Goal: Information Seeking & Learning: Learn about a topic

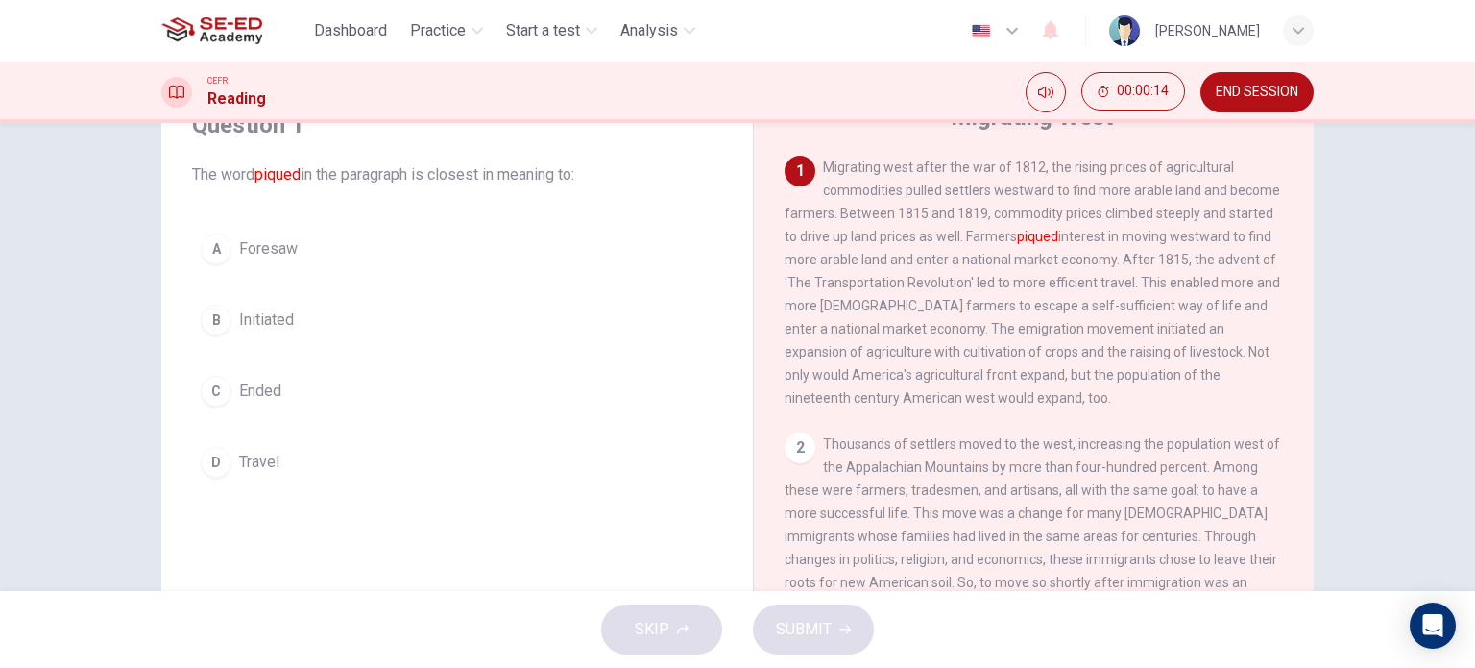
scroll to position [96, 0]
click at [208, 249] on div "A" at bounding box center [216, 243] width 31 height 31
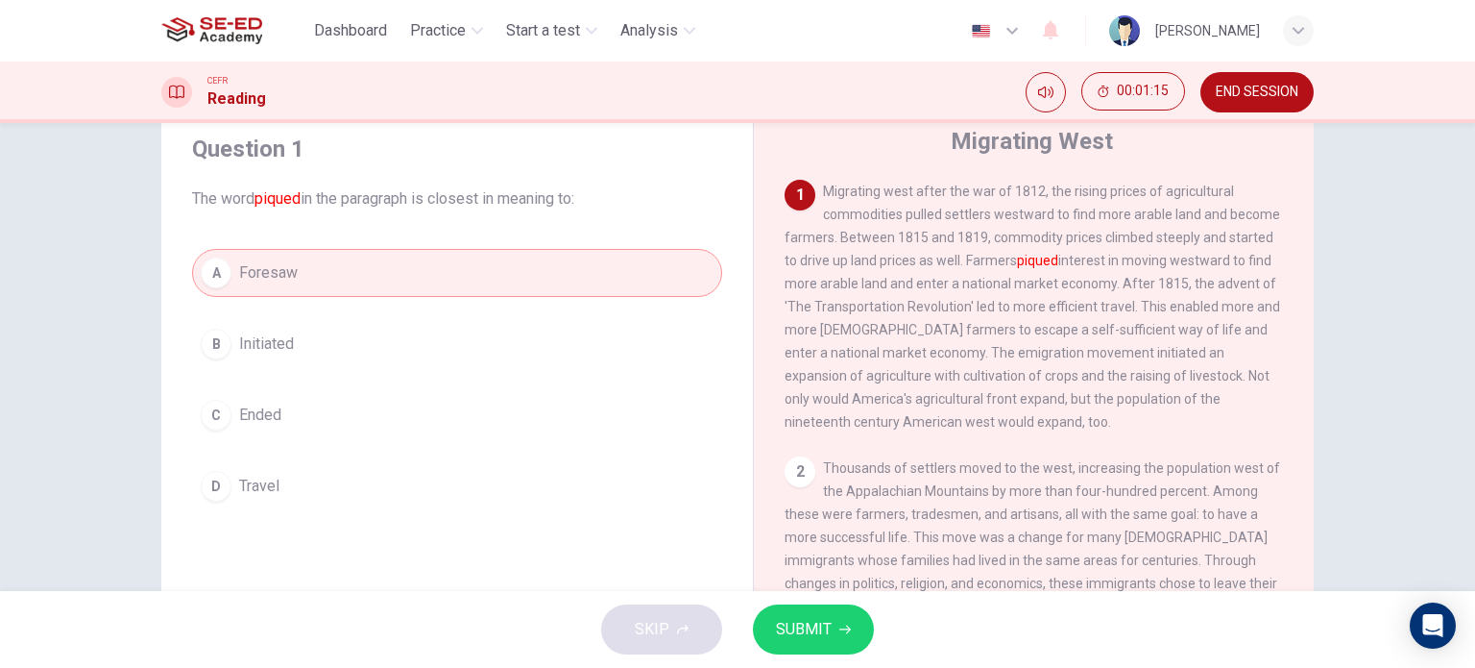
scroll to position [192, 0]
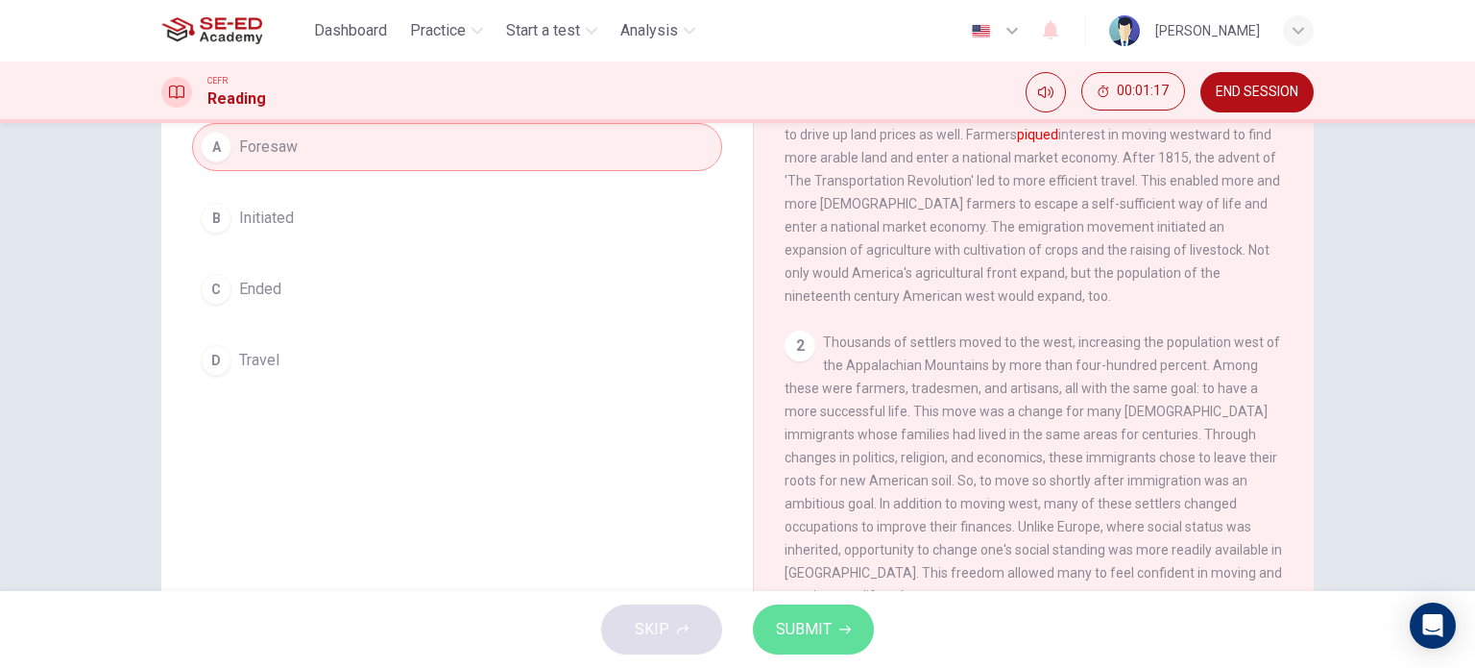
click at [806, 633] on span "SUBMIT" at bounding box center [804, 629] width 56 height 27
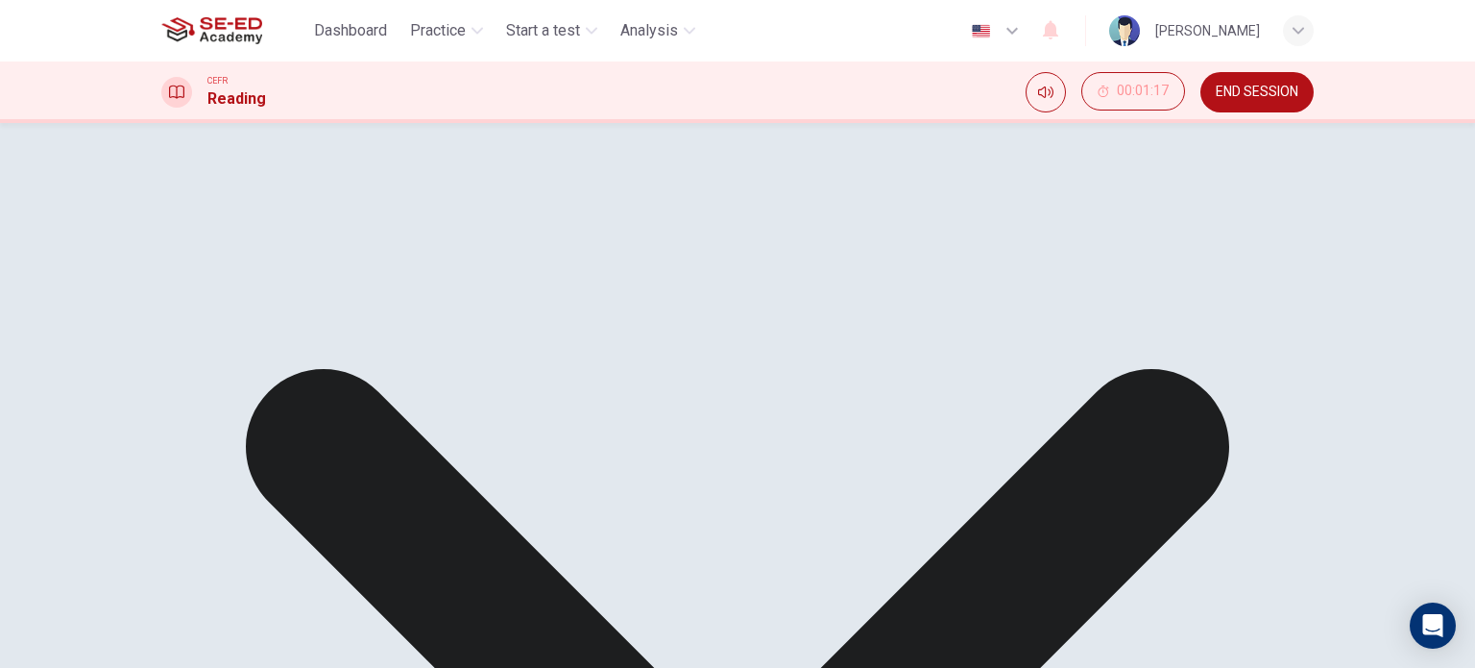
scroll to position [0, 0]
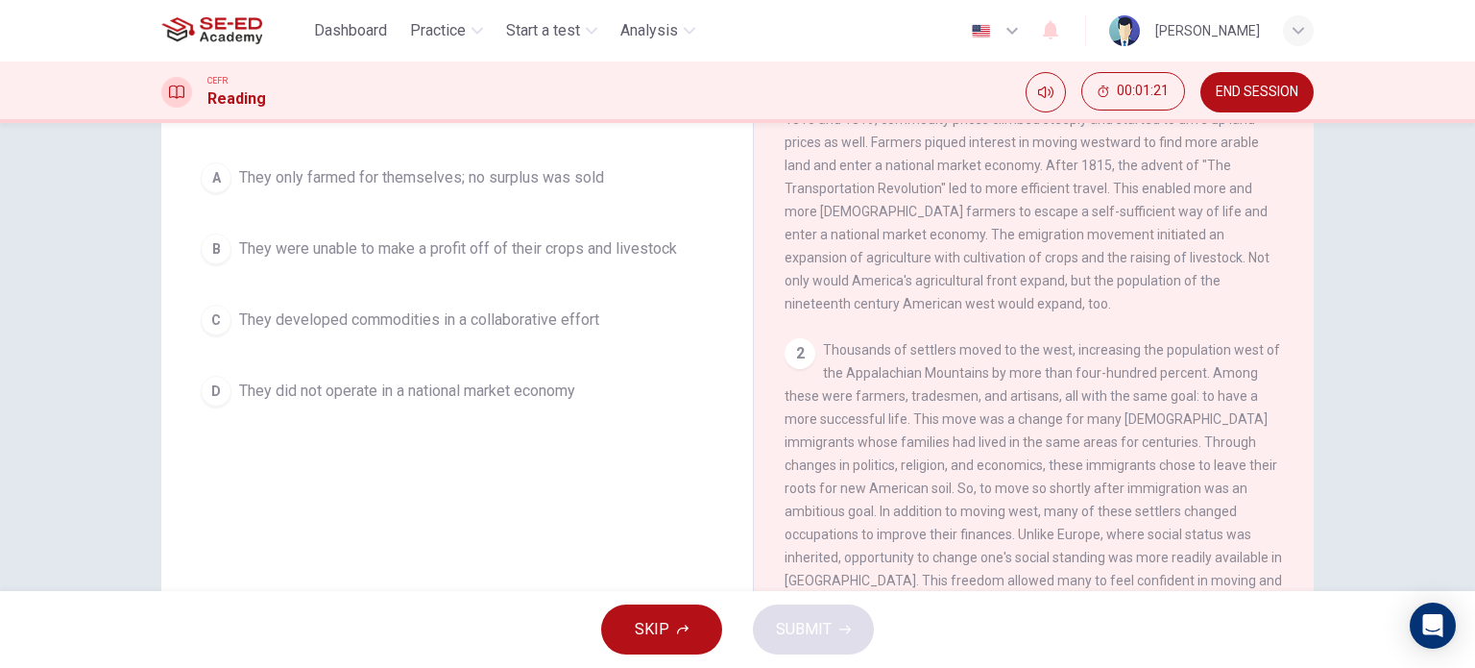
scroll to position [181, 0]
click at [1045, 91] on icon "Mute" at bounding box center [1045, 92] width 15 height 12
click at [1054, 85] on icon "Unmute" at bounding box center [1054, 85] width 0 height 0
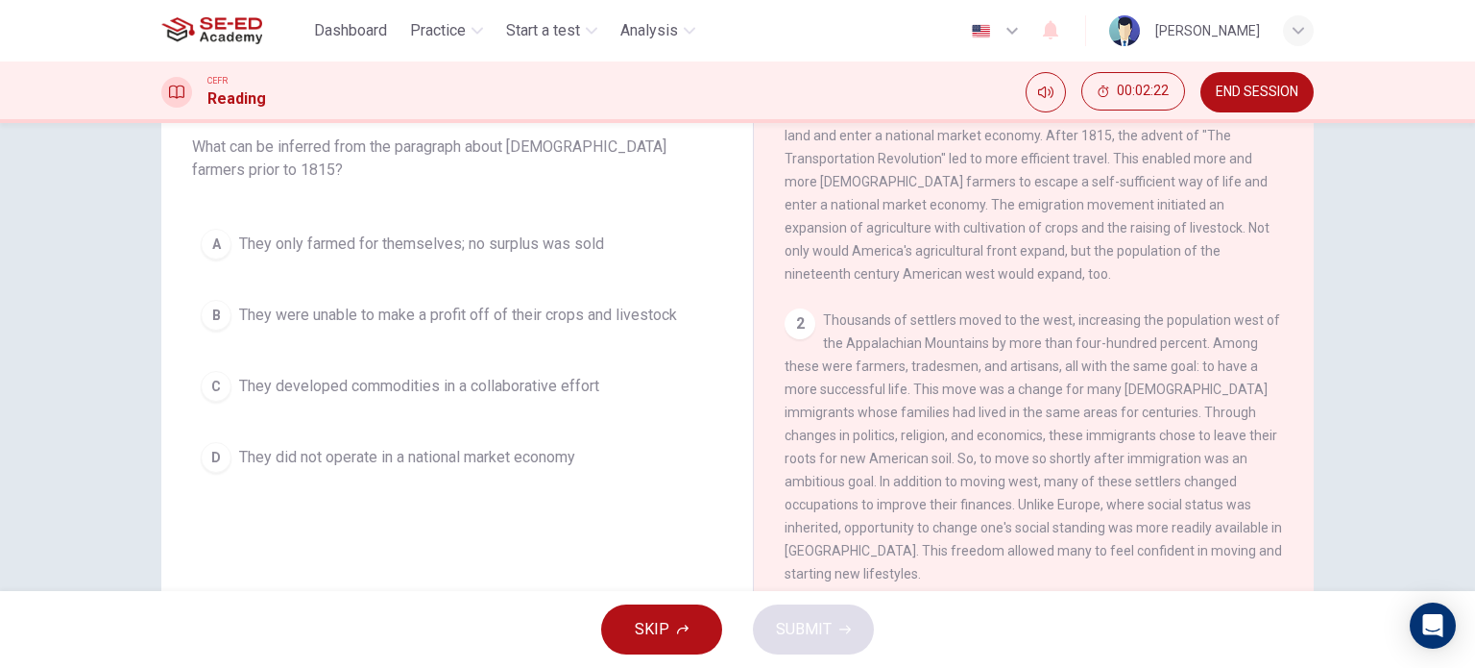
scroll to position [85, 0]
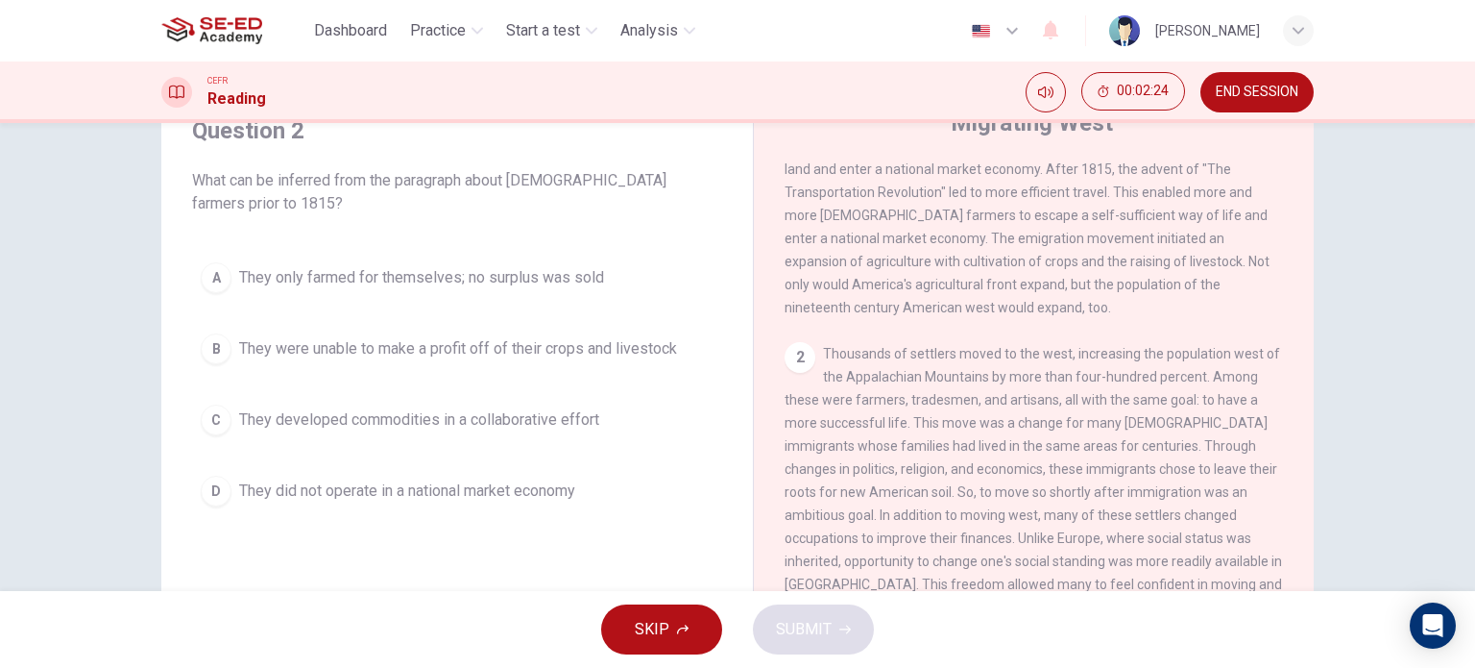
click at [207, 424] on div "C" at bounding box center [216, 419] width 31 height 31
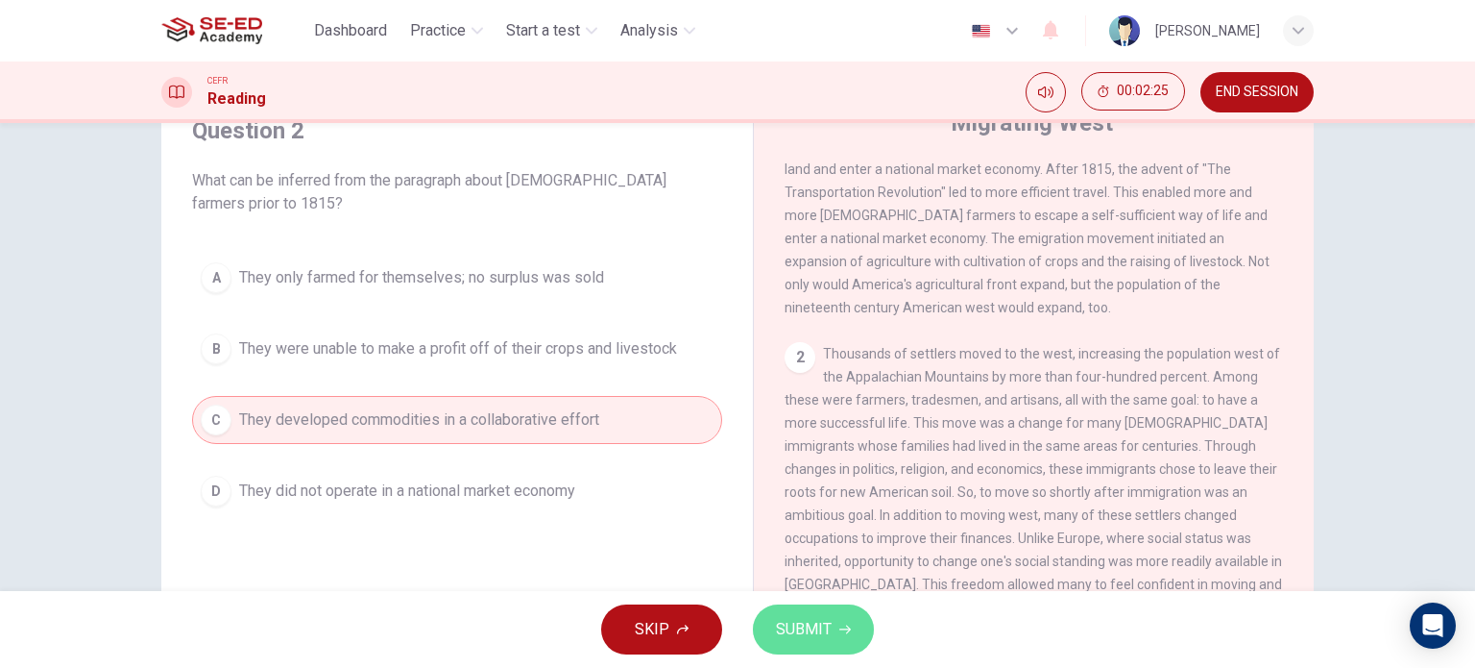
click at [840, 618] on button "SUBMIT" at bounding box center [813, 629] width 121 height 50
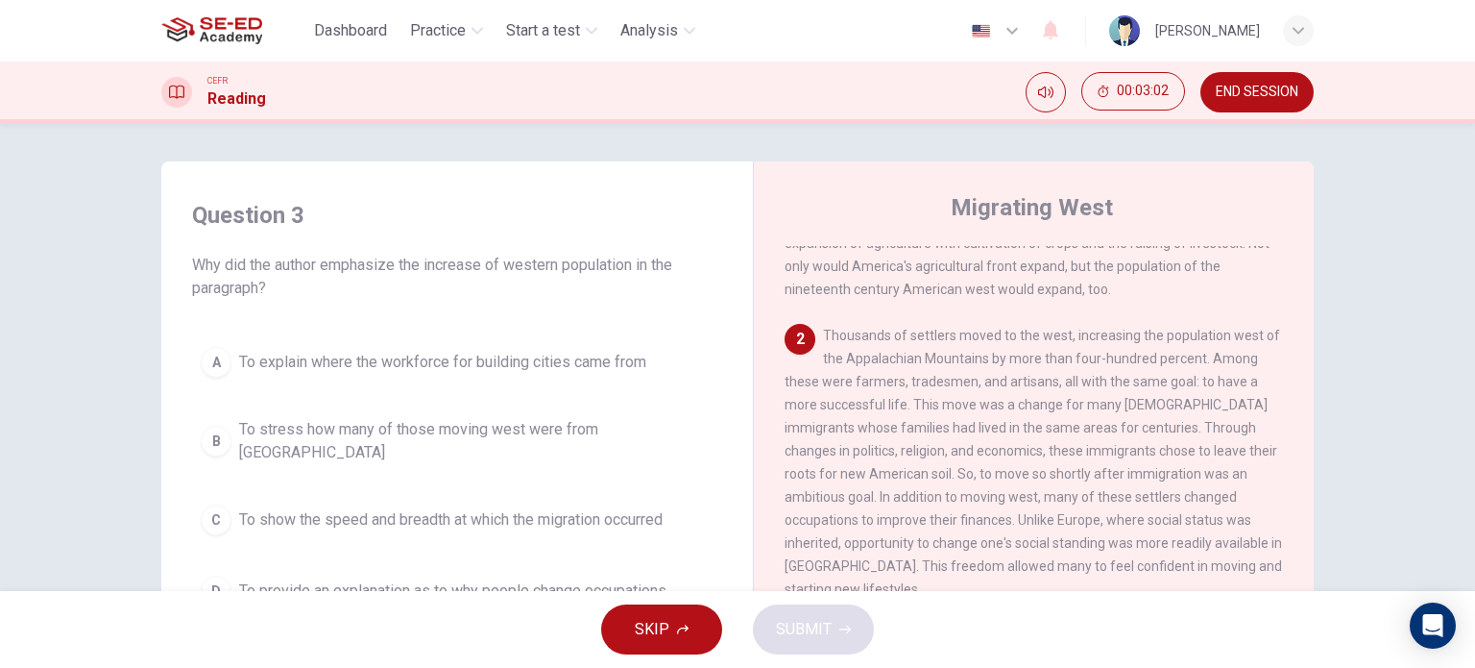
scroll to position [192, 0]
click at [1104, 543] on span "Thousands of settlers moved to the west, increasing the population west of the …" at bounding box center [1034, 468] width 498 height 269
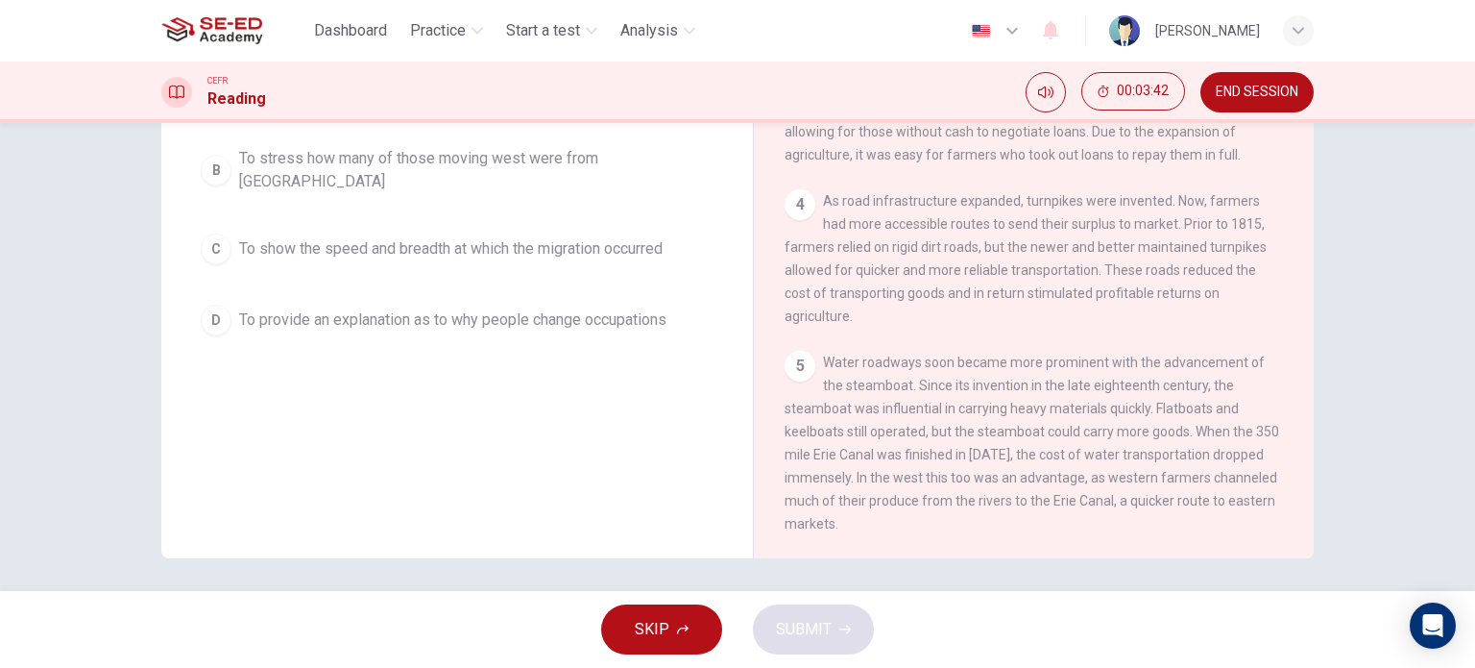
scroll to position [277, 0]
click at [337, 303] on span "To provide an explanation as to why people change occupations" at bounding box center [452, 314] width 427 height 23
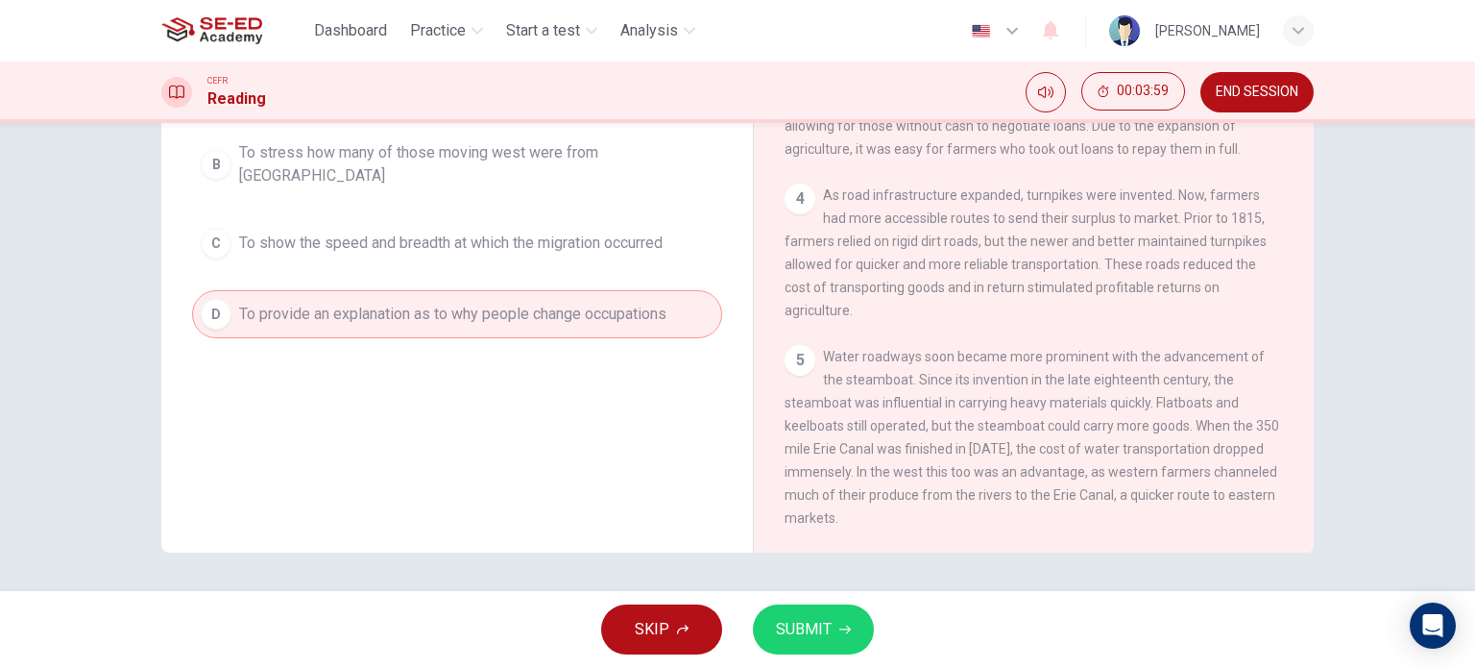
click at [789, 623] on span "SUBMIT" at bounding box center [804, 629] width 56 height 27
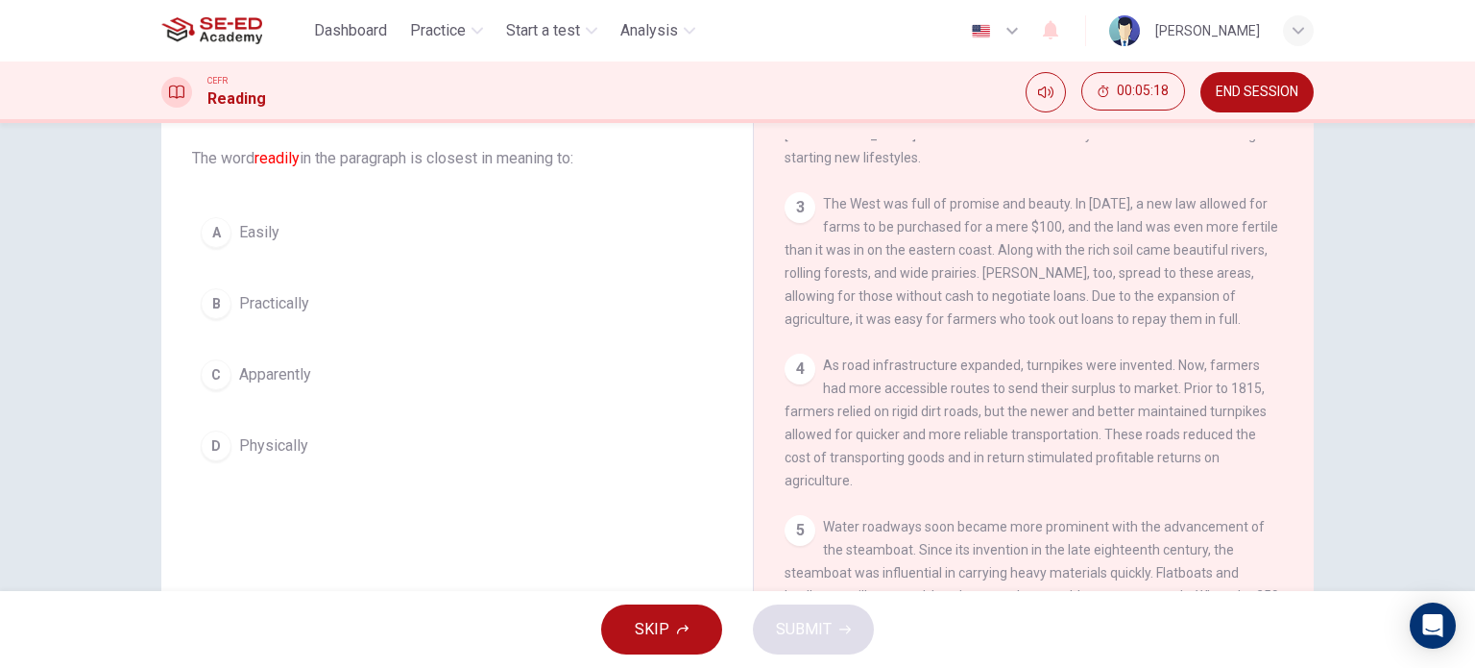
scroll to position [85, 0]
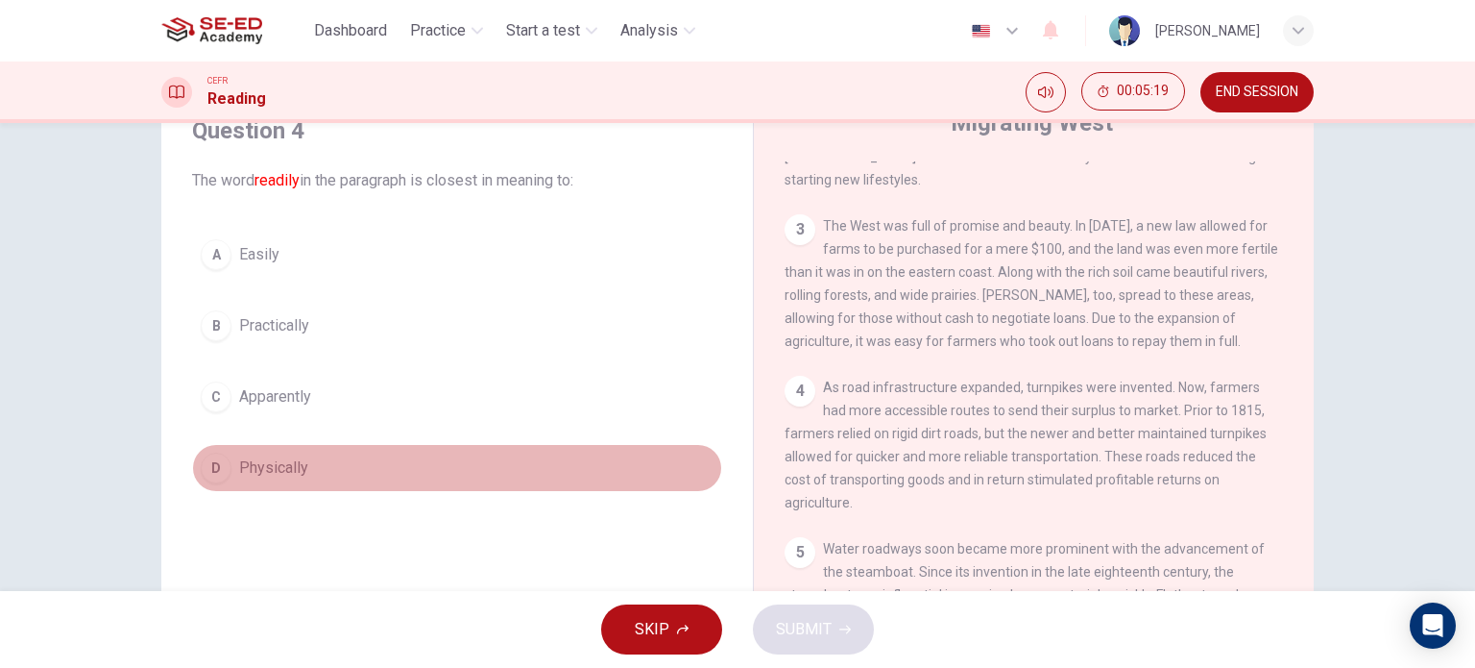
click at [212, 468] on div "D" at bounding box center [216, 467] width 31 height 31
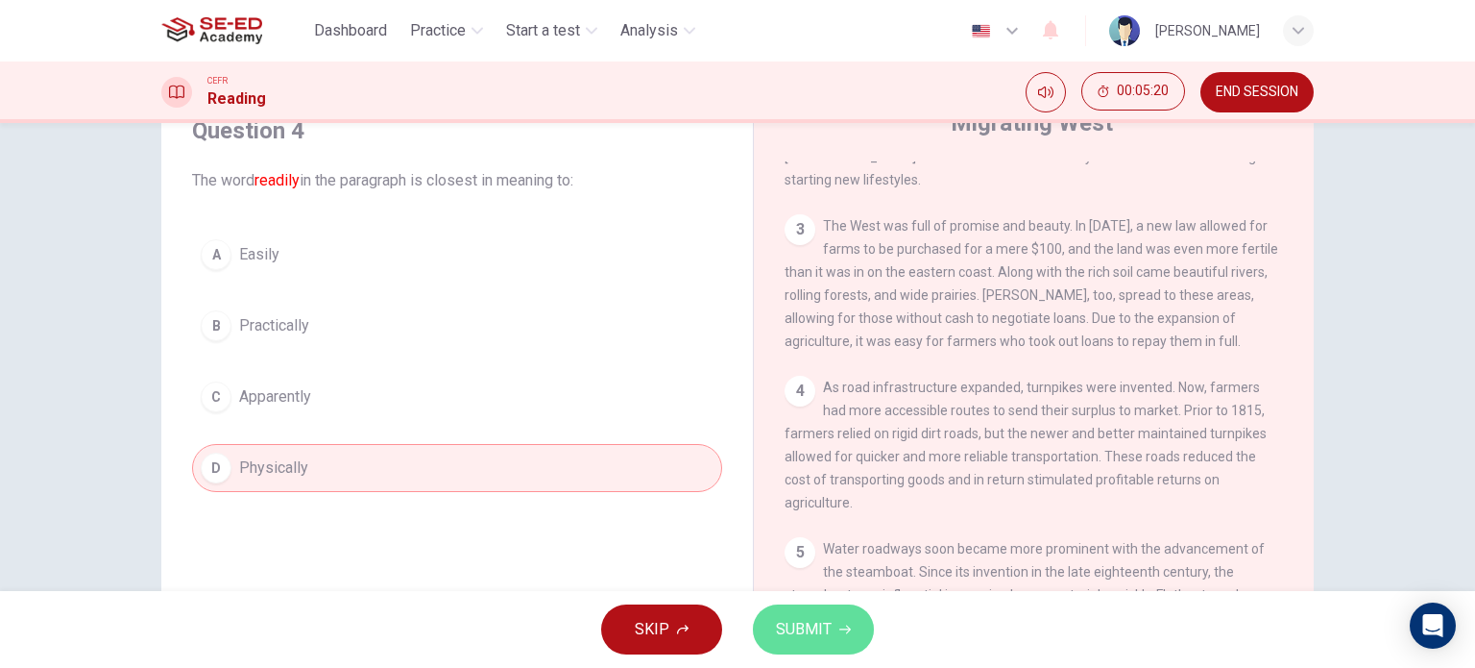
click at [826, 633] on span "SUBMIT" at bounding box center [804, 629] width 56 height 27
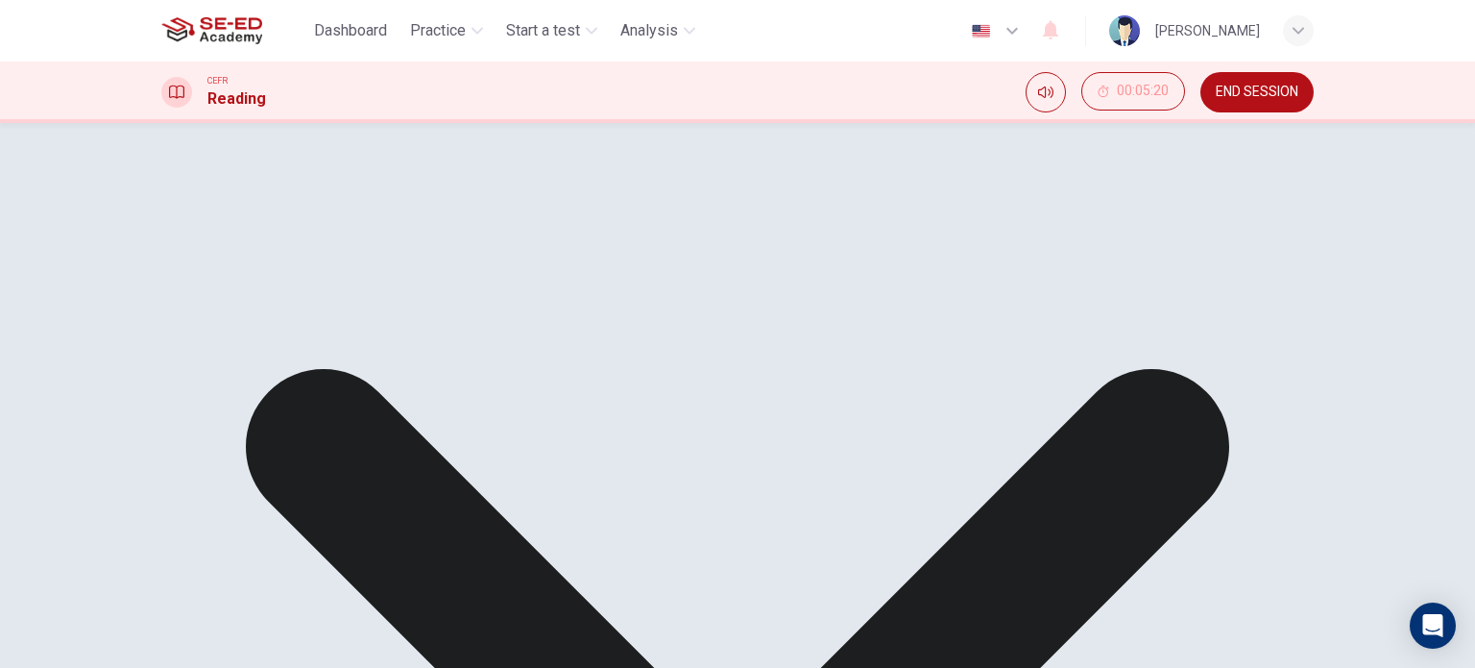
scroll to position [277, 0]
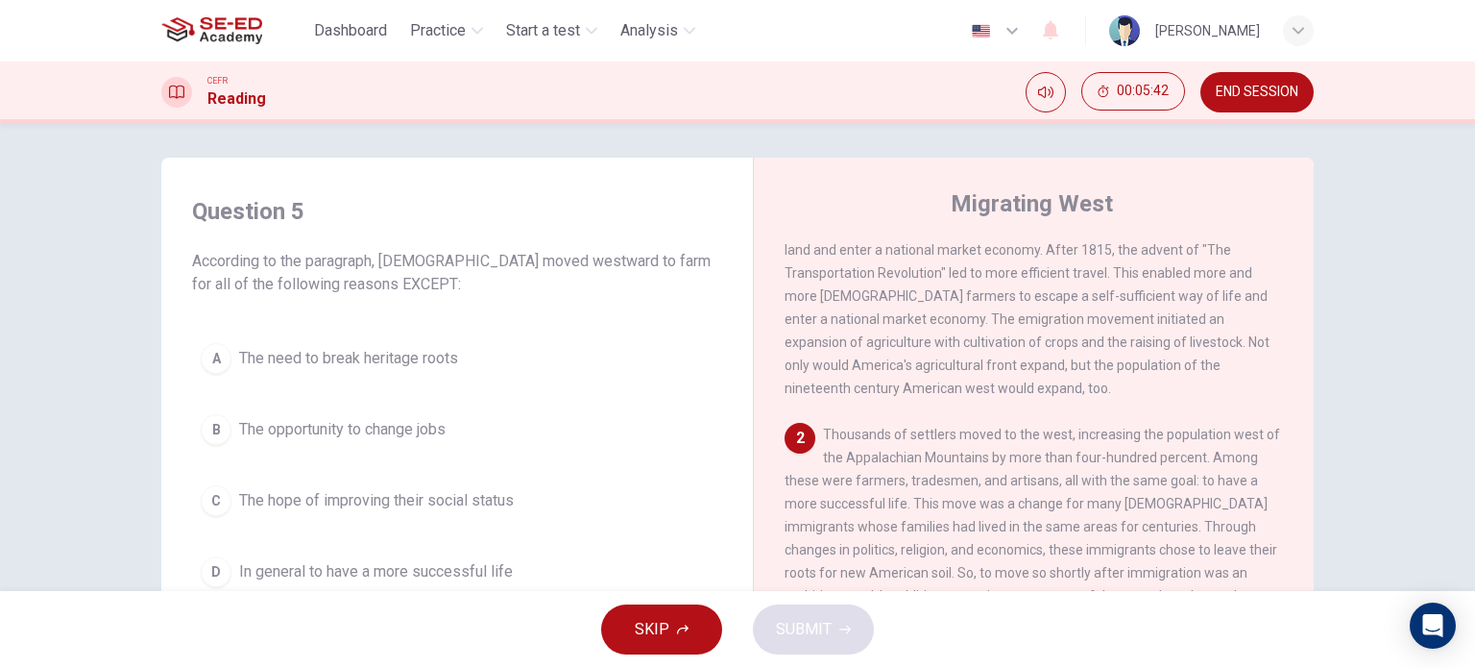
scroll to position [0, 0]
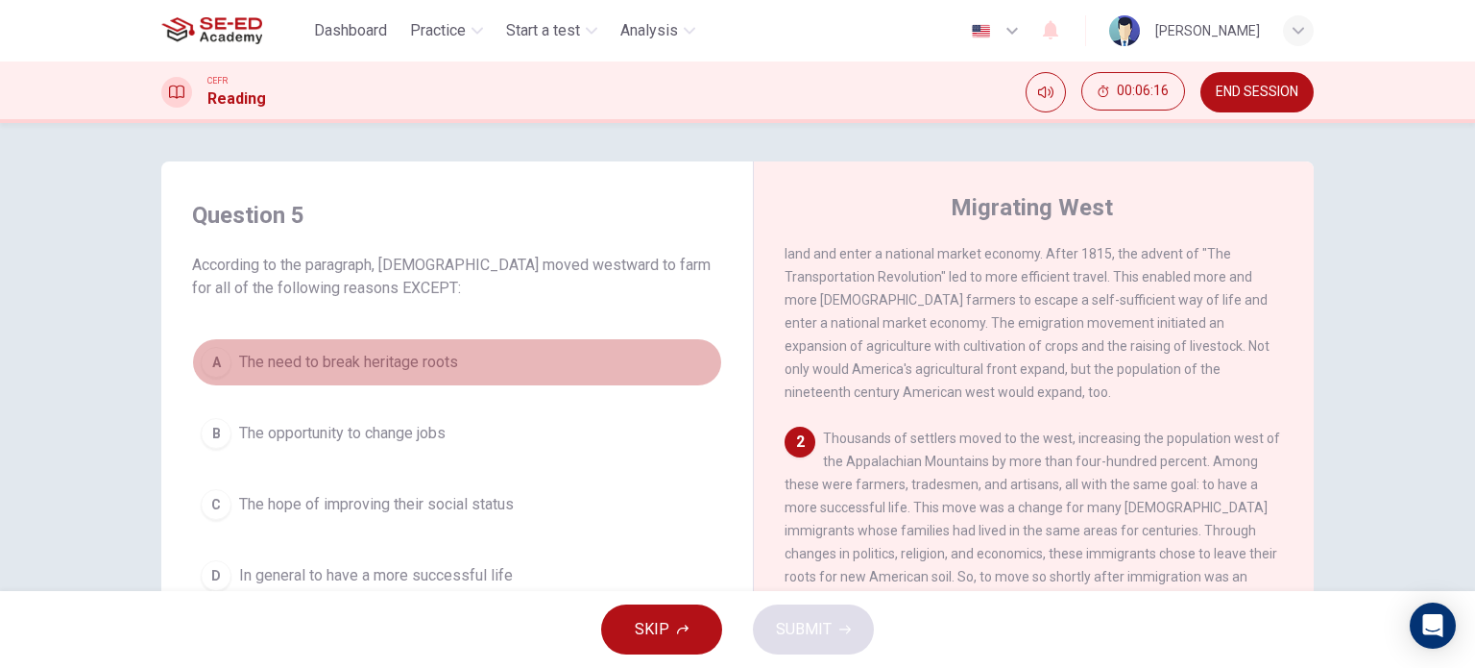
click at [376, 360] on span "The need to break heritage roots" at bounding box center [348, 362] width 219 height 23
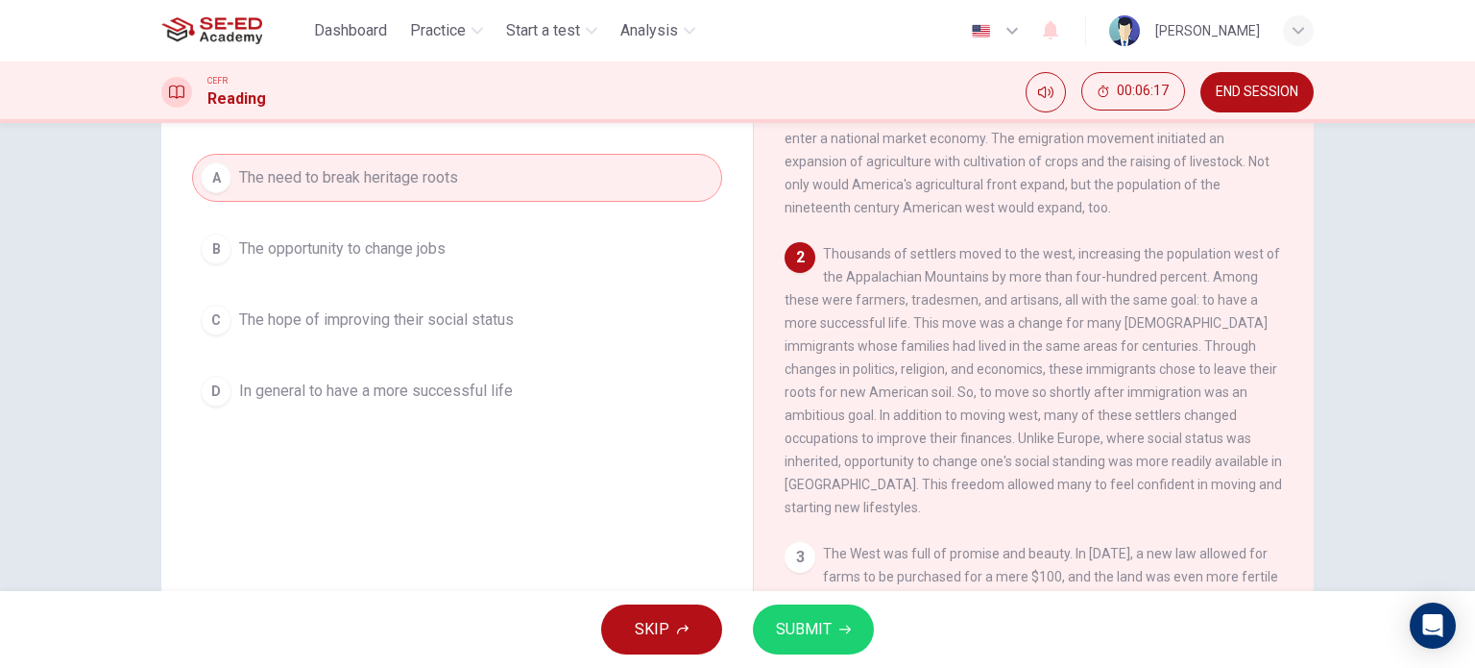
scroll to position [192, 0]
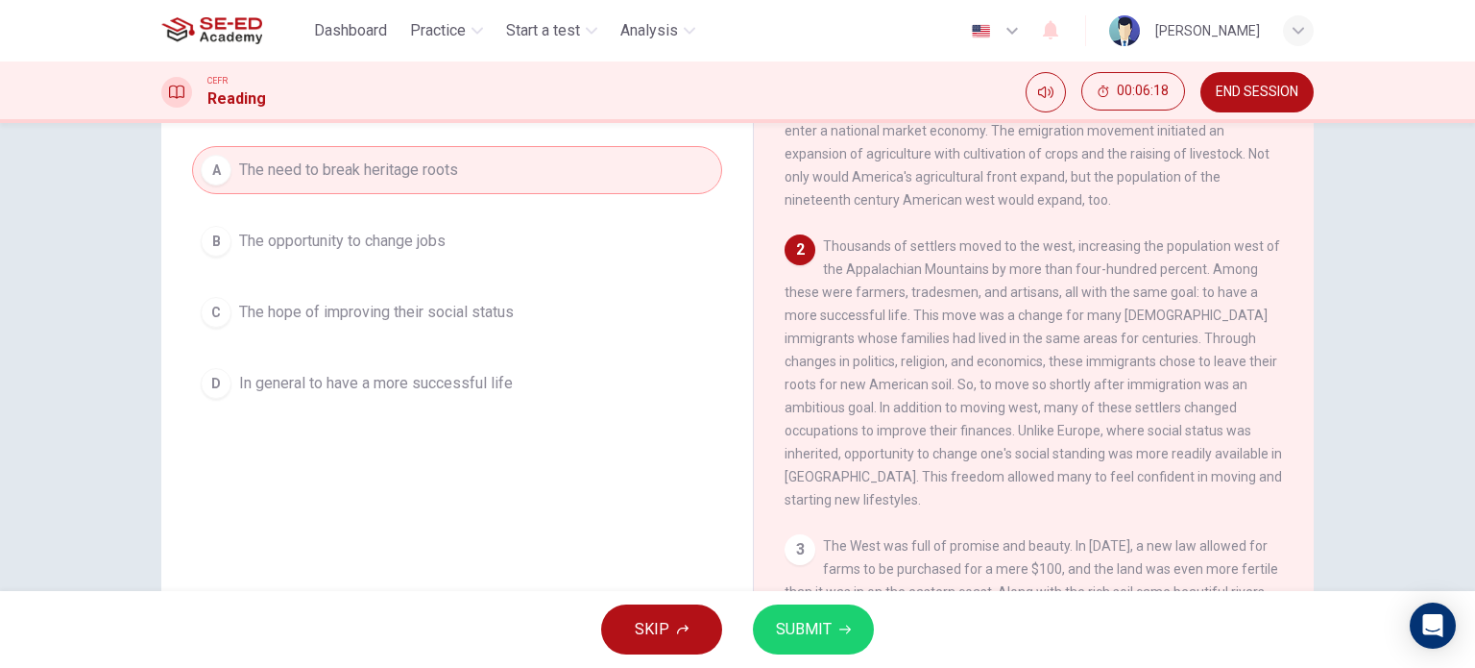
click at [811, 639] on span "SUBMIT" at bounding box center [804, 629] width 56 height 27
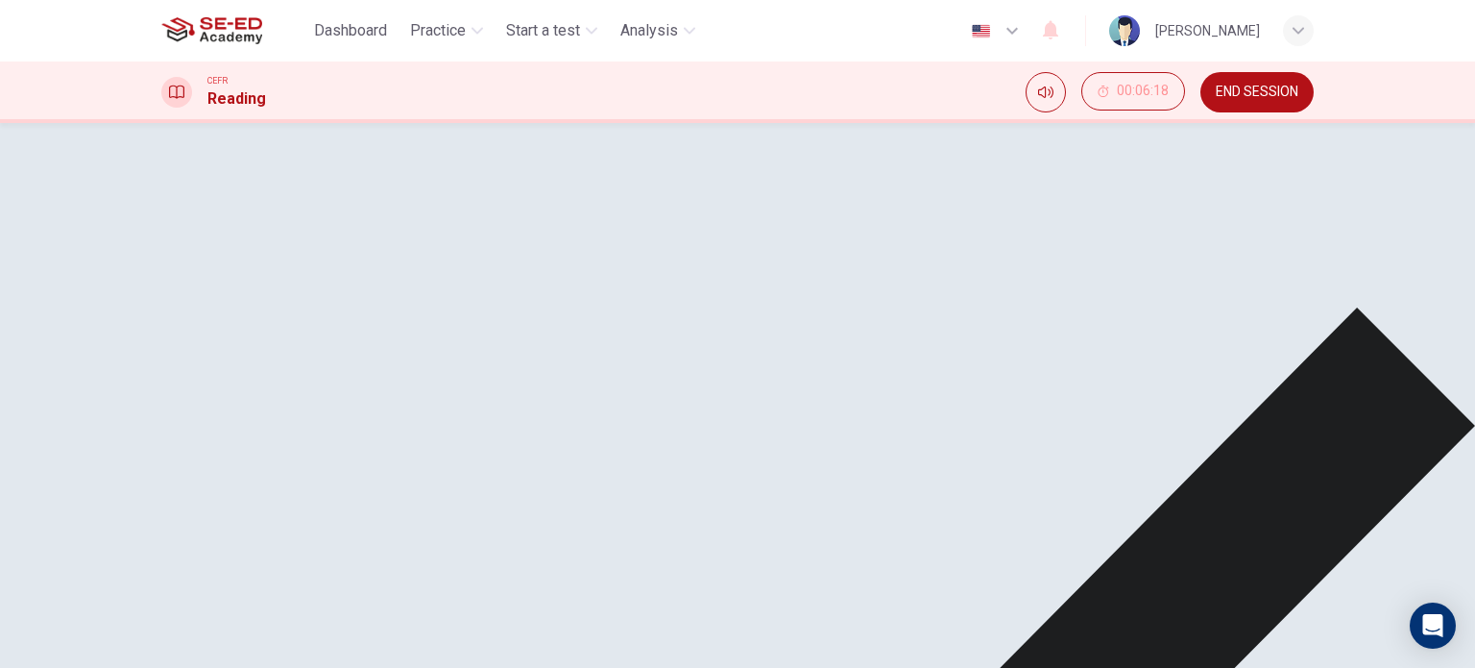
scroll to position [277, 0]
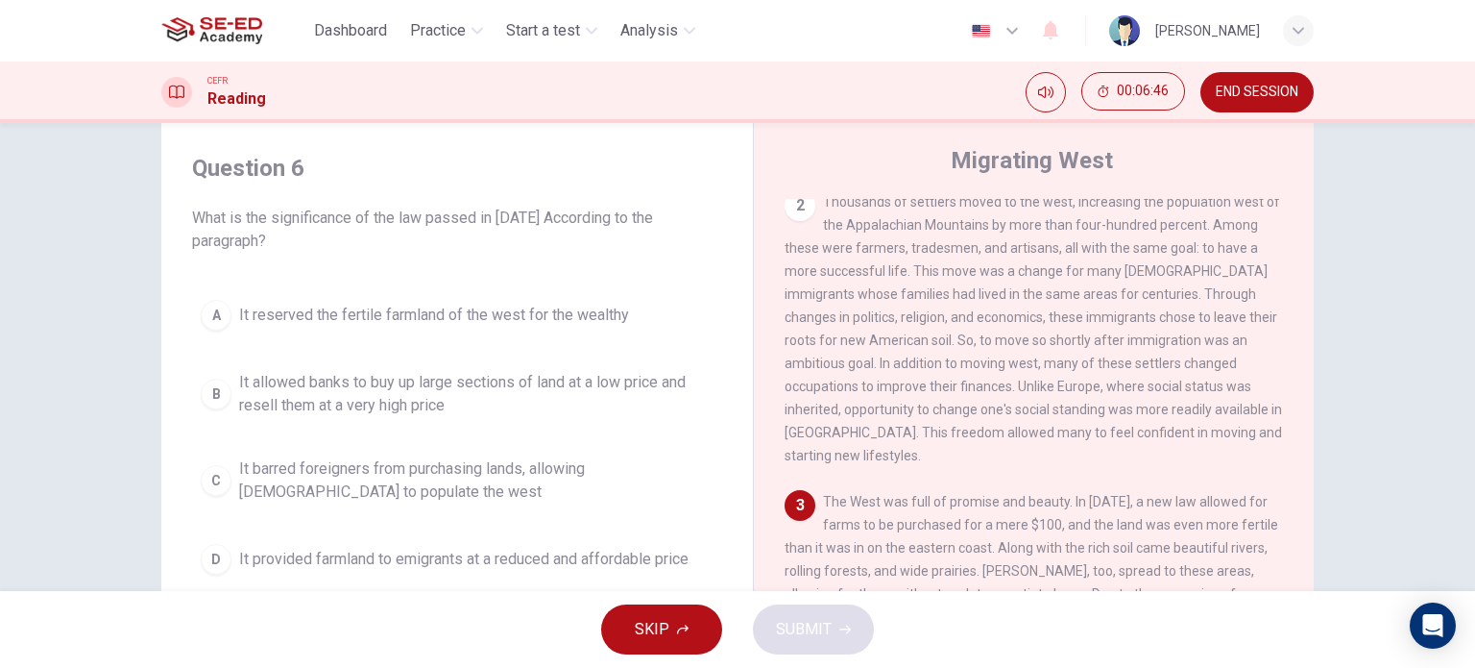
scroll to position [288, 0]
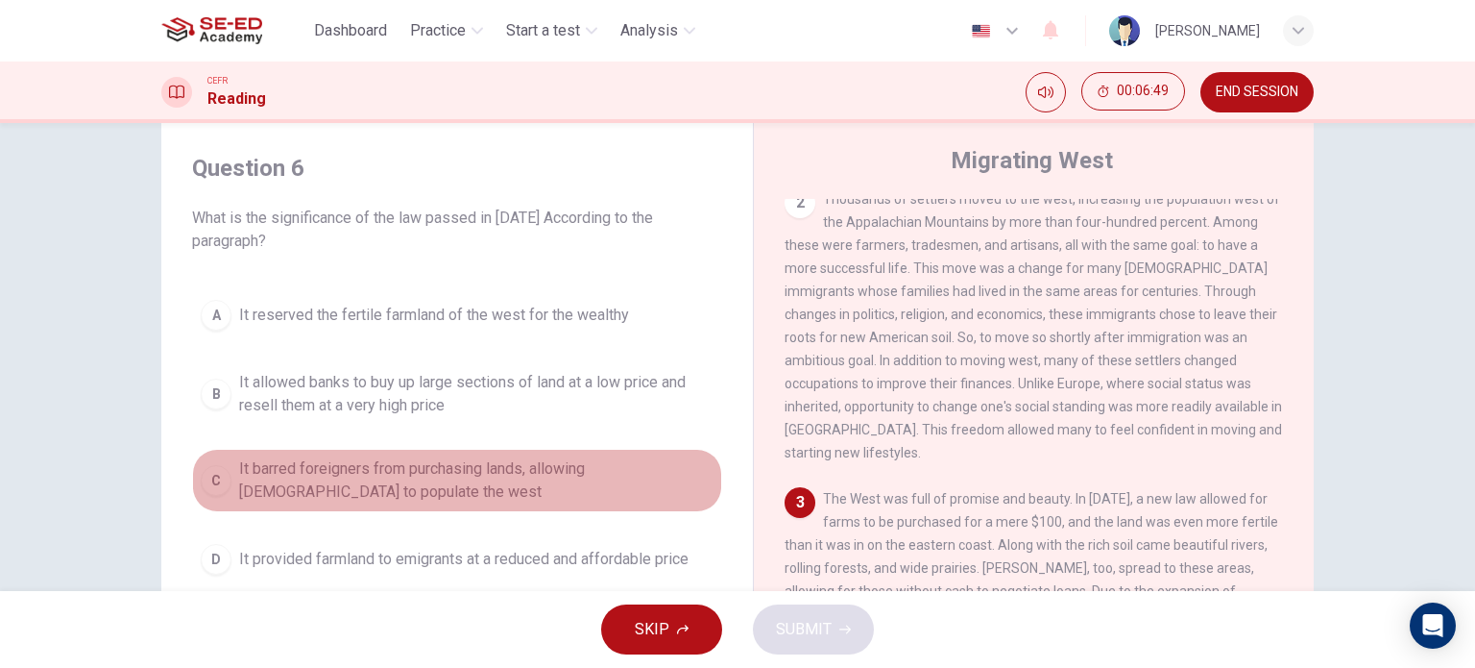
click at [325, 491] on span "It barred foreigners from purchasing lands, allowing Americans to populate the …" at bounding box center [476, 480] width 475 height 46
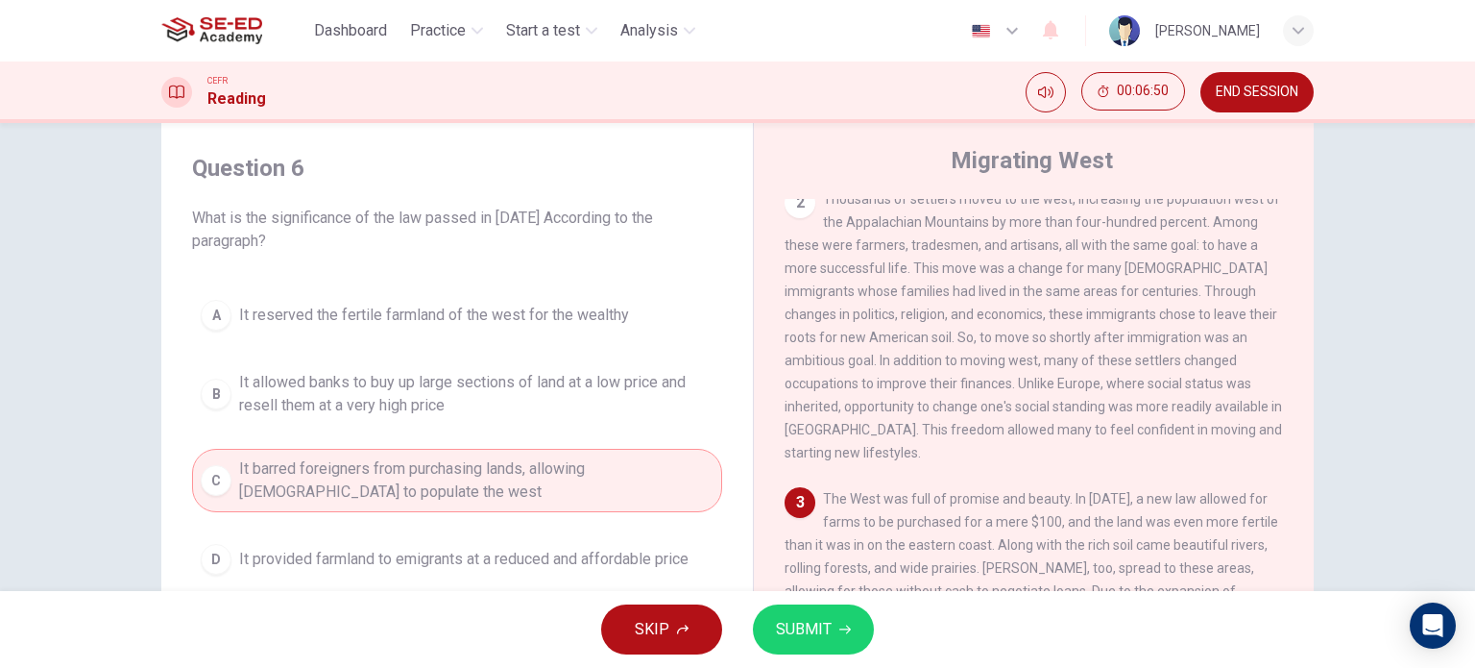
click at [806, 640] on span "SUBMIT" at bounding box center [804, 629] width 56 height 27
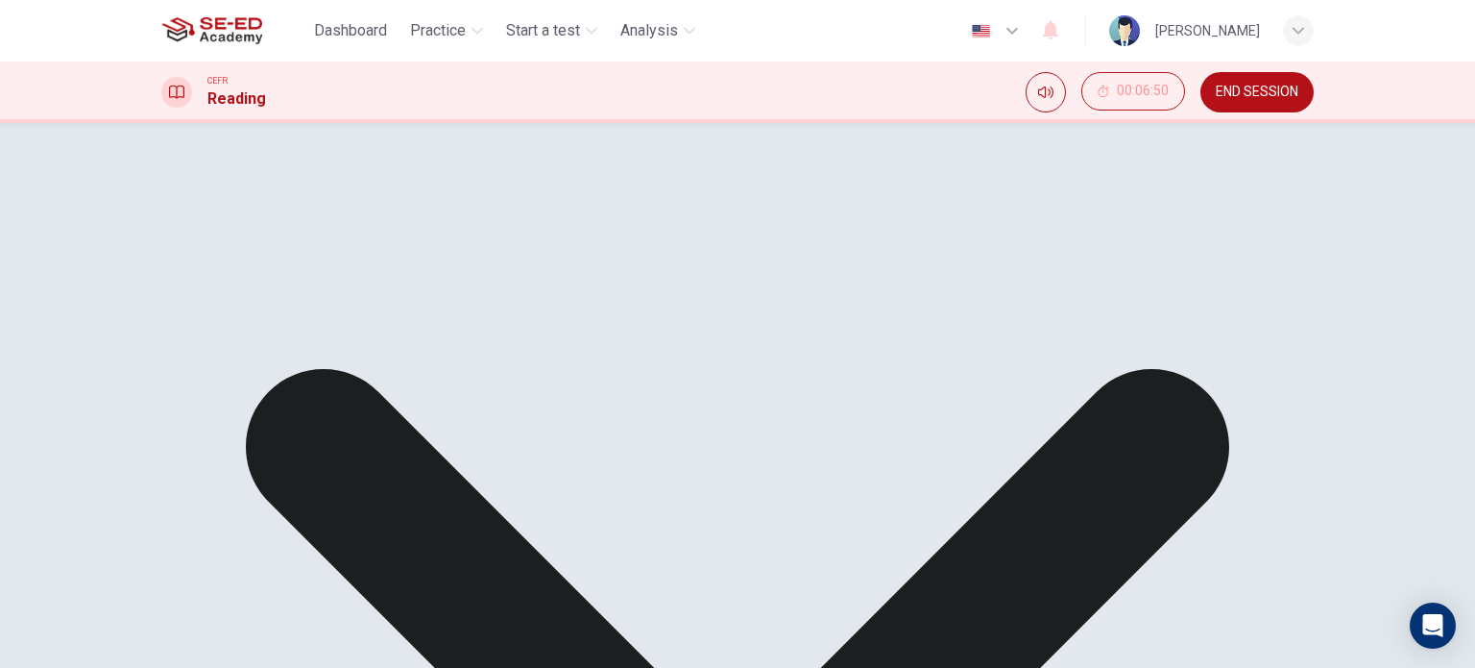
scroll to position [480, 0]
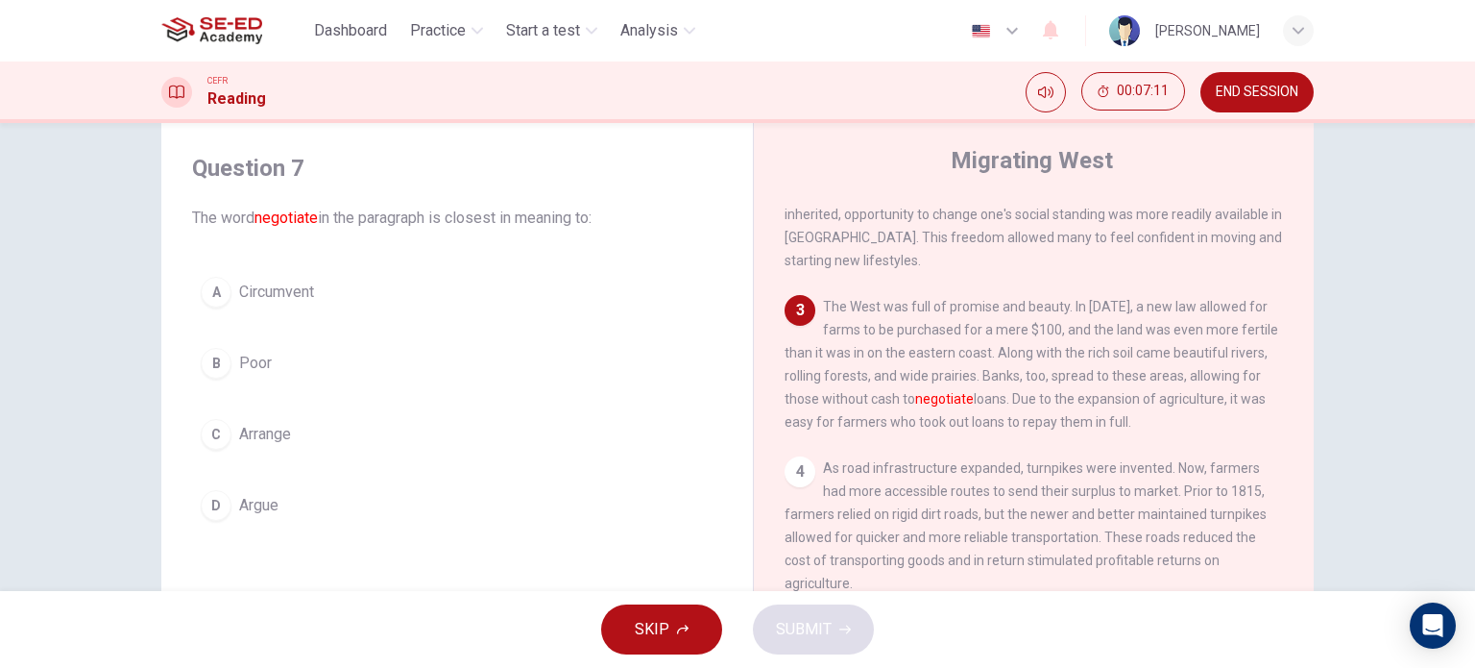
click at [249, 441] on span "Arrange" at bounding box center [265, 434] width 52 height 23
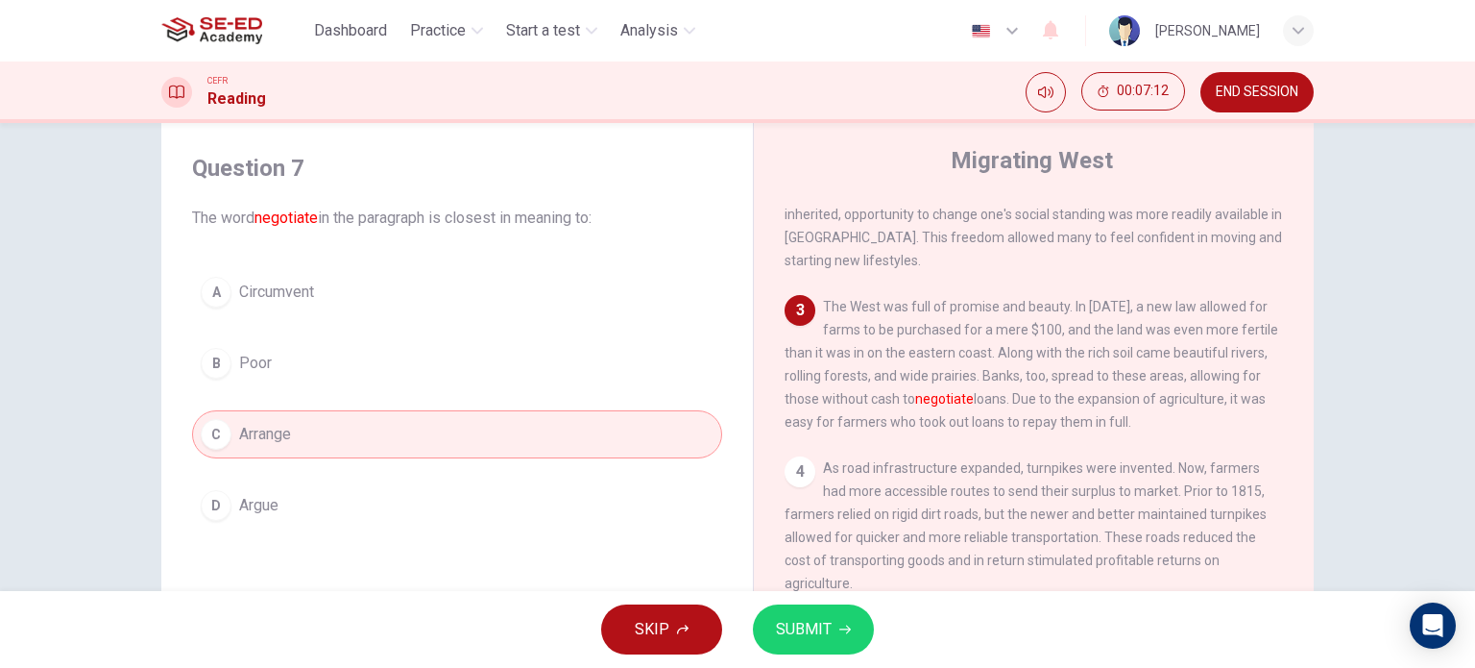
click at [827, 643] on button "SUBMIT" at bounding box center [813, 629] width 121 height 50
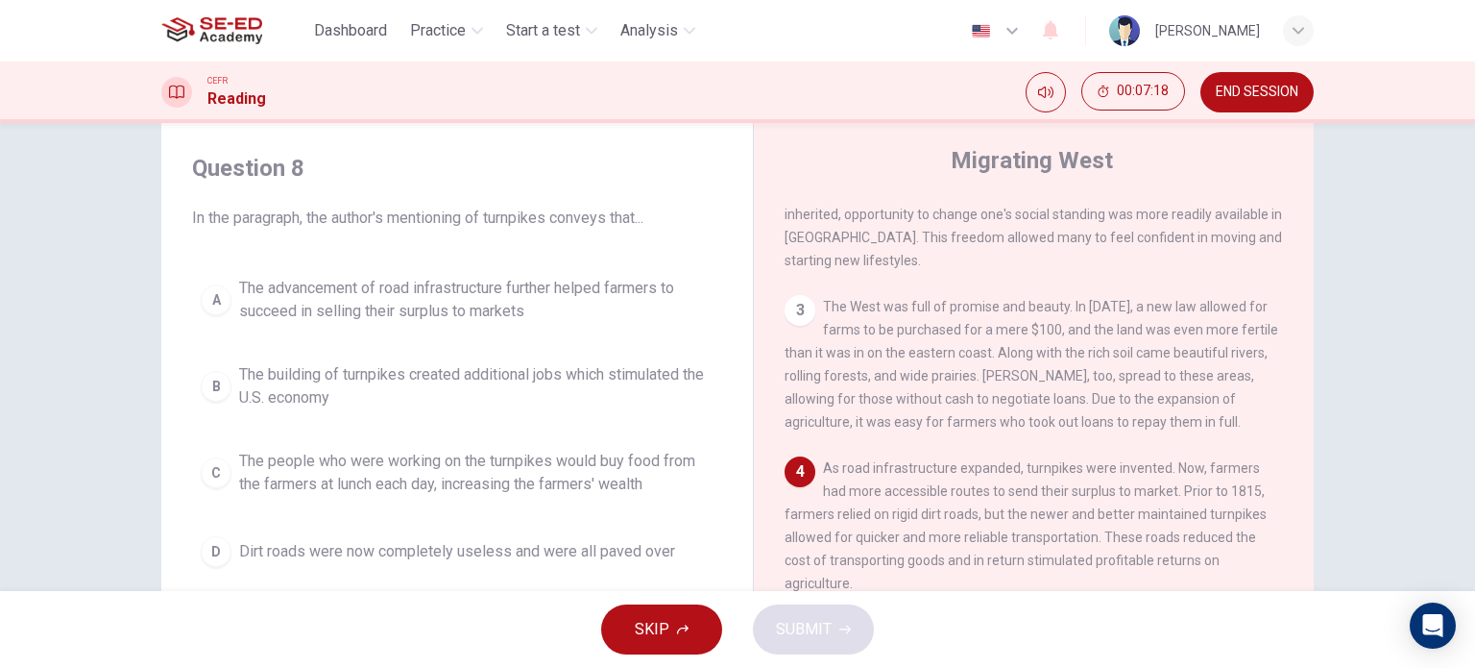
click at [730, 574] on div "Question 8 In the paragraph, the author's mentioning of turnpikes conveys that.…" at bounding box center [457, 364] width 561 height 461
click at [442, 481] on span "The people who were working on the turnpikes would buy food from the farmers at…" at bounding box center [476, 473] width 475 height 46
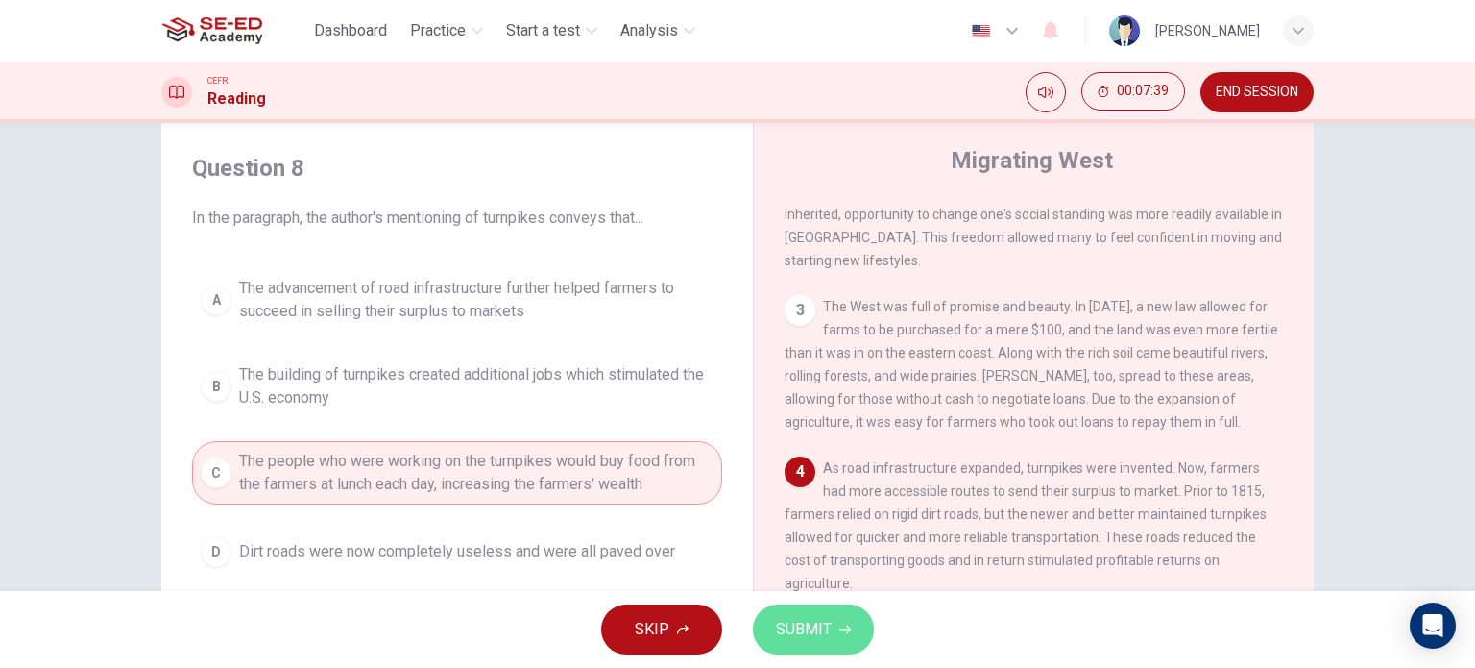
click at [812, 645] on button "SUBMIT" at bounding box center [813, 629] width 121 height 50
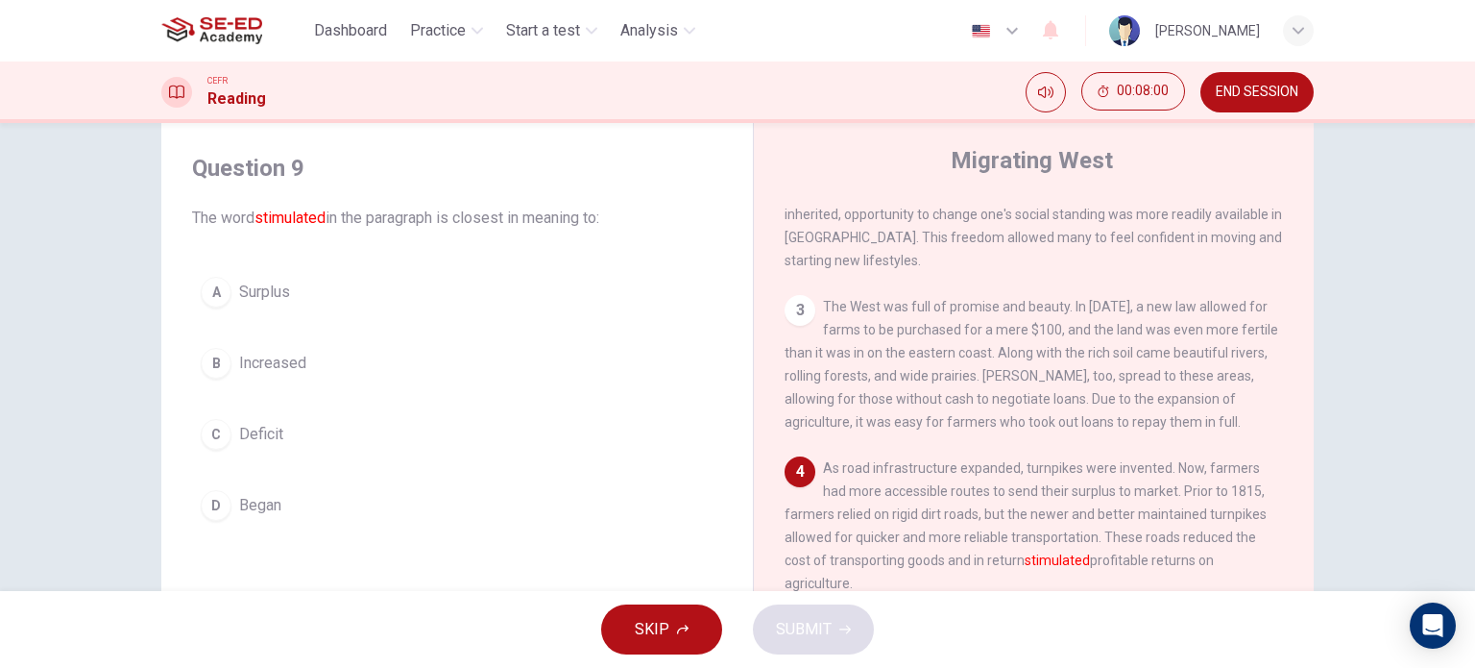
click at [264, 292] on span "Surplus" at bounding box center [264, 291] width 51 height 23
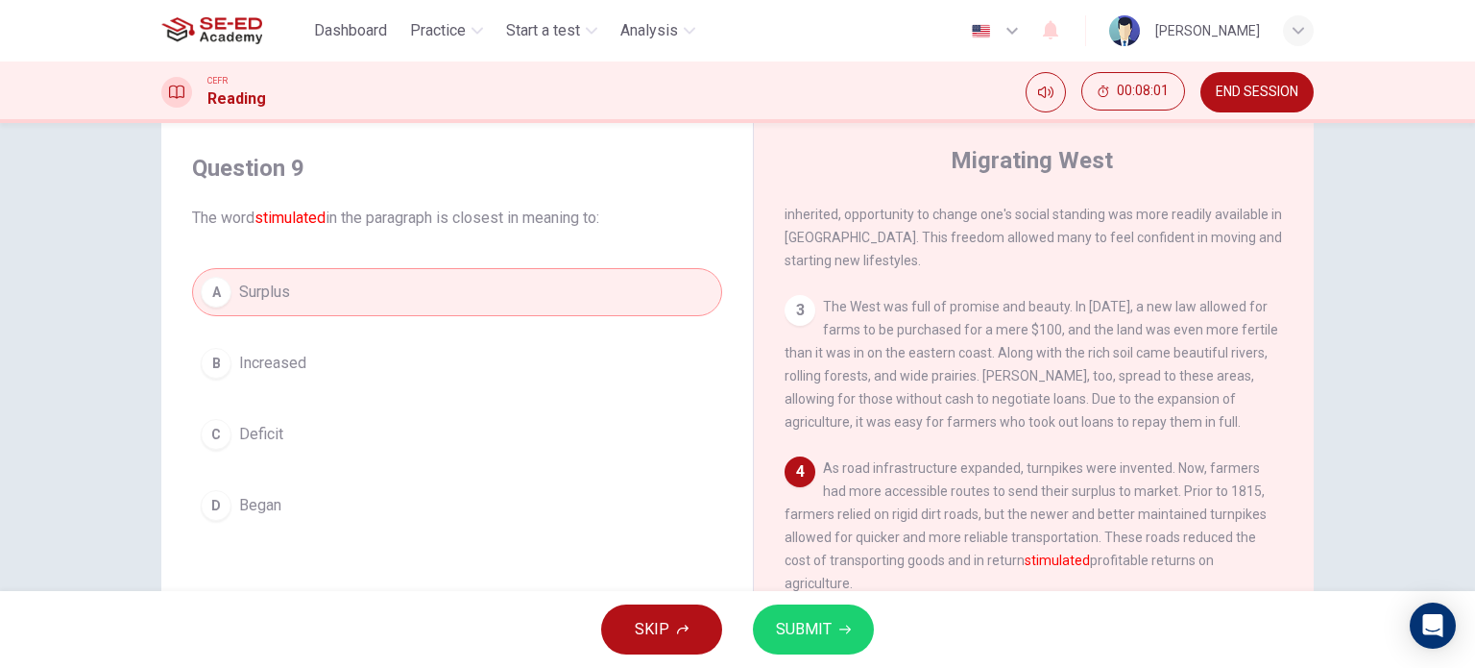
click at [811, 634] on span "SUBMIT" at bounding box center [804, 629] width 56 height 27
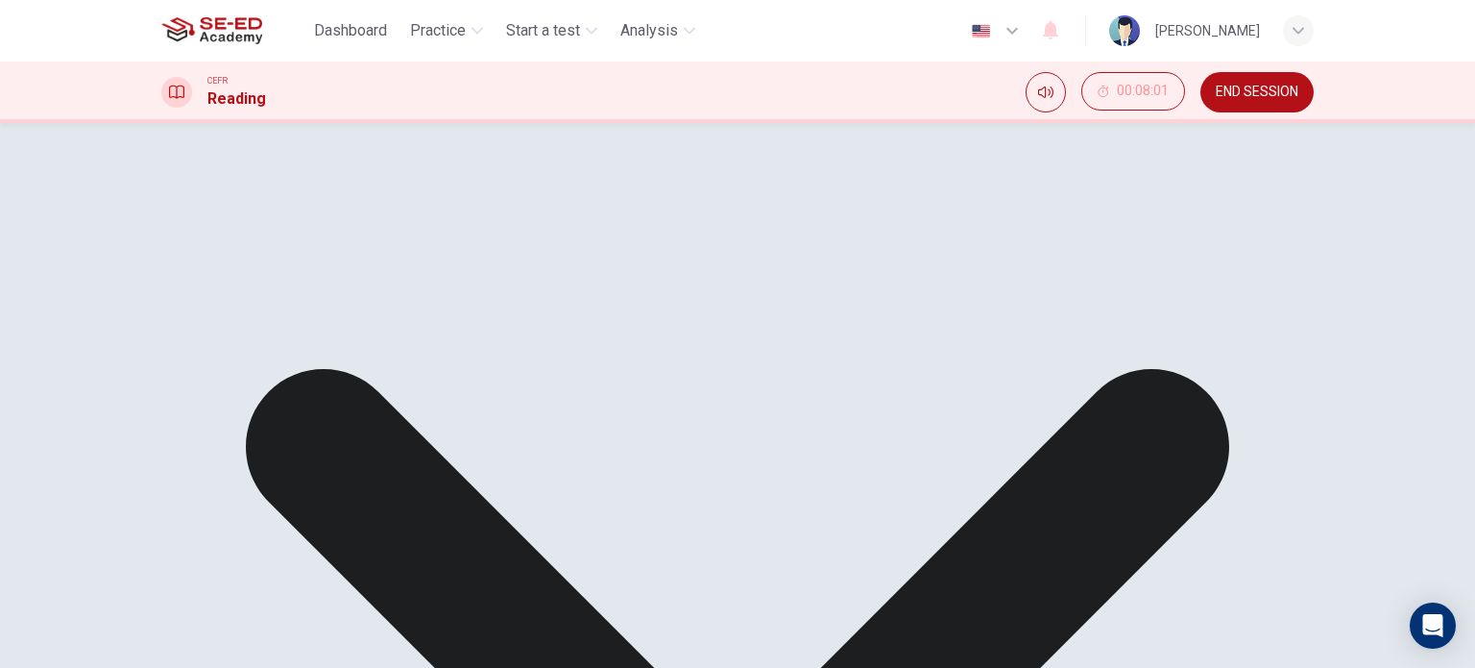
scroll to position [556, 0]
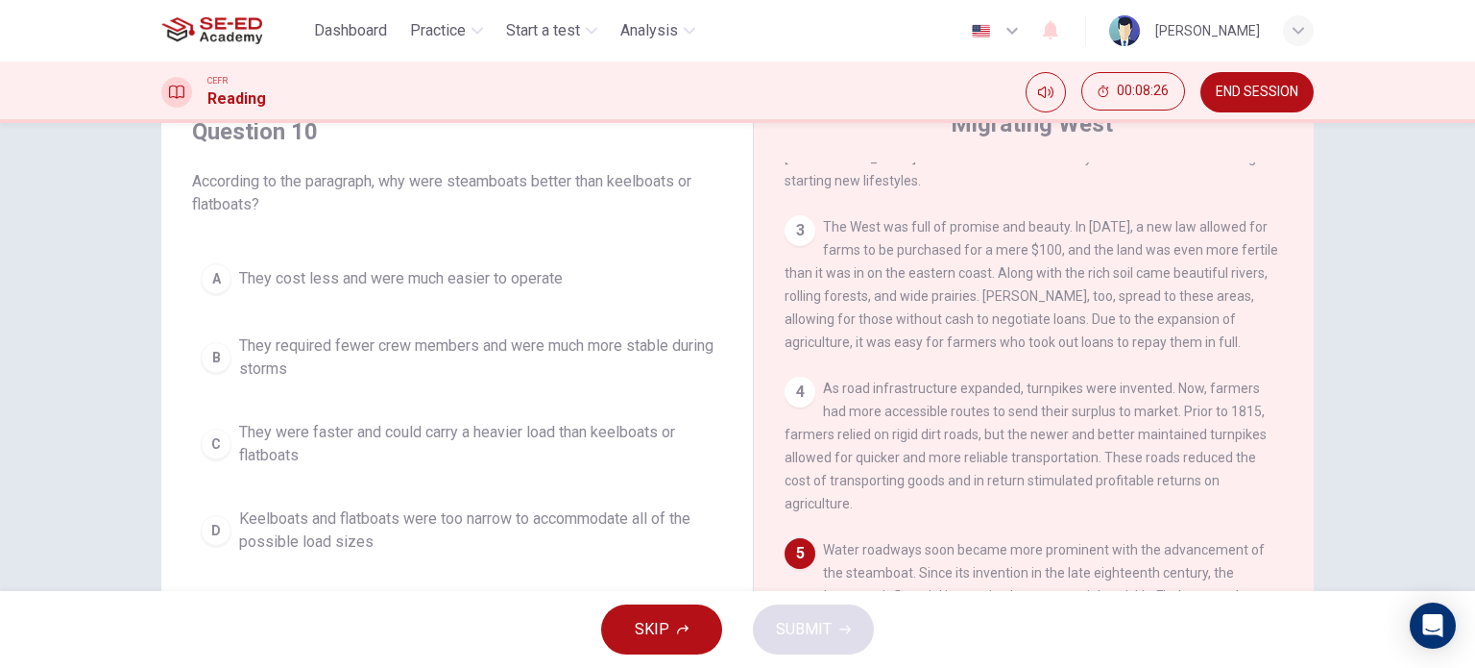
scroll to position [143, 0]
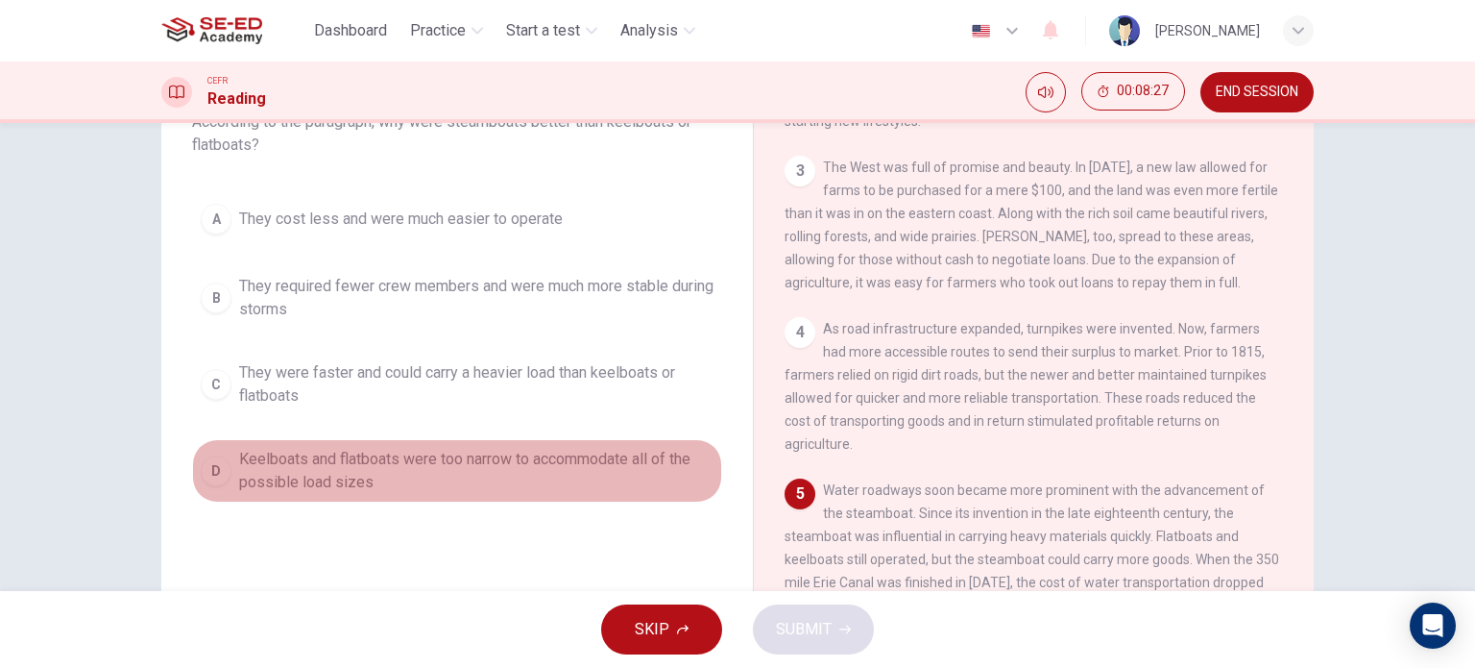
click at [404, 470] on span "Keelboats and flatboats were too narrow to accommodate all of the possible load…" at bounding box center [476, 471] width 475 height 46
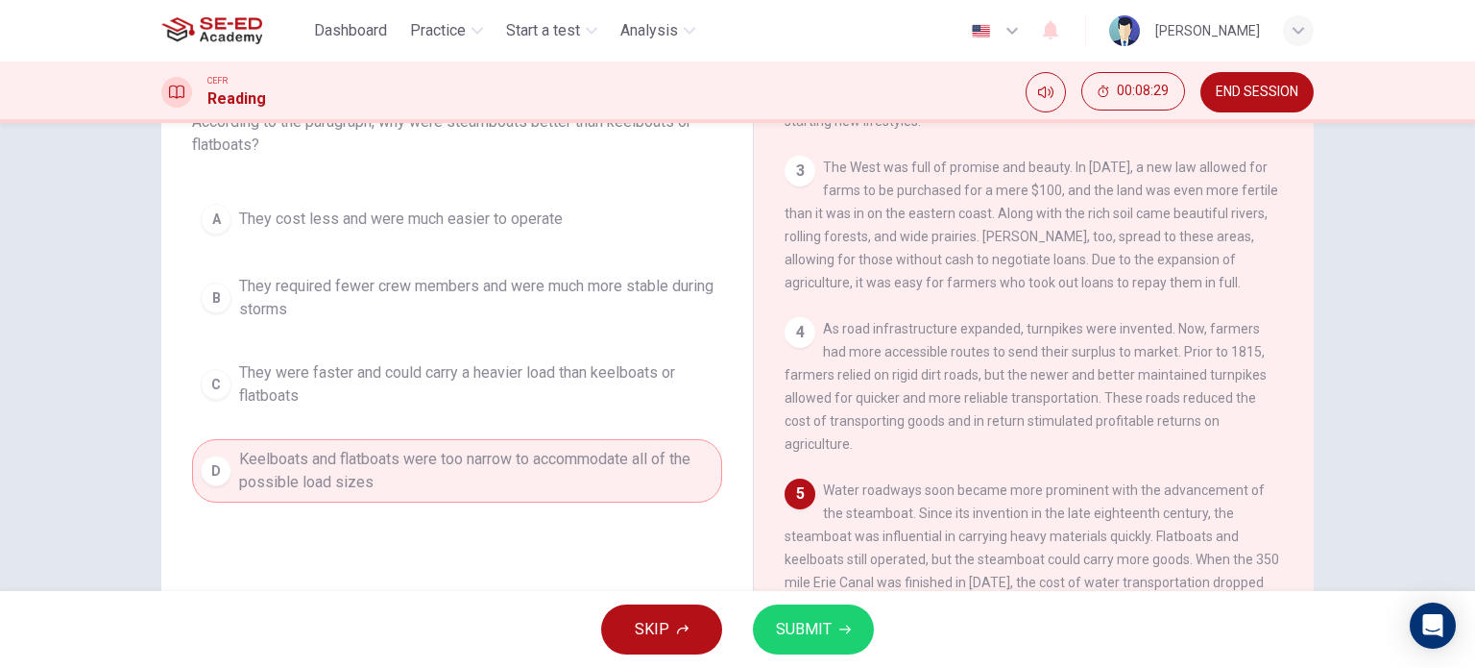
click at [816, 628] on span "SUBMIT" at bounding box center [804, 629] width 56 height 27
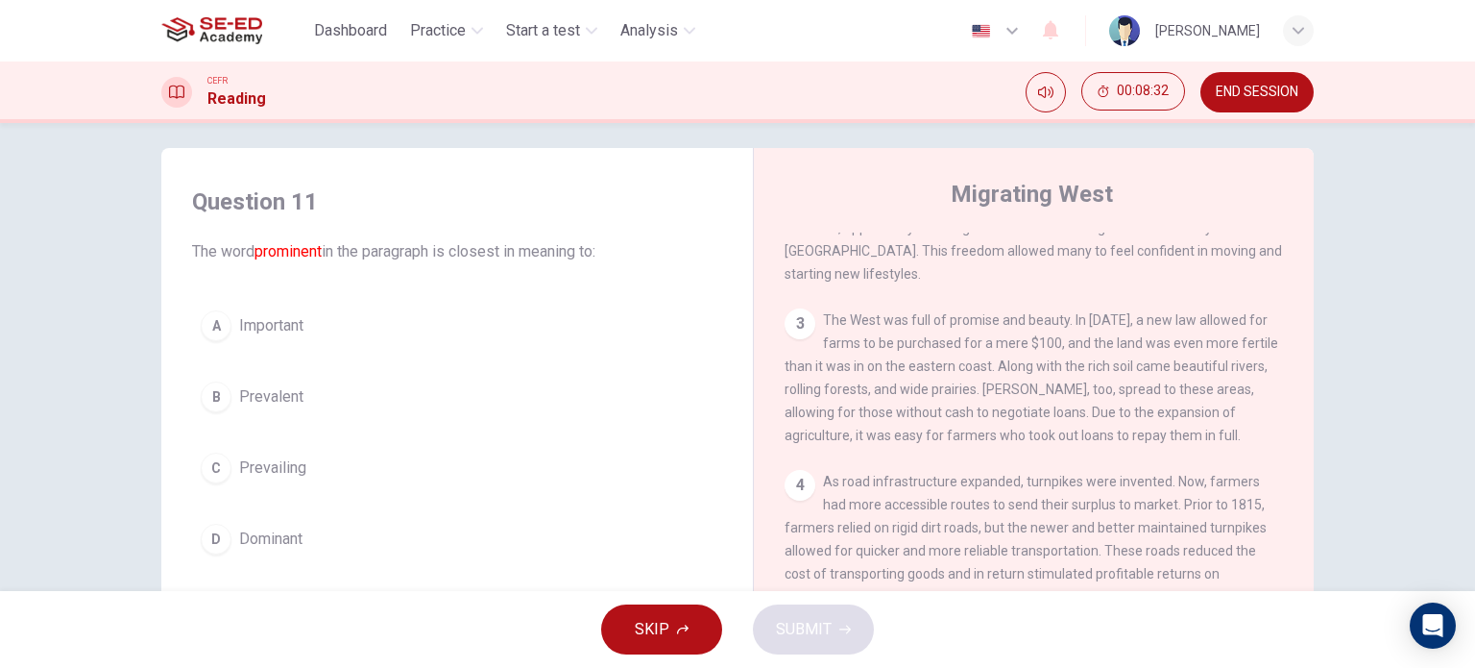
scroll to position [0, 0]
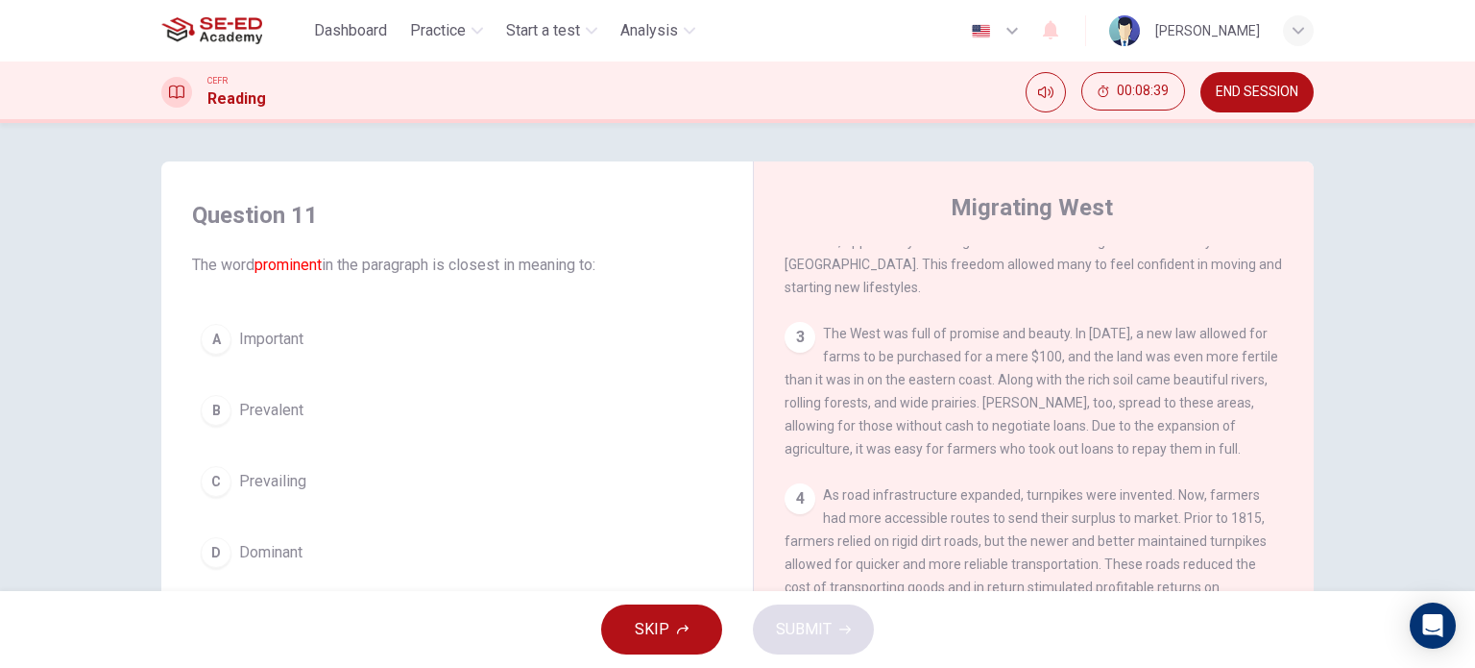
click at [657, 568] on button "D Dominant" at bounding box center [457, 552] width 530 height 48
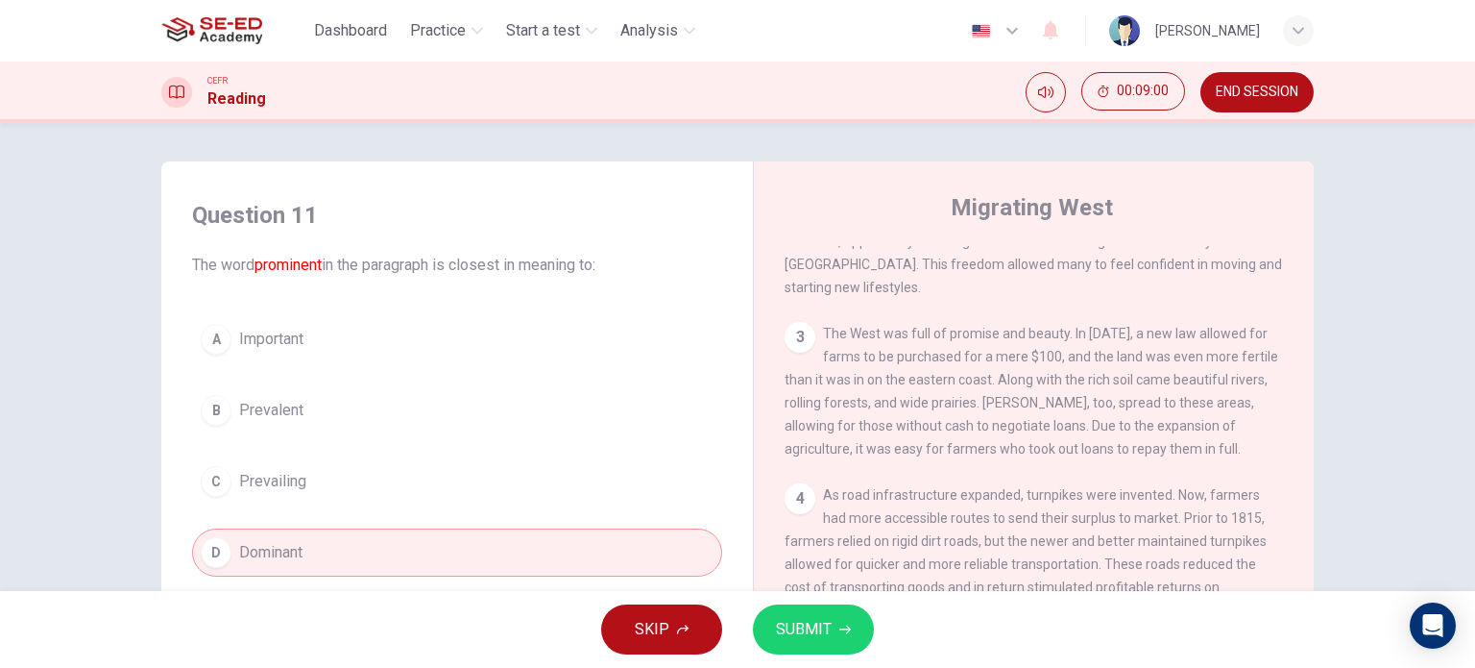
click at [514, 552] on button "D Dominant" at bounding box center [457, 552] width 530 height 48
click at [804, 631] on span "SUBMIT" at bounding box center [804, 629] width 56 height 27
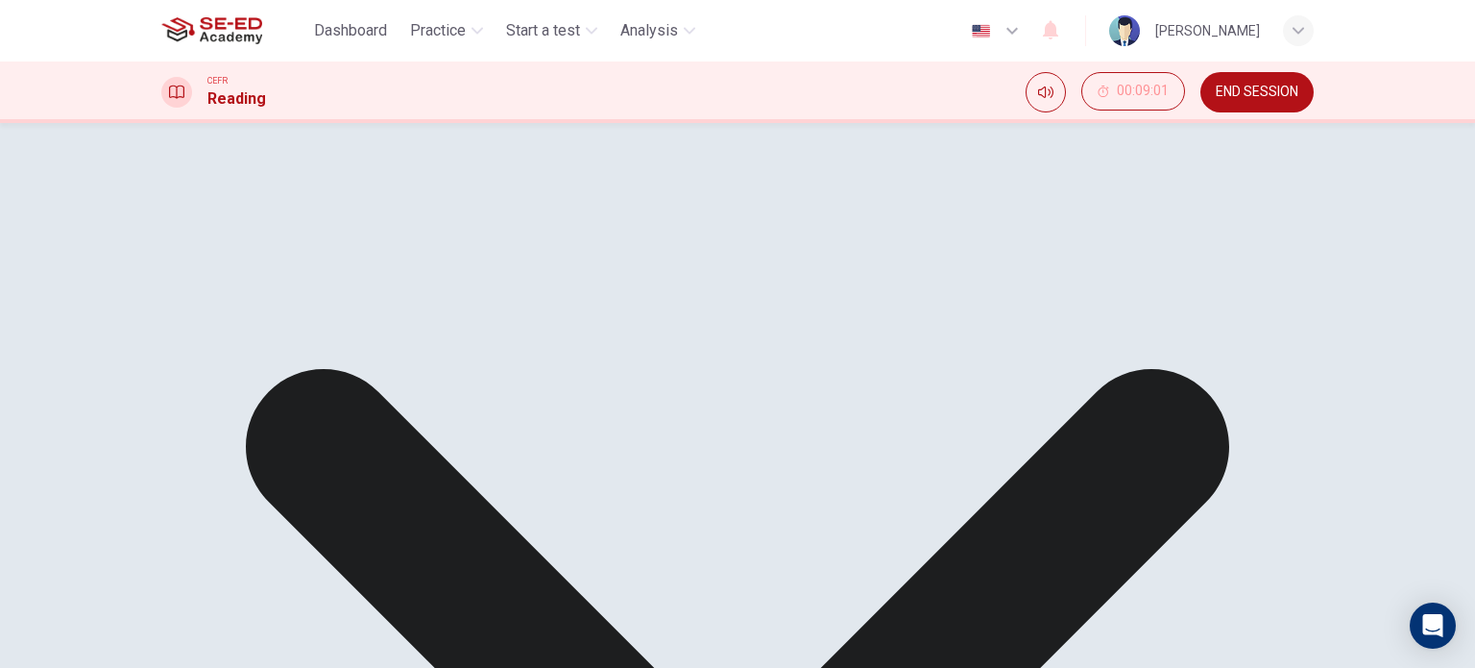
scroll to position [96, 0]
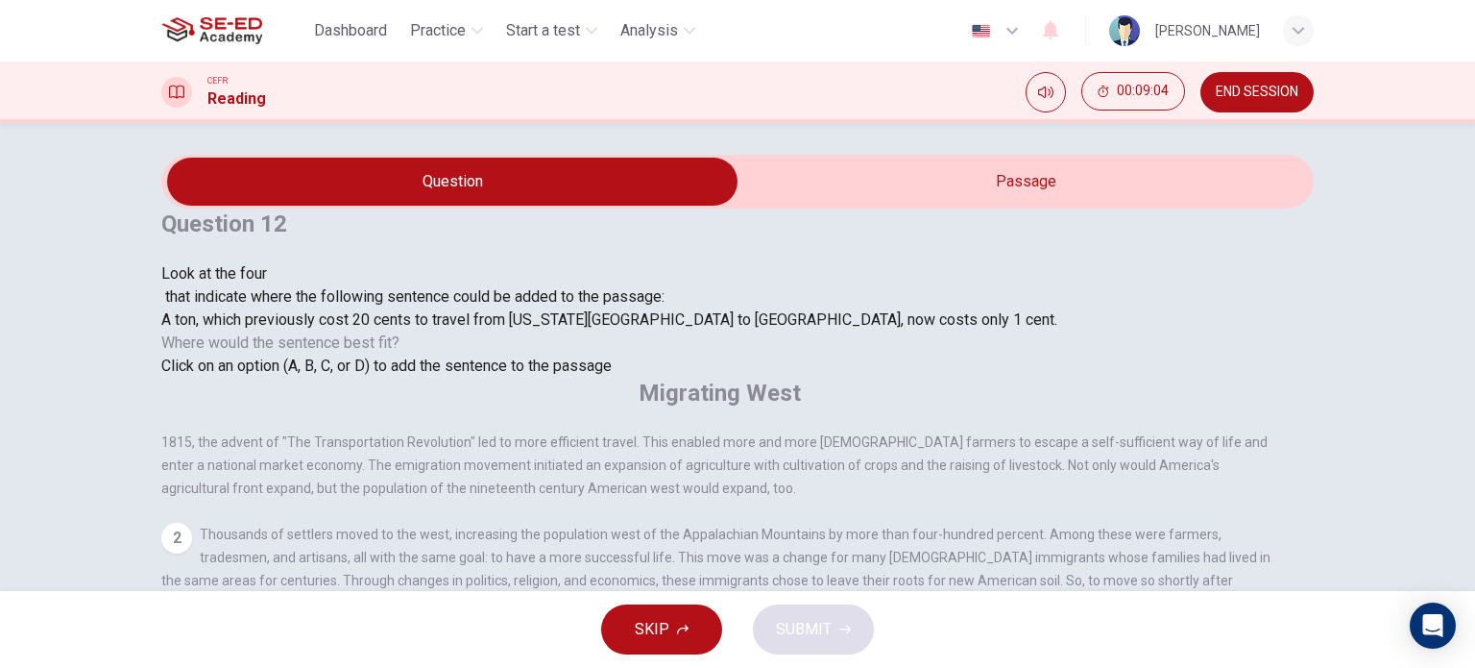
scroll to position [0, 0]
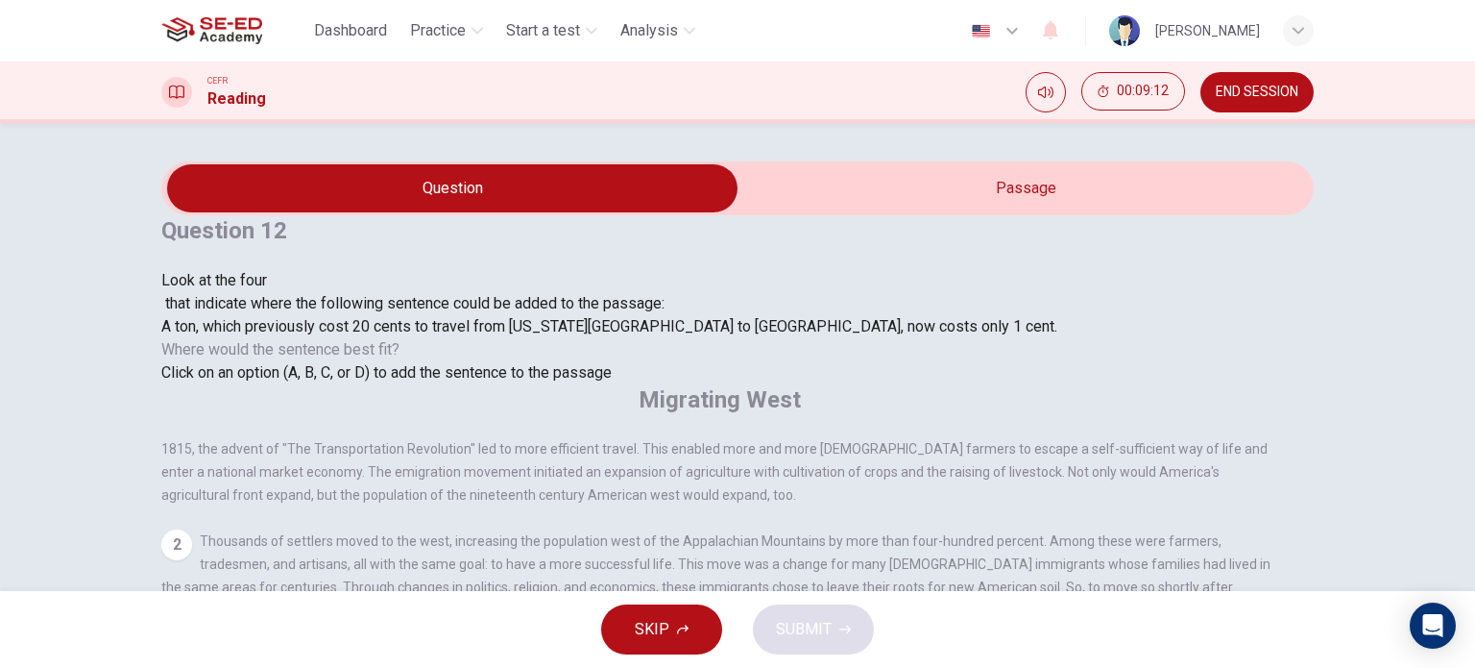
click at [315, 292] on div at bounding box center [609, 292] width 896 height 0
click at [396, 335] on span "A ton, which previously cost 20 cents to travel from New York City to Buffalo, …" at bounding box center [609, 326] width 896 height 18
click at [555, 381] on span "Click on an option (A, B, C, or D) to add the sentence to the passage" at bounding box center [386, 372] width 450 height 18
click at [399, 381] on span "Click on an option (A, B, C, or D) to add the sentence to the passage" at bounding box center [386, 372] width 450 height 18
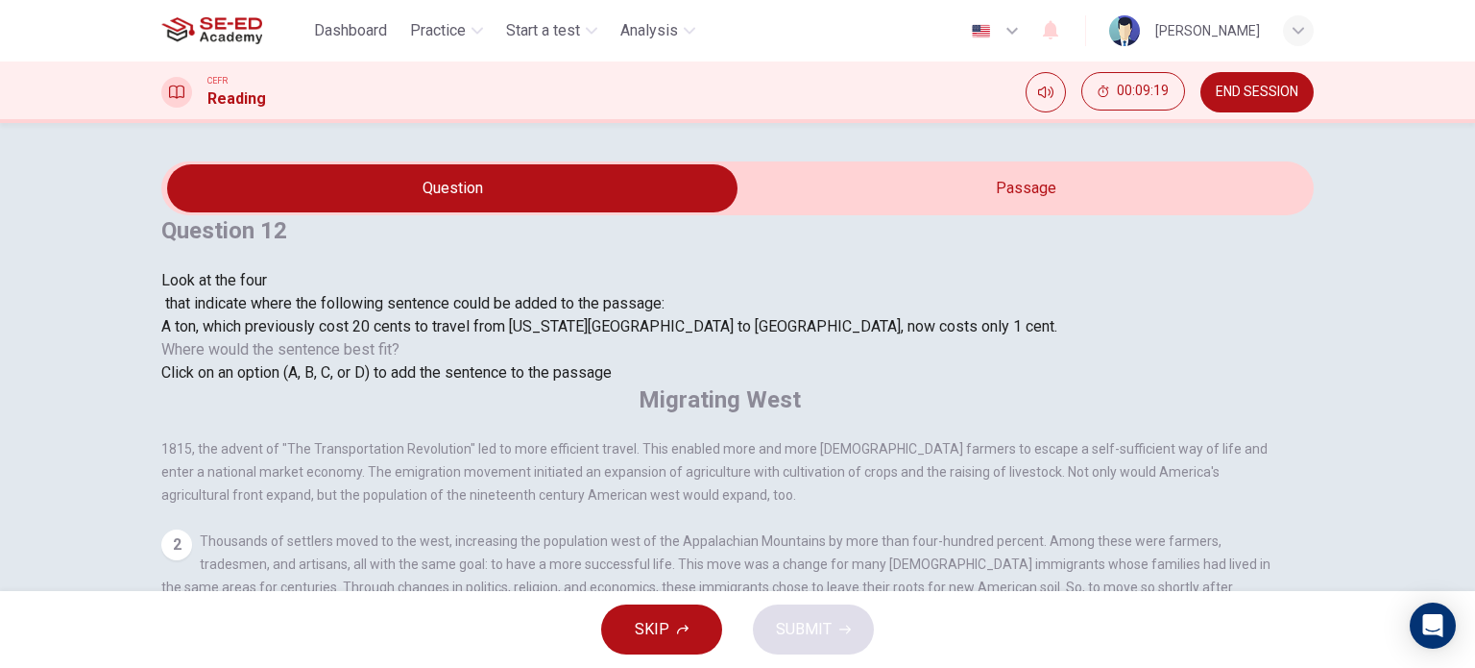
click at [392, 358] on span "Where would the sentence best fit?" at bounding box center [282, 349] width 242 height 18
click at [311, 381] on span "Click on an option (A, B, C, or D) to add the sentence to the passage" at bounding box center [386, 372] width 450 height 18
click at [365, 381] on span "Click on an option (A, B, C, or D) to add the sentence to the passage" at bounding box center [386, 372] width 450 height 18
click at [533, 338] on div "A ton, which previously cost 20 cents to travel from New York City to Buffalo, …" at bounding box center [609, 326] width 896 height 23
drag, startPoint x: 853, startPoint y: 536, endPoint x: 773, endPoint y: 537, distance: 79.7
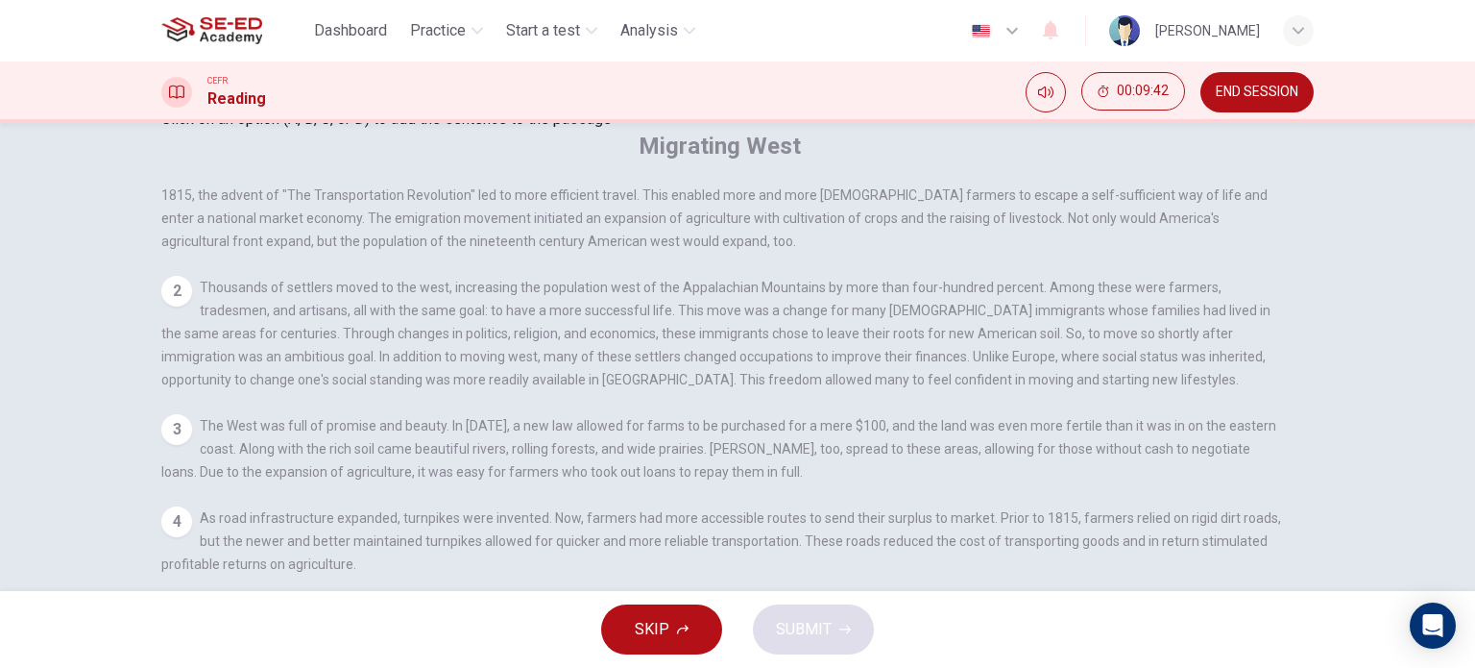
scroll to position [277, 0]
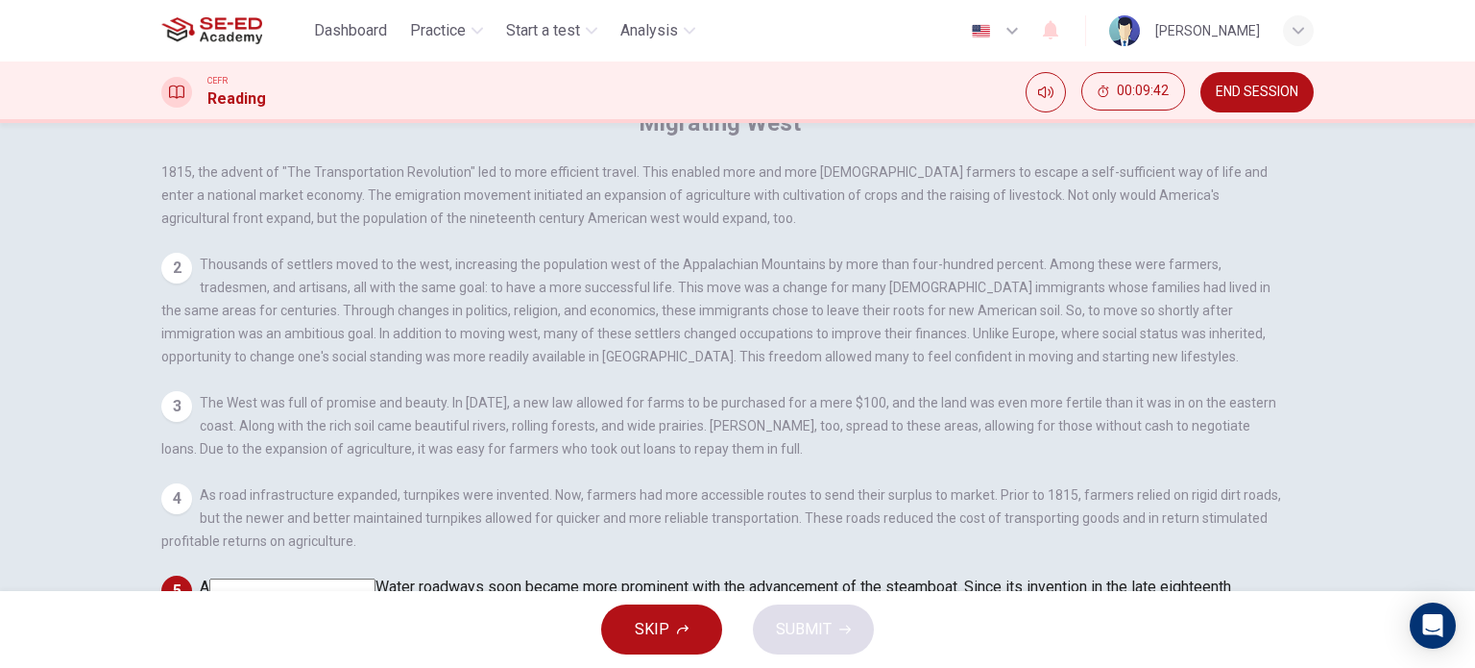
click at [839, 645] on div "SKIP SUBMIT" at bounding box center [737, 629] width 1475 height 77
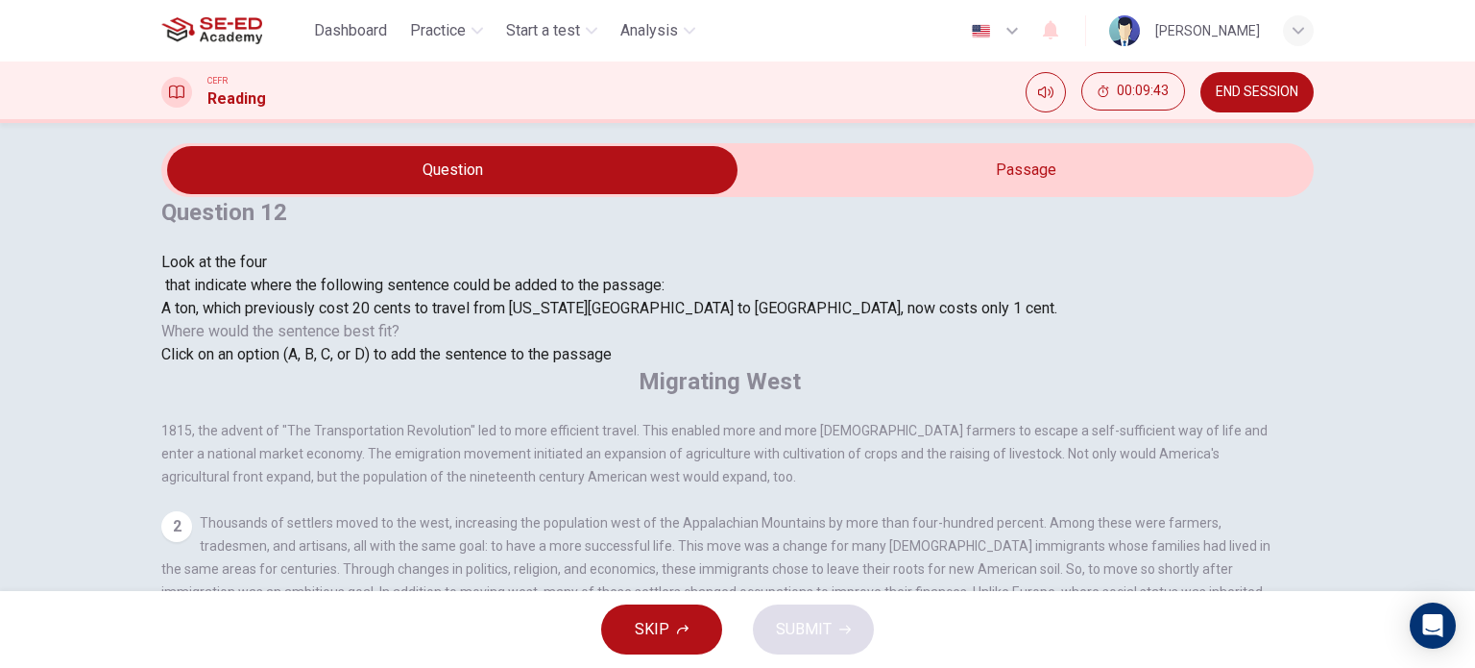
scroll to position [0, 0]
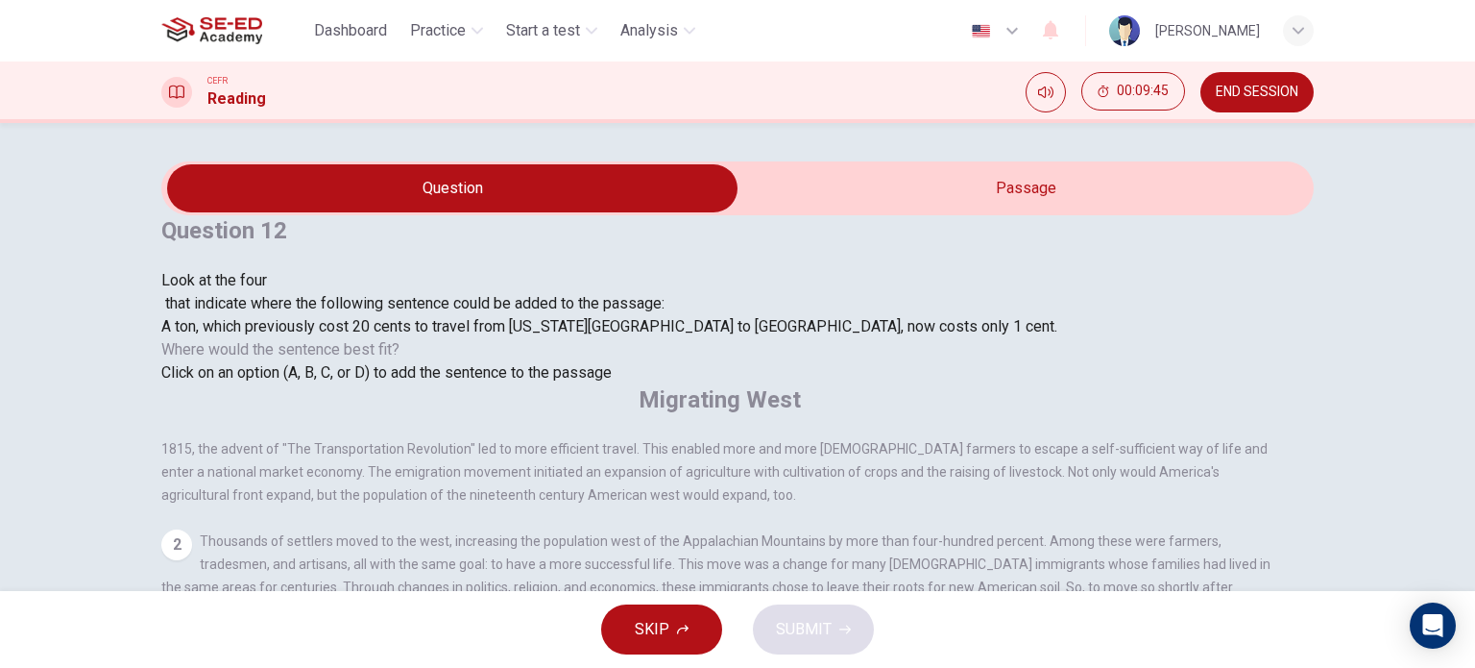
click at [318, 292] on div at bounding box center [609, 292] width 896 height 0
click at [298, 335] on span "A ton, which previously cost 20 cents to travel from New York City to Buffalo, …" at bounding box center [609, 326] width 896 height 18
click at [364, 381] on span "Click on an option (A, B, C, or D) to add the sentence to the passage" at bounding box center [386, 372] width 450 height 18
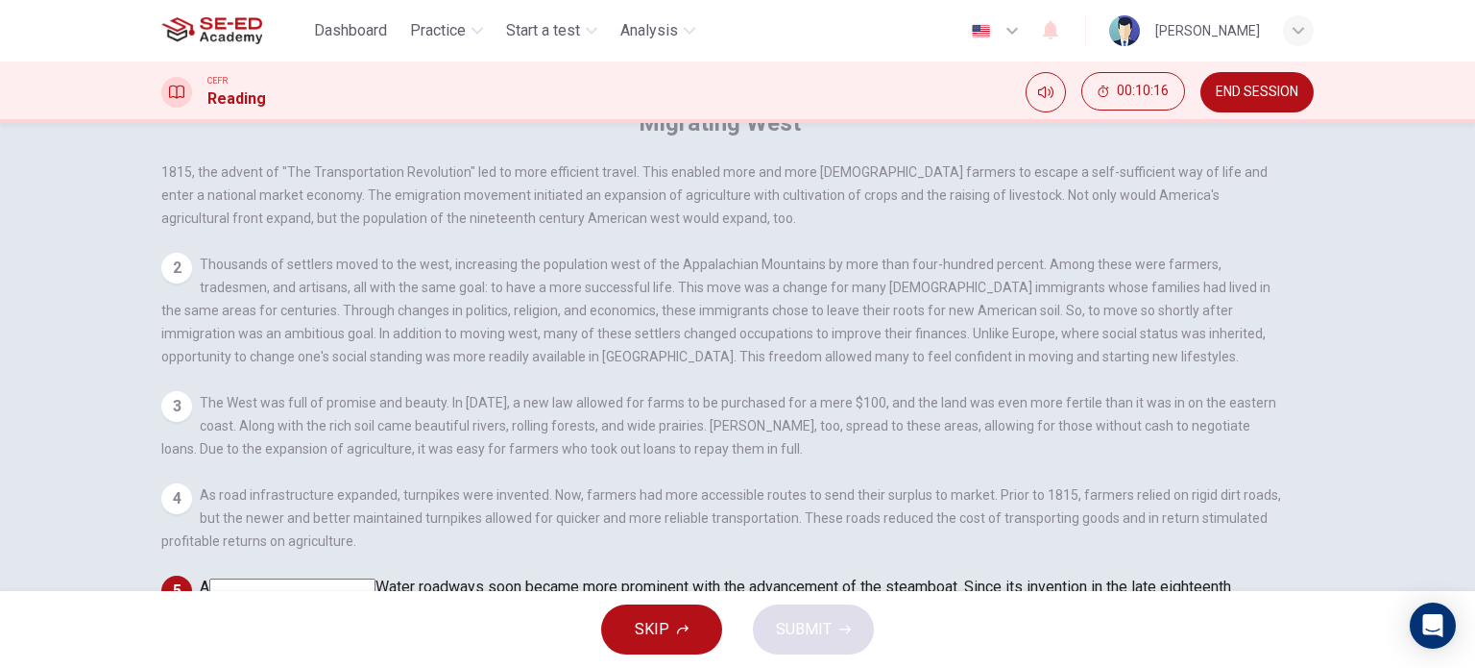
scroll to position [540, 0]
click at [862, 601] on input at bounding box center [778, 610] width 166 height 18
click at [801, 656] on div "SKIP SUBMIT" at bounding box center [737, 629] width 1475 height 77
click at [803, 644] on button "SUBMIT" at bounding box center [813, 629] width 121 height 50
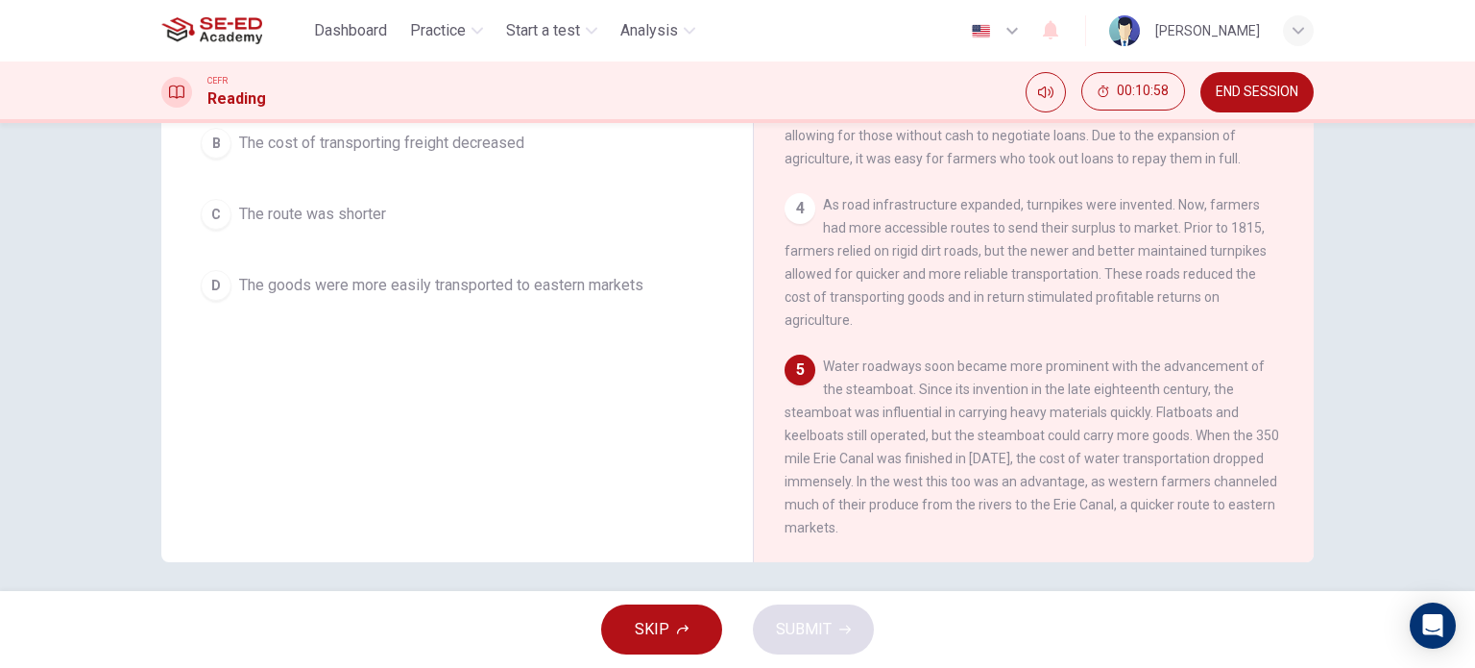
scroll to position [277, 0]
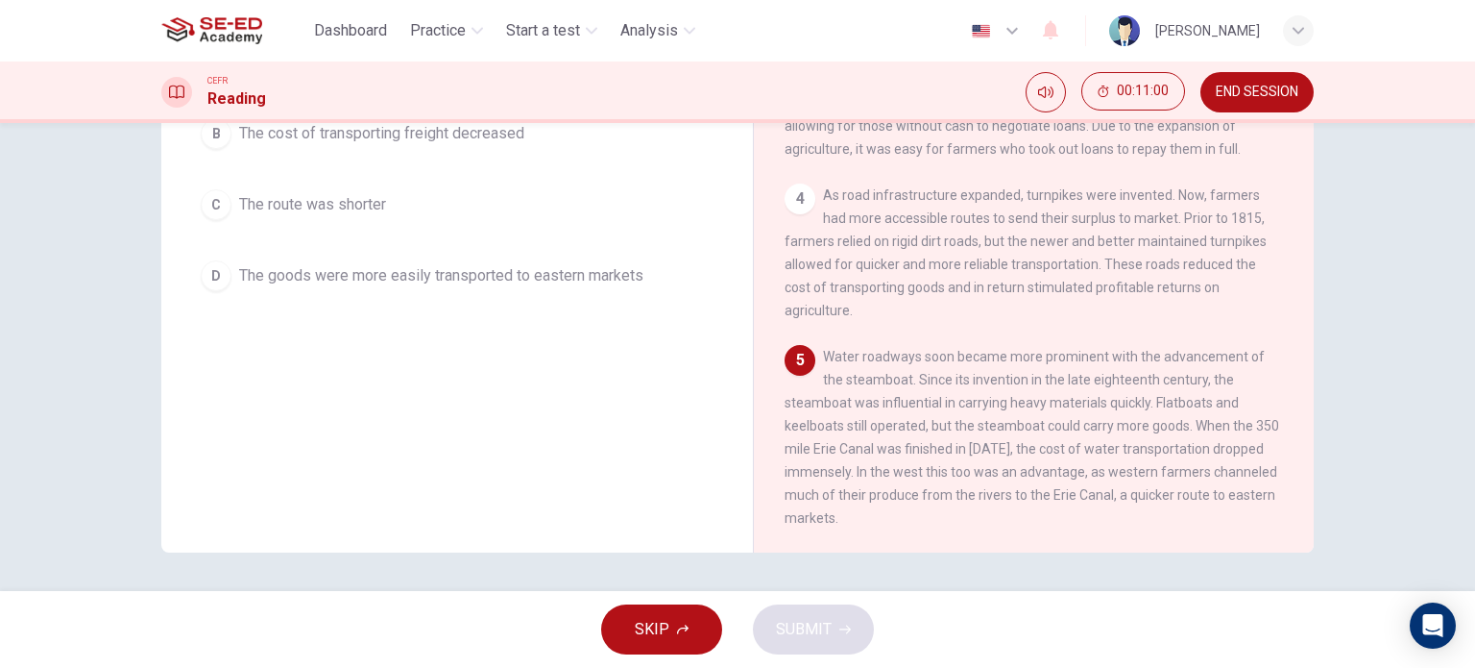
click at [207, 277] on div "D" at bounding box center [216, 275] width 31 height 31
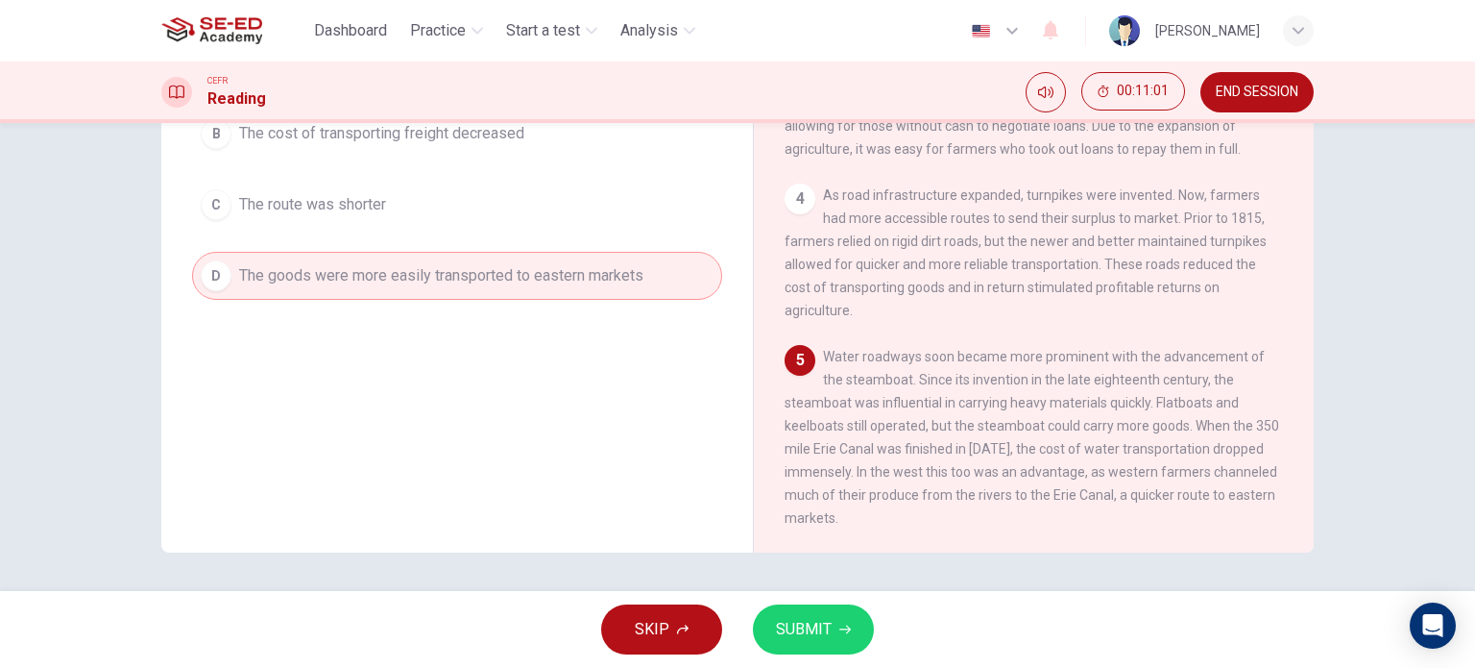
click at [834, 640] on button "SUBMIT" at bounding box center [813, 629] width 121 height 50
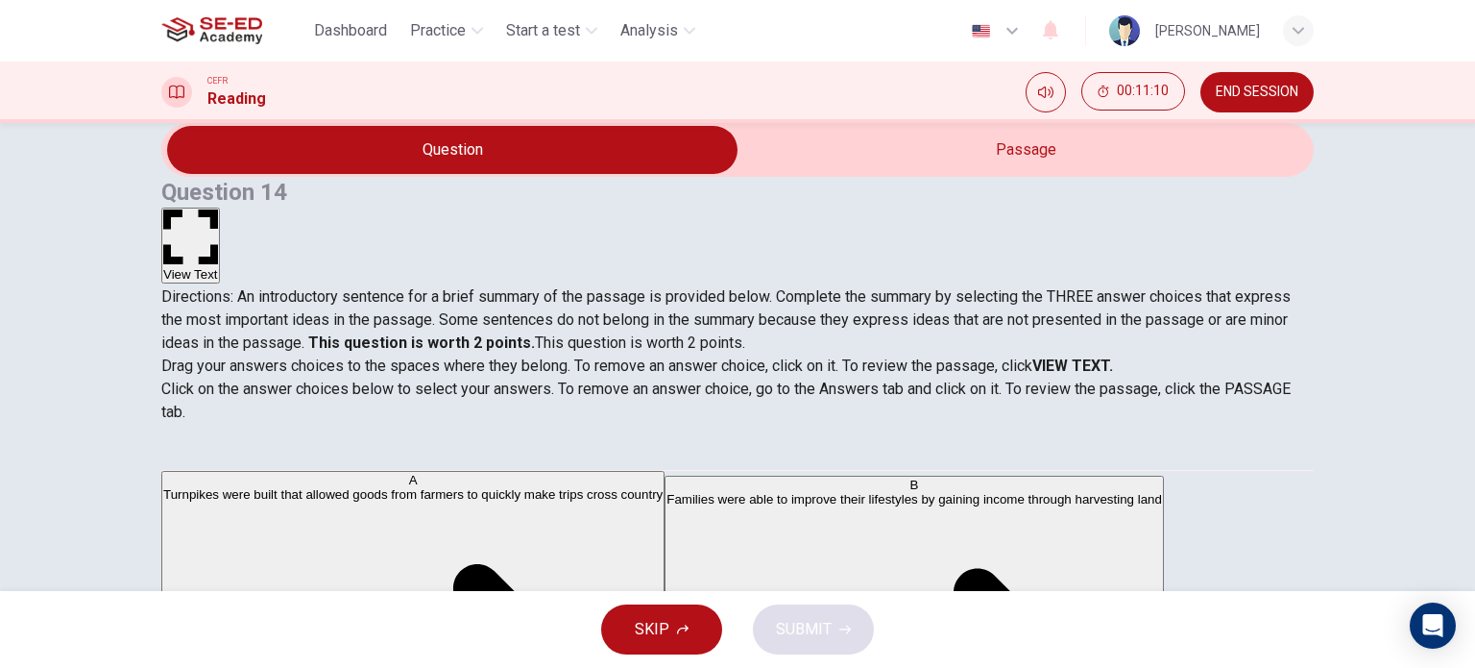
scroll to position [0, 0]
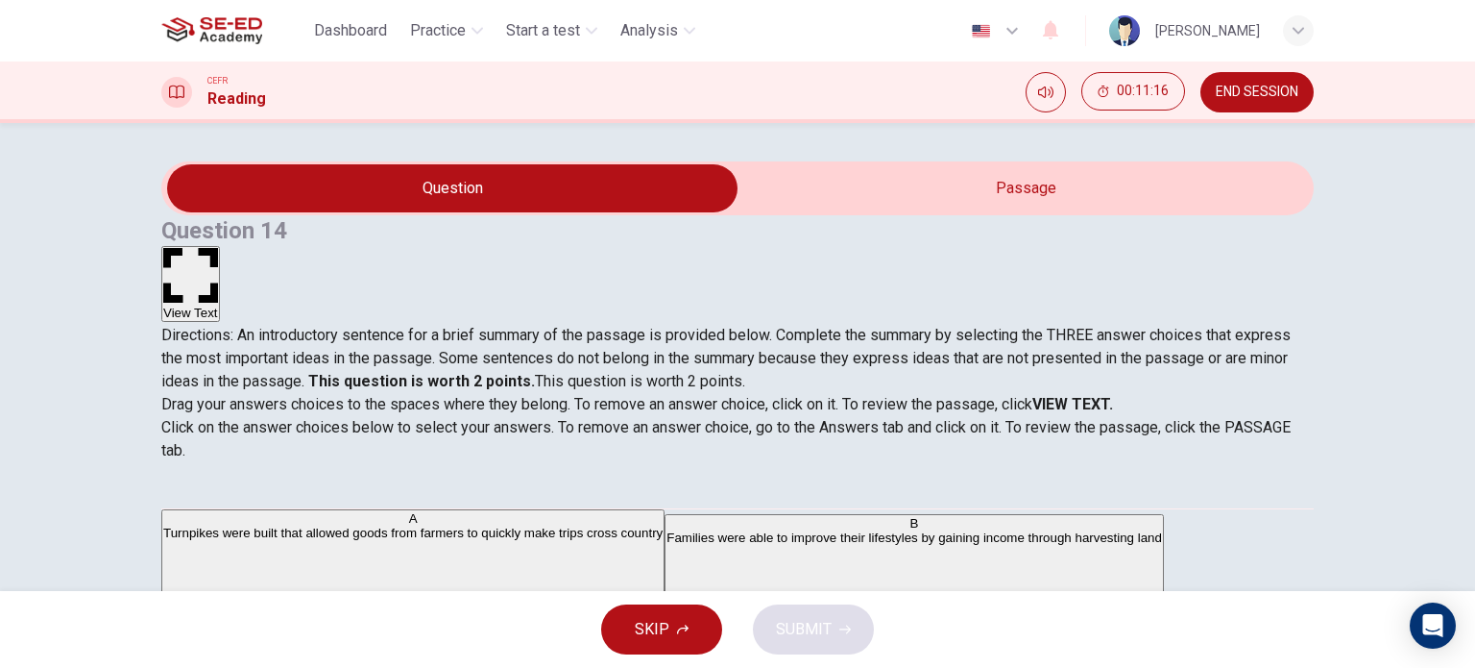
click at [220, 246] on button "View Text" at bounding box center [190, 284] width 59 height 76
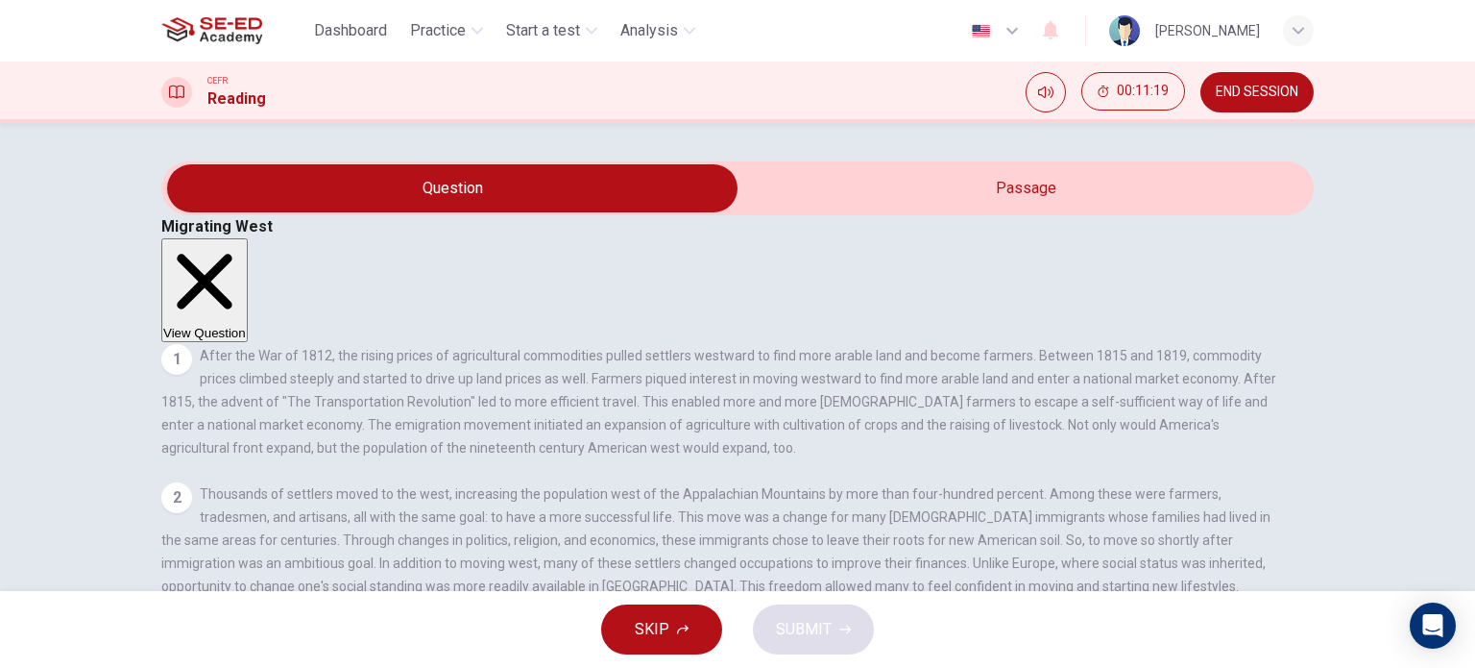
click at [248, 238] on button "View Question" at bounding box center [204, 290] width 86 height 104
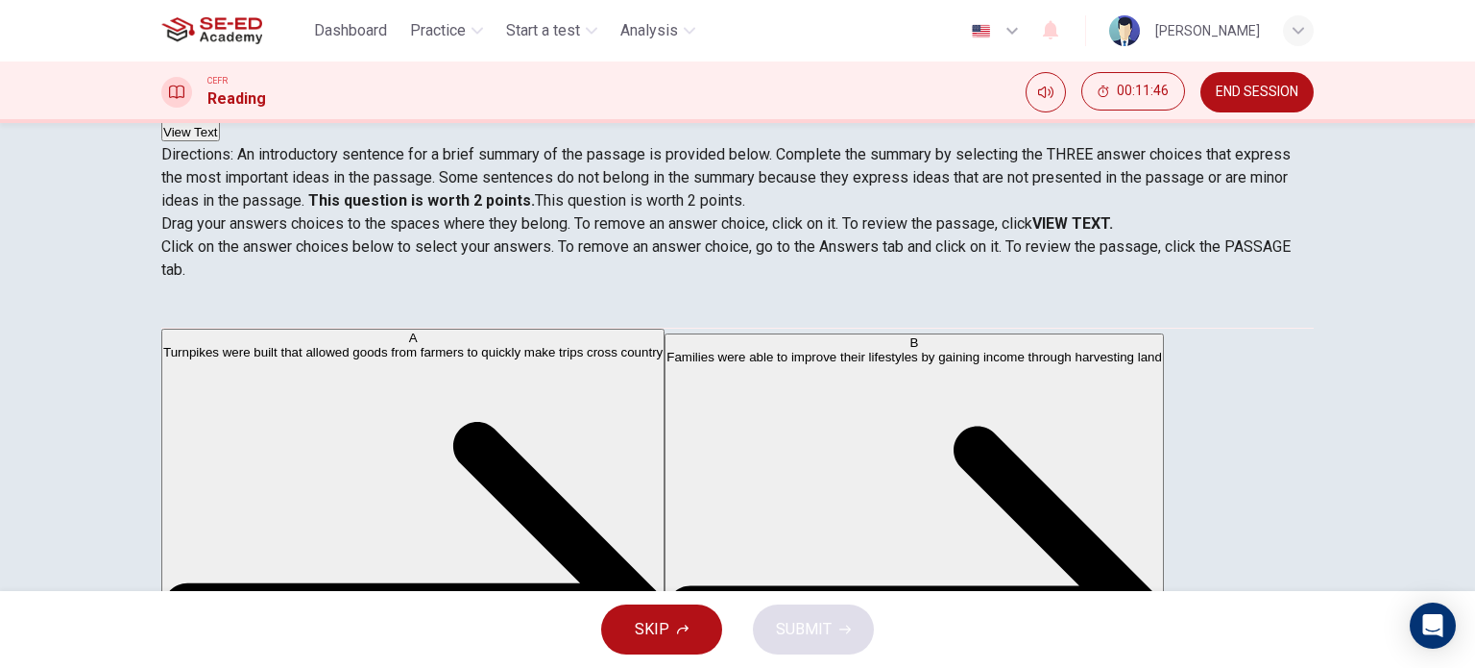
drag, startPoint x: 226, startPoint y: 379, endPoint x: 548, endPoint y: 383, distance: 322.8
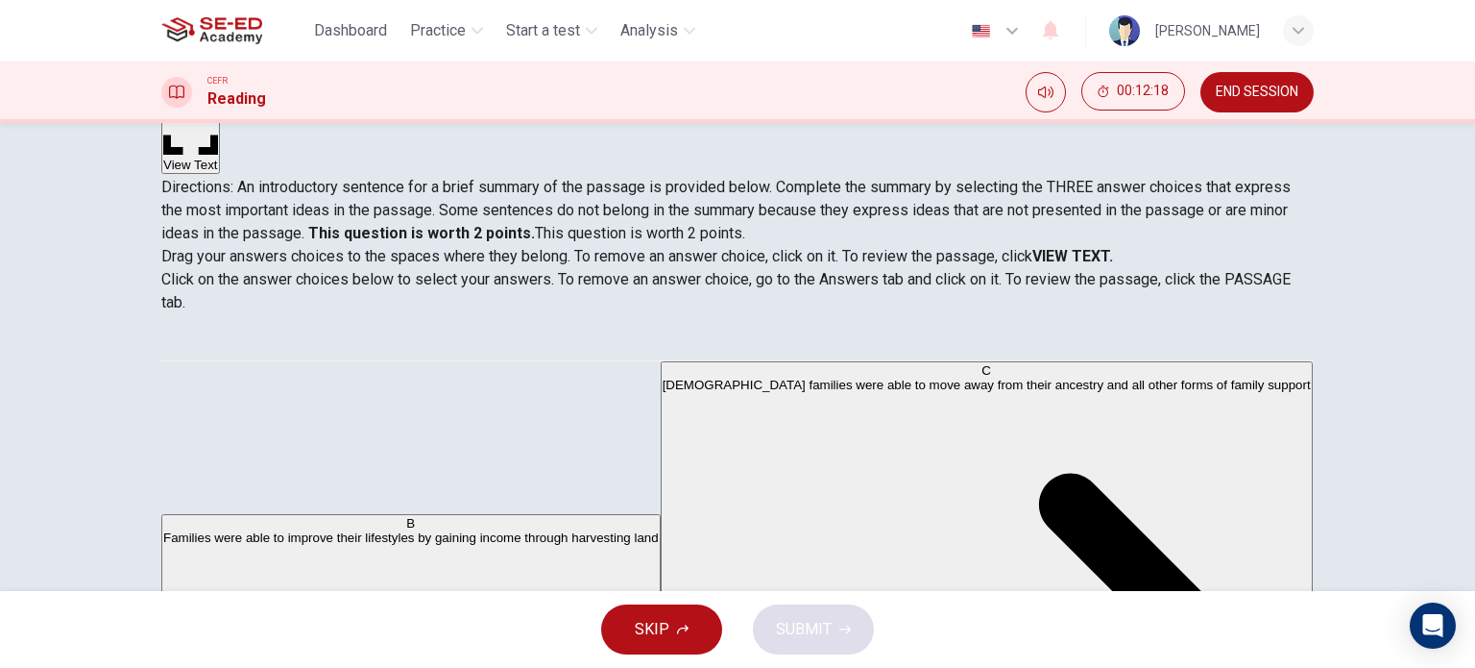
scroll to position [192, 0]
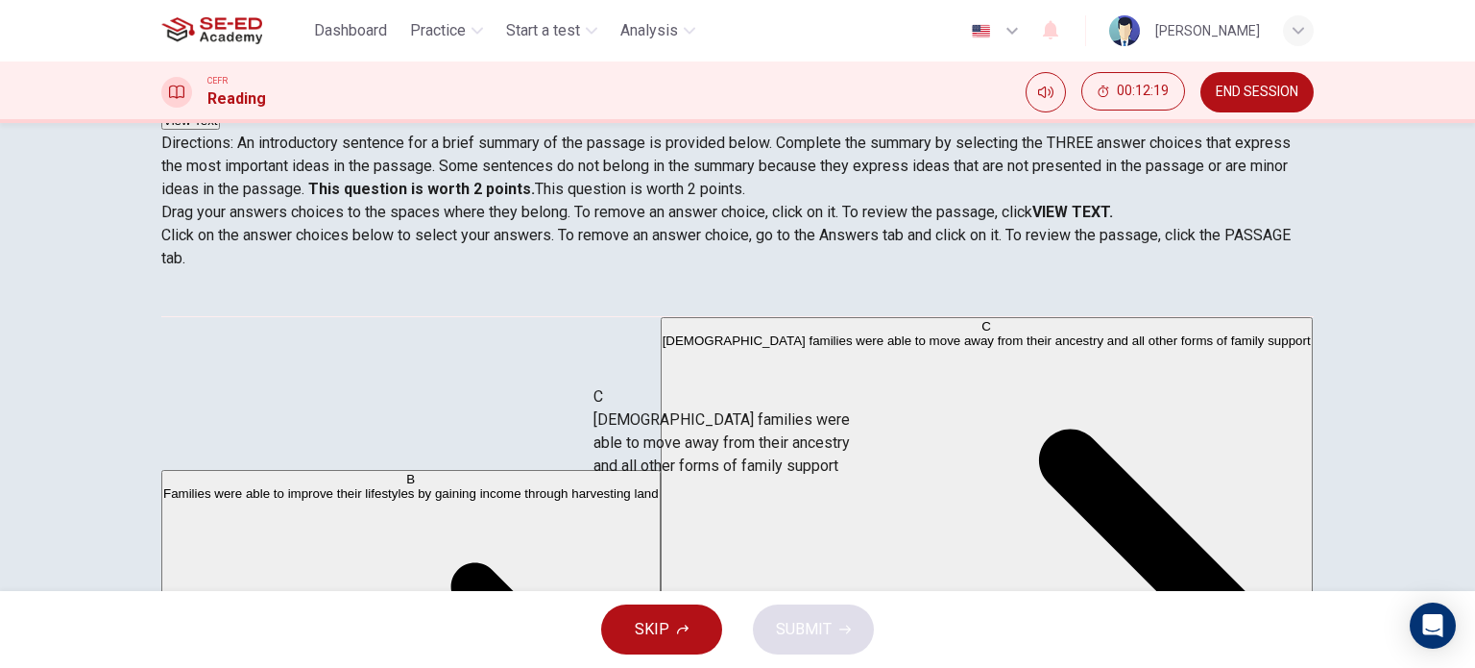
drag, startPoint x: 382, startPoint y: 456, endPoint x: 799, endPoint y: 423, distance: 418.2
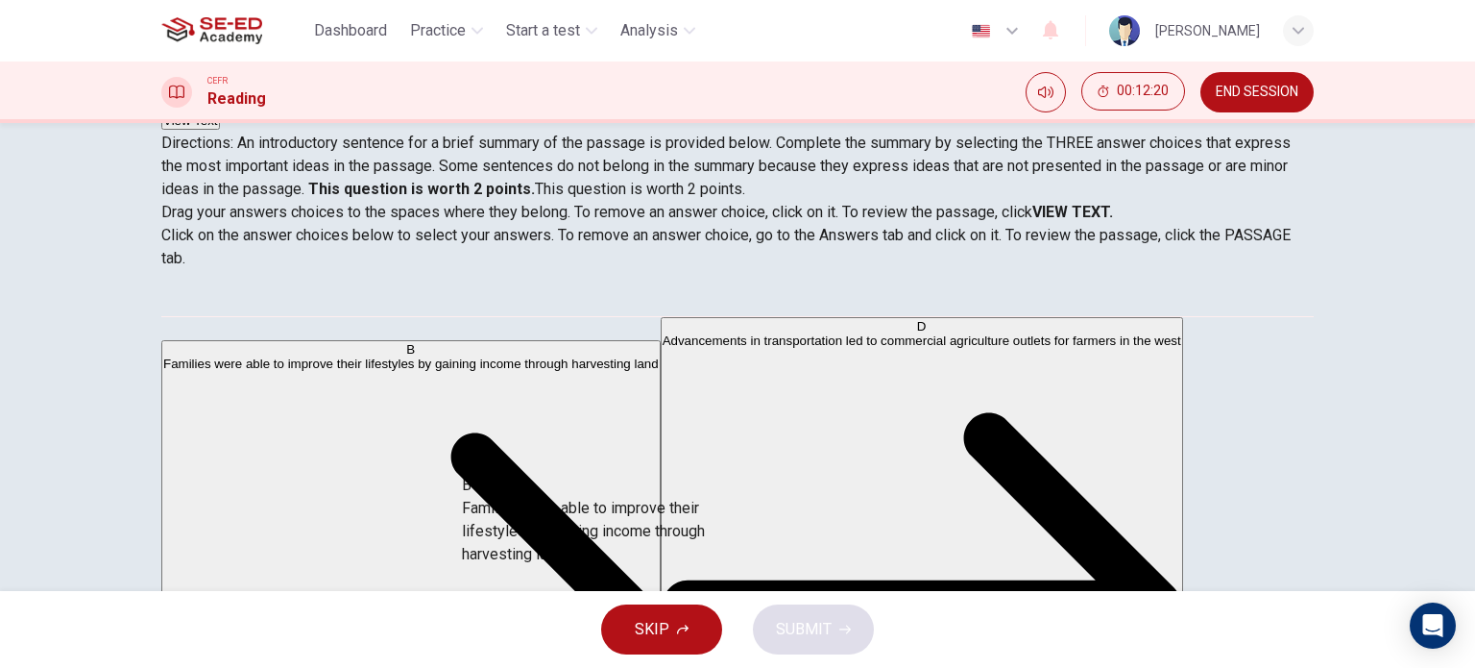
drag, startPoint x: 409, startPoint y: 345, endPoint x: 784, endPoint y: 523, distance: 414.6
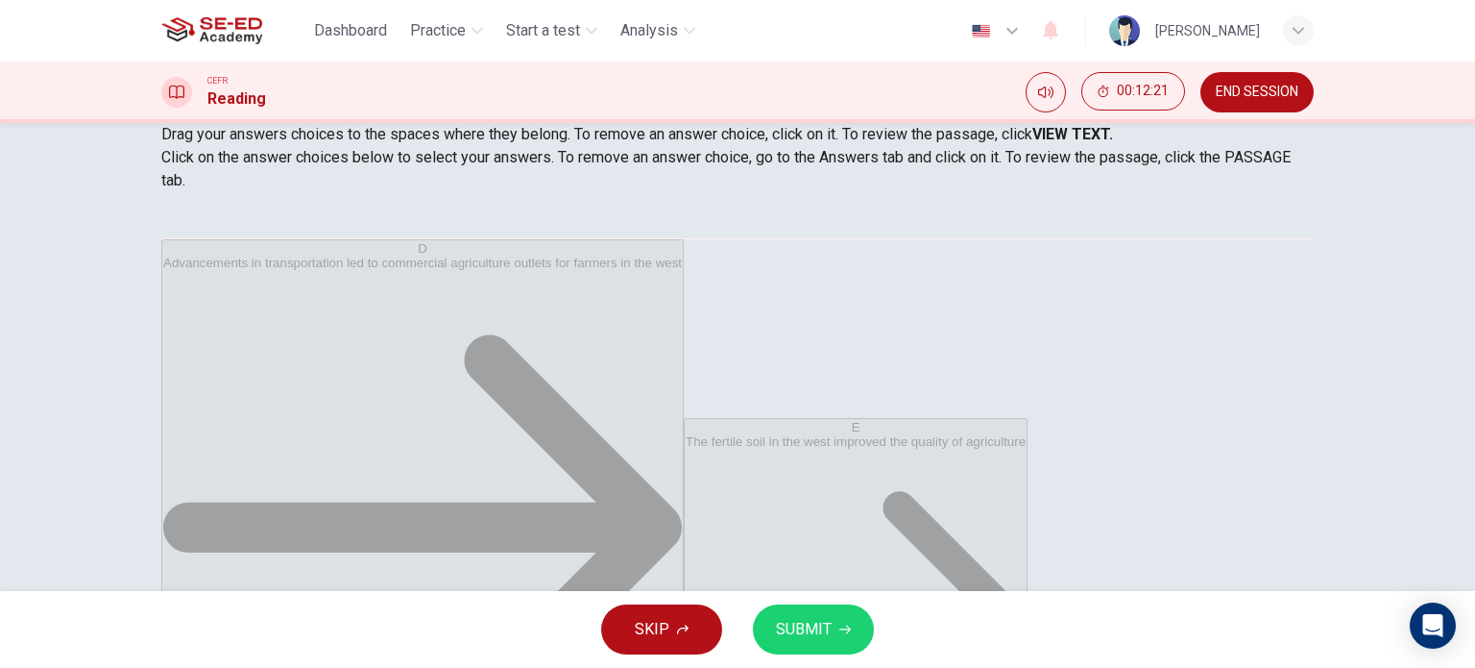
scroll to position [277, 0]
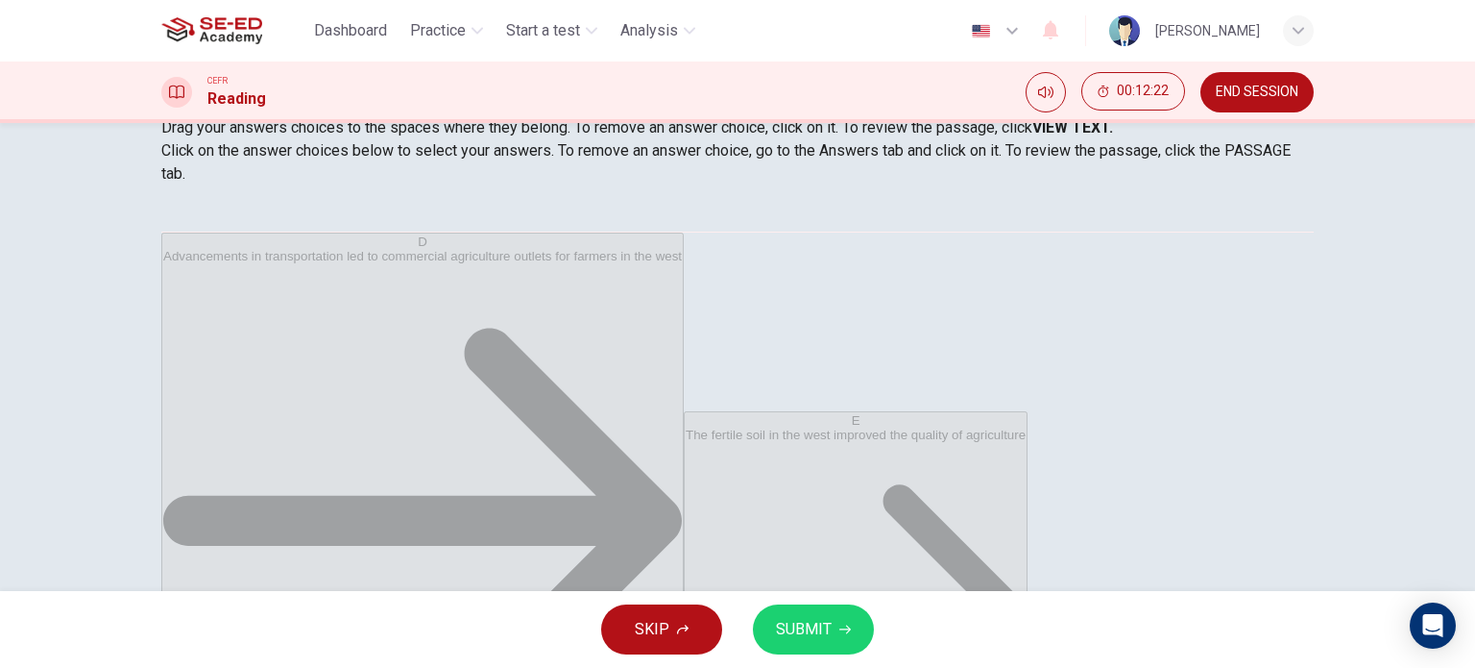
click at [819, 633] on span "SUBMIT" at bounding box center [804, 629] width 56 height 27
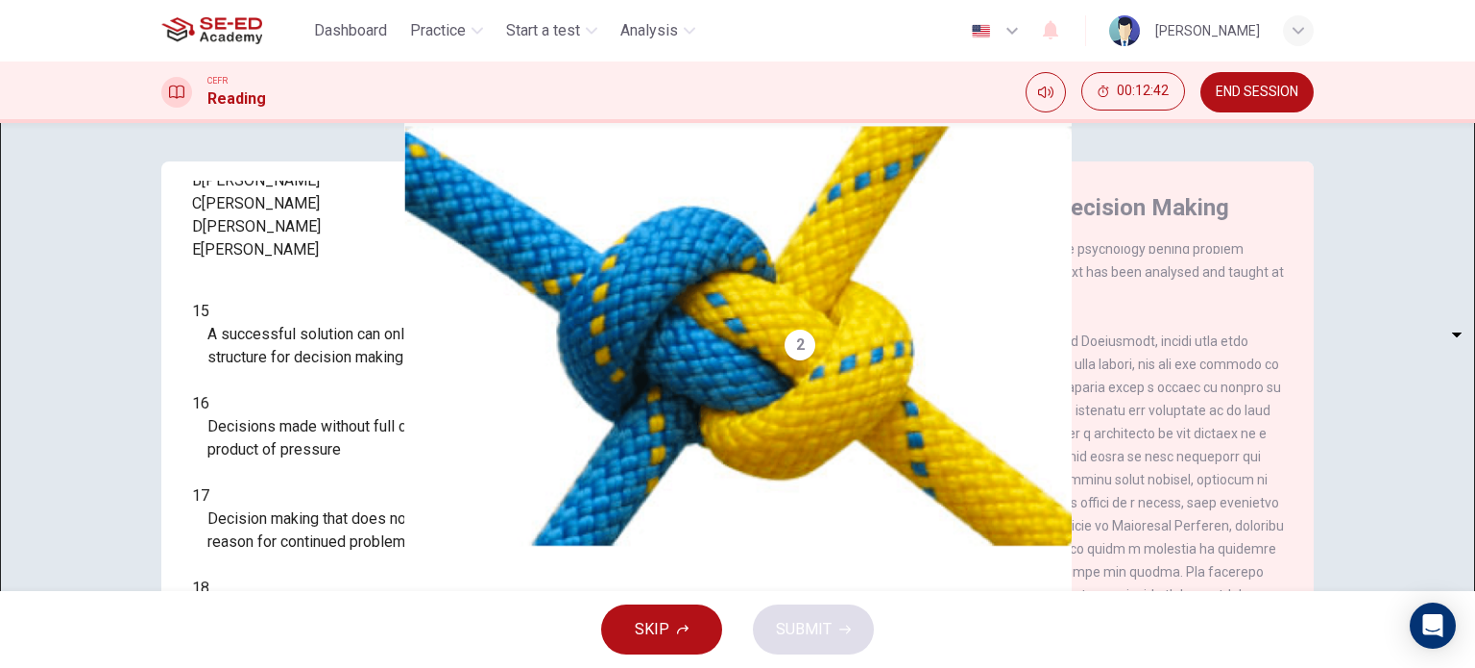
scroll to position [207, 0]
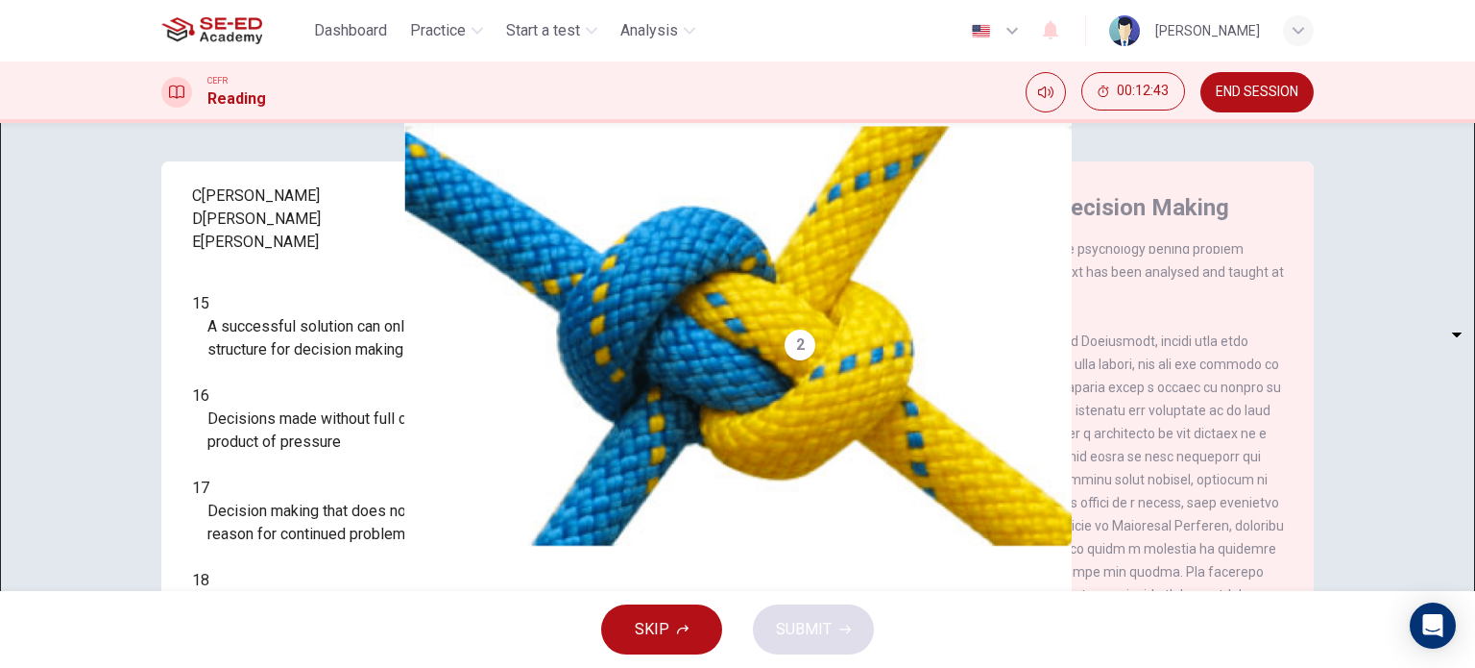
click at [327, 458] on body "This site uses cookies, as explained in our Privacy Policy . If you agree to th…" at bounding box center [737, 334] width 1475 height 668
click at [273, 667] on li "A" at bounding box center [737, 679] width 1475 height 23
type input "A"
click at [327, 506] on body "This site uses cookies, as explained in our Privacy Policy . If you agree to th…" at bounding box center [737, 334] width 1475 height 668
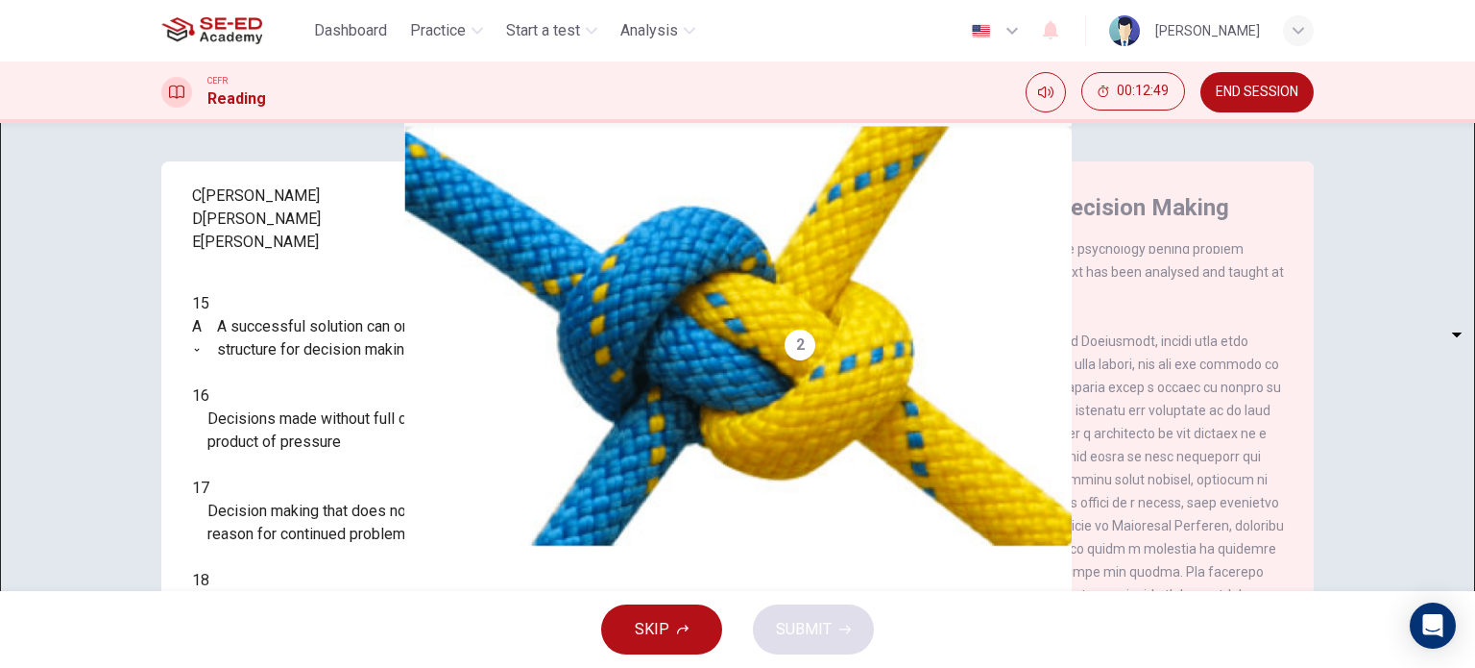
type input "B"
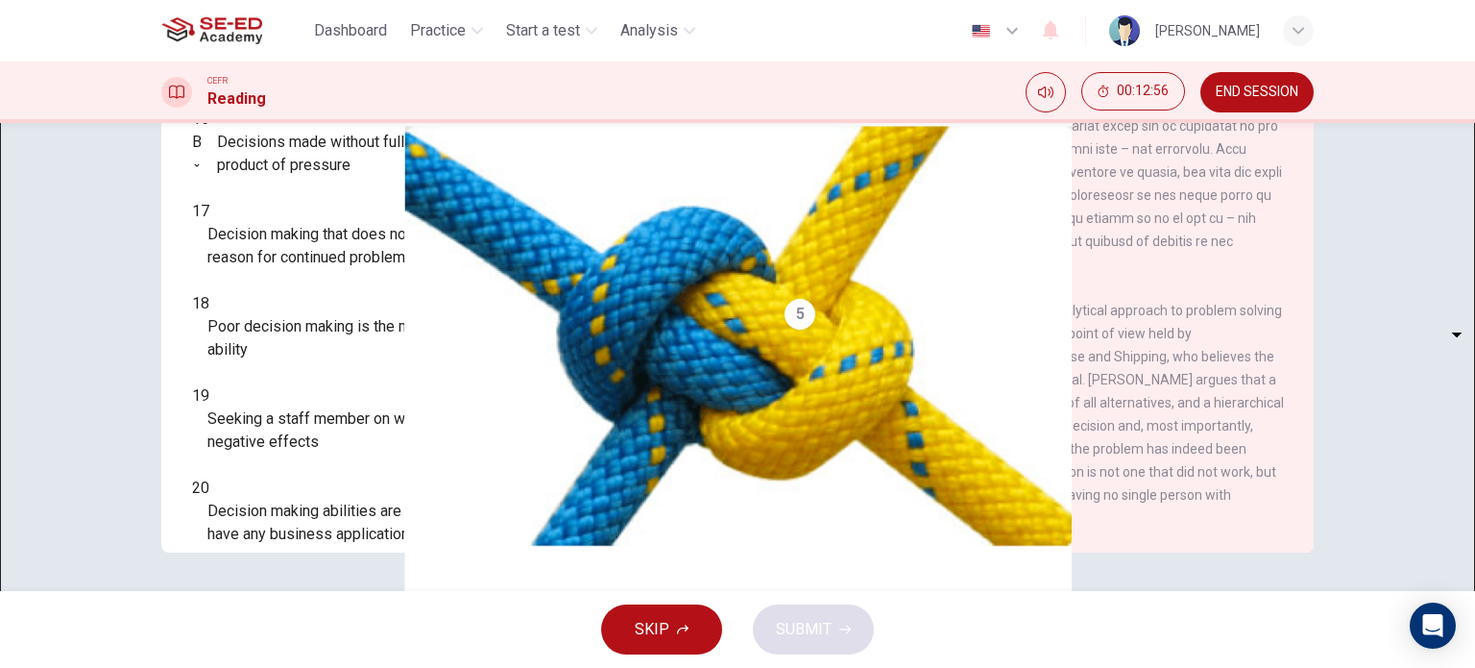
scroll to position [1389, 0]
click at [314, 281] on body "This site uses cookies, as explained in our Privacy Policy . If you agree to th…" at bounding box center [737, 334] width 1475 height 668
type input "C"
click at [324, 391] on body "This site uses cookies, as explained in our Privacy Policy . If you agree to th…" at bounding box center [737, 334] width 1475 height 668
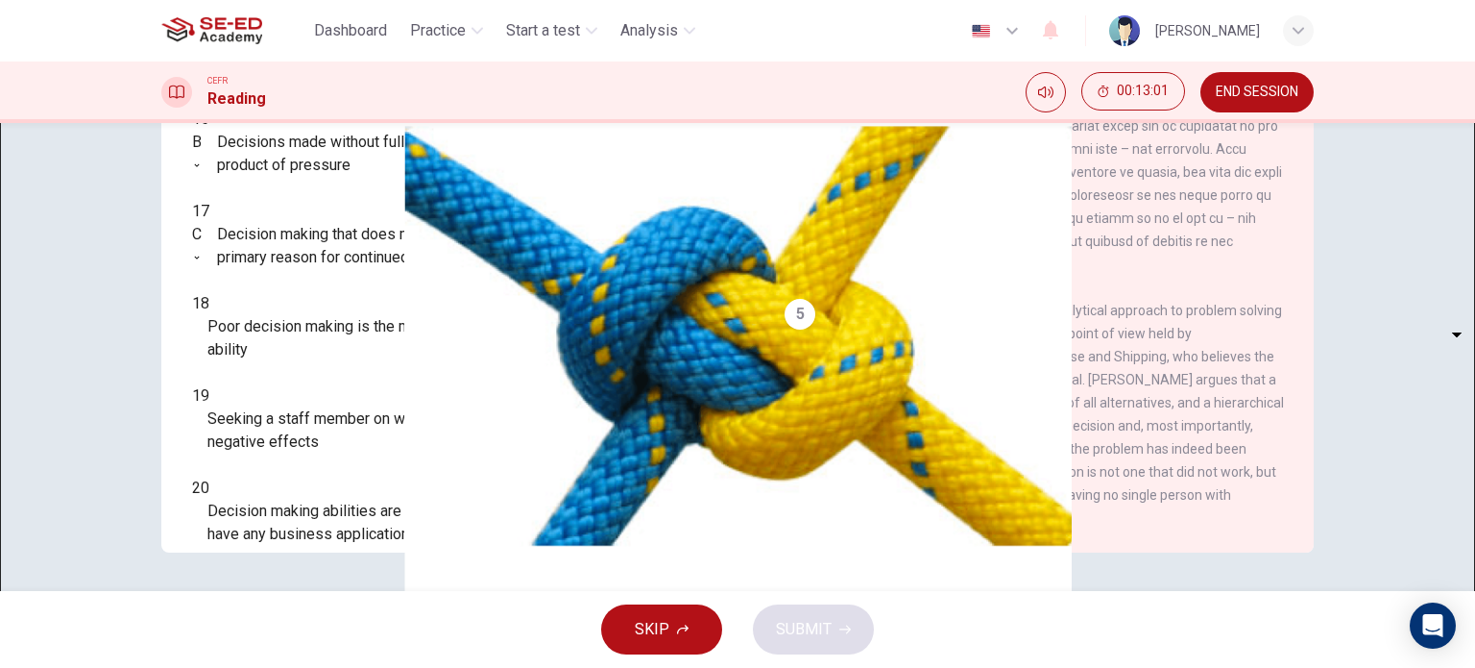
type input "C"
click at [287, 503] on body "This site uses cookies, as explained in our Privacy Policy . If you agree to th…" at bounding box center [737, 334] width 1475 height 668
type input "D"
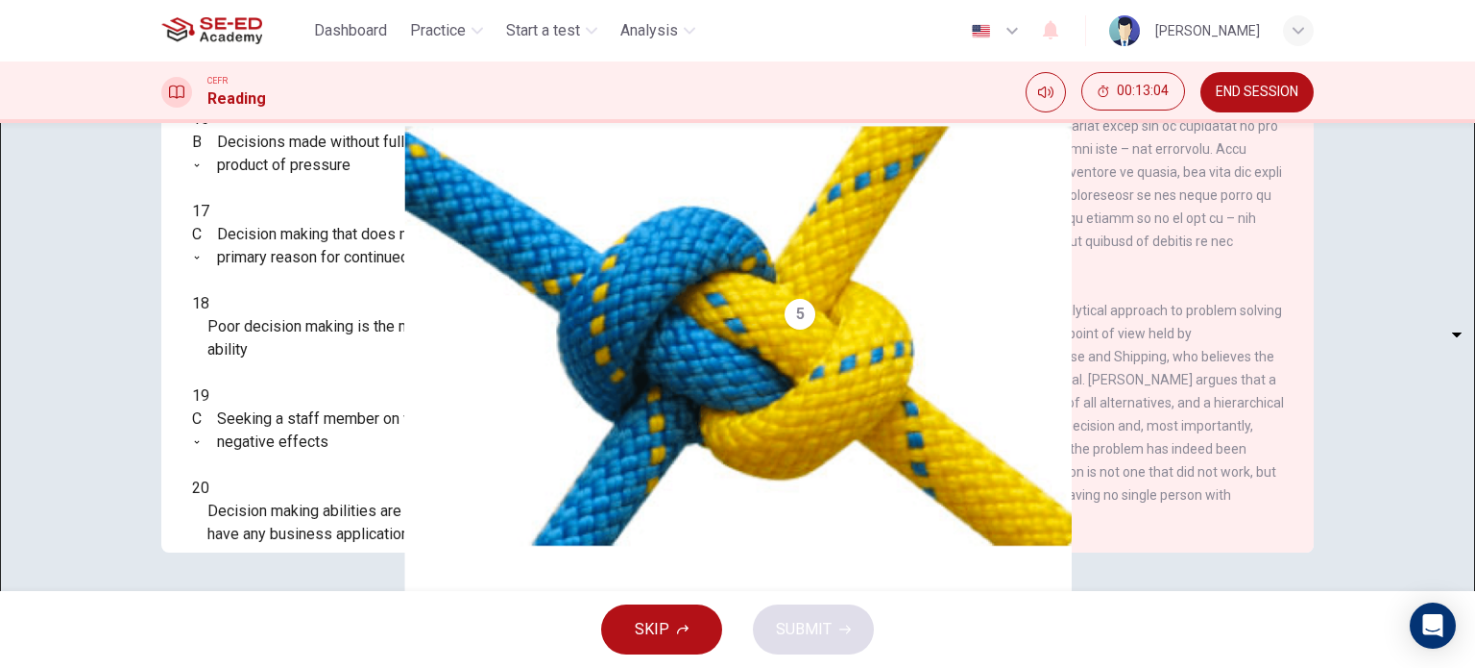
click at [323, 439] on body "This site uses cookies, as explained in our Privacy Policy . If you agree to th…" at bounding box center [737, 334] width 1475 height 668
type input "B"
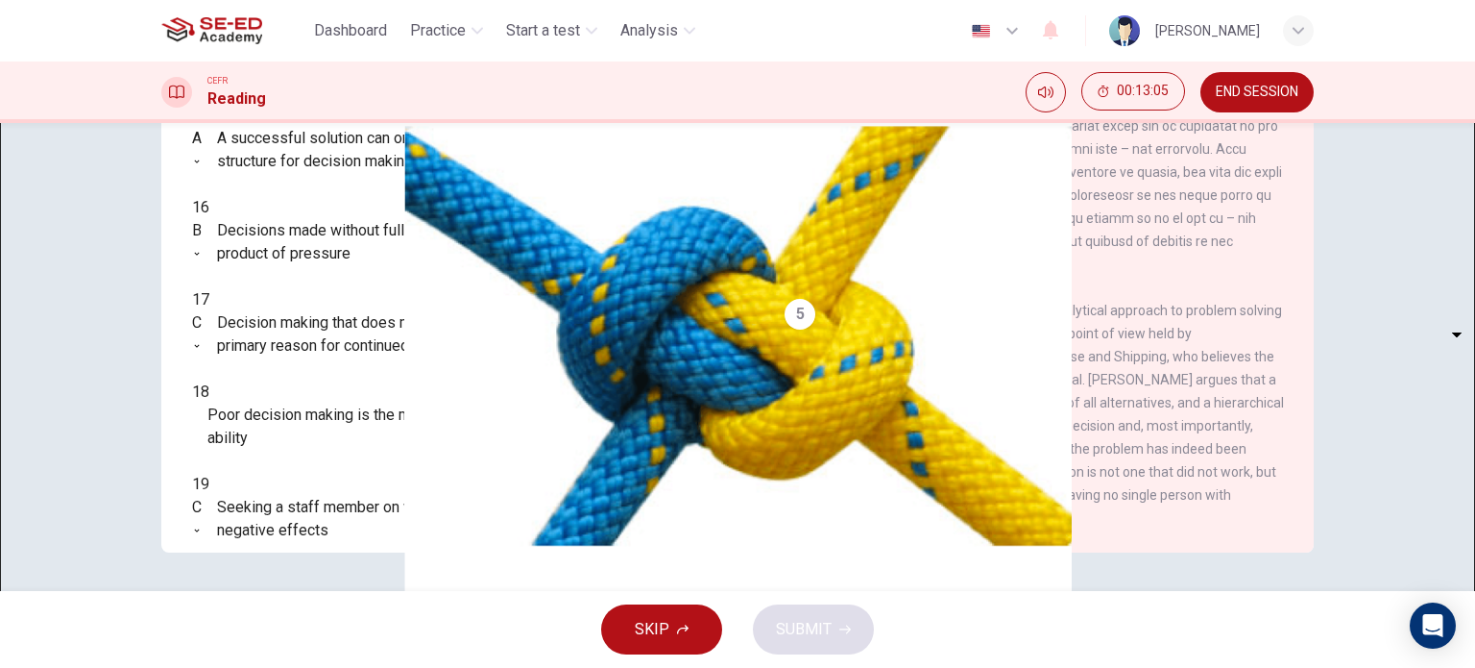
scroll to position [111, 0]
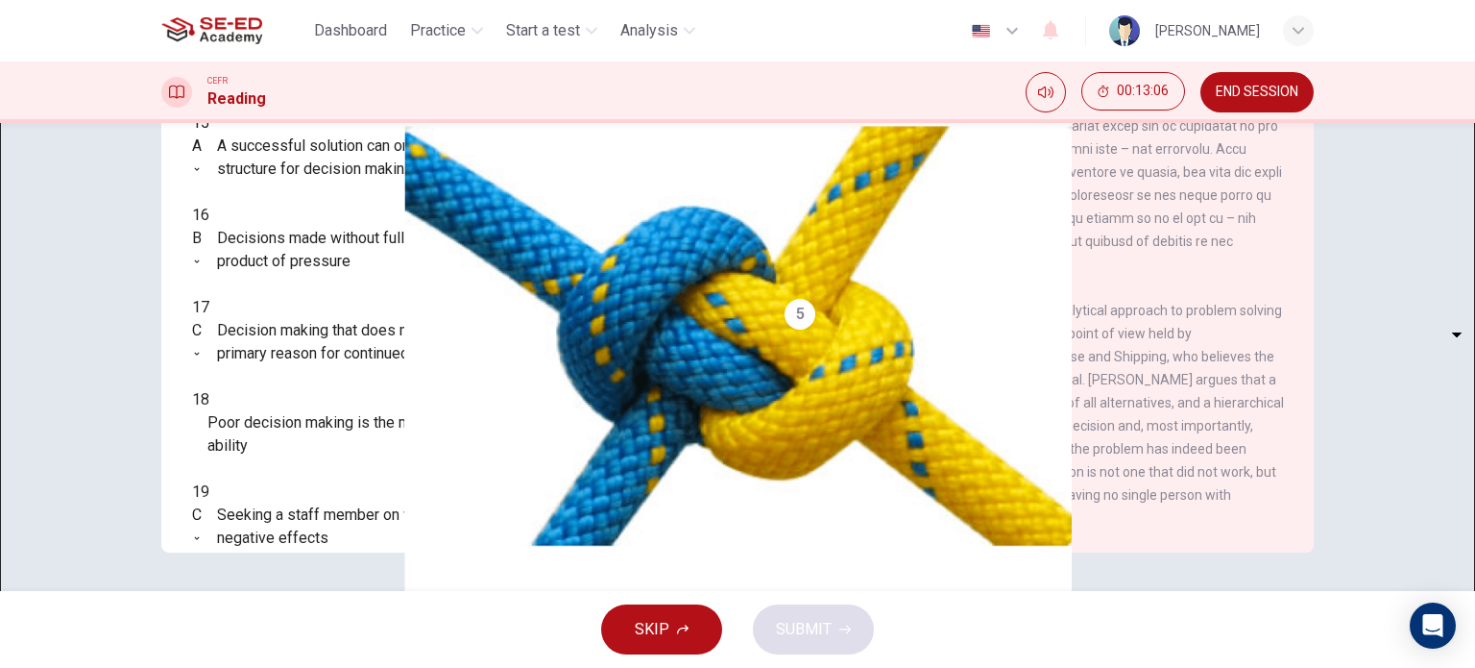
click at [327, 434] on body "This site uses cookies, as explained in our Privacy Policy . If you agree to th…" at bounding box center [737, 334] width 1475 height 668
type input "C"
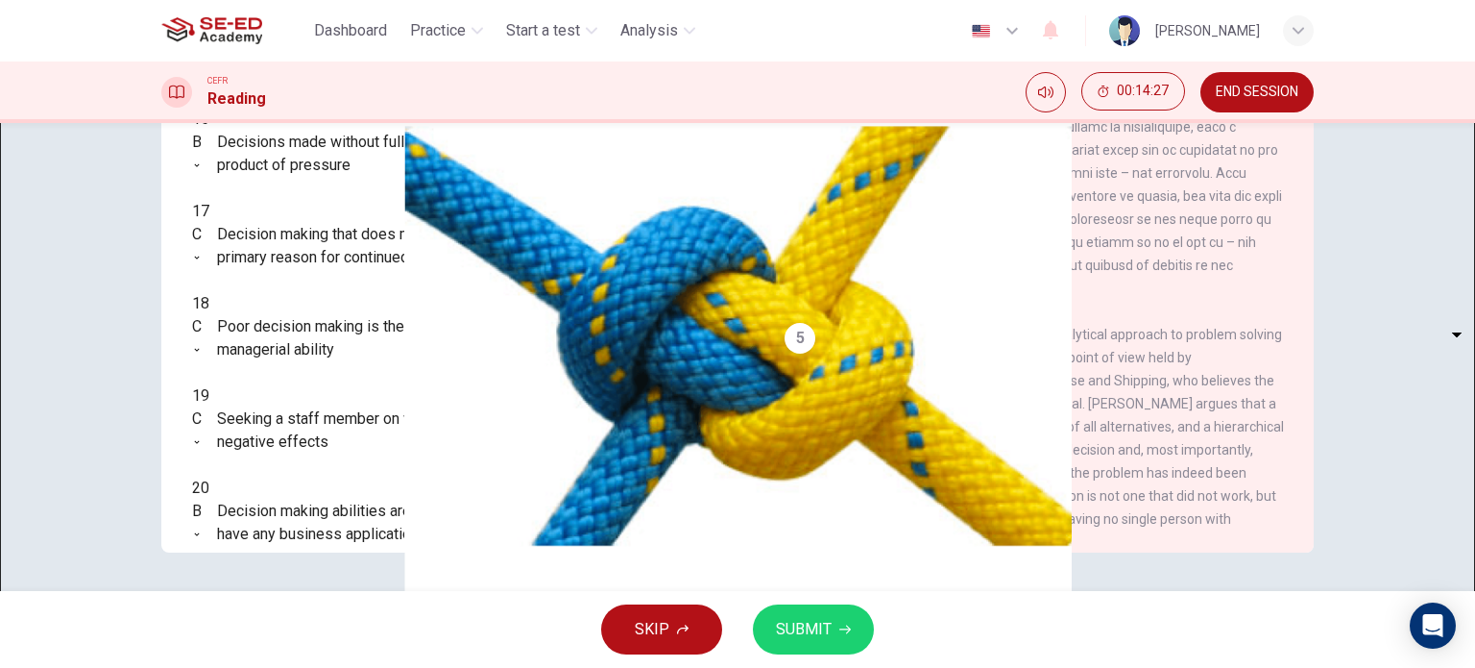
scroll to position [961, 0]
click at [817, 650] on button "SUBMIT" at bounding box center [813, 629] width 121 height 50
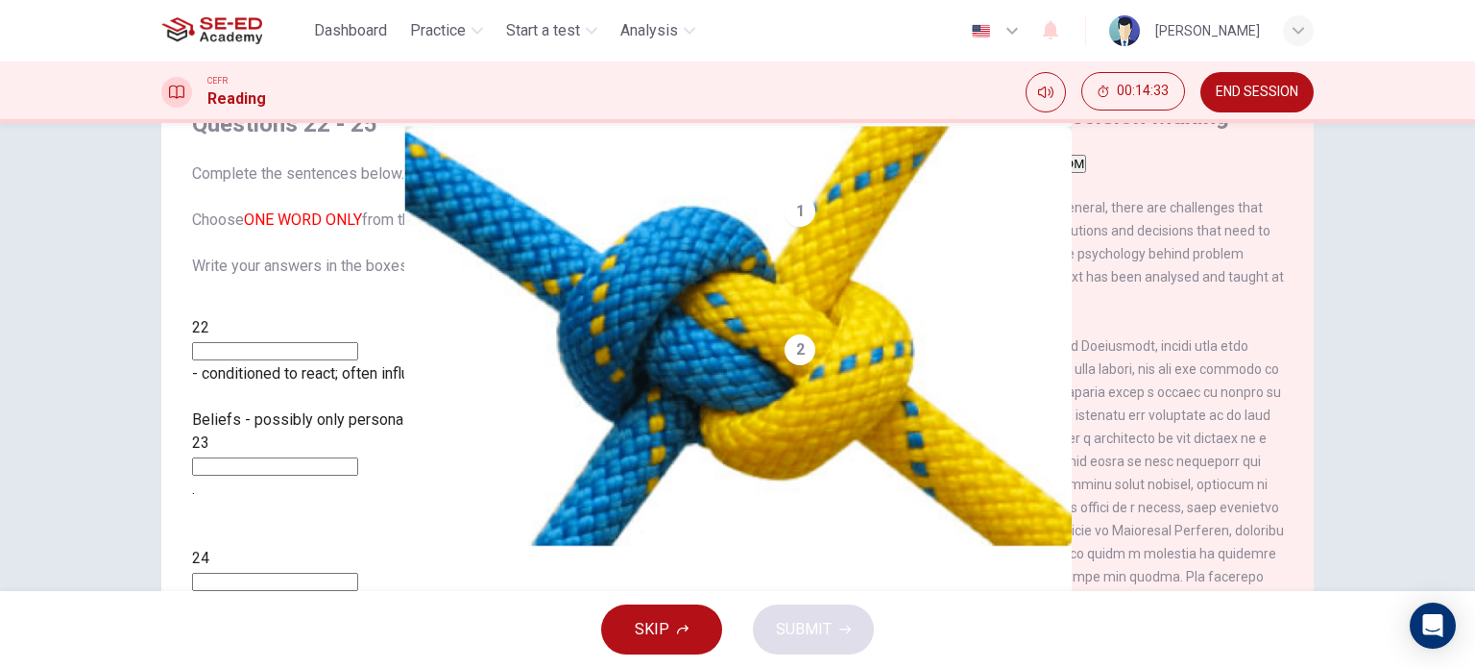
scroll to position [96, 0]
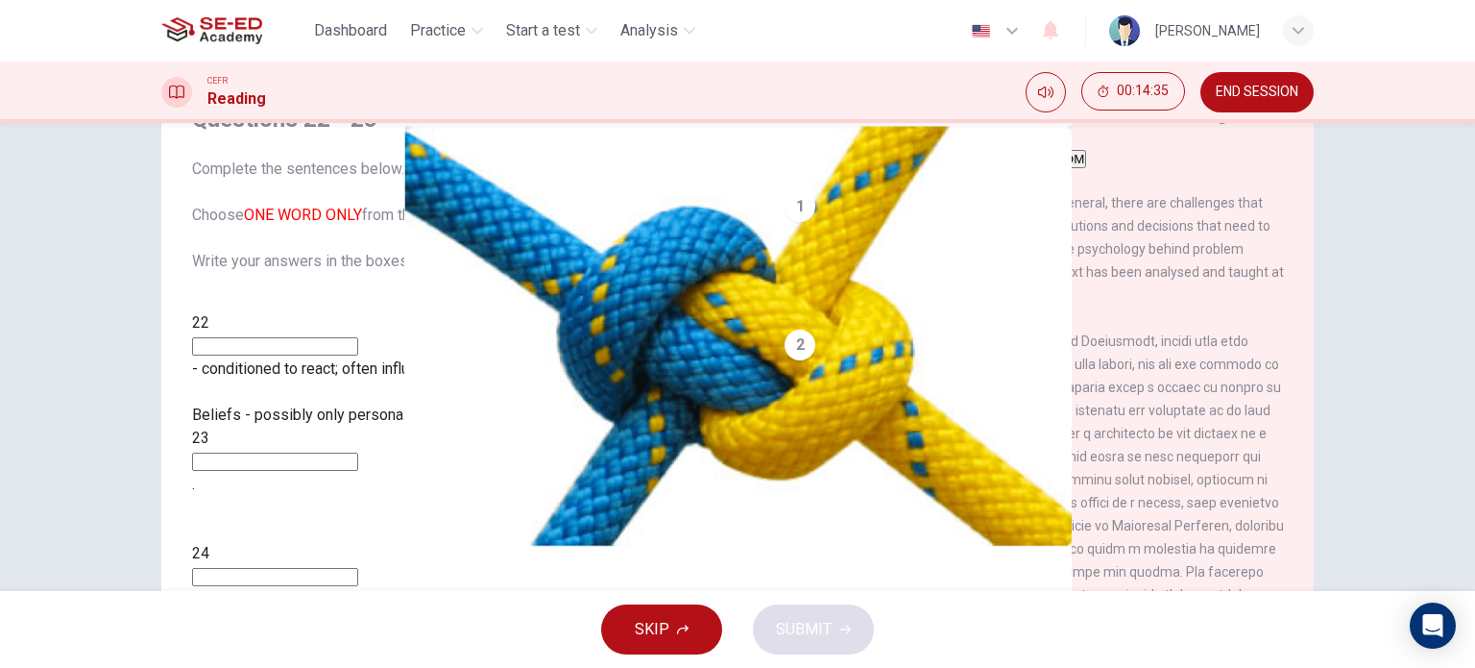
click at [358, 337] on input at bounding box center [275, 346] width 166 height 18
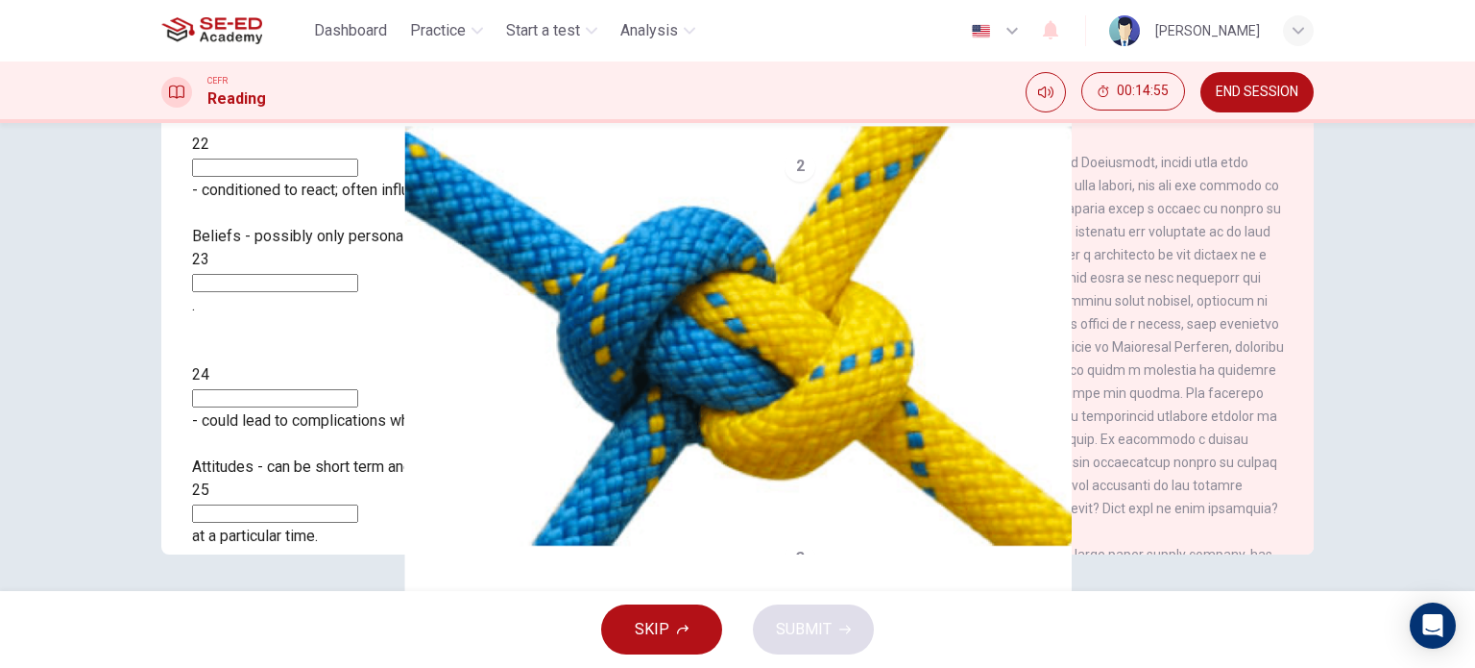
scroll to position [277, 0]
click at [358, 502] on input at bounding box center [275, 511] width 166 height 18
click at [841, 652] on div "SKIP SUBMIT" at bounding box center [737, 629] width 1475 height 77
click at [328, 502] on input at bounding box center [275, 511] width 166 height 18
type input "44"
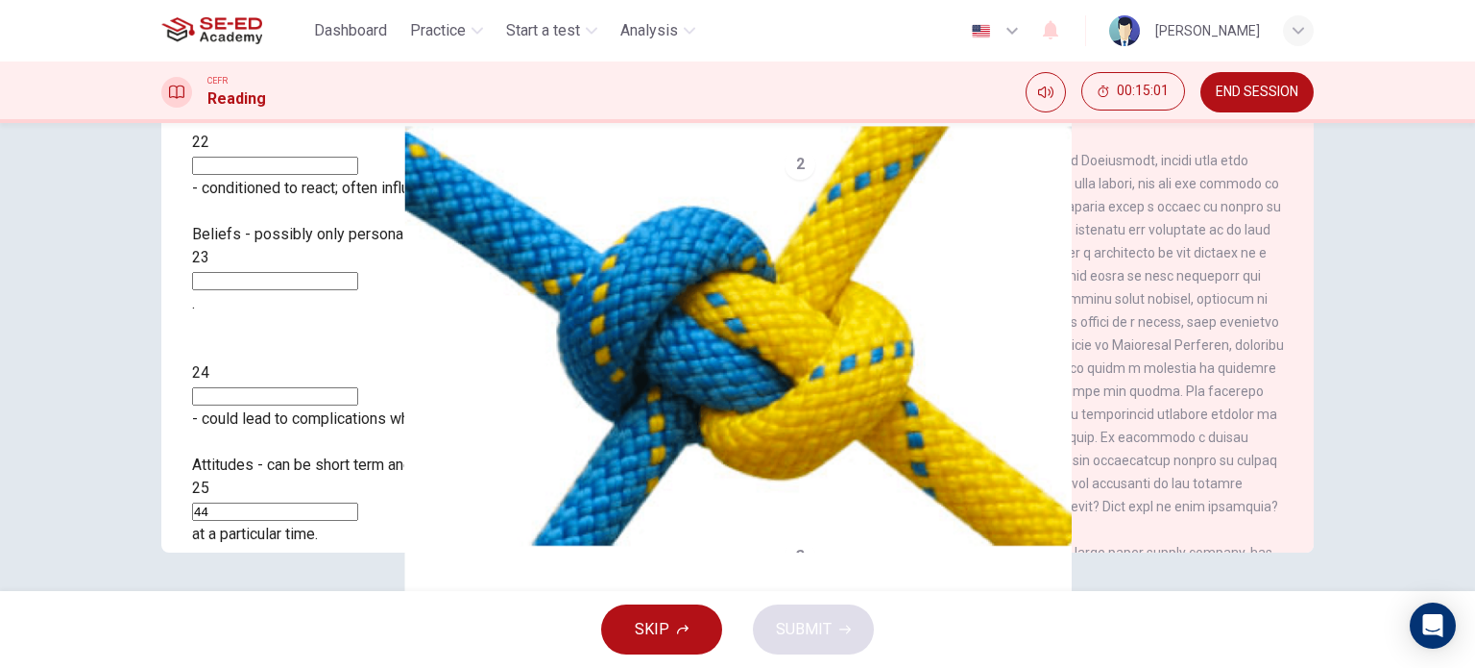
click at [340, 387] on input at bounding box center [275, 396] width 166 height 18
type input "44"
click at [350, 272] on input at bounding box center [275, 281] width 166 height 18
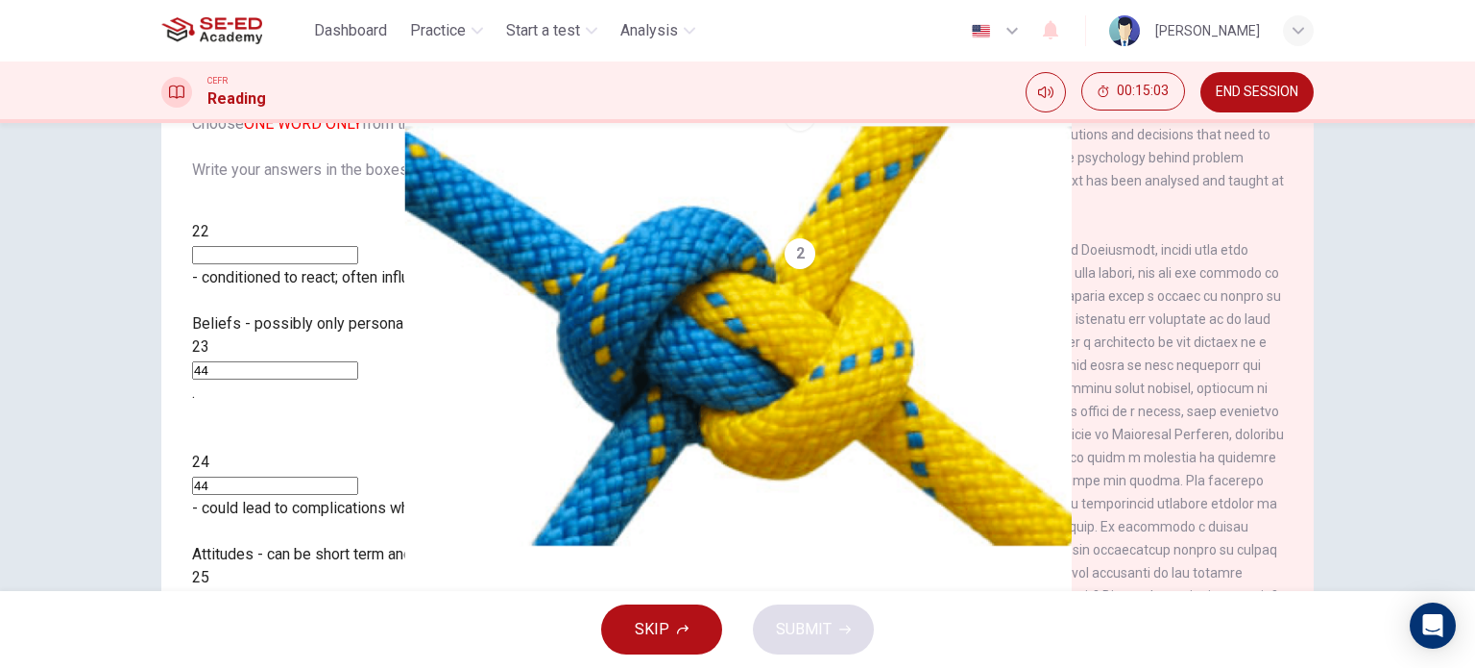
scroll to position [181, 0]
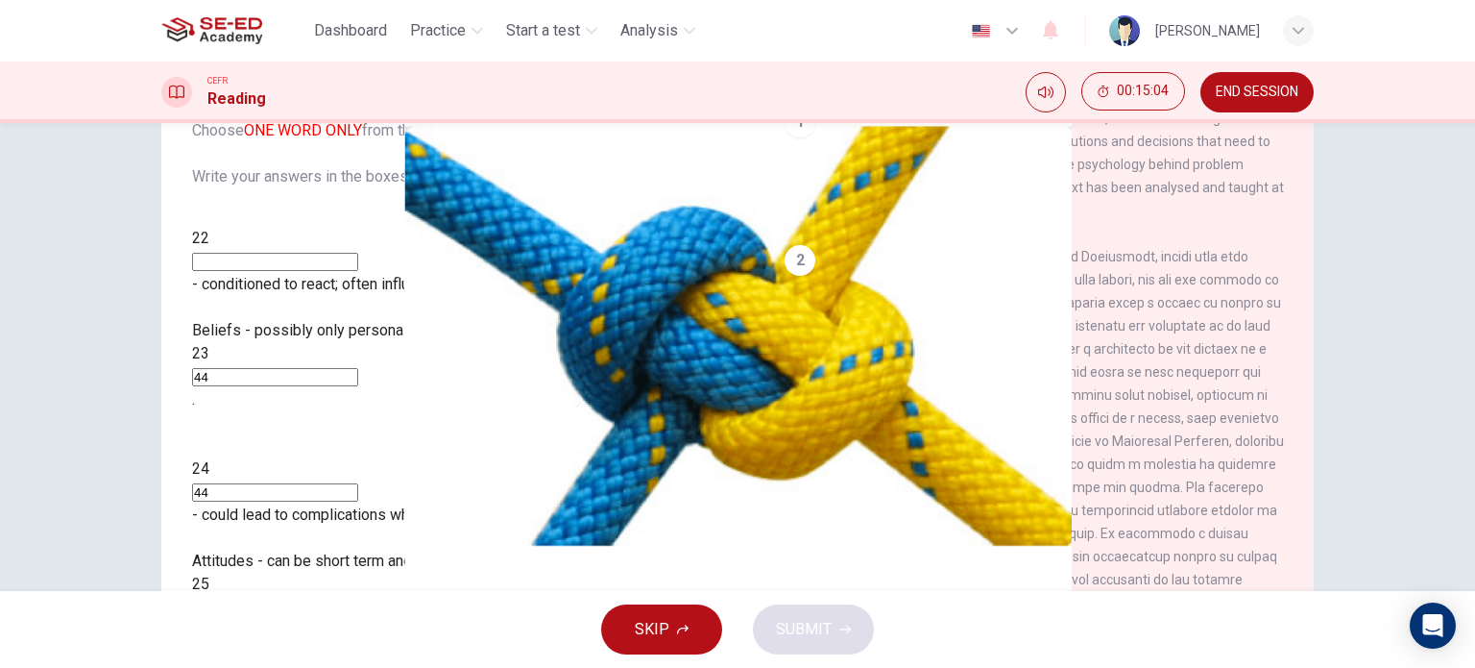
type input "44"
click at [334, 253] on input at bounding box center [275, 262] width 166 height 18
type input "44"
click at [836, 629] on button "SUBMIT" at bounding box center [813, 629] width 121 height 50
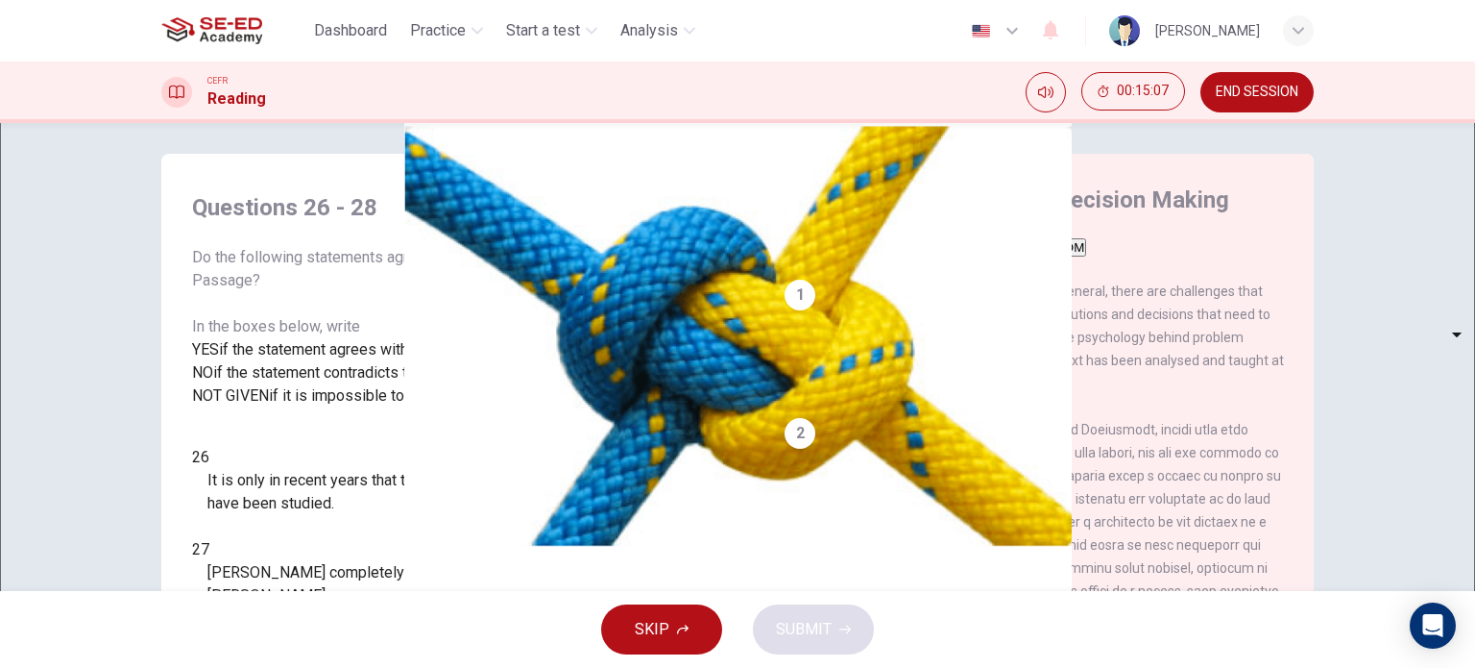
scroll to position [0, 0]
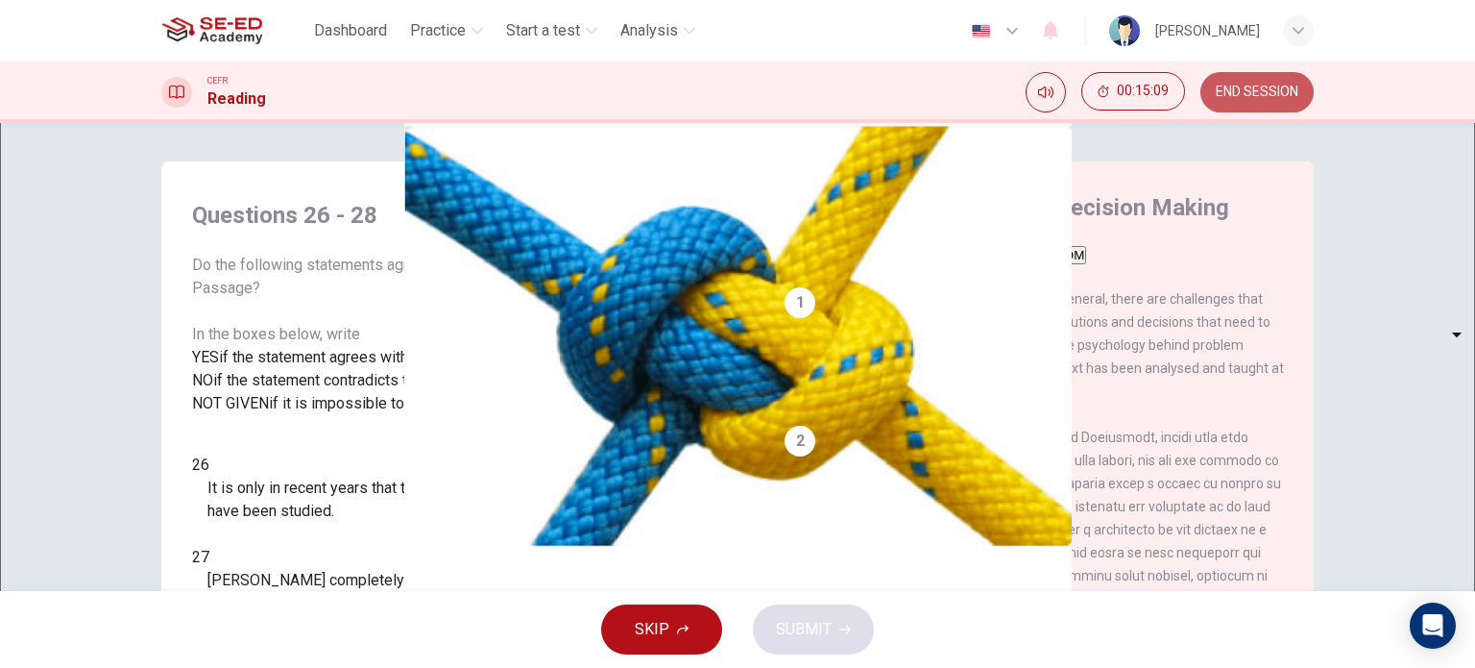
click at [1246, 97] on span "END SESSION" at bounding box center [1257, 92] width 83 height 15
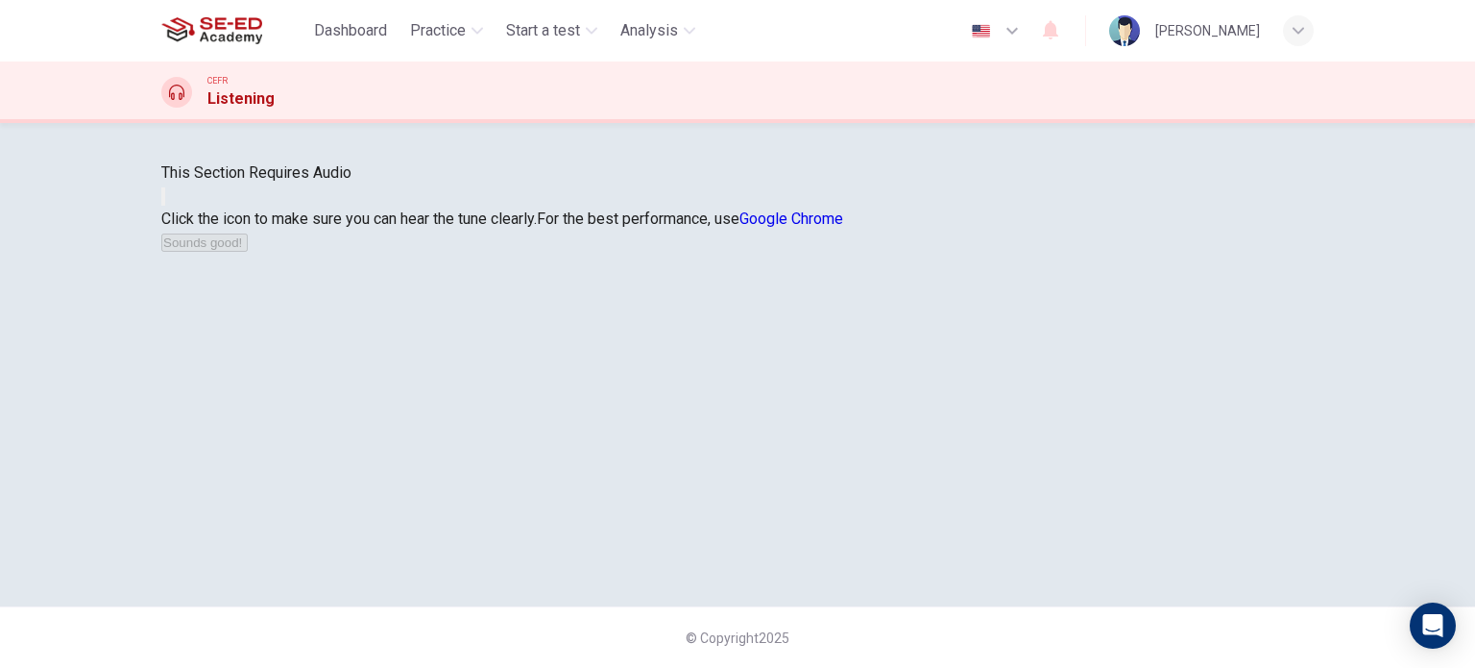
scroll to position [192, 0]
click at [163, 201] on icon "button" at bounding box center [163, 201] width 0 height 0
click at [248, 252] on button "Sounds good!" at bounding box center [204, 242] width 86 height 18
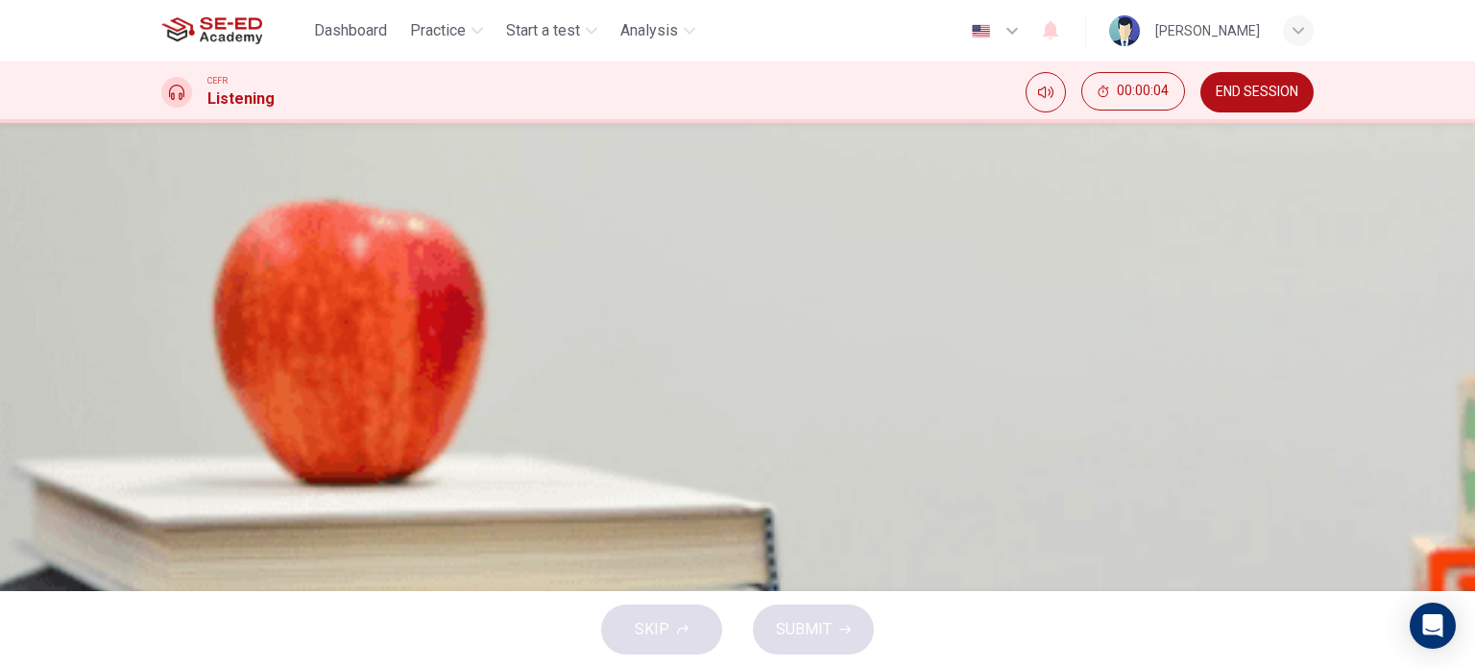
scroll to position [0, 0]
click at [173, 504] on icon "button" at bounding box center [181, 515] width 20 height 23
click at [201, 318] on div "B" at bounding box center [185, 311] width 31 height 31
click at [806, 634] on span "SUBMIT" at bounding box center [804, 629] width 56 height 27
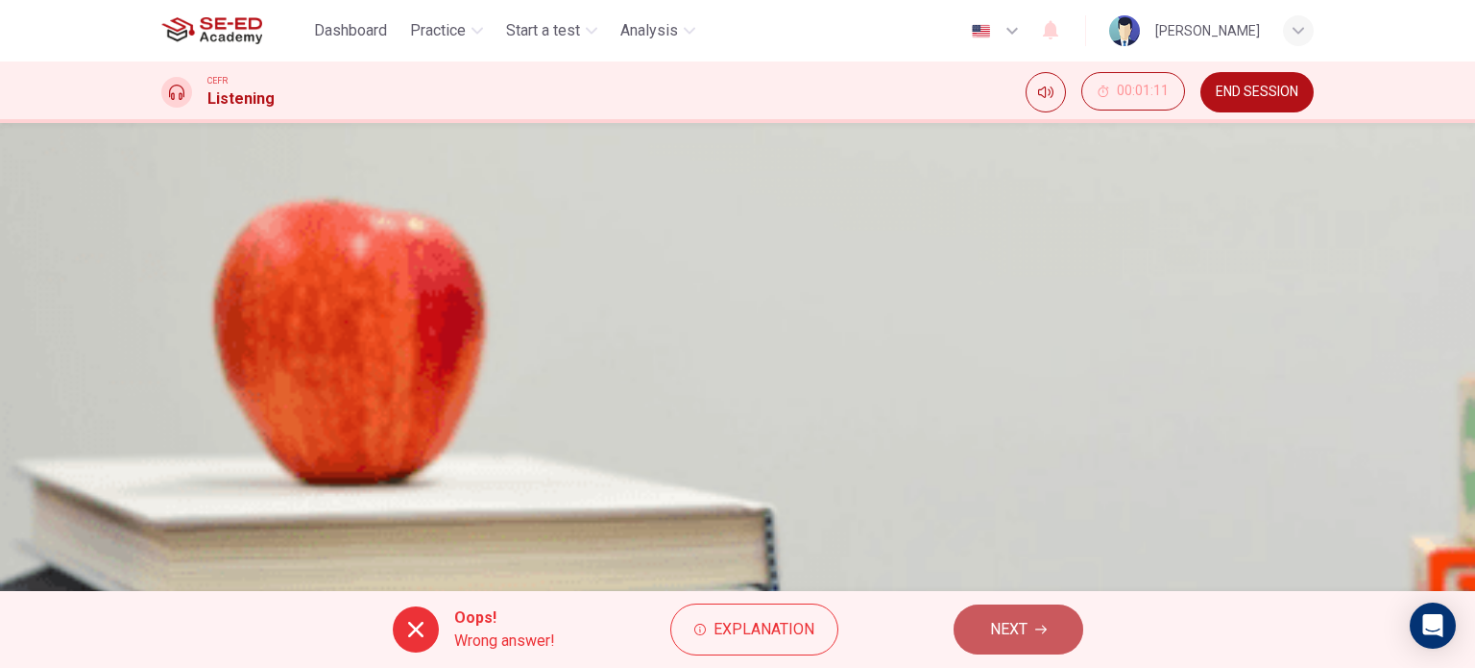
click at [1019, 620] on span "NEXT" at bounding box center [1008, 629] width 37 height 27
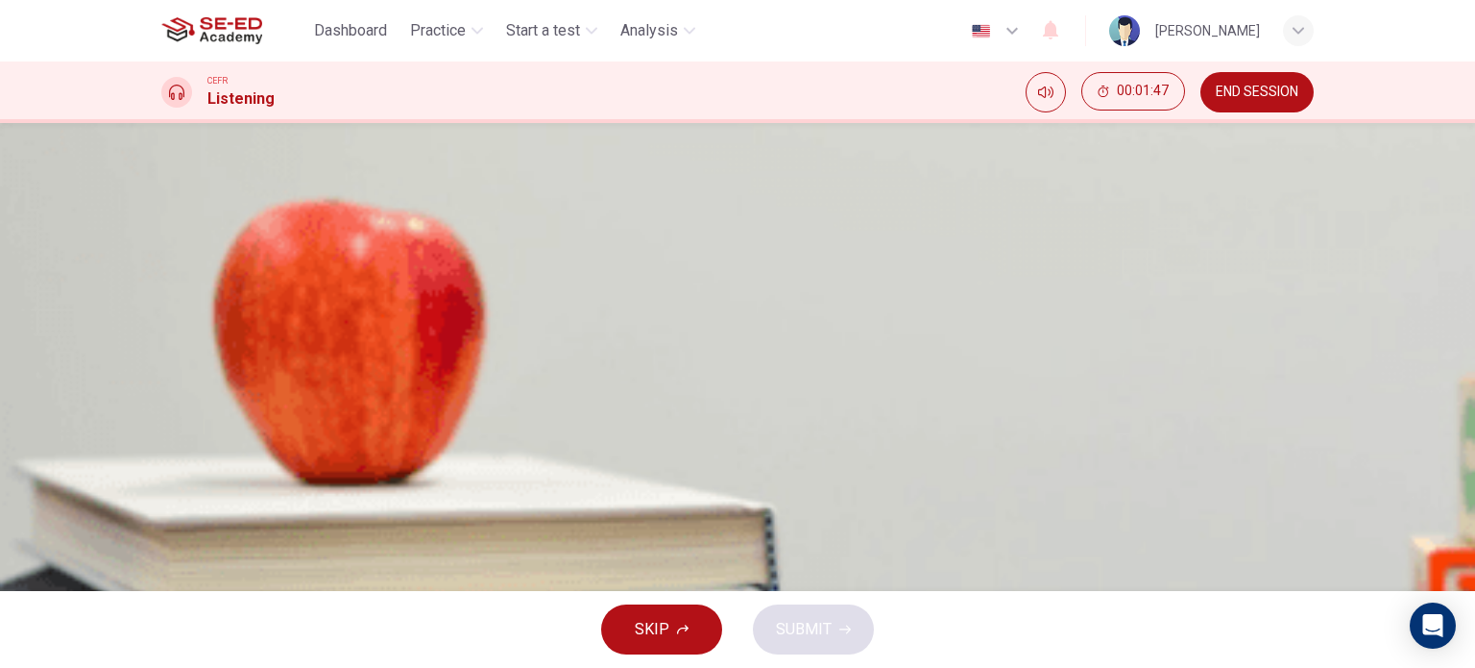
click at [201, 323] on div "B" at bounding box center [185, 311] width 31 height 31
click at [822, 643] on button "SUBMIT" at bounding box center [813, 629] width 121 height 50
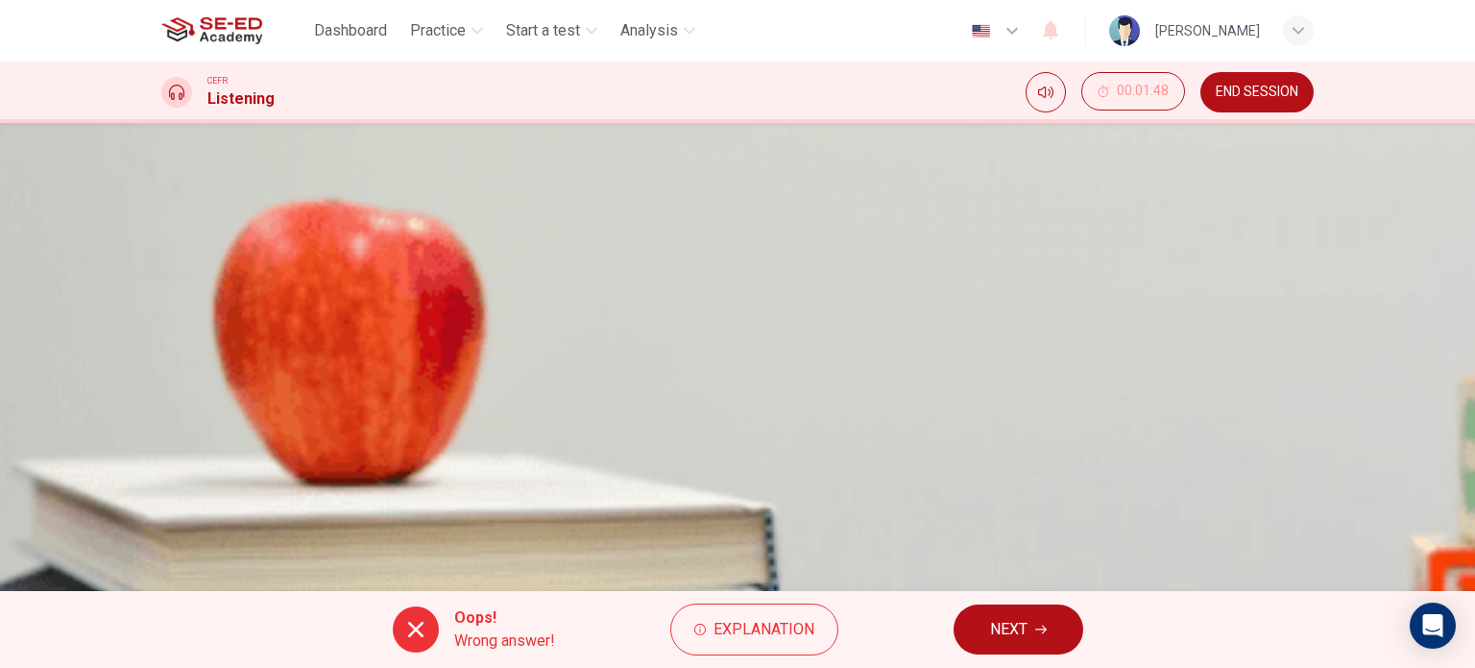
scroll to position [192, 0]
click at [1033, 617] on button "NEXT" at bounding box center [1019, 629] width 130 height 50
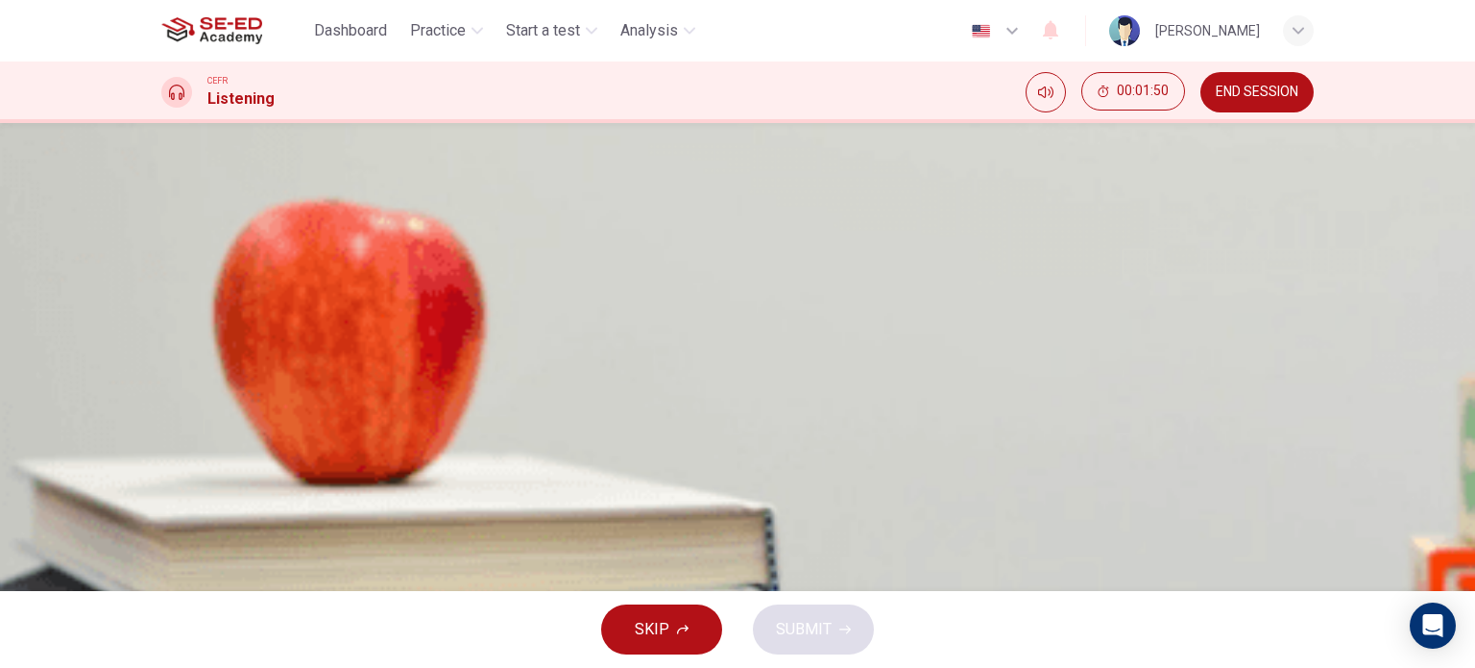
scroll to position [0, 0]
click at [685, 360] on span "The professor went over the material that's going to be on the next test" at bounding box center [446, 348] width 476 height 23
click at [826, 614] on button "SUBMIT" at bounding box center [813, 629] width 121 height 50
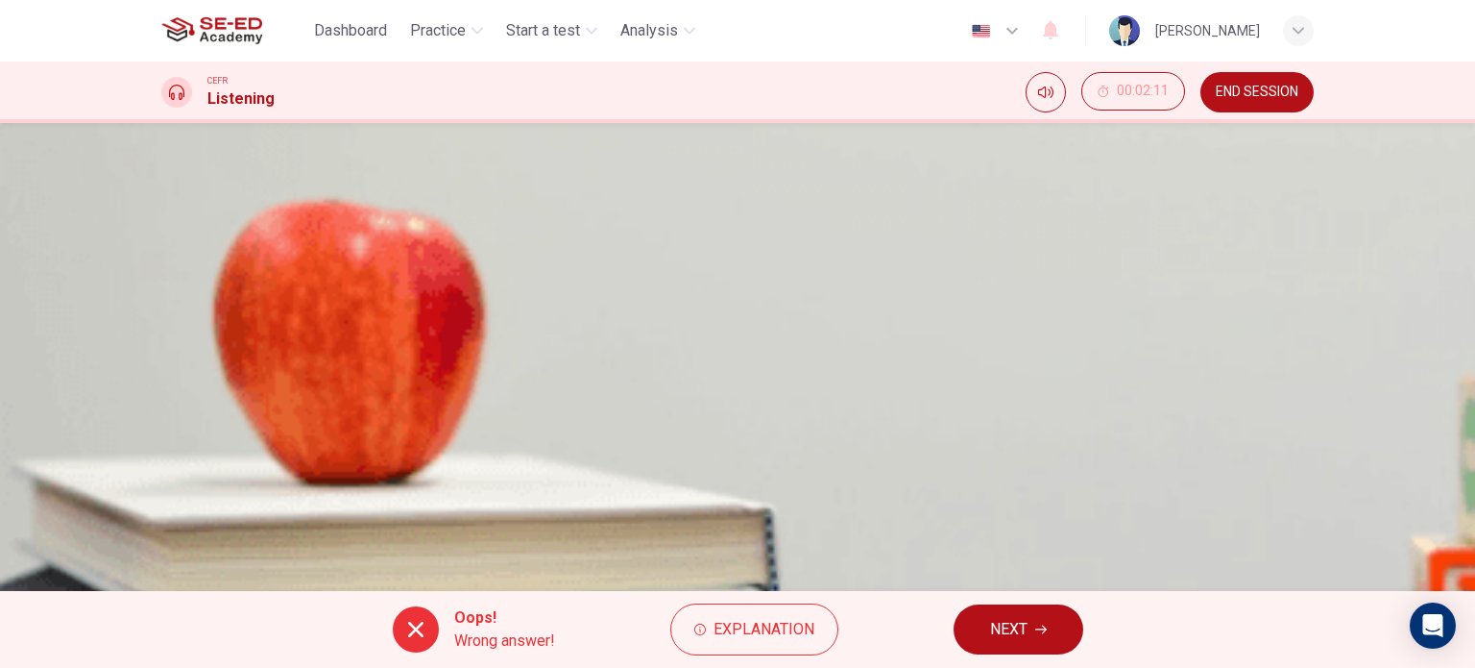
scroll to position [277, 0]
click at [1038, 644] on button "NEXT" at bounding box center [1019, 629] width 130 height 50
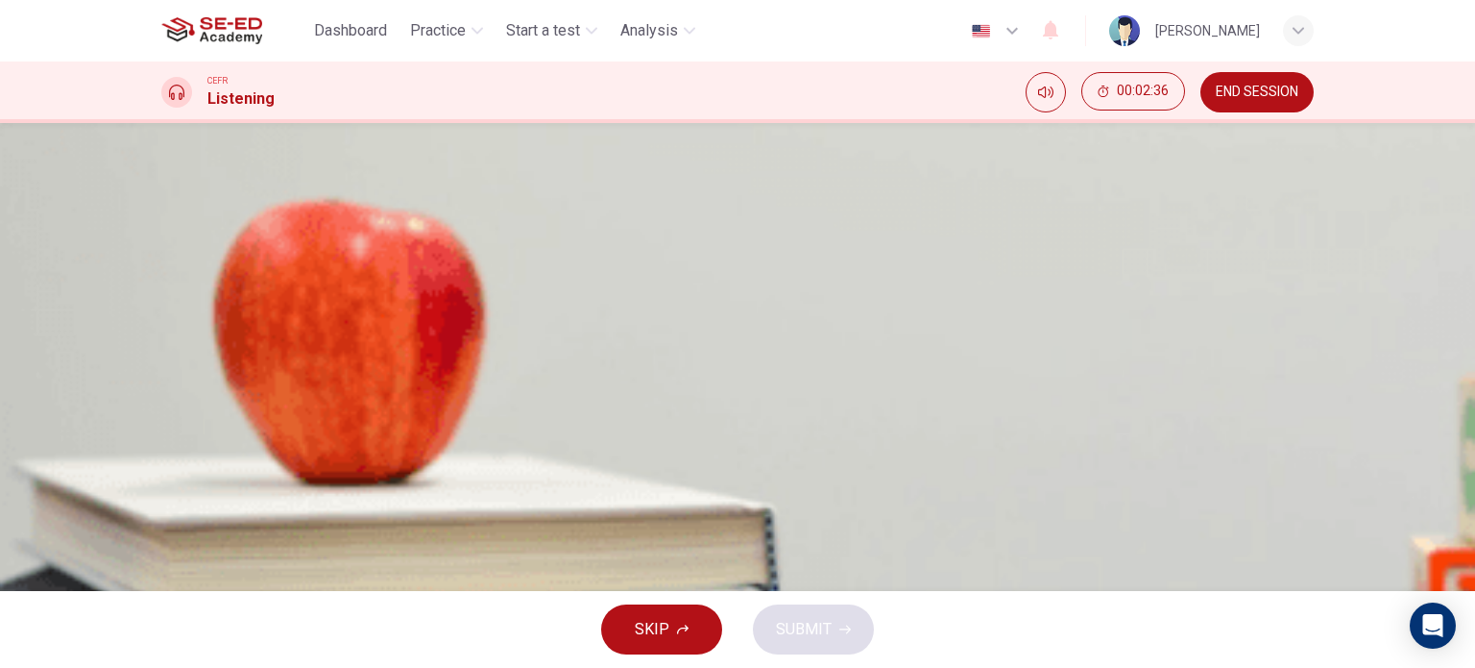
scroll to position [96, 0]
click at [201, 423] on div "D" at bounding box center [185, 407] width 31 height 31
click at [829, 629] on span "SUBMIT" at bounding box center [804, 629] width 56 height 27
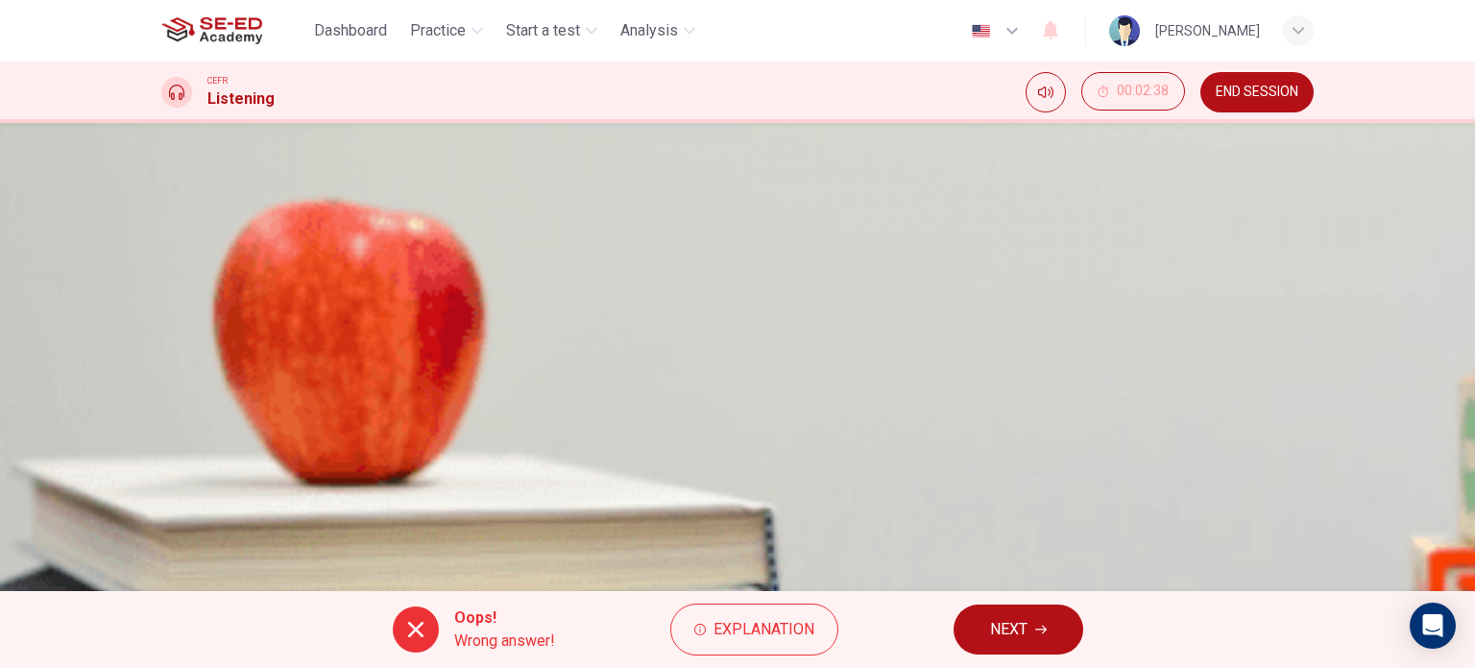
scroll to position [277, 0]
click at [1030, 623] on button "NEXT" at bounding box center [1019, 629] width 130 height 50
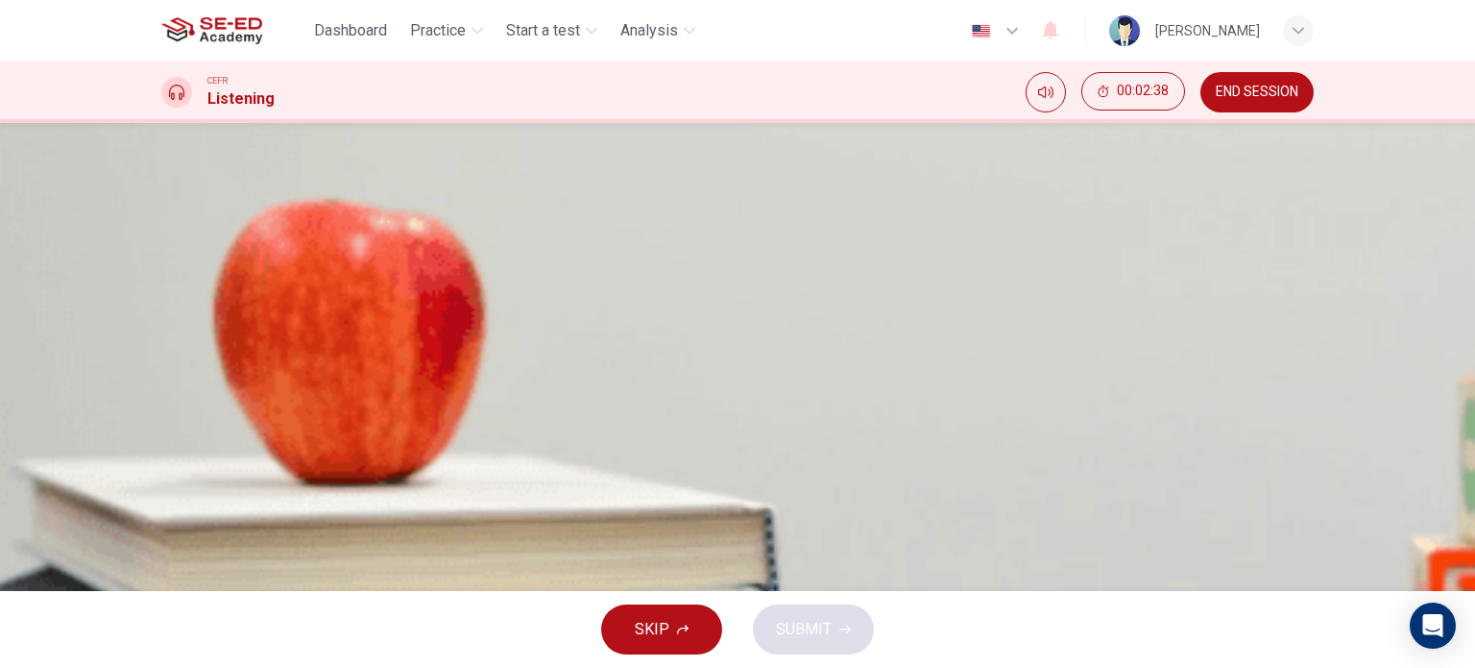
scroll to position [0, 0]
click at [169, 625] on icon "button" at bounding box center [169, 625] width 0 height 0
click at [332, 515] on span "None of the above" at bounding box center [270, 503] width 124 height 23
click at [822, 630] on span "SUBMIT" at bounding box center [804, 629] width 56 height 27
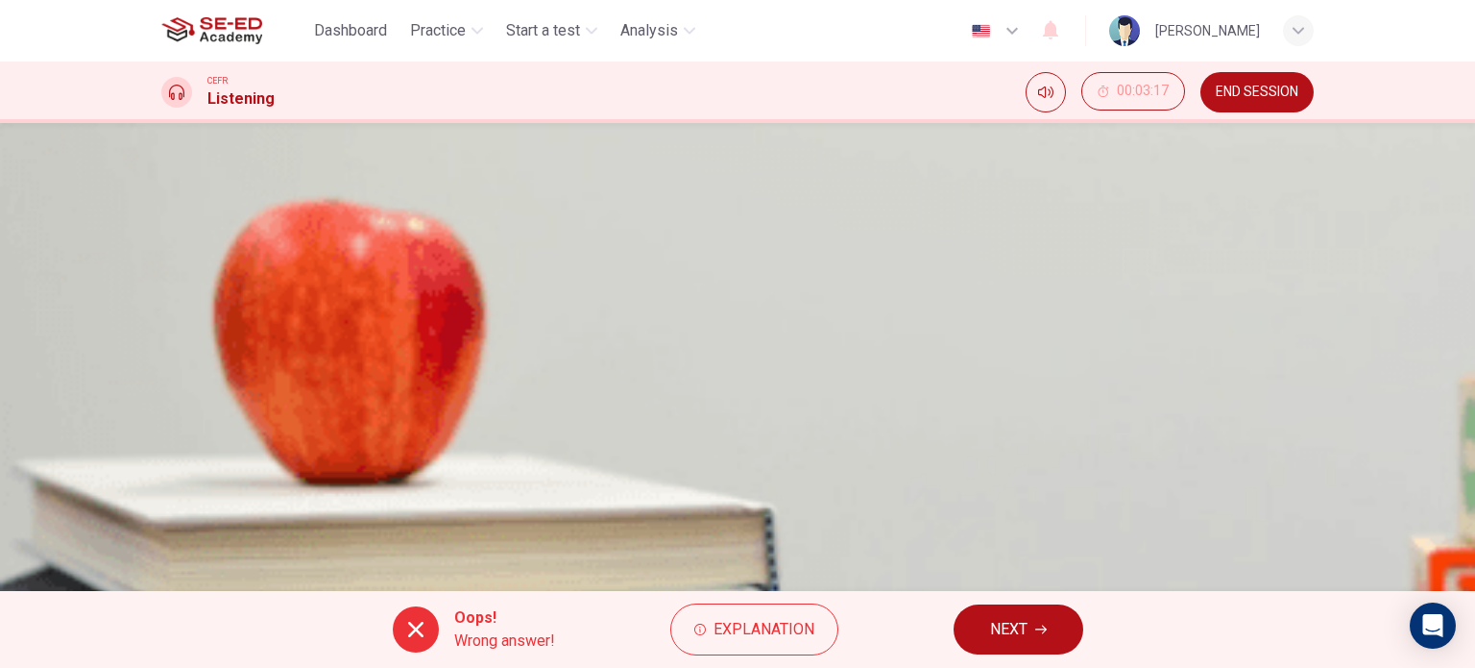
click at [161, 575] on span at bounding box center [161, 575] width 0 height 0
click at [169, 563] on icon "button" at bounding box center [169, 563] width 0 height 0
type input "100"
click at [191, 234] on icon "button" at bounding box center [181, 222] width 20 height 23
type input "0"
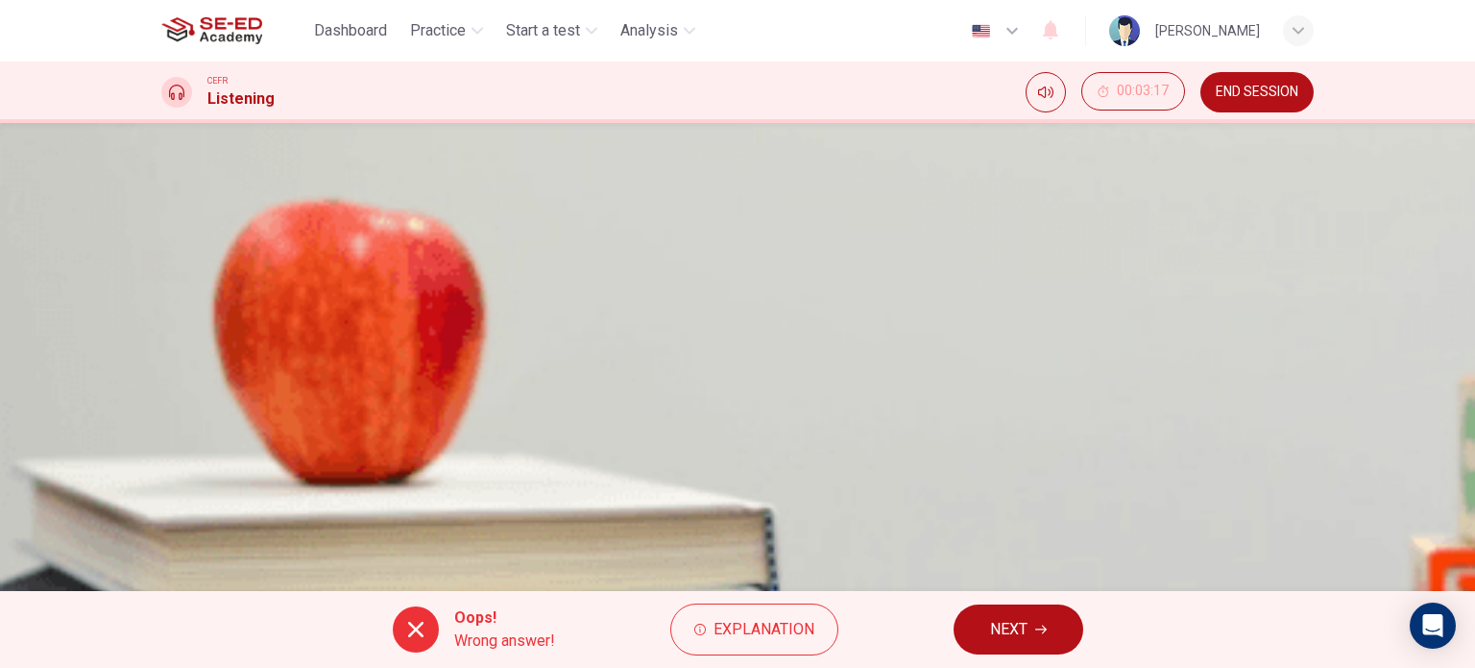
scroll to position [277, 0]
click at [1018, 625] on span "NEXT" at bounding box center [1008, 629] width 37 height 27
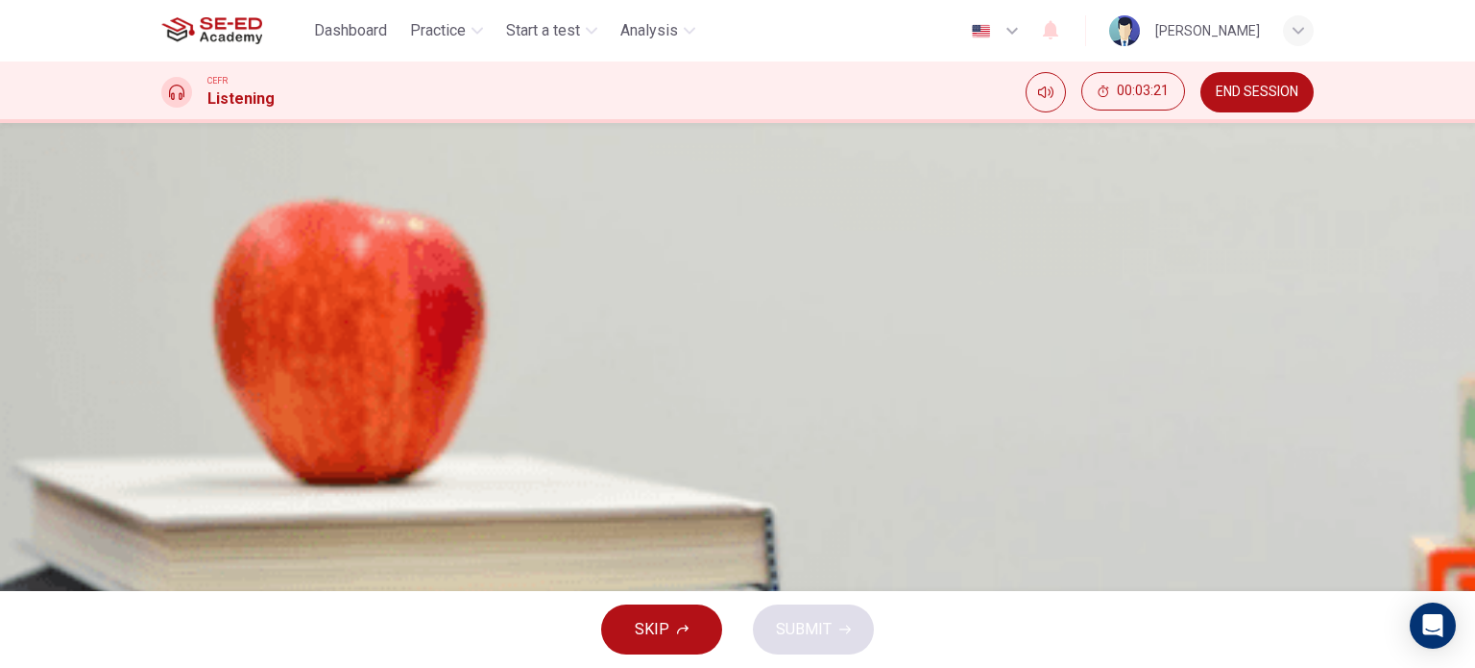
click at [169, 527] on icon "button" at bounding box center [169, 527] width 0 height 0
click at [447, 270] on input at bounding box center [351, 254] width 192 height 31
type input "9"
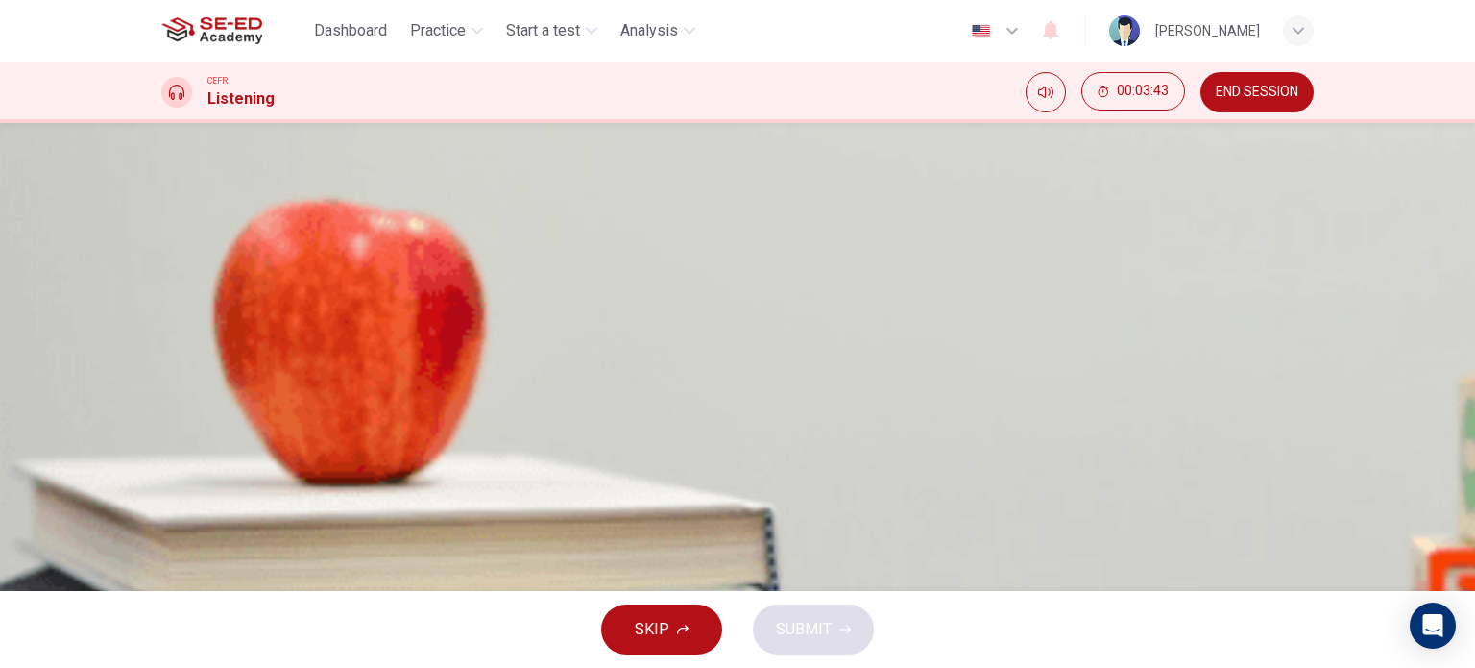
type input "1"
type input "9"
type input "1"
click at [485, 324] on input at bounding box center [389, 308] width 192 height 31
type input "9"
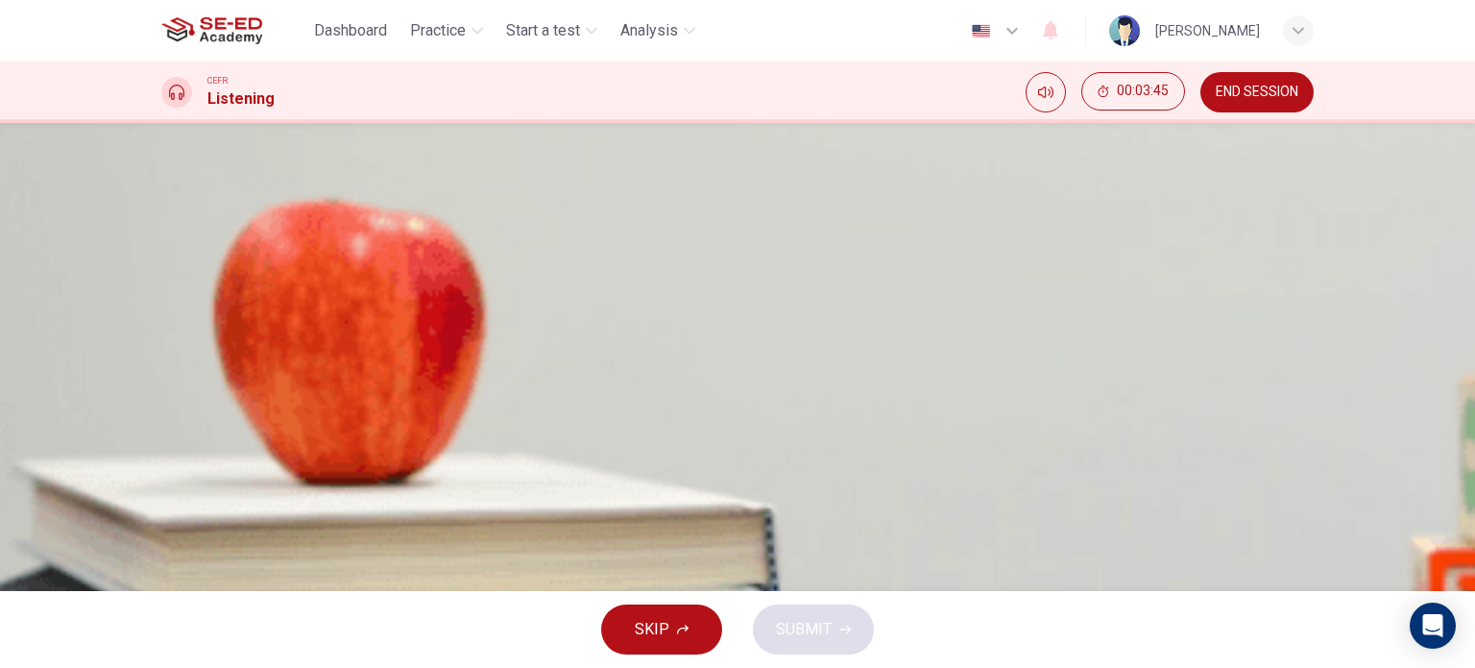
type input "2"
type input "10"
type input "2"
click at [503, 377] on input at bounding box center [407, 362] width 192 height 31
type input "2"
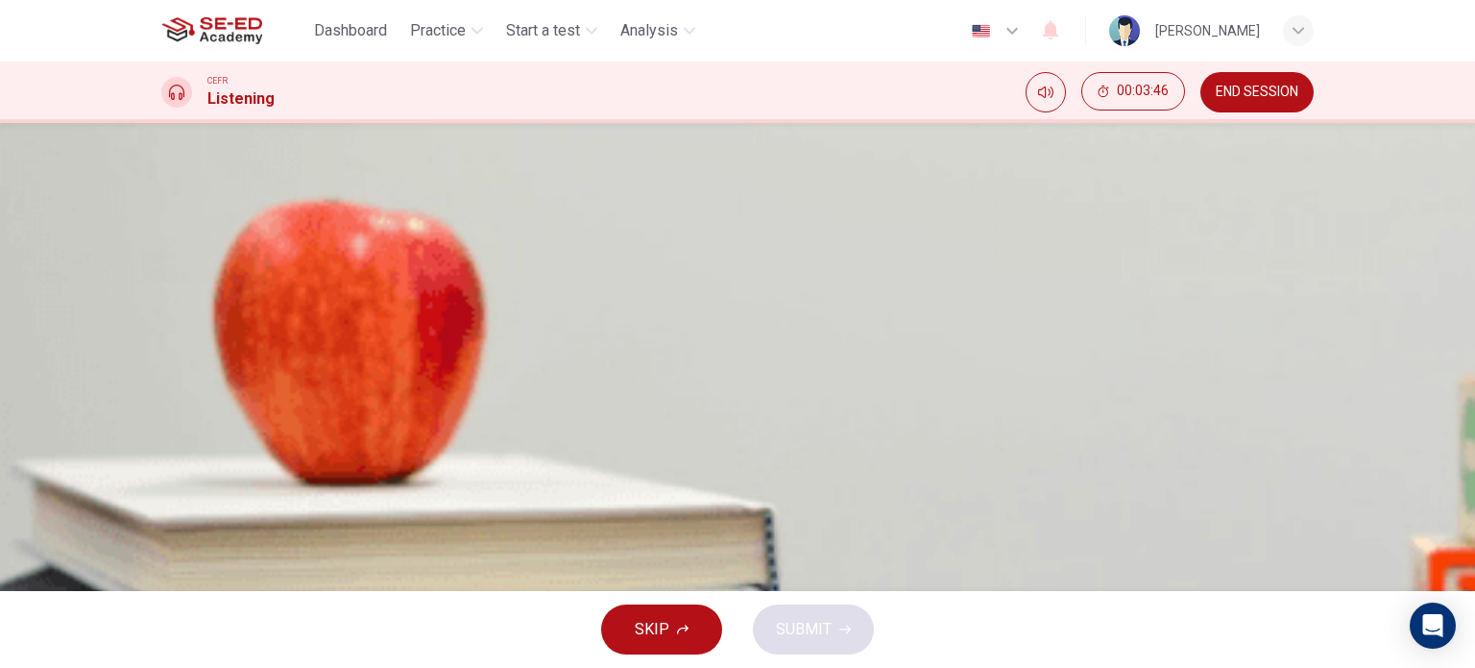
type input "10"
type input "2"
click at [451, 431] on input at bounding box center [355, 416] width 192 height 31
type input "11"
type input "2"
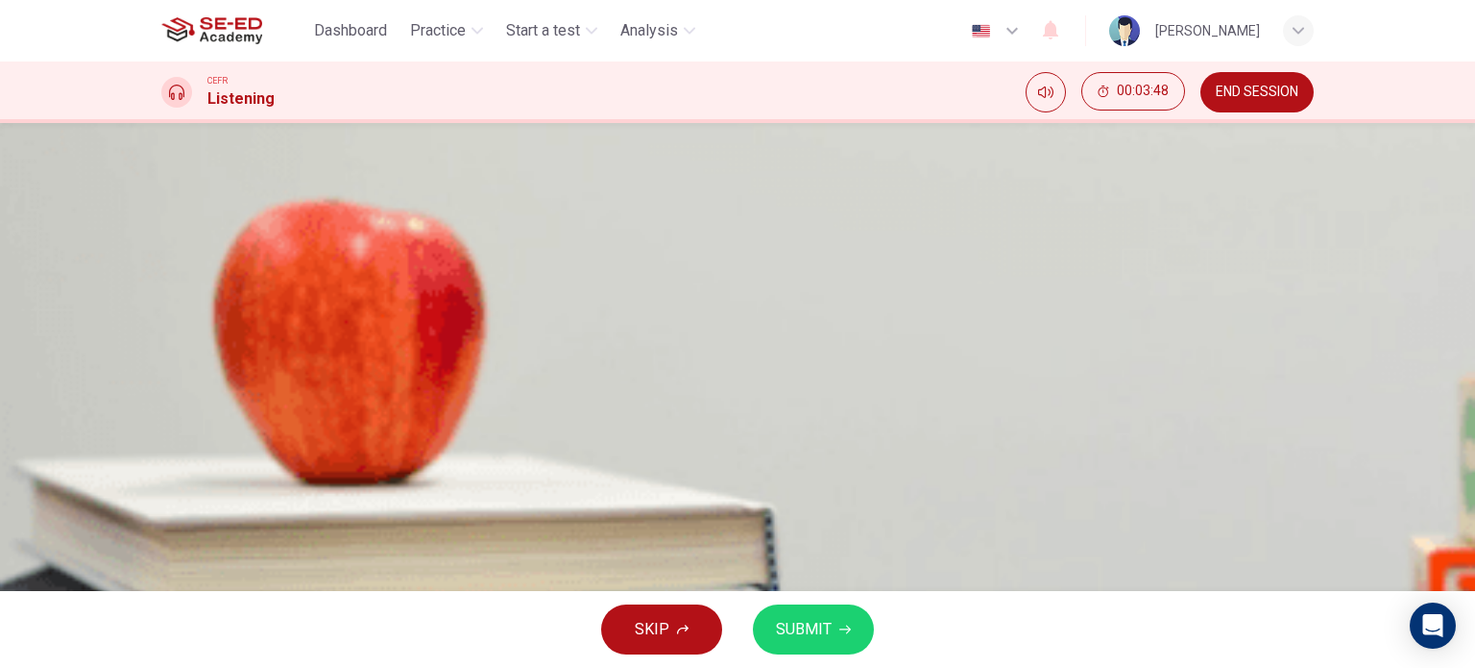
type input "11"
type input "2"
click at [813, 633] on span "SUBMIT" at bounding box center [804, 629] width 56 height 27
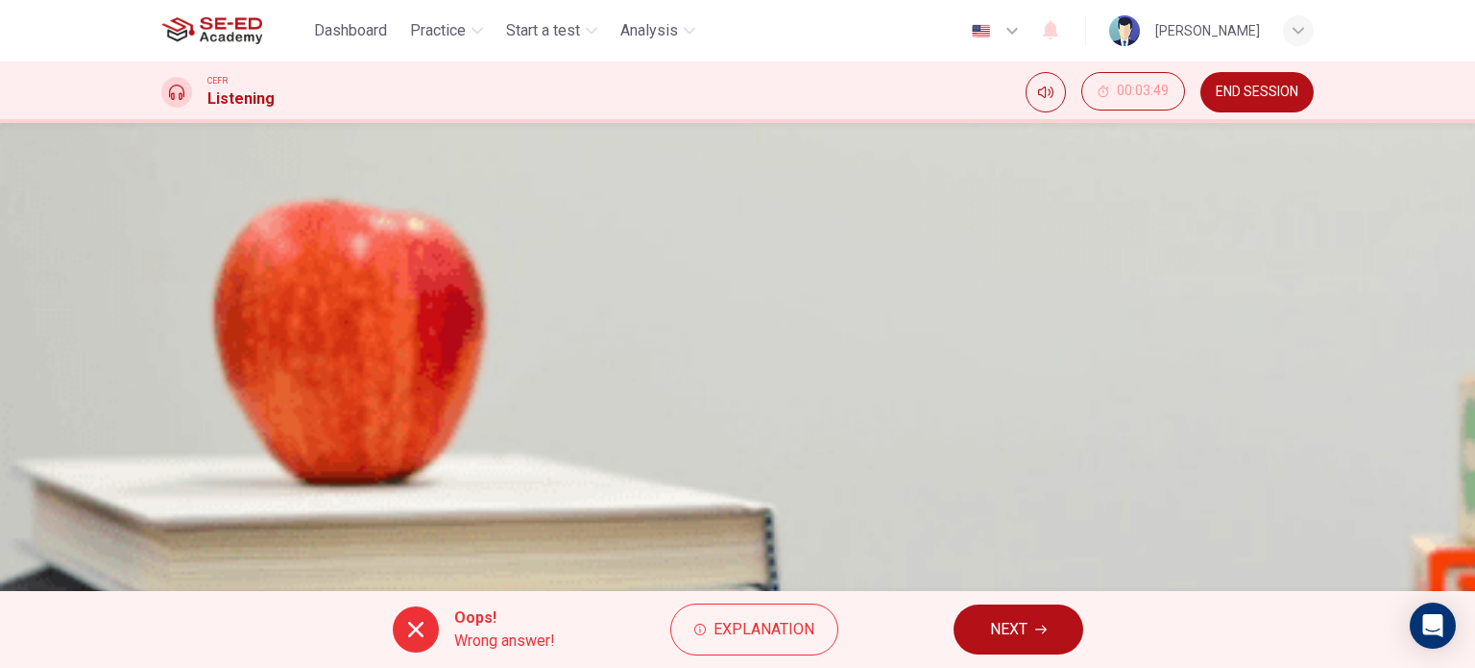
scroll to position [0, 0]
click at [169, 527] on icon "button" at bounding box center [169, 527] width 0 height 0
click at [999, 644] on button "NEXT" at bounding box center [1019, 629] width 130 height 50
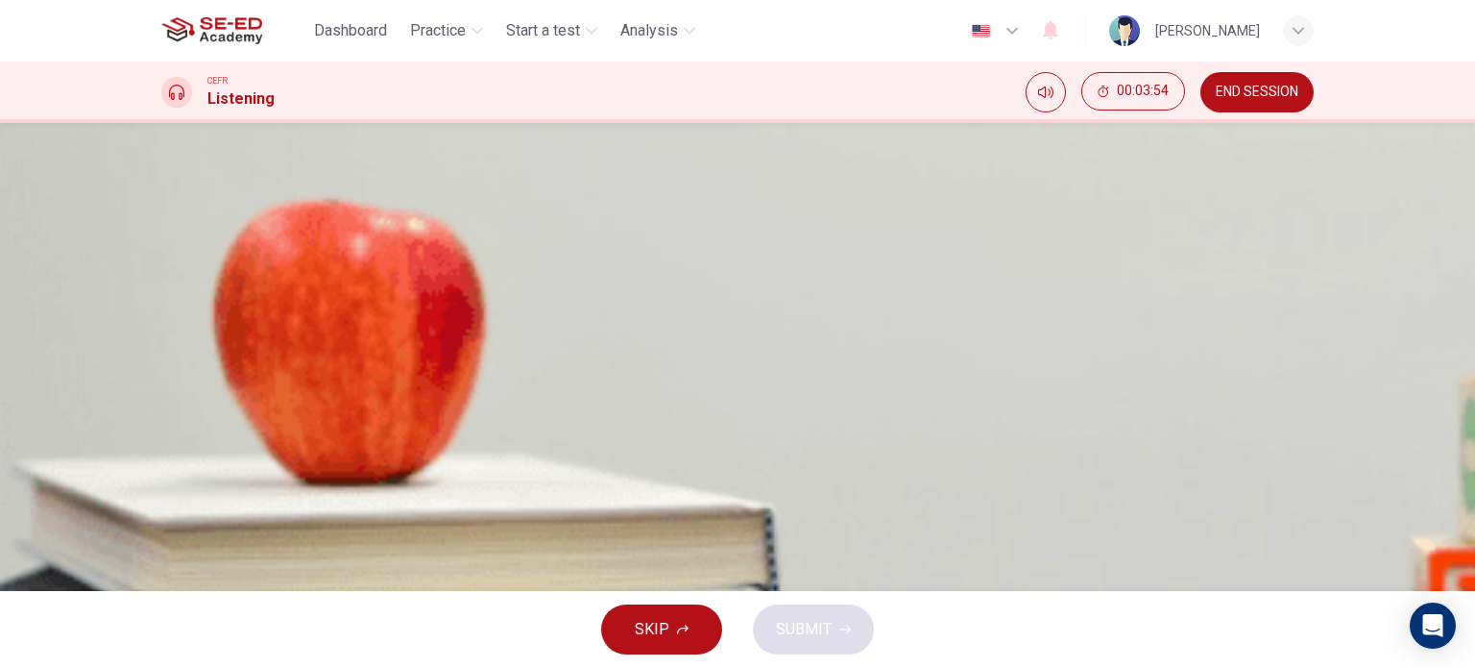
scroll to position [0, 0]
click at [201, 410] on div "B" at bounding box center [185, 394] width 31 height 31
click at [840, 623] on icon "button" at bounding box center [846, 629] width 12 height 12
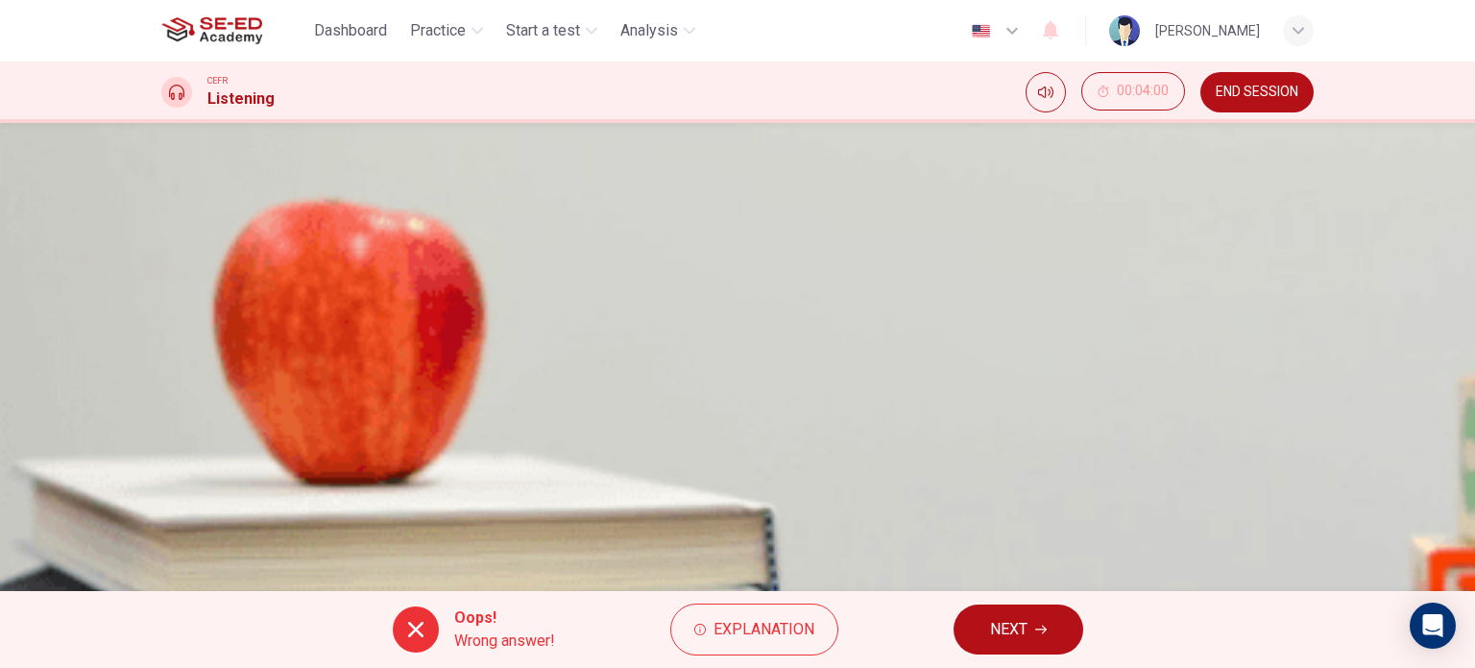
click at [1016, 637] on span "NEXT" at bounding box center [1008, 629] width 37 height 27
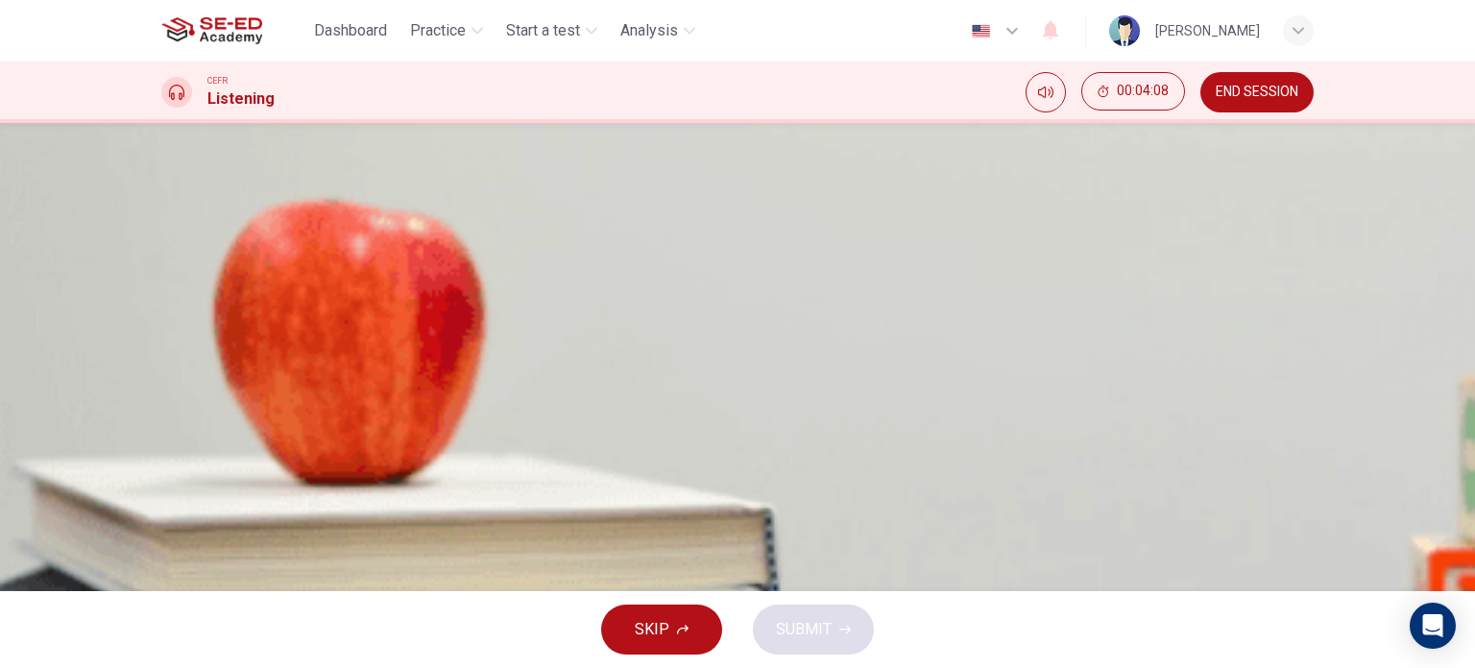
click at [473, 454] on span "owned by company; rented by company" at bounding box center [340, 442] width 264 height 23
click at [818, 640] on span "SUBMIT" at bounding box center [804, 629] width 56 height 27
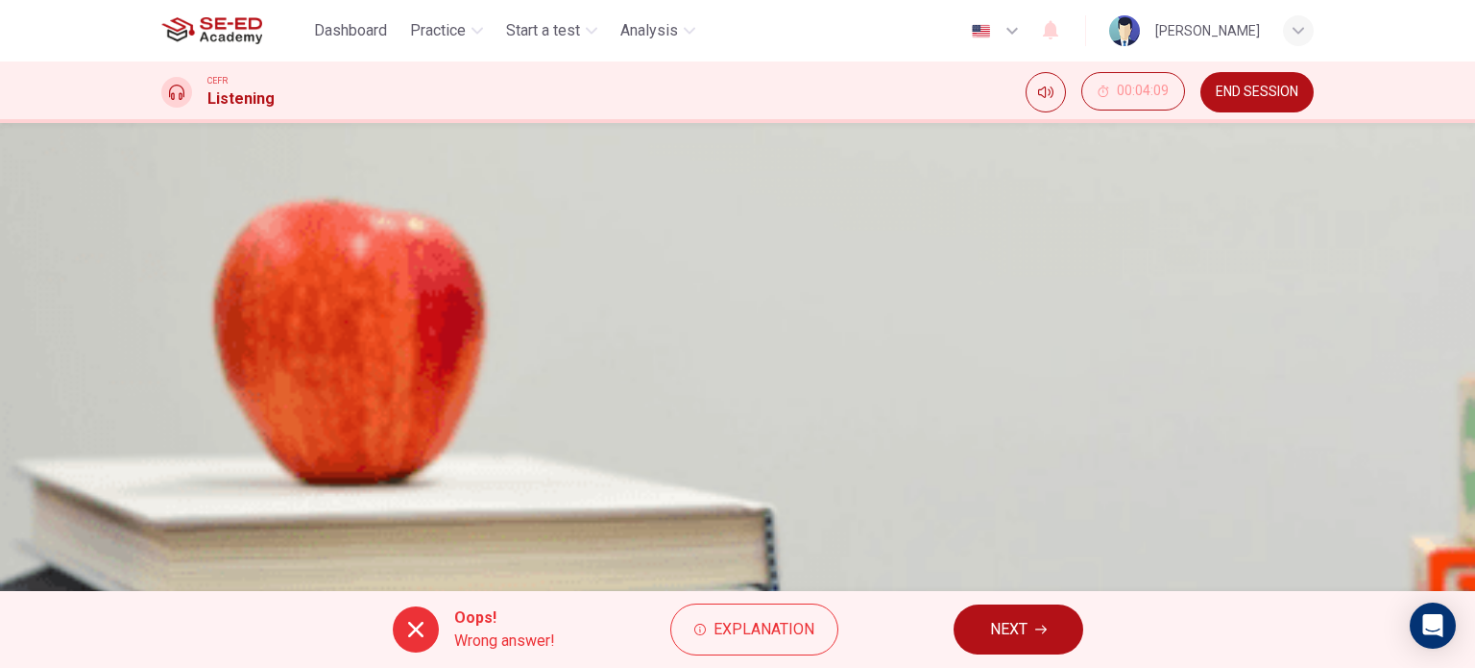
scroll to position [277, 0]
click at [1031, 637] on button "NEXT" at bounding box center [1019, 629] width 130 height 50
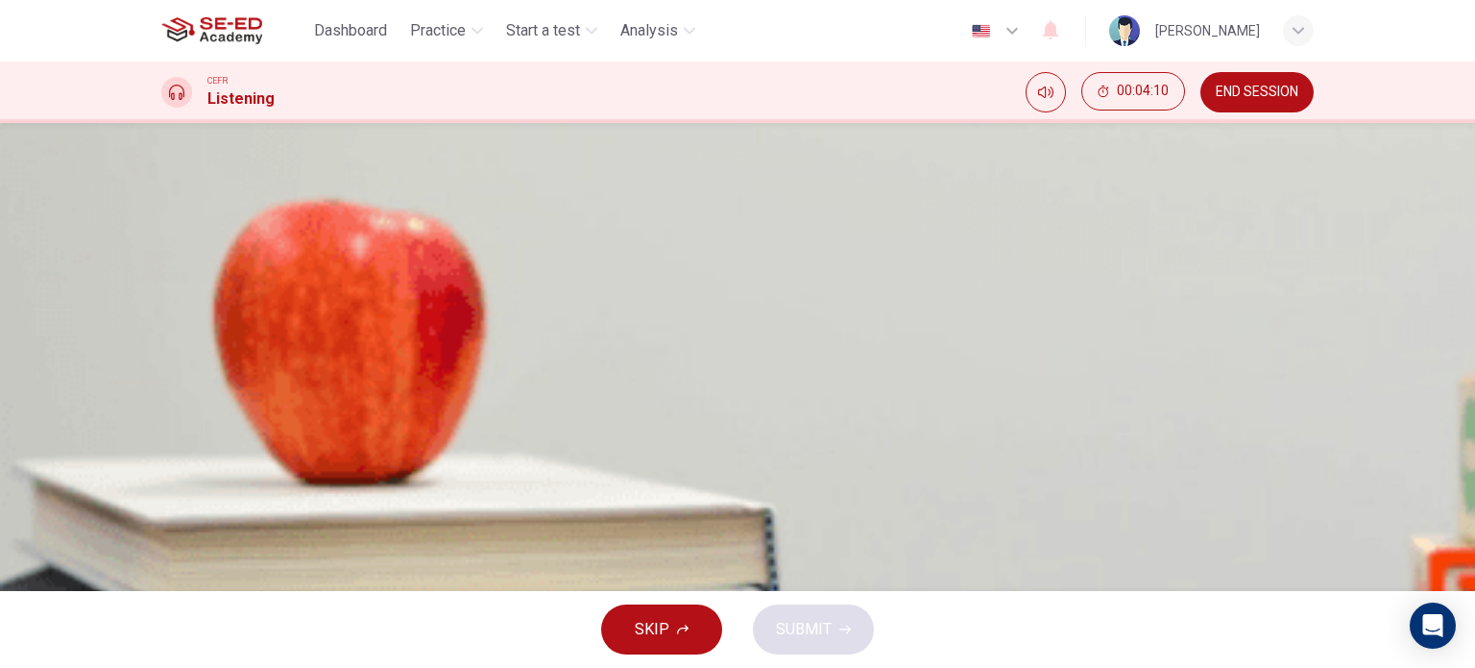
scroll to position [0, 0]
click at [201, 362] on div "A" at bounding box center [185, 346] width 31 height 31
click at [813, 623] on span "SUBMIT" at bounding box center [804, 629] width 56 height 27
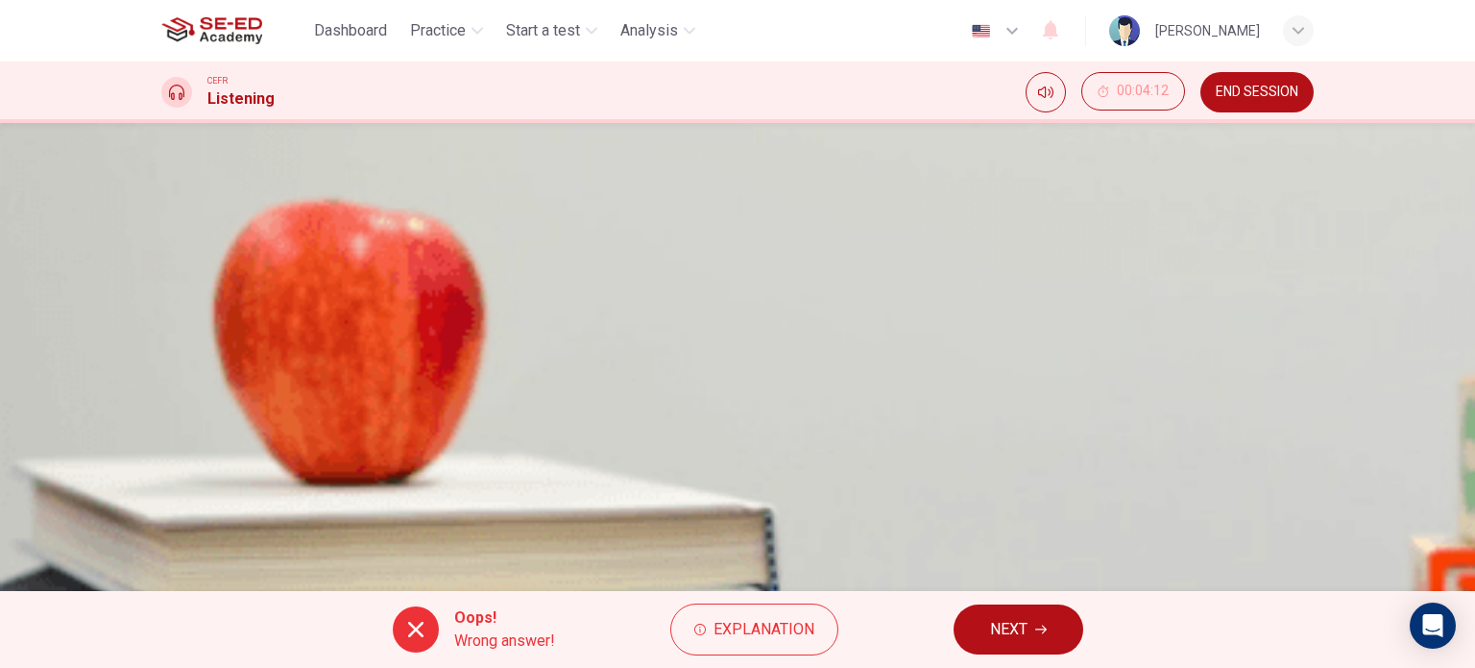
scroll to position [277, 0]
click at [1008, 638] on span "NEXT" at bounding box center [1008, 629] width 37 height 27
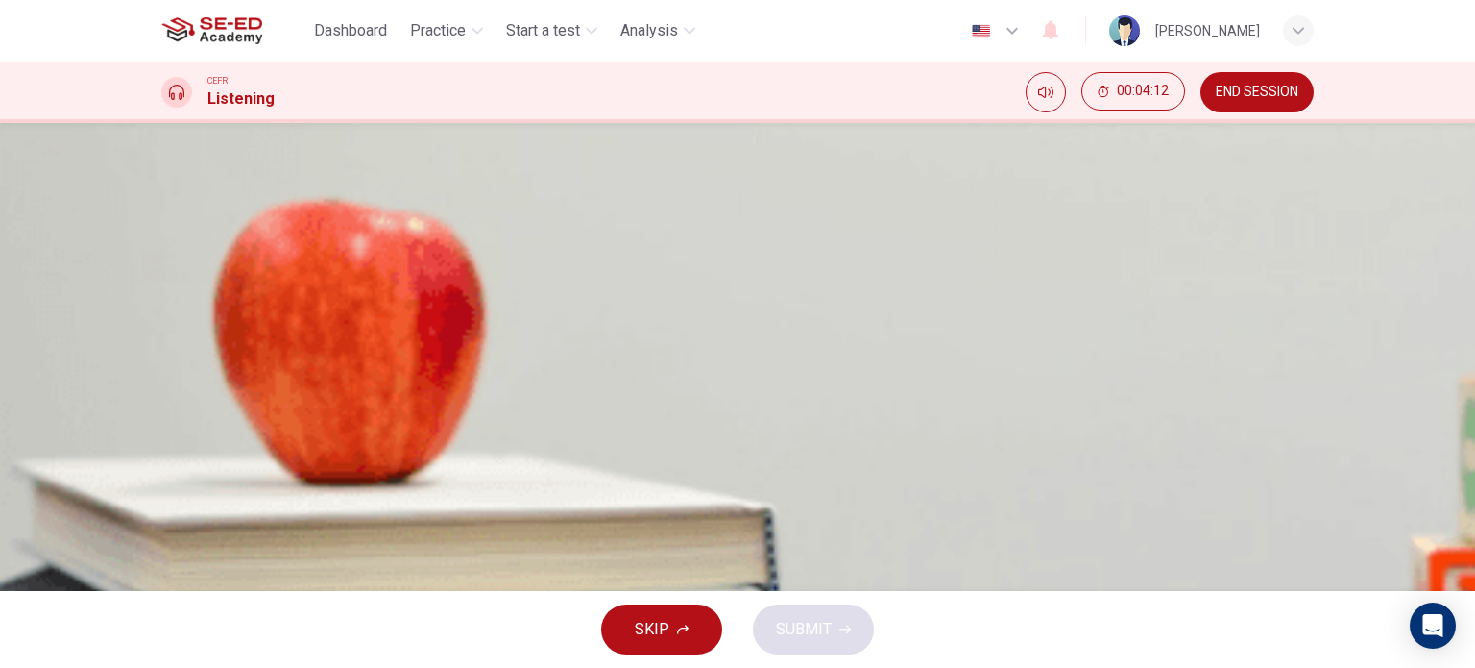
scroll to position [85, 0]
click at [201, 423] on div "C" at bounding box center [185, 407] width 31 height 31
click at [815, 648] on button "SUBMIT" at bounding box center [813, 629] width 121 height 50
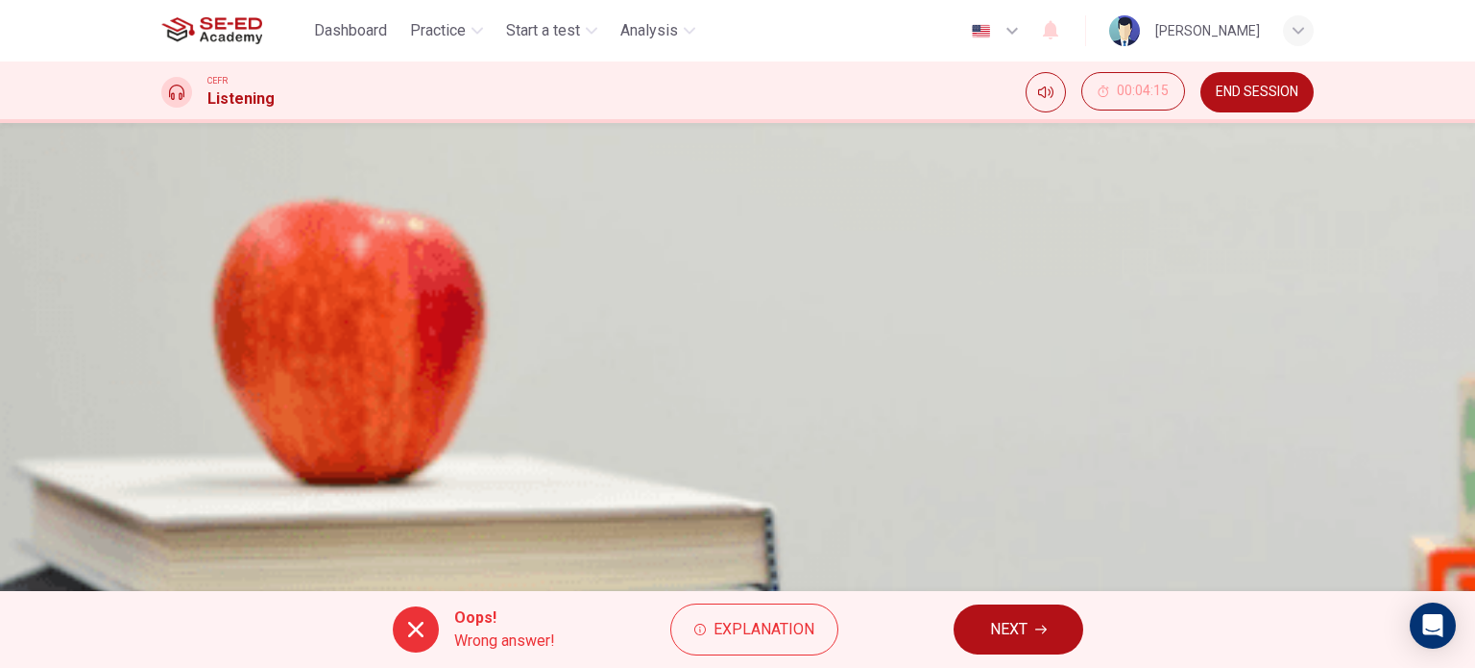
scroll to position [0, 0]
click at [1036, 623] on icon "button" at bounding box center [1041, 629] width 12 height 12
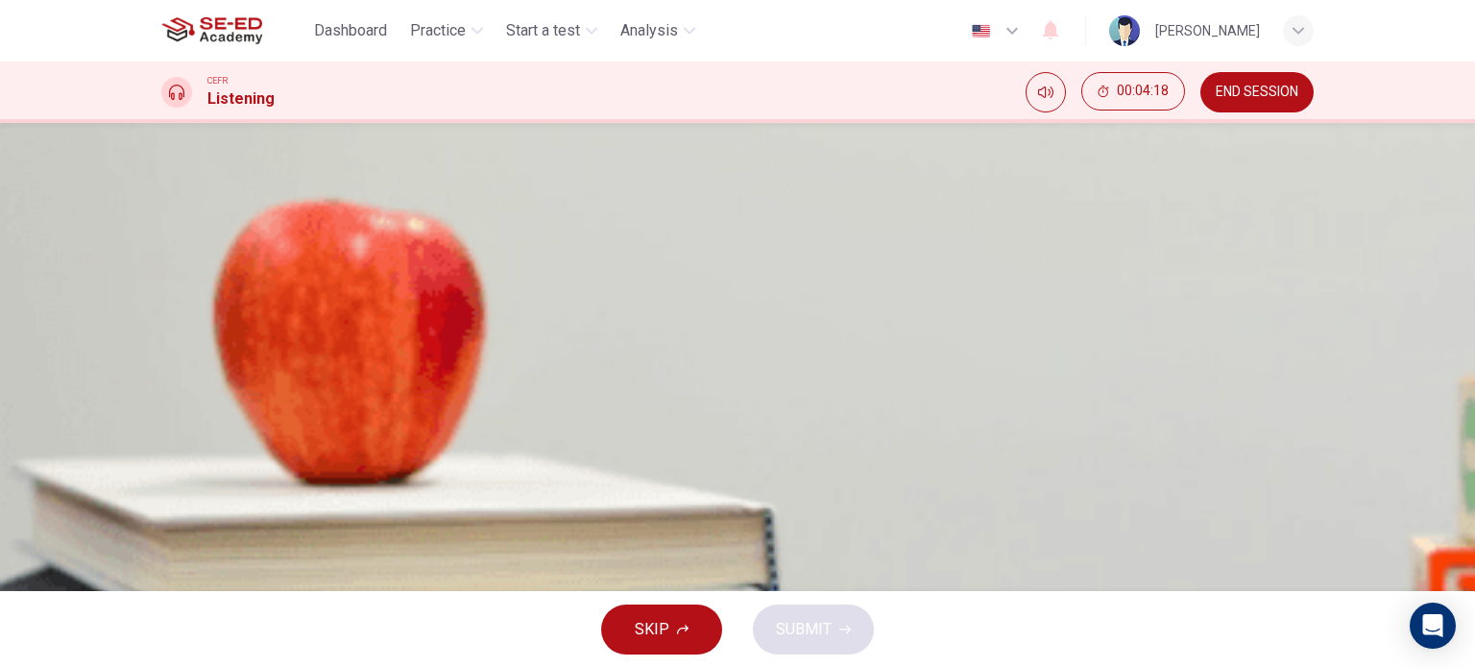
scroll to position [192, 0]
click at [201, 327] on div "B" at bounding box center [185, 311] width 31 height 31
click at [826, 622] on span "SUBMIT" at bounding box center [804, 629] width 56 height 27
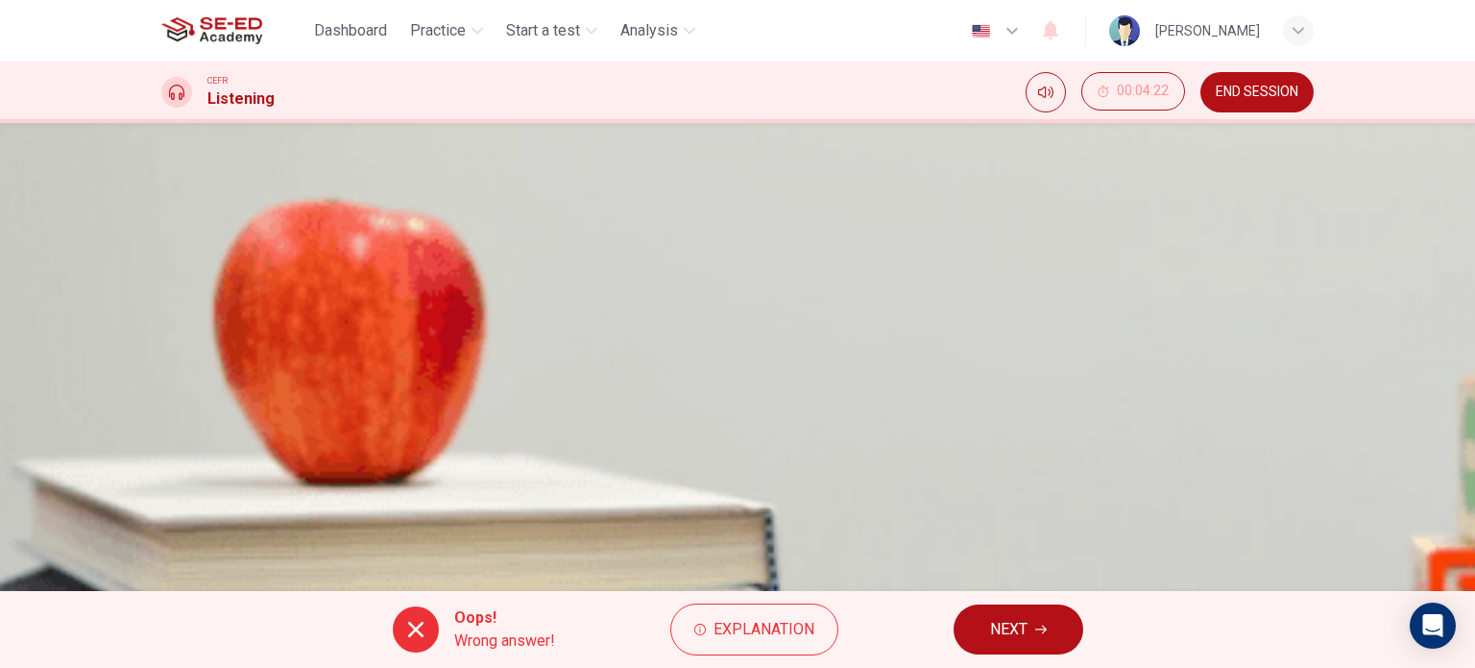
scroll to position [96, 0]
click at [1356, 252] on div "Question 14 Answer the following questions and write the appropriate letter(s) …" at bounding box center [737, 357] width 1475 height 468
click at [1042, 631] on icon "button" at bounding box center [1041, 629] width 12 height 12
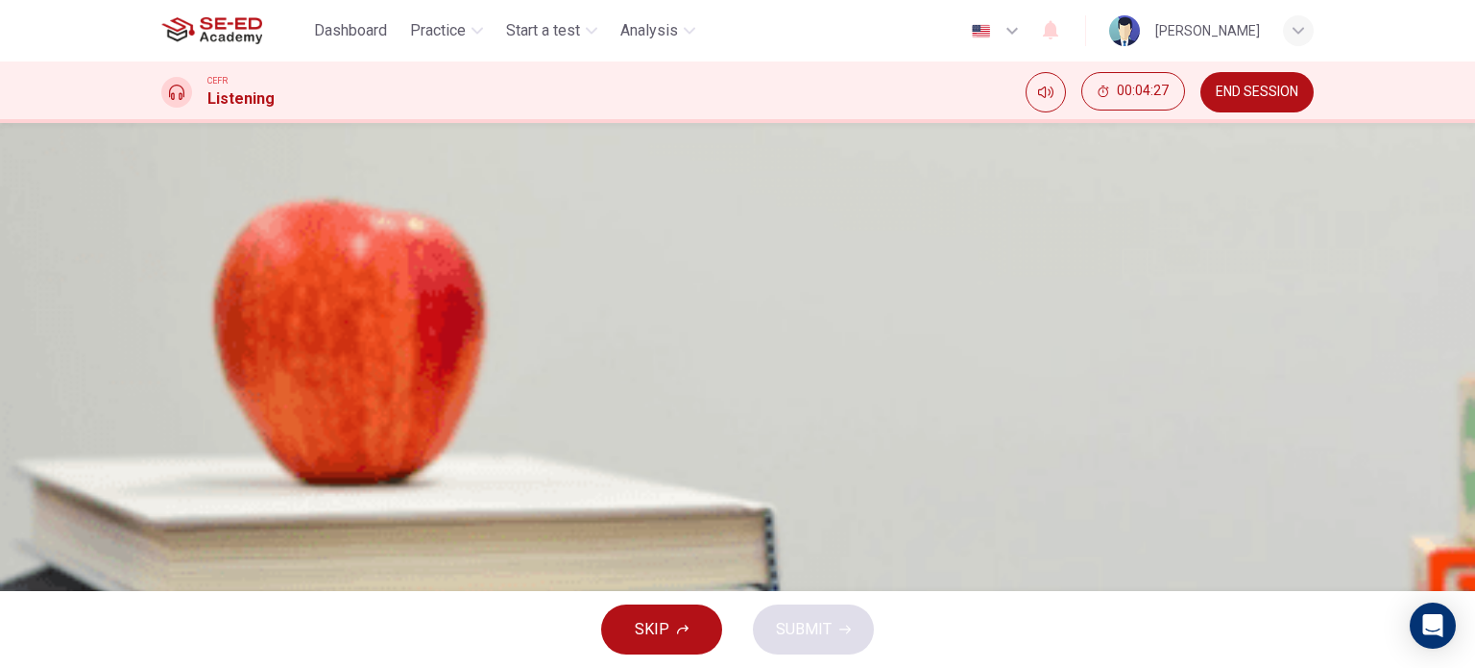
click at [201, 378] on div "B" at bounding box center [185, 363] width 31 height 31
click at [841, 629] on icon "button" at bounding box center [846, 629] width 12 height 12
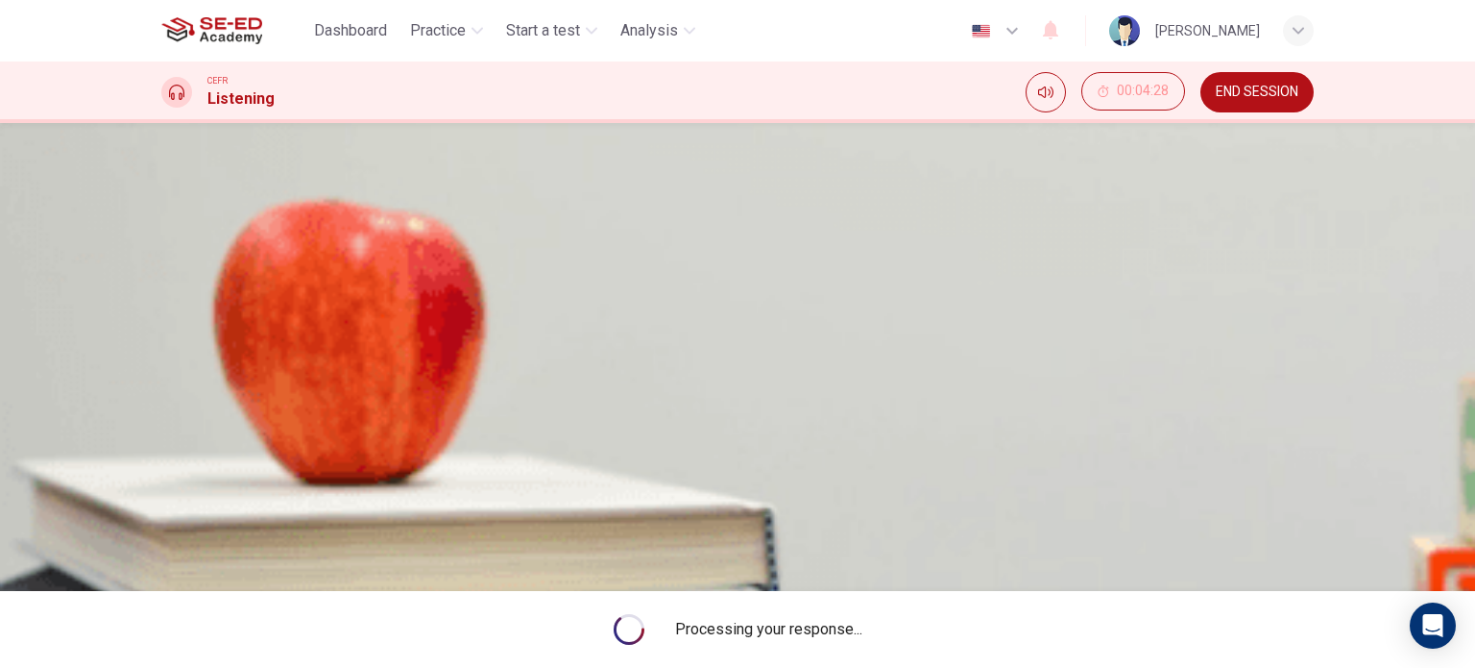
type input "15"
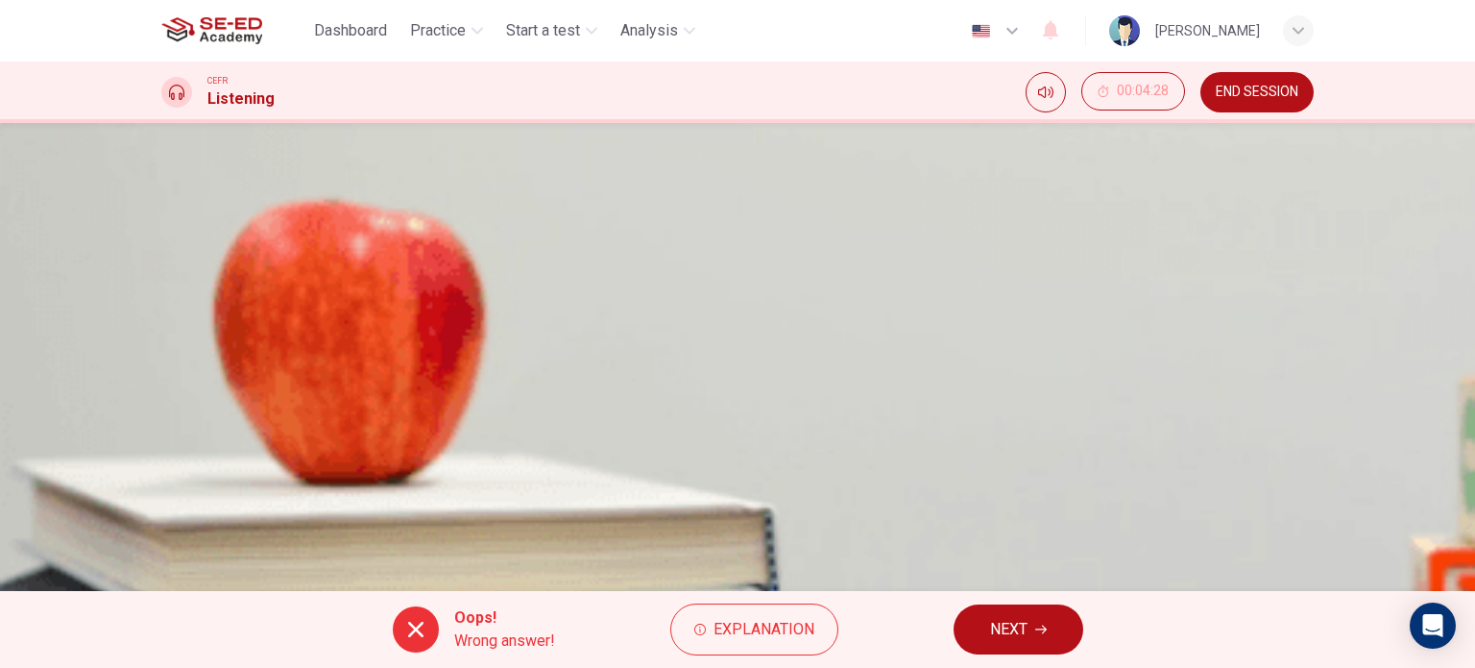
scroll to position [277, 0]
click at [986, 631] on button "NEXT" at bounding box center [1019, 629] width 130 height 50
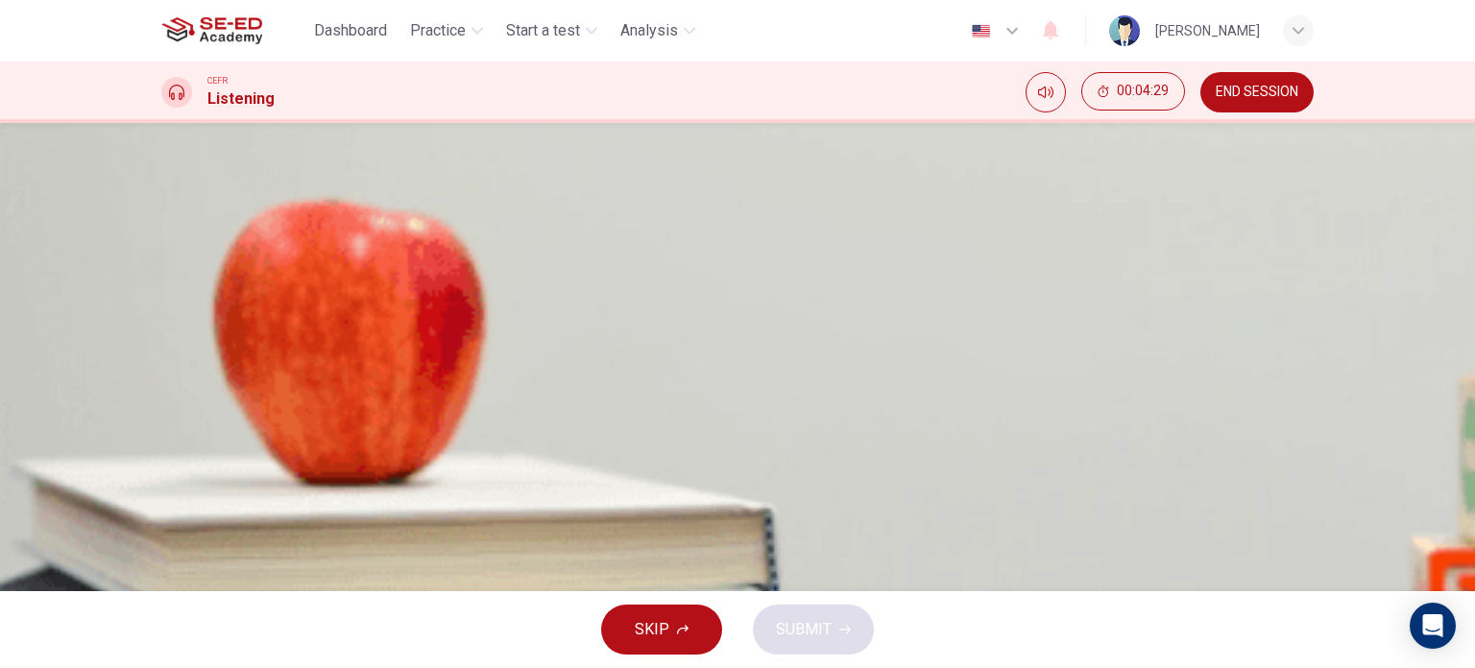
scroll to position [96, 0]
click at [201, 309] on div "B" at bounding box center [185, 311] width 31 height 31
click at [840, 618] on button "SUBMIT" at bounding box center [813, 629] width 121 height 50
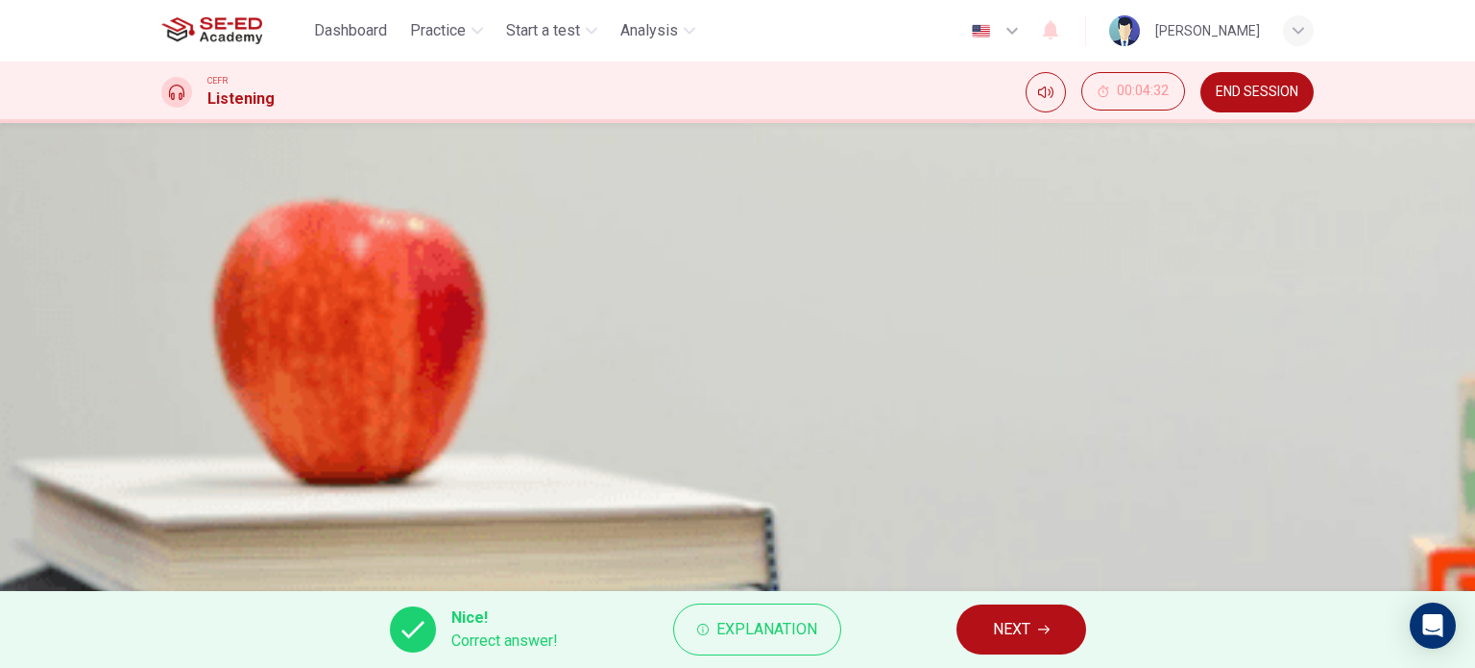
scroll to position [0, 0]
click at [1042, 630] on icon "button" at bounding box center [1044, 629] width 12 height 12
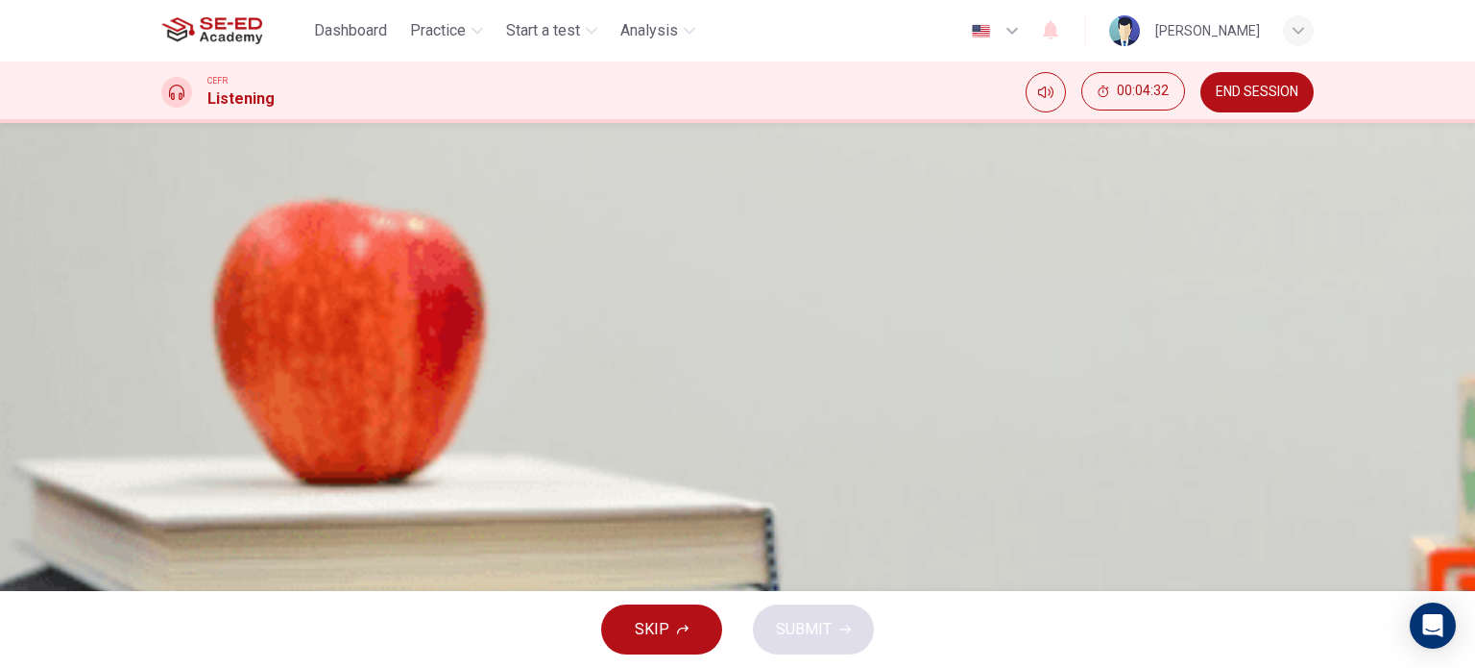
click at [201, 364] on div "B" at bounding box center [185, 348] width 31 height 31
click at [840, 623] on icon "button" at bounding box center [846, 629] width 12 height 12
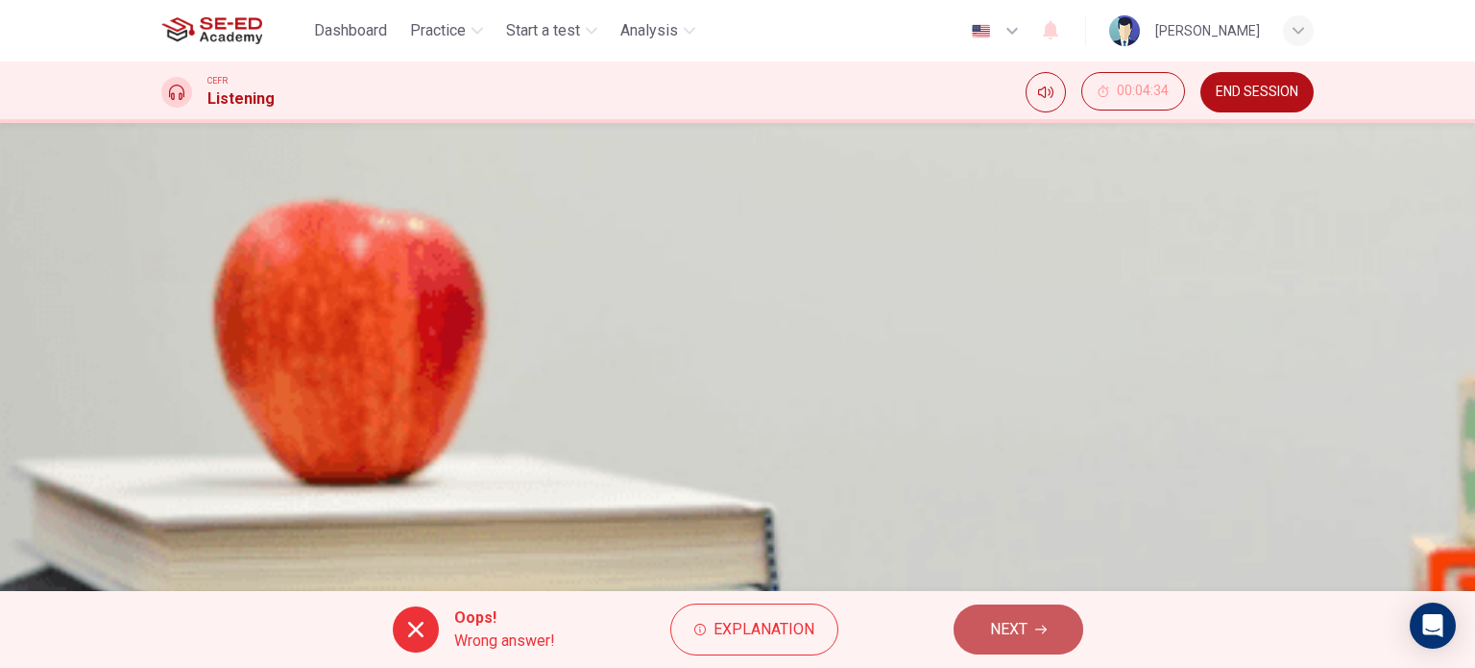
click at [1012, 632] on span "NEXT" at bounding box center [1008, 629] width 37 height 27
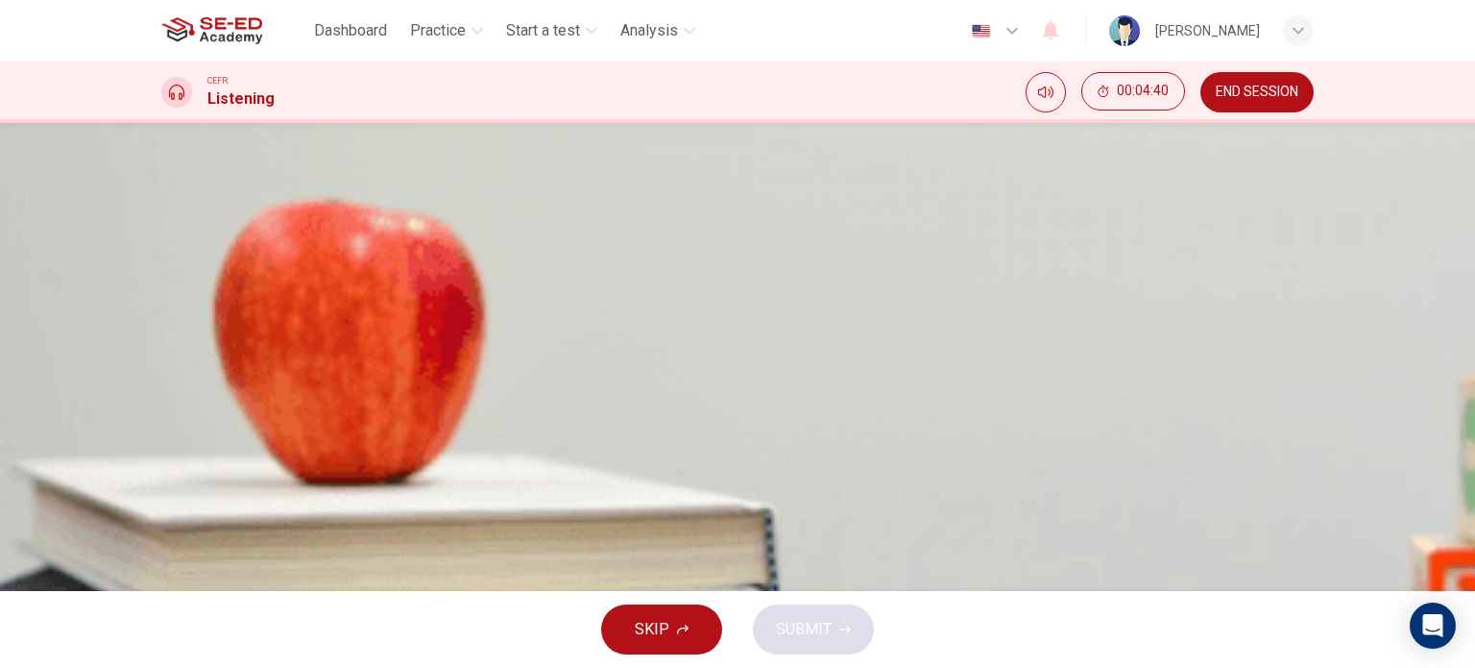
scroll to position [66, 0]
click at [201, 375] on div "C" at bounding box center [185, 359] width 31 height 31
click at [810, 630] on span "SUBMIT" at bounding box center [804, 629] width 56 height 27
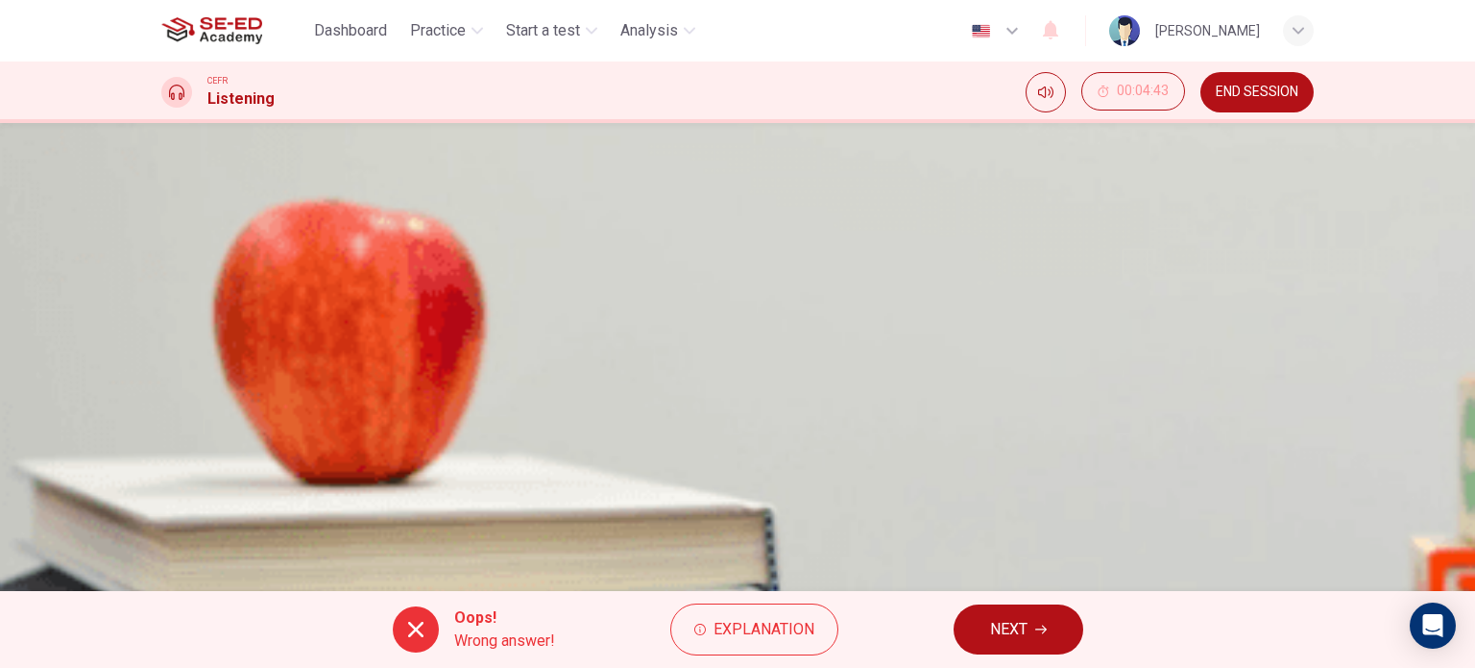
click at [987, 629] on button "NEXT" at bounding box center [1019, 629] width 130 height 50
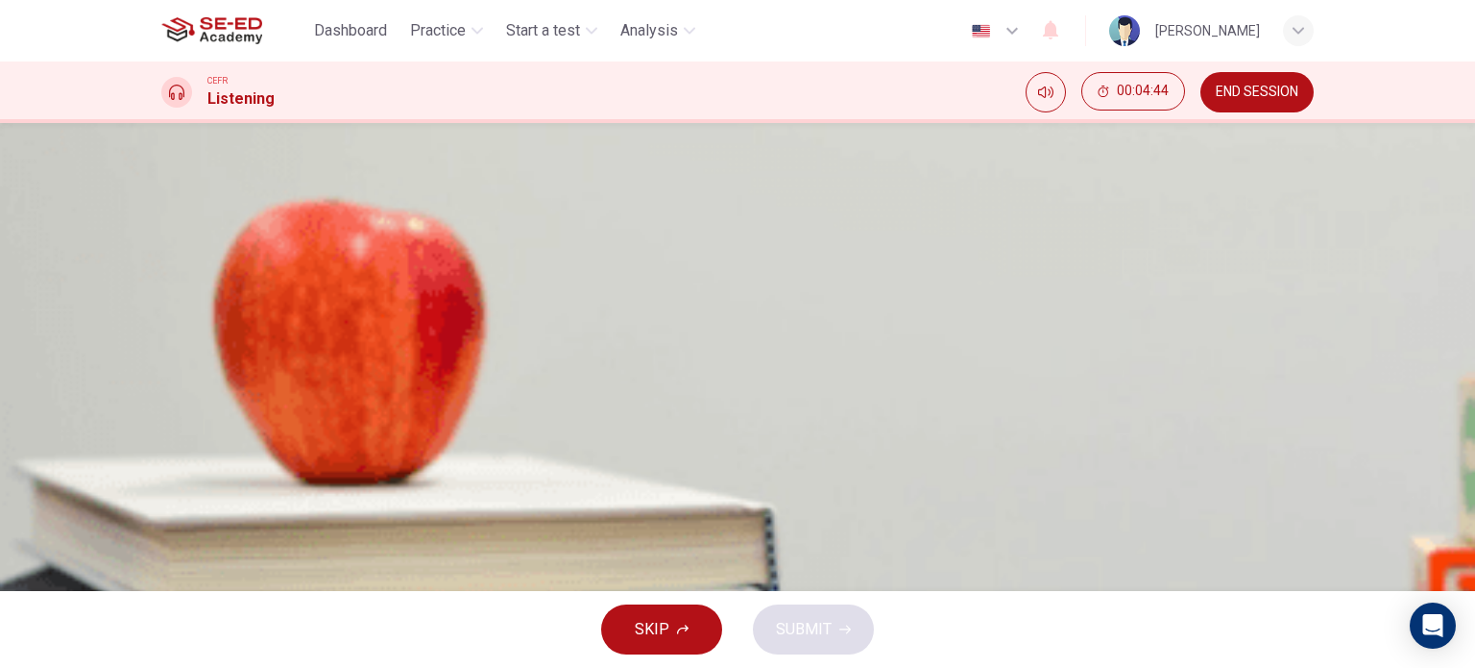
click at [201, 375] on div "C" at bounding box center [185, 359] width 31 height 31
click at [812, 628] on span "SUBMIT" at bounding box center [804, 629] width 56 height 27
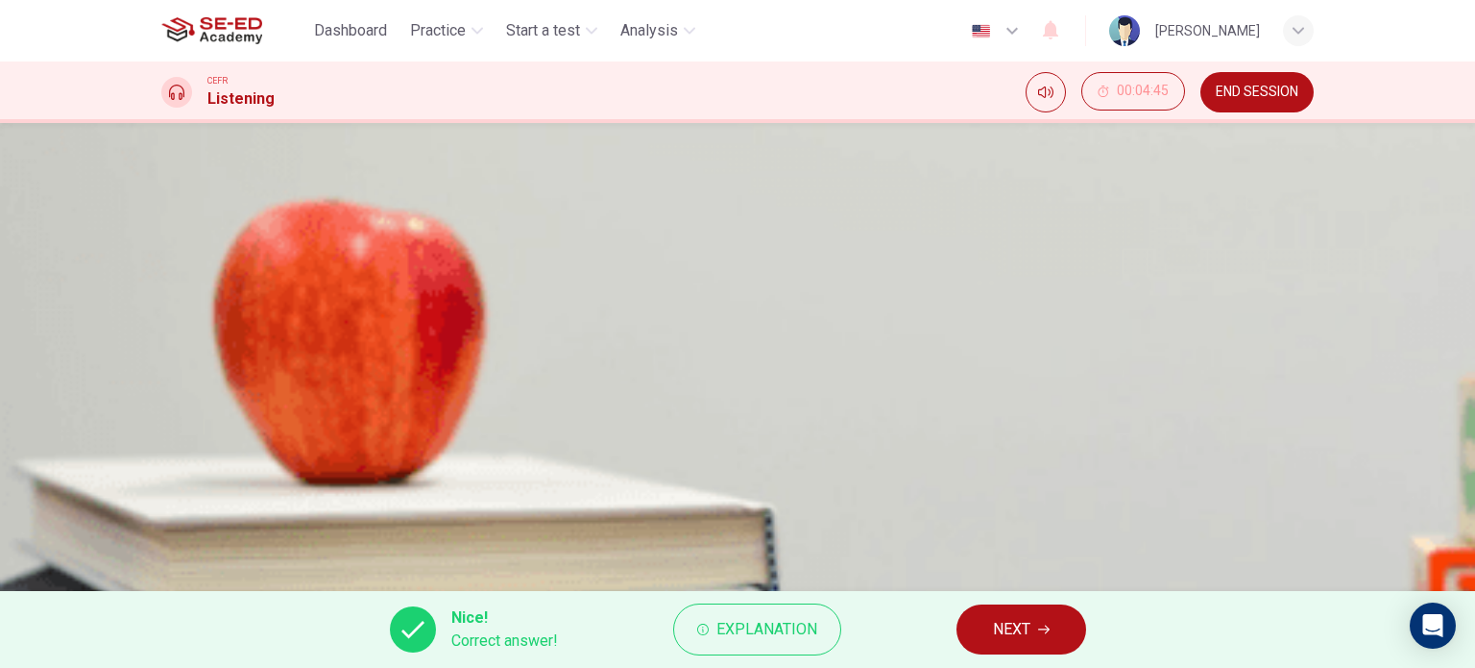
click at [1010, 639] on span "NEXT" at bounding box center [1011, 629] width 37 height 27
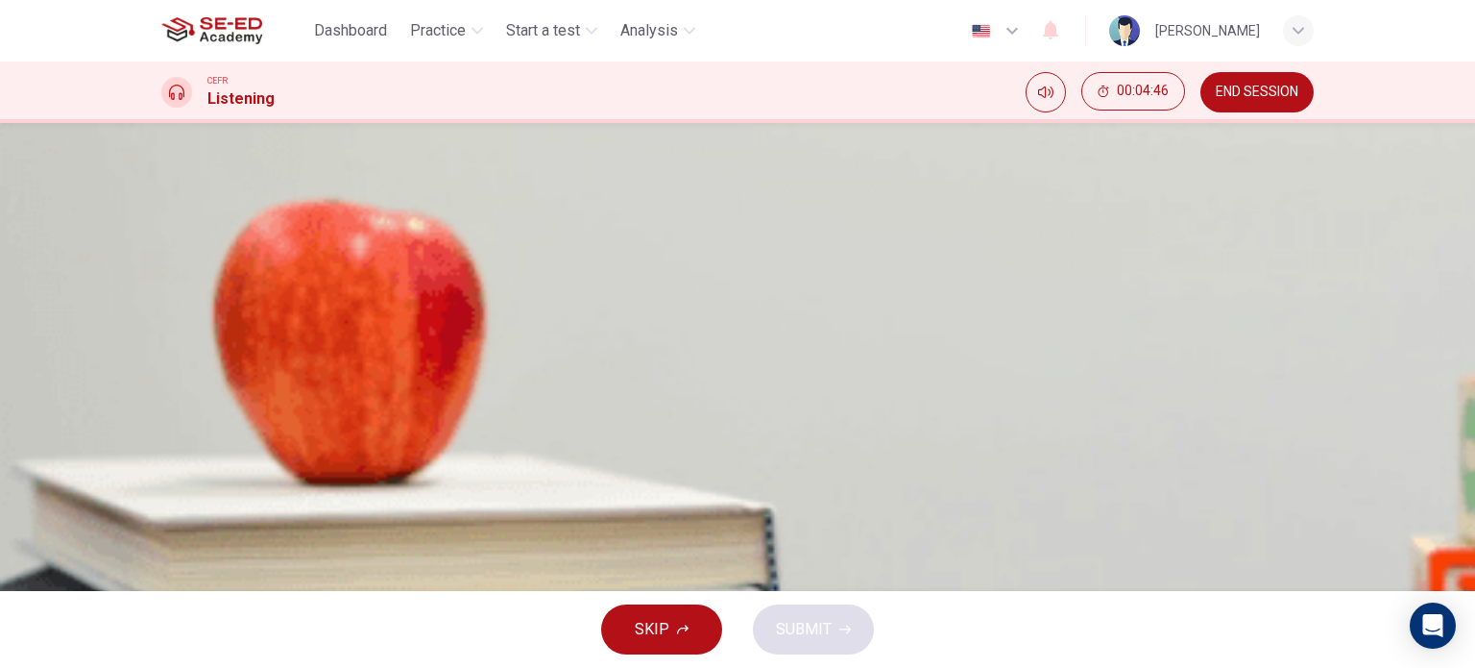
click at [201, 327] on div "B" at bounding box center [185, 311] width 31 height 31
click at [1254, 335] on button "B The main theory behind the K-T mass extinction events" at bounding box center [737, 311] width 1153 height 48
click at [830, 625] on span "SUBMIT" at bounding box center [804, 629] width 56 height 27
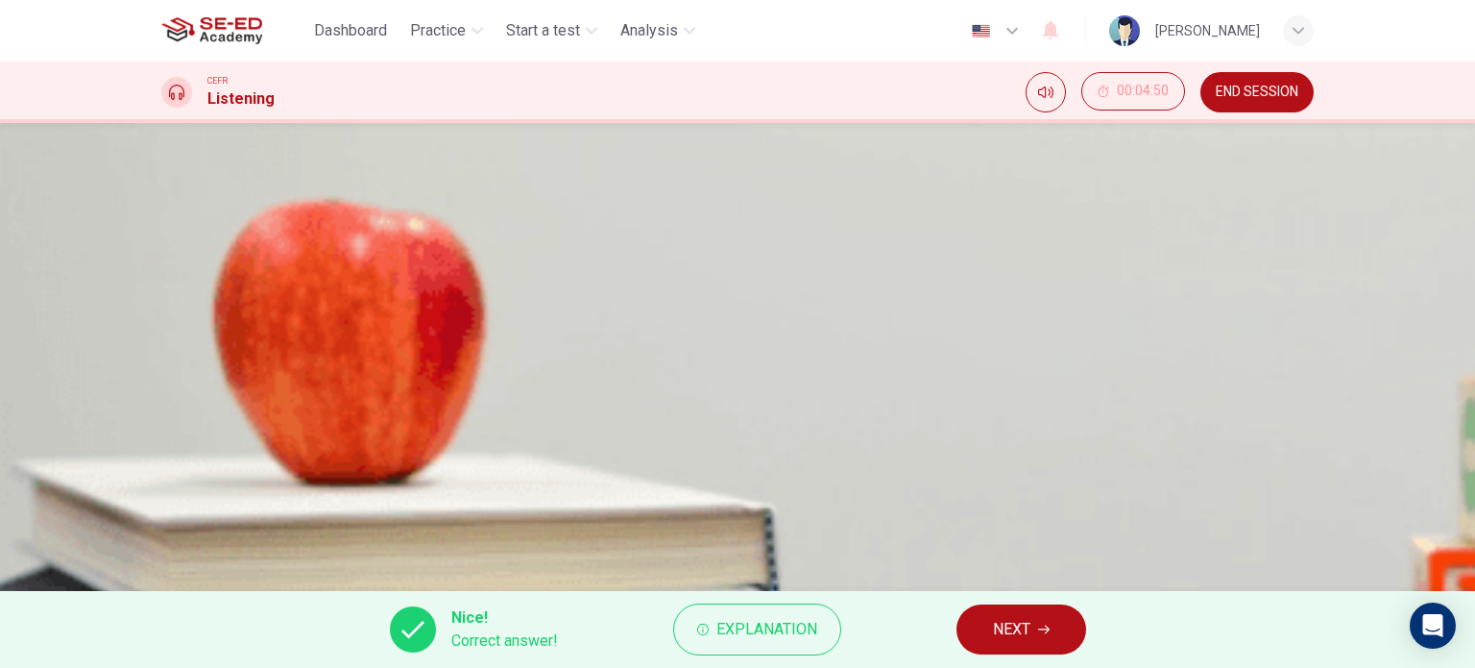
click at [1027, 630] on span "NEXT" at bounding box center [1011, 629] width 37 height 27
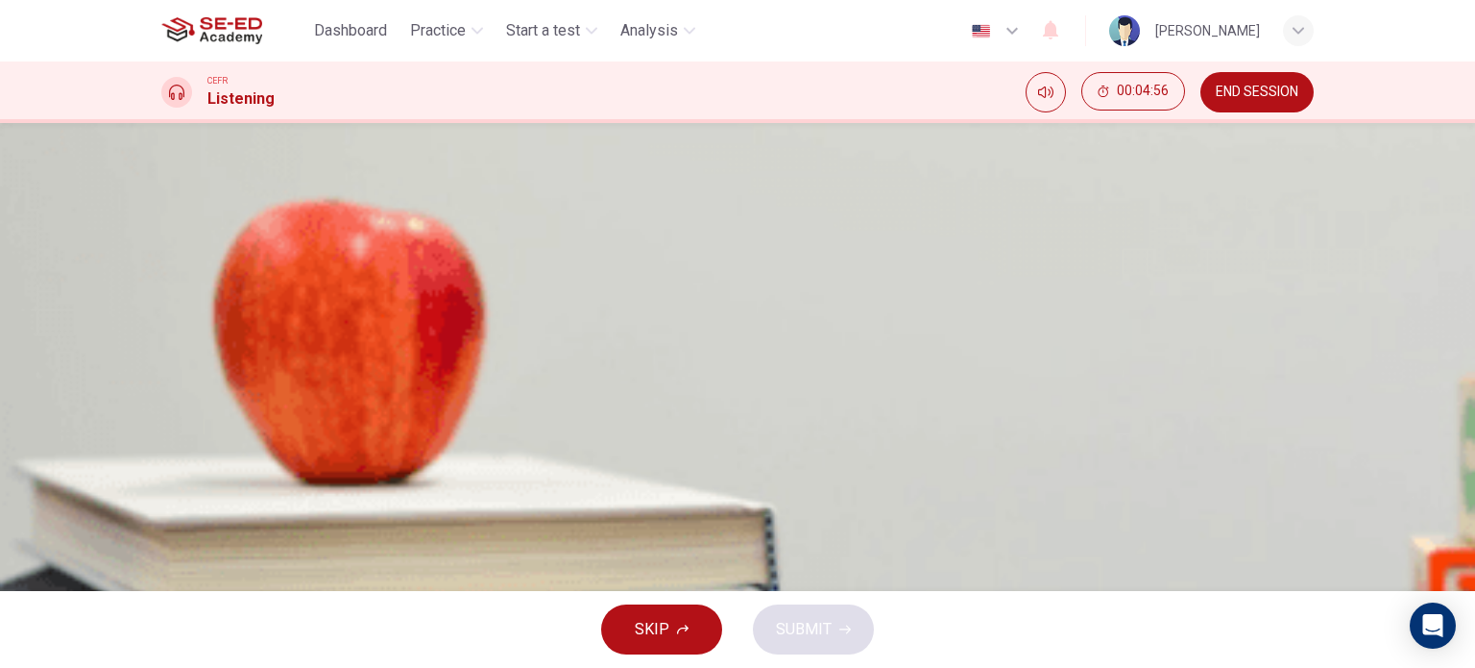
scroll to position [38, 0]
click at [475, 338] on input at bounding box center [378, 322] width 192 height 31
type input "2"
type input "hh"
click at [503, 392] on input at bounding box center [407, 376] width 192 height 31
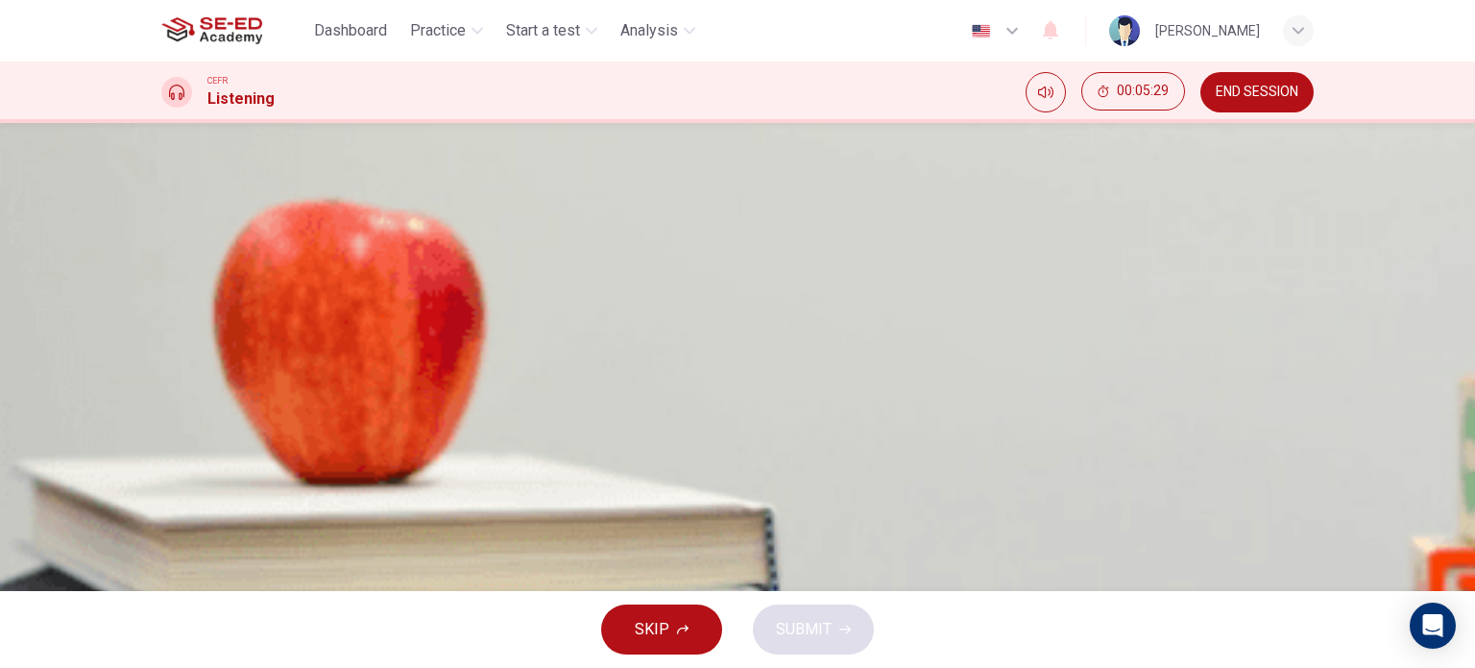
type input "nom"
click at [546, 423] on input at bounding box center [449, 407] width 192 height 31
type input "rr"
click at [549, 453] on input at bounding box center [453, 438] width 192 height 31
type input "t"
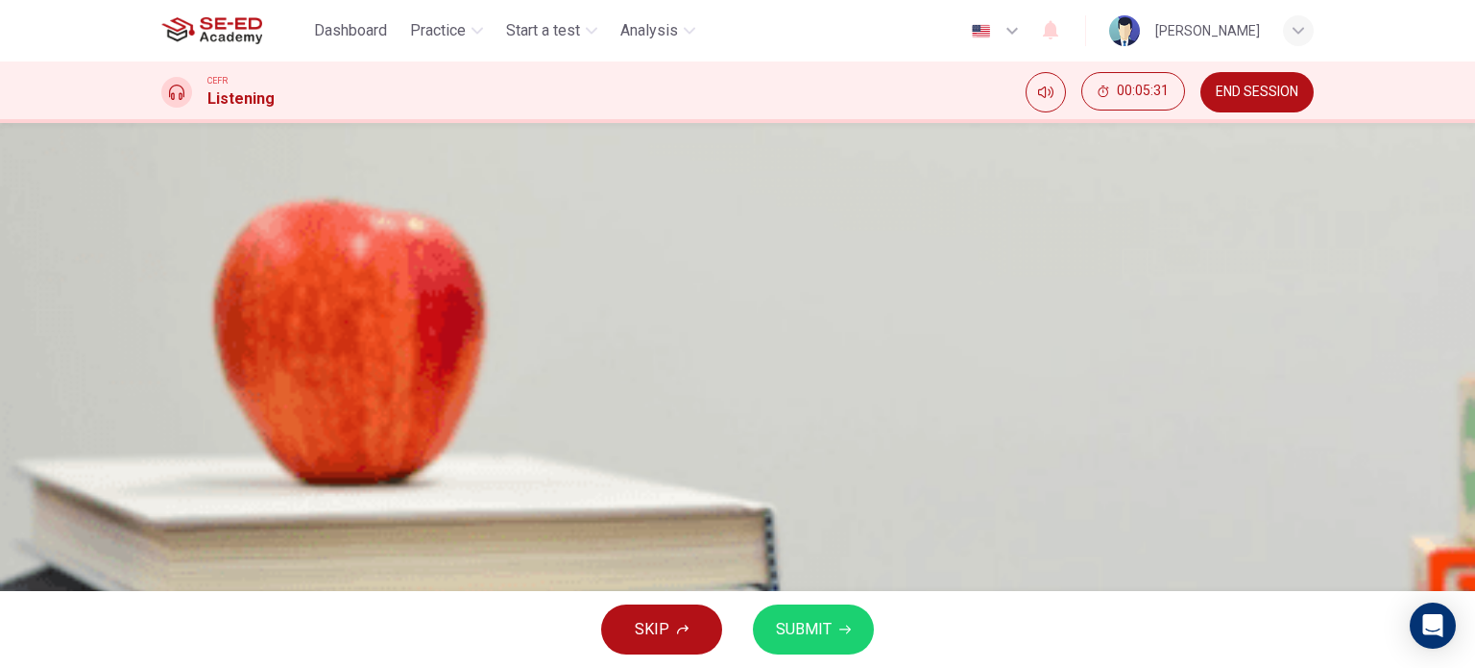
click at [829, 631] on span "SUBMIT" at bounding box center [804, 629] width 56 height 27
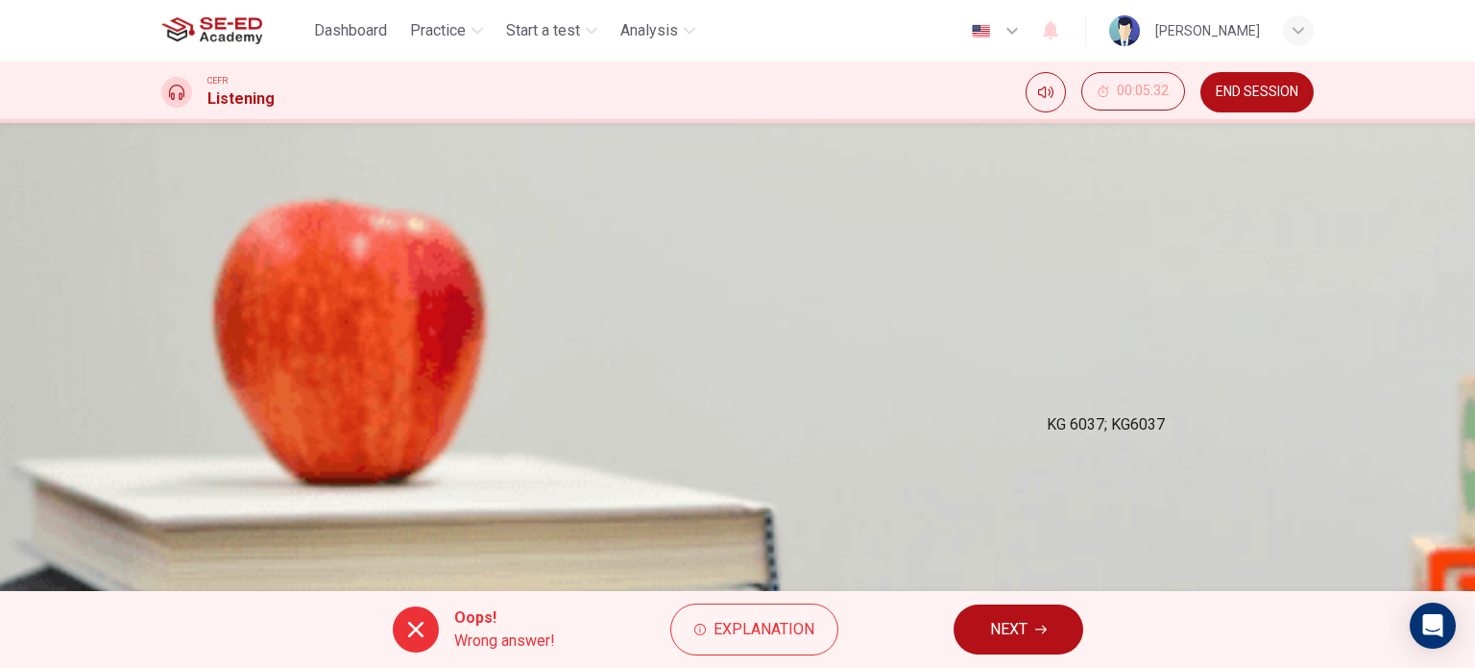
scroll to position [134, 0]
click at [1124, 467] on div "two months; 2 months" at bounding box center [1125, 455] width 148 height 23
click at [1124, 431] on div "Length of time at flat: 24 t" at bounding box center [737, 416] width 1153 height 31
click at [1036, 265] on div "[PERSON_NAME]; [PERSON_NAME]" at bounding box center [1097, 262] width 243 height 23
click at [1003, 632] on span "NEXT" at bounding box center [1008, 629] width 37 height 27
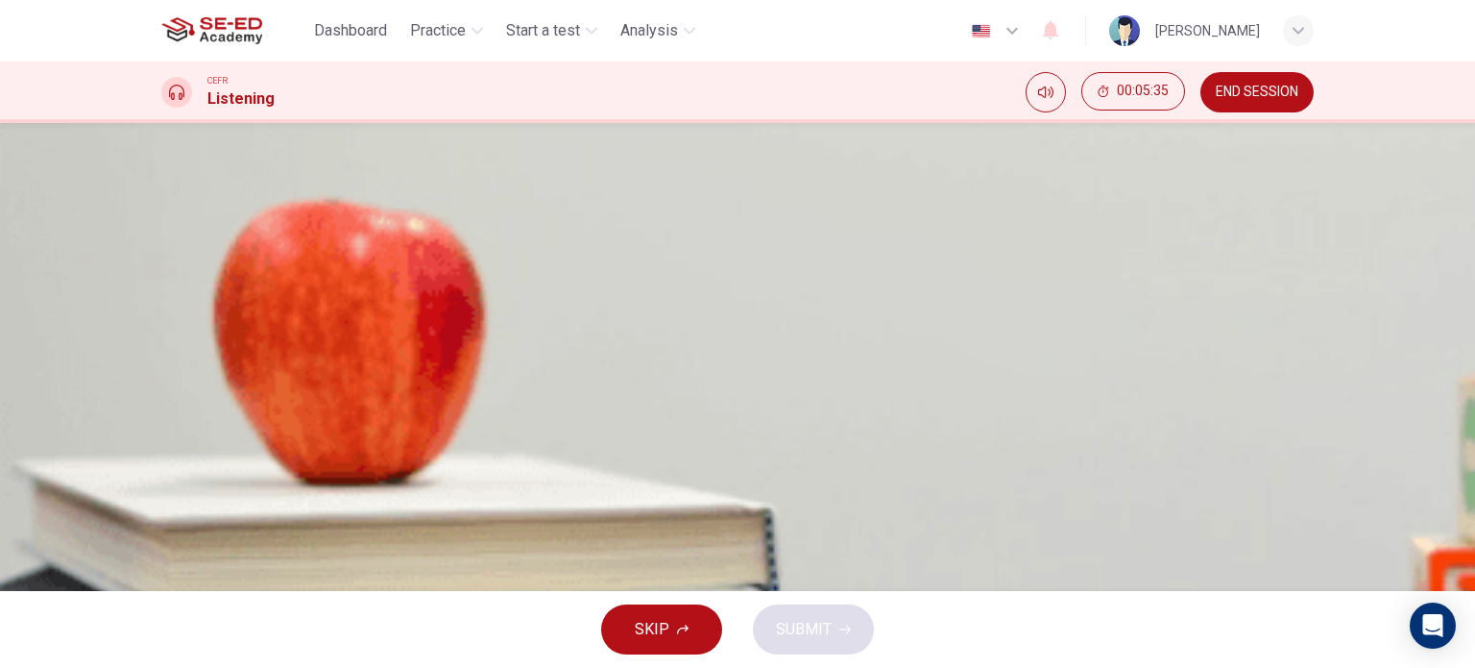
click at [821, 357] on button "Click to Zoom" at bounding box center [737, 334] width 167 height 46
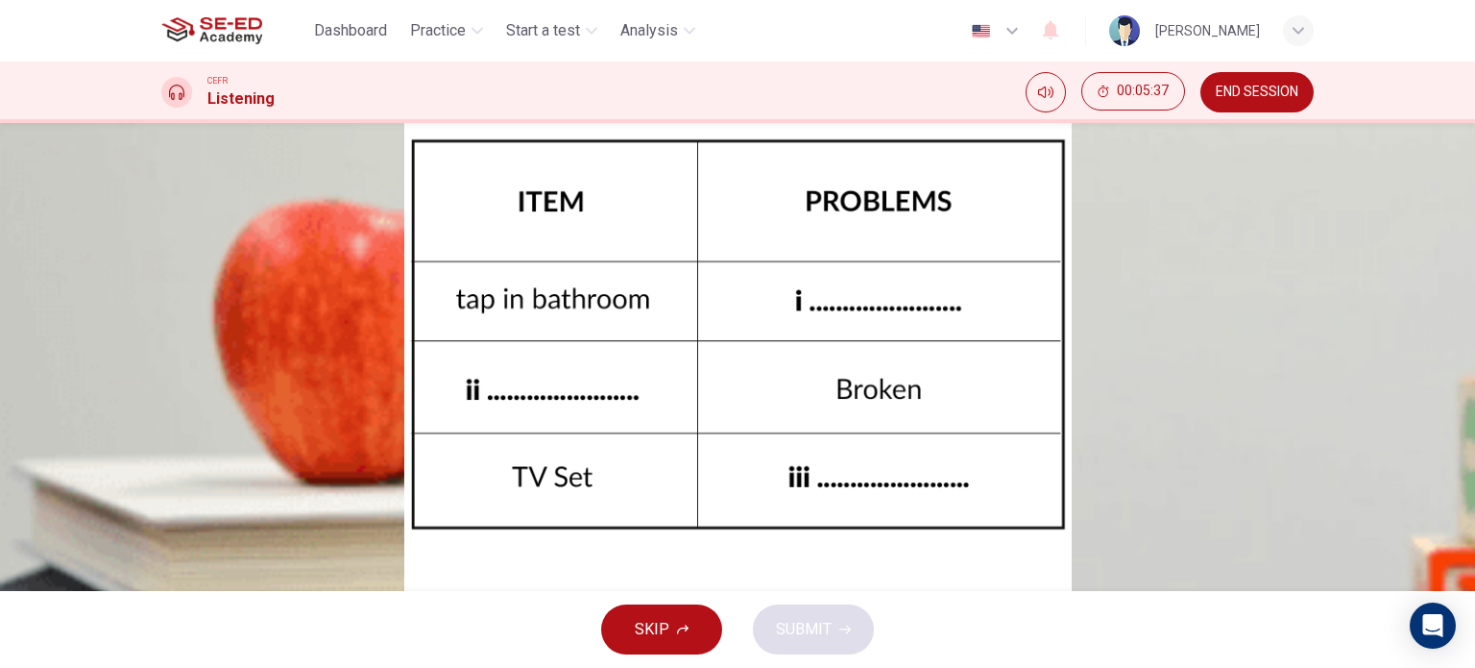
click at [861, 317] on img at bounding box center [737, 334] width 1475 height 668
drag, startPoint x: 1254, startPoint y: 231, endPoint x: 1253, endPoint y: 292, distance: 60.5
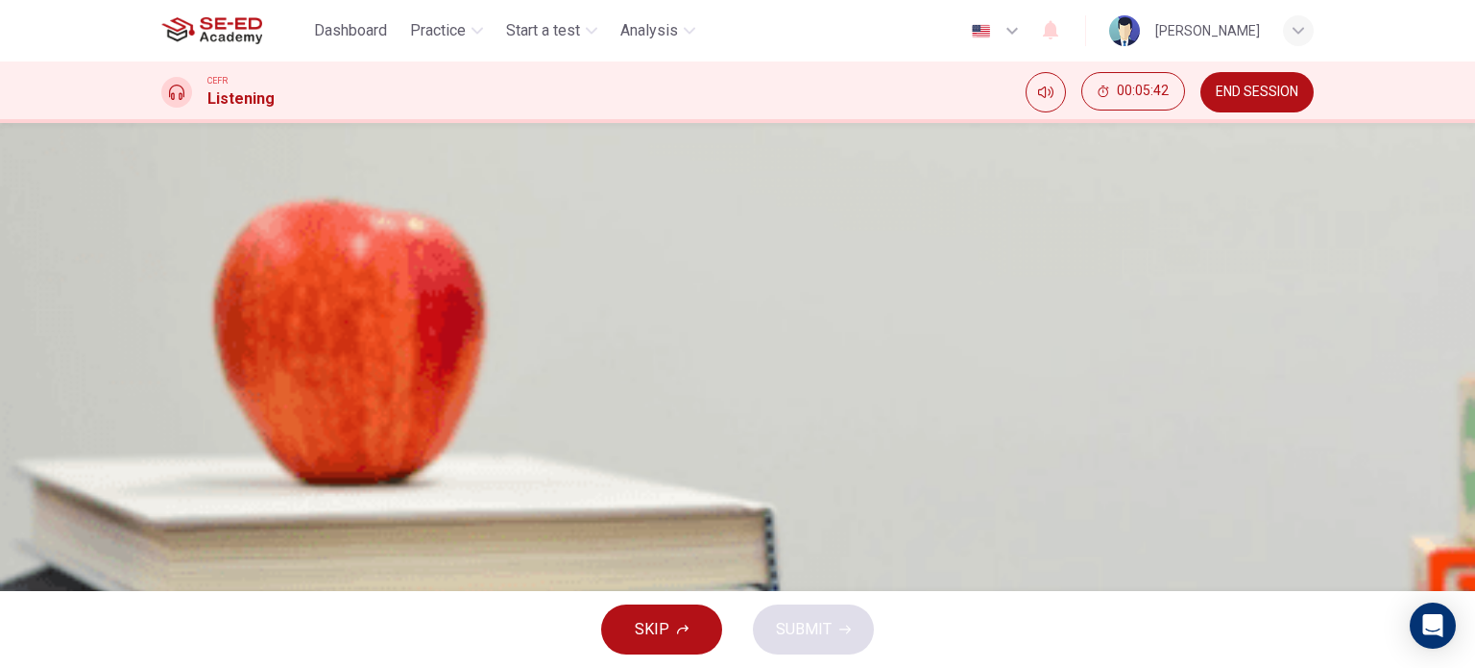
scroll to position [277, 0]
click at [400, 450] on input at bounding box center [303, 465] width 192 height 31
type input "1"
click at [400, 481] on input at bounding box center [303, 496] width 192 height 31
type input "2"
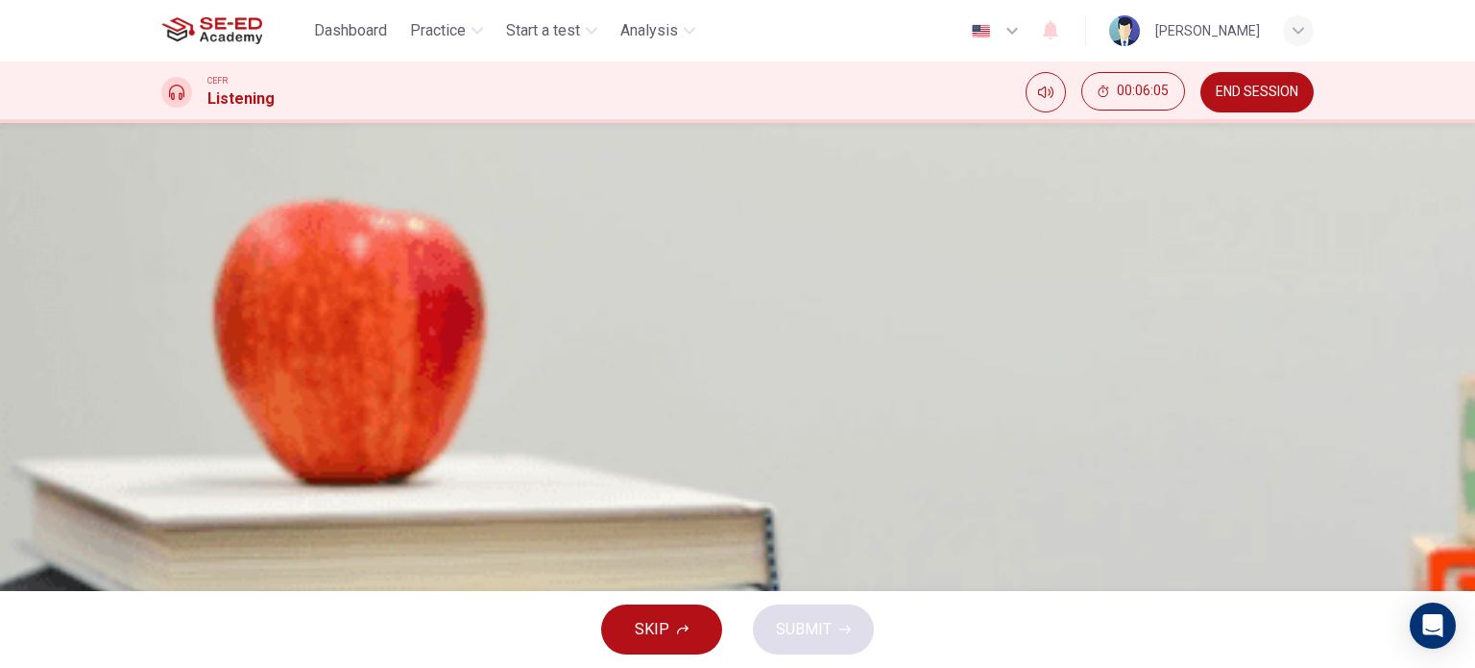
click at [400, 512] on input at bounding box center [303, 527] width 192 height 31
type input "3"
click at [822, 630] on span "SUBMIT" at bounding box center [804, 629] width 56 height 27
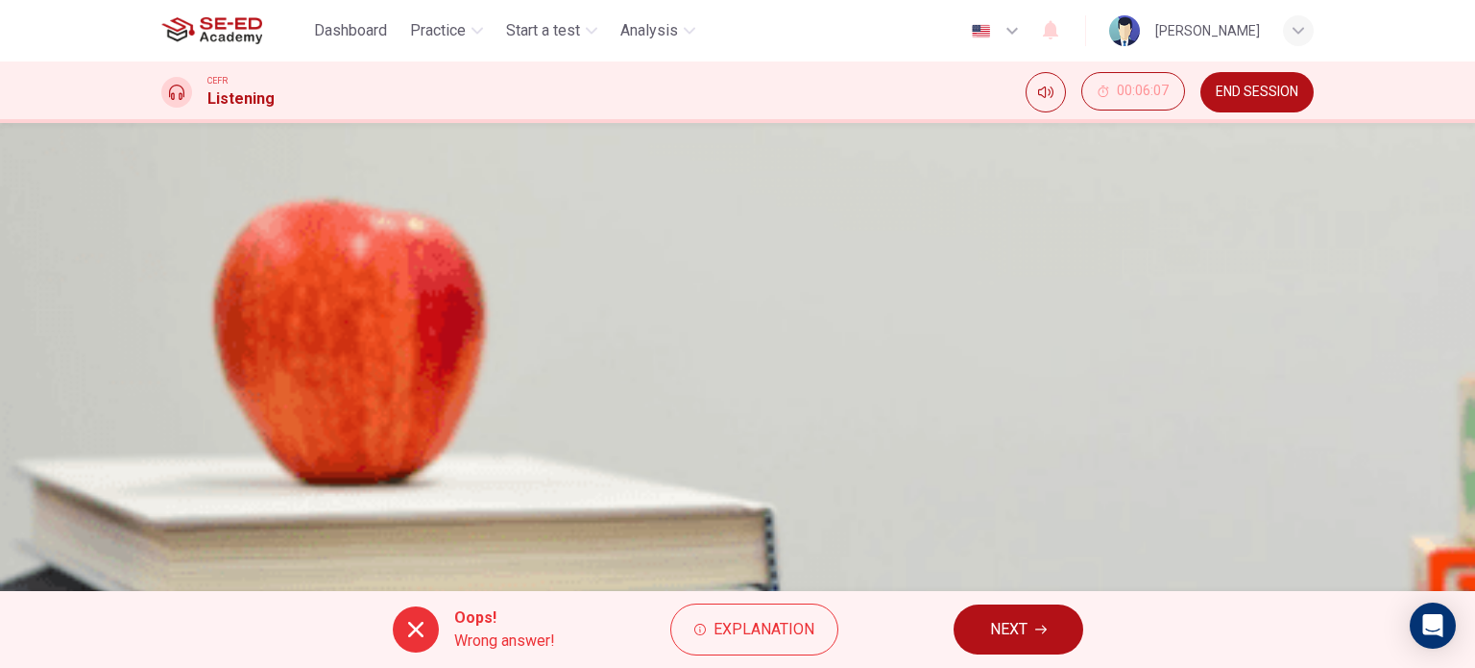
scroll to position [16, 0]
click at [1037, 644] on button "NEXT" at bounding box center [1019, 629] width 130 height 50
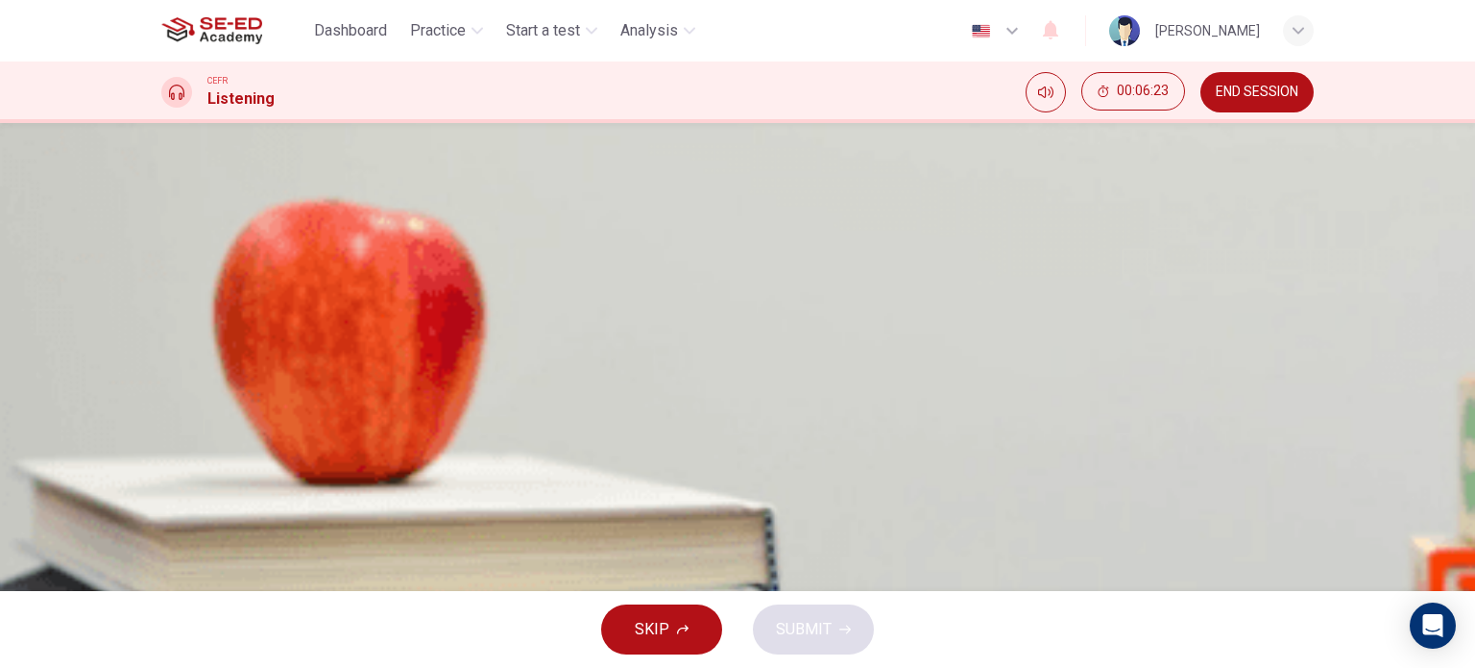
scroll to position [85, 0]
click at [538, 398] on input at bounding box center [442, 399] width 192 height 31
type input "1"
click at [657, 353] on input at bounding box center [561, 368] width 192 height 31
type input "1"
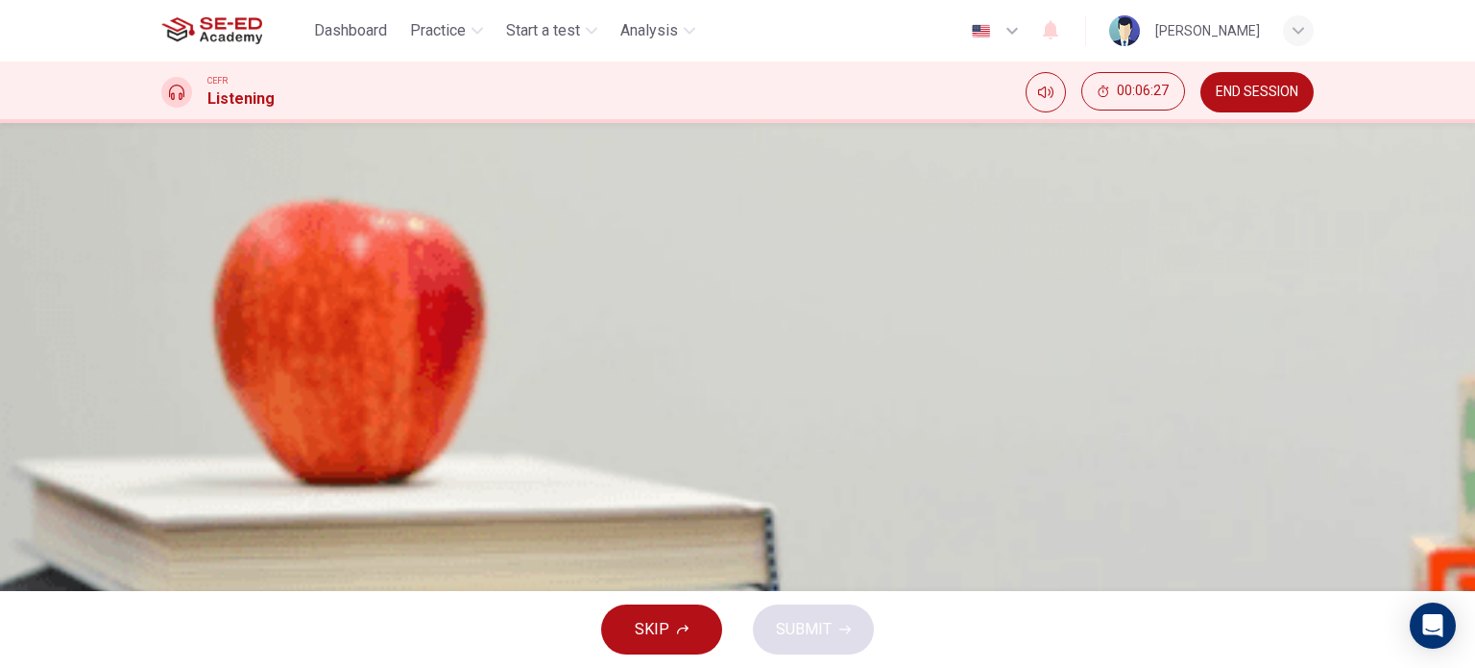
click at [554, 323] on input at bounding box center [458, 338] width 192 height 31
type input "1"
click at [780, 648] on button "SUBMIT" at bounding box center [813, 629] width 121 height 50
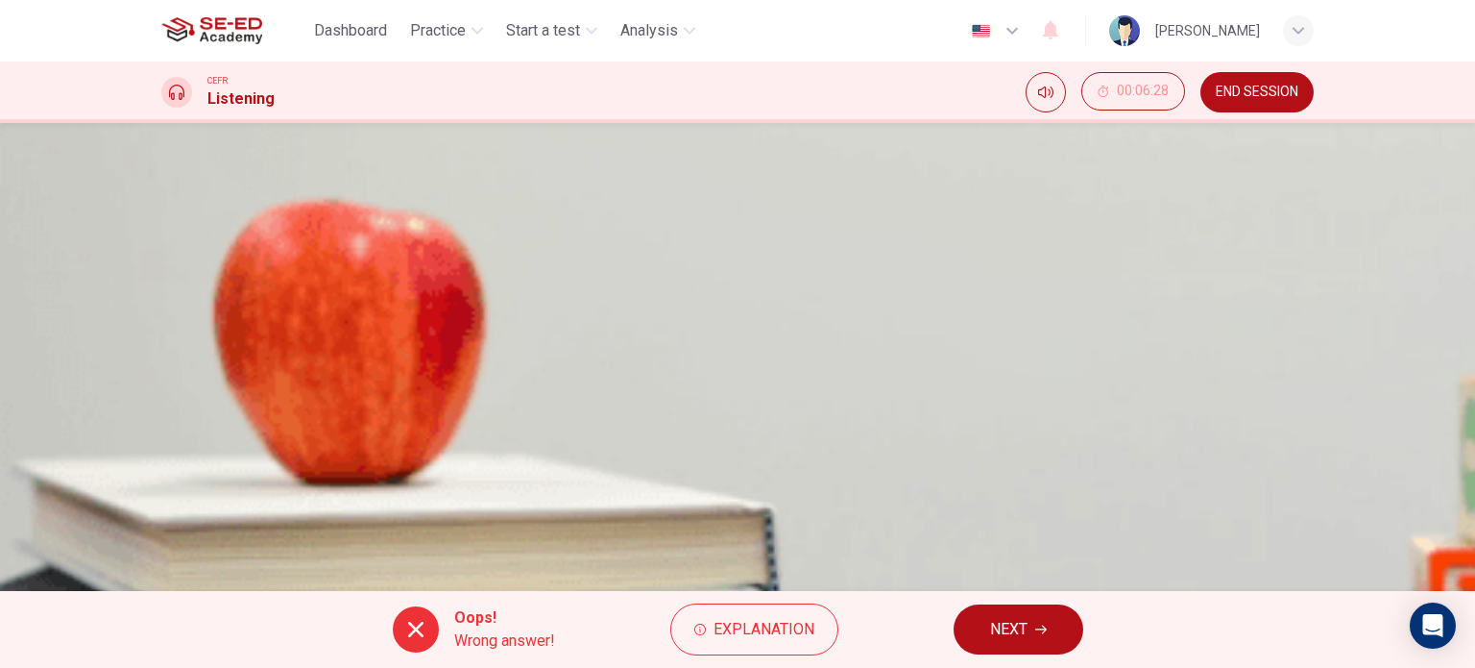
click at [1013, 623] on span "NEXT" at bounding box center [1008, 629] width 37 height 27
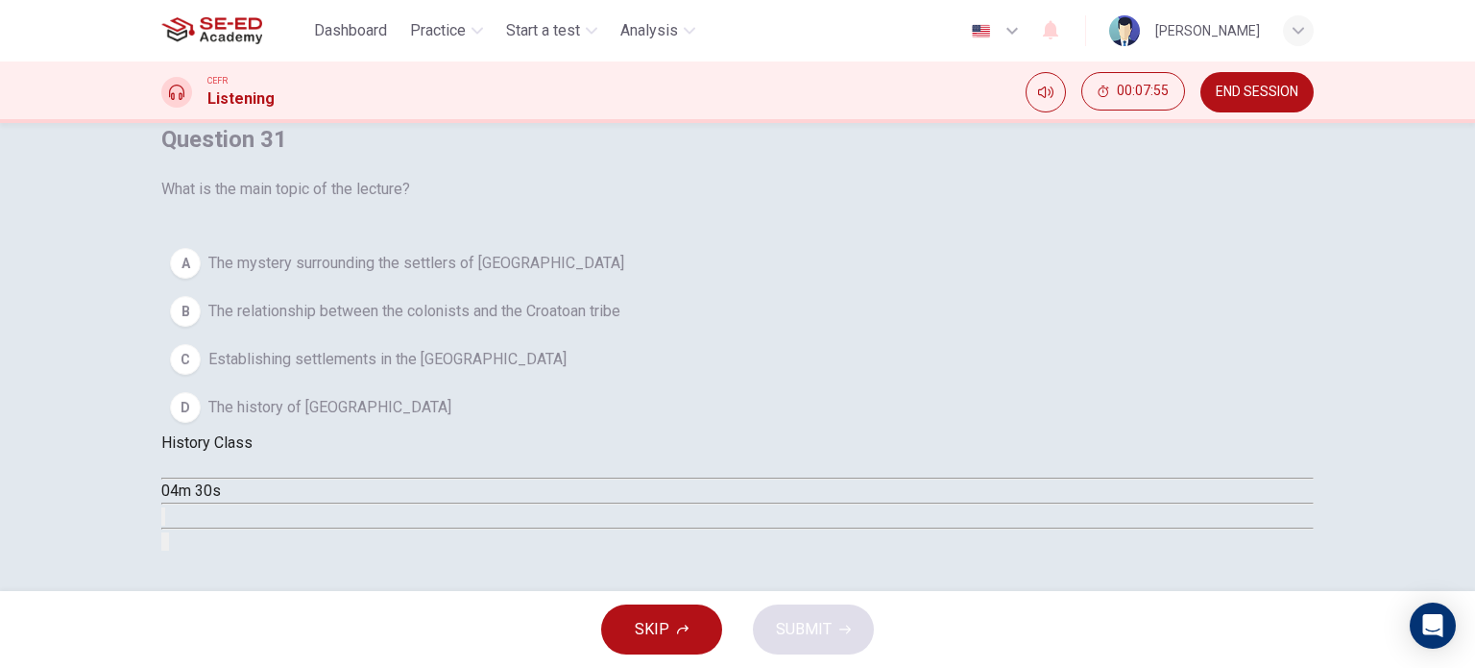
scroll to position [0, 0]
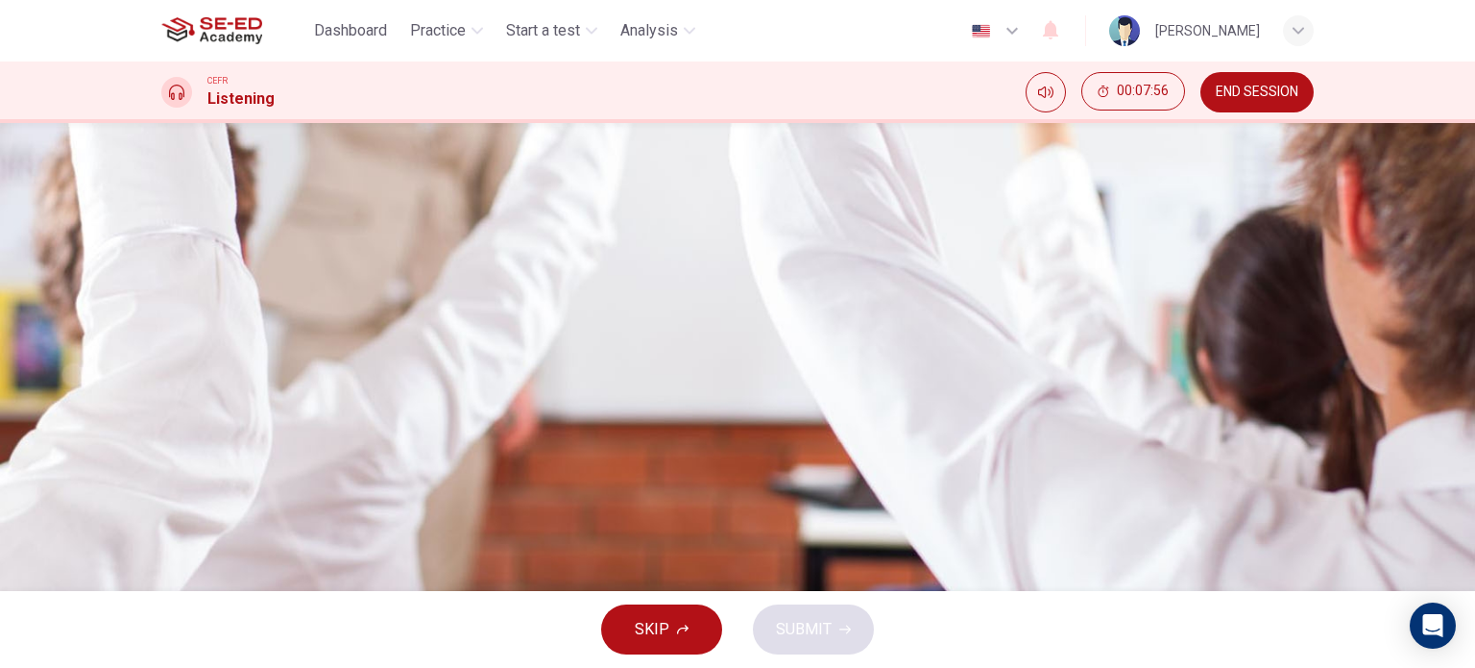
click at [169, 504] on icon "button" at bounding box center [169, 504] width 0 height 0
click at [621, 360] on span "The relationship between the colonists and the Croatoan tribe" at bounding box center [414, 348] width 412 height 23
click at [826, 636] on span "SUBMIT" at bounding box center [804, 629] width 56 height 27
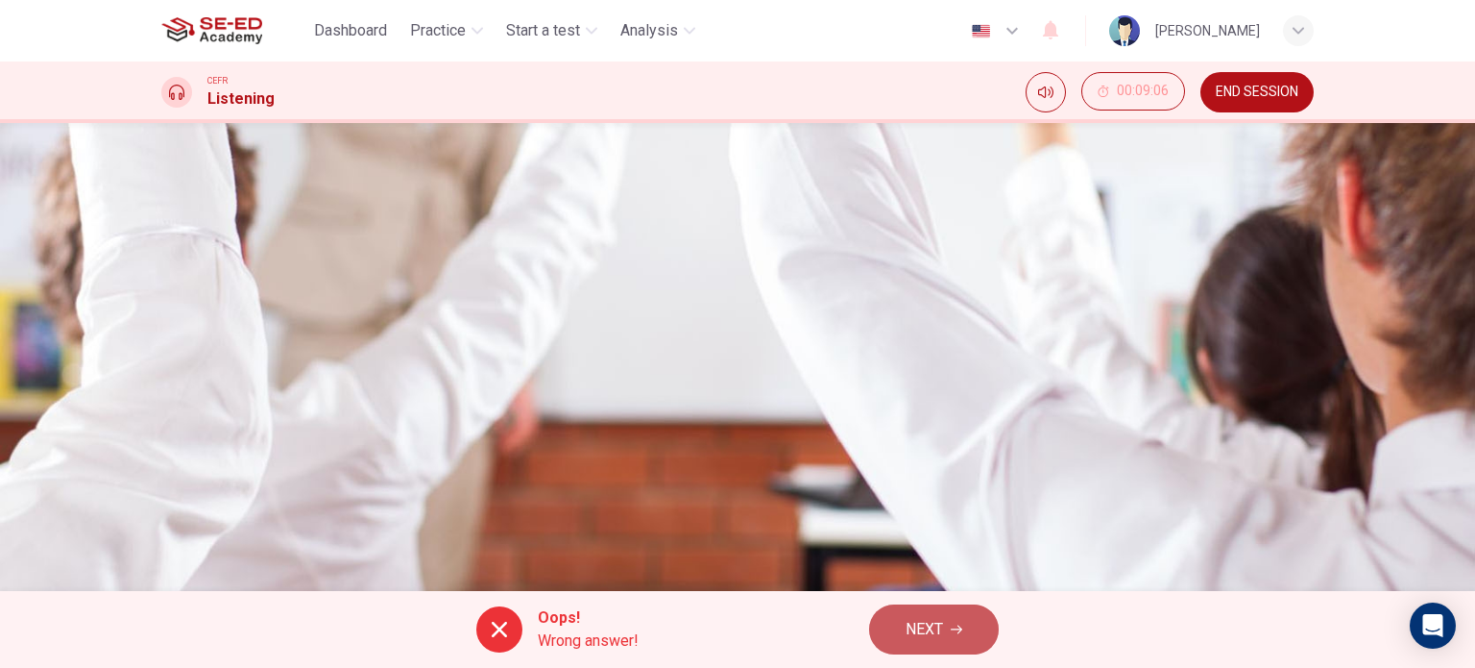
click at [951, 610] on button "NEXT" at bounding box center [934, 629] width 130 height 50
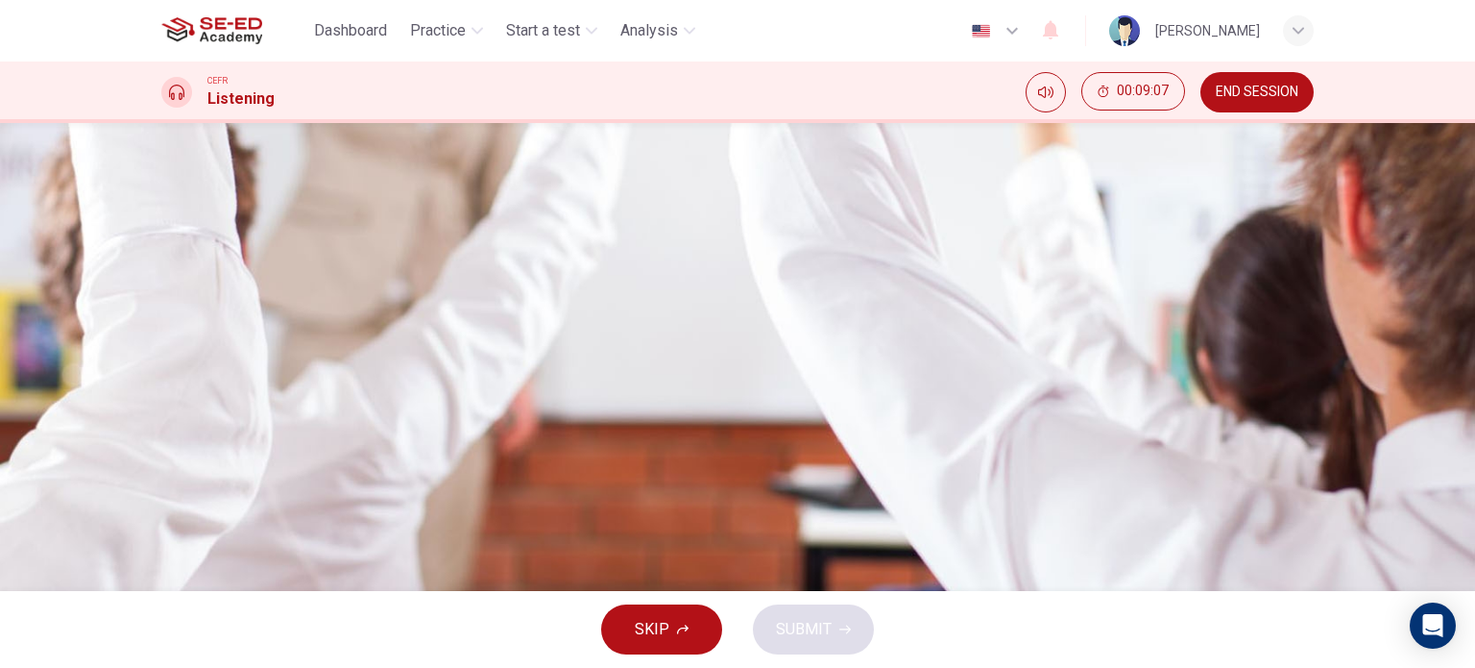
click at [169, 504] on icon "button" at bounding box center [169, 504] width 0 height 0
click at [161, 517] on span at bounding box center [161, 517] width 0 height 0
click at [169, 504] on icon "button" at bounding box center [169, 504] width 0 height 0
click at [177, 507] on icon "button" at bounding box center [181, 515] width 16 height 17
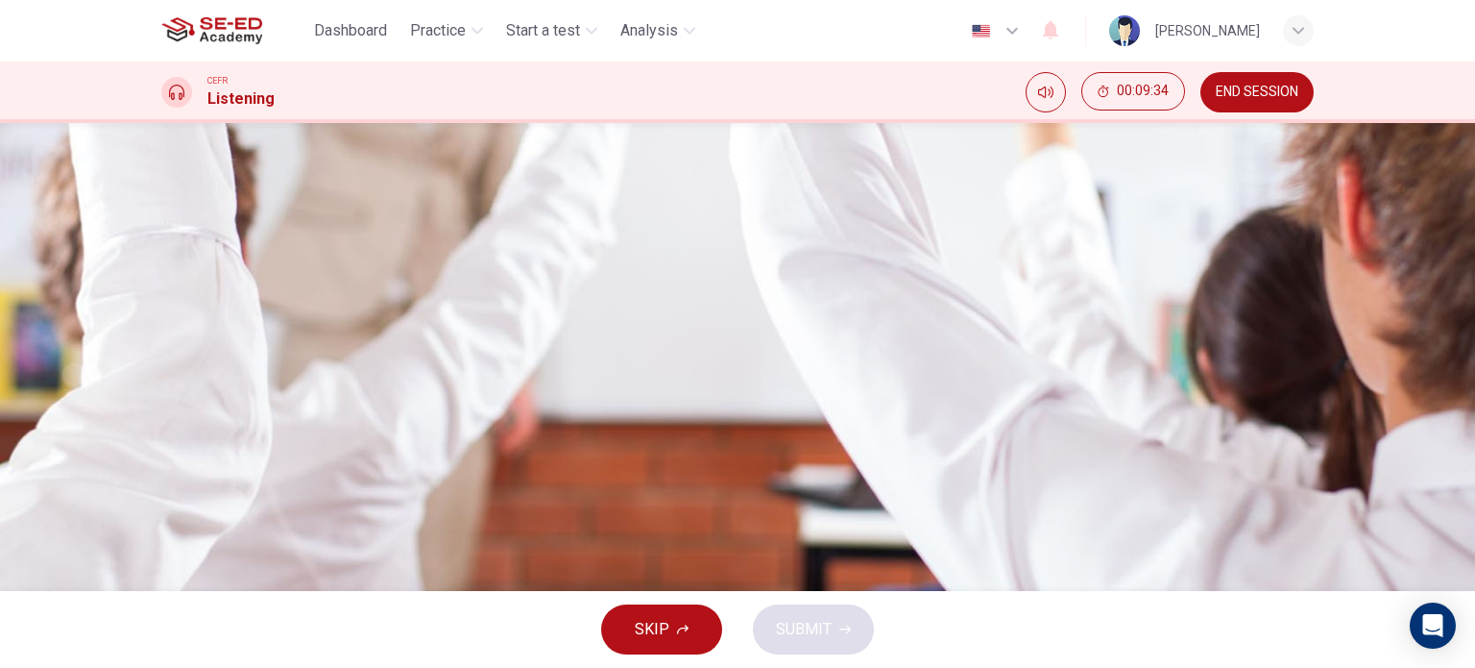
click at [584, 312] on span "Both times supply ships were unable to reach the island" at bounding box center [396, 300] width 376 height 23
click at [853, 642] on button "SUBMIT" at bounding box center [813, 629] width 121 height 50
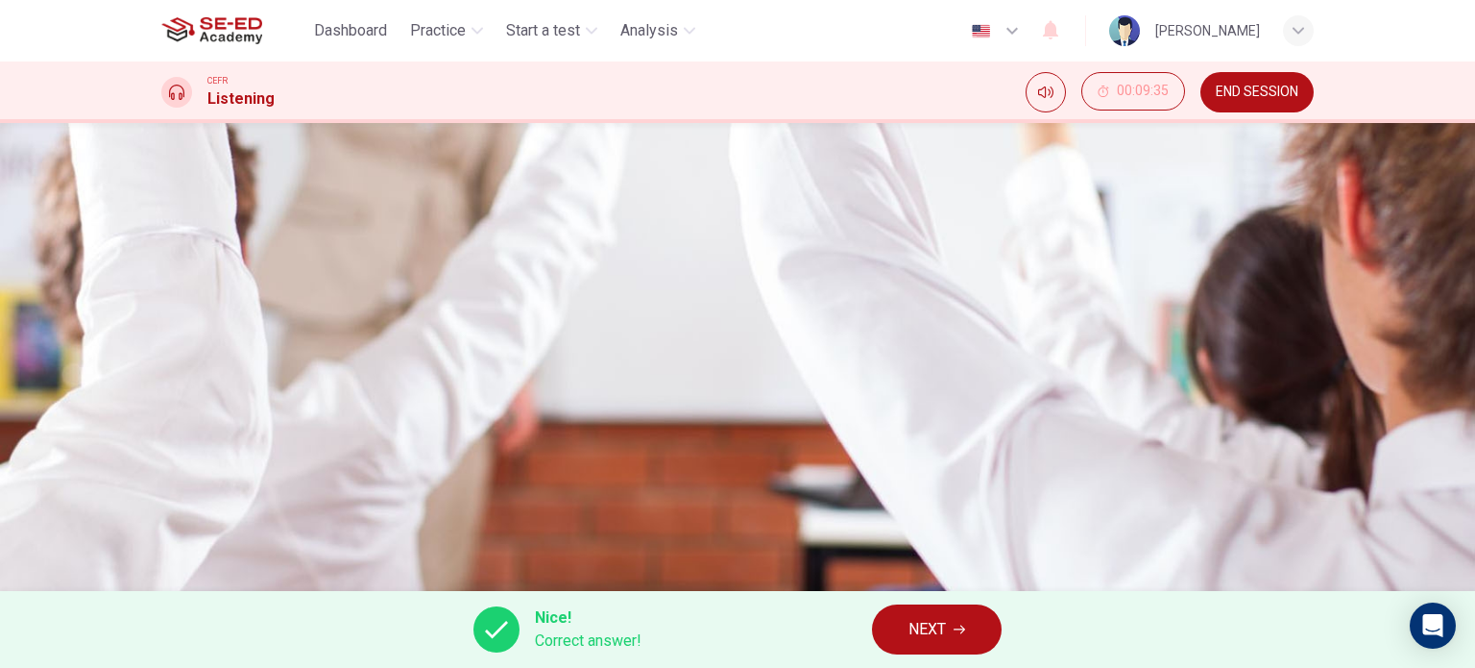
scroll to position [277, 0]
click at [928, 621] on span "NEXT" at bounding box center [927, 629] width 37 height 27
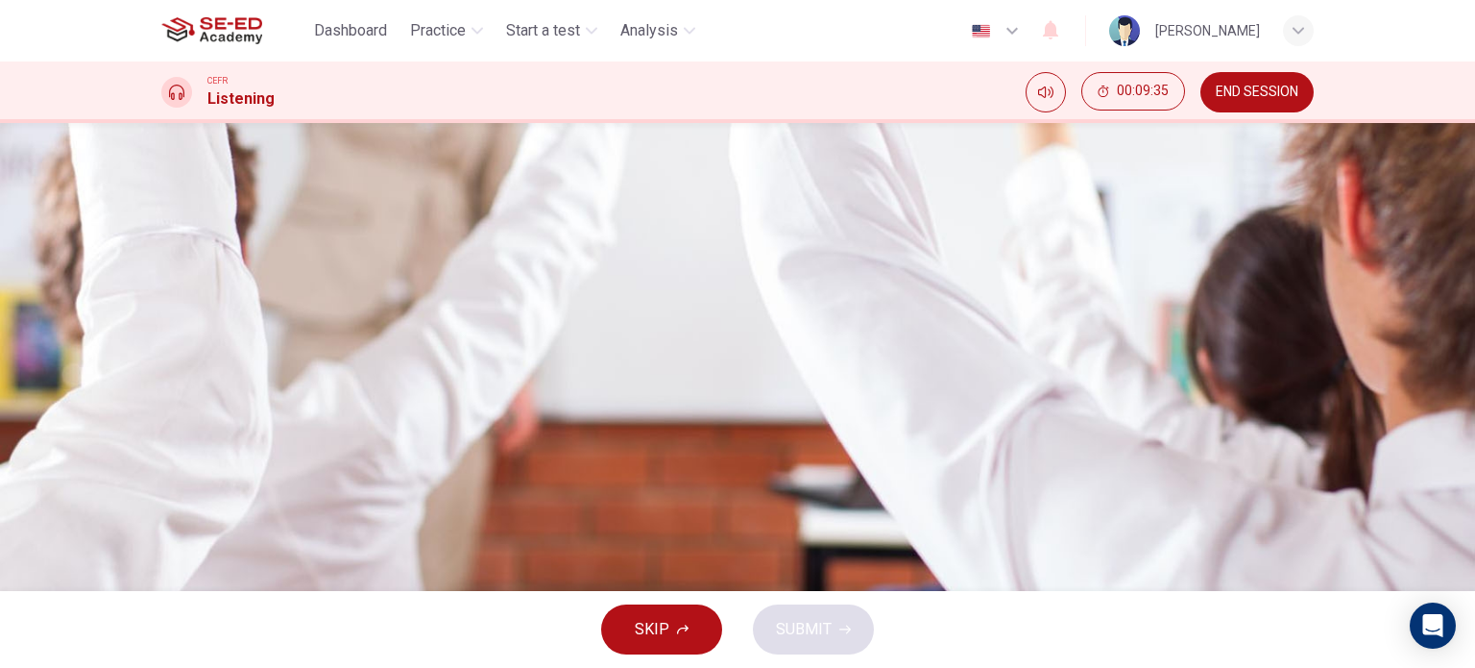
scroll to position [85, 0]
click at [544, 371] on span "They could have returned to [GEOGRAPHIC_DATA]" at bounding box center [375, 359] width 335 height 23
click at [520, 360] on span "They might have followed the Croatoans south" at bounding box center [363, 348] width 311 height 23
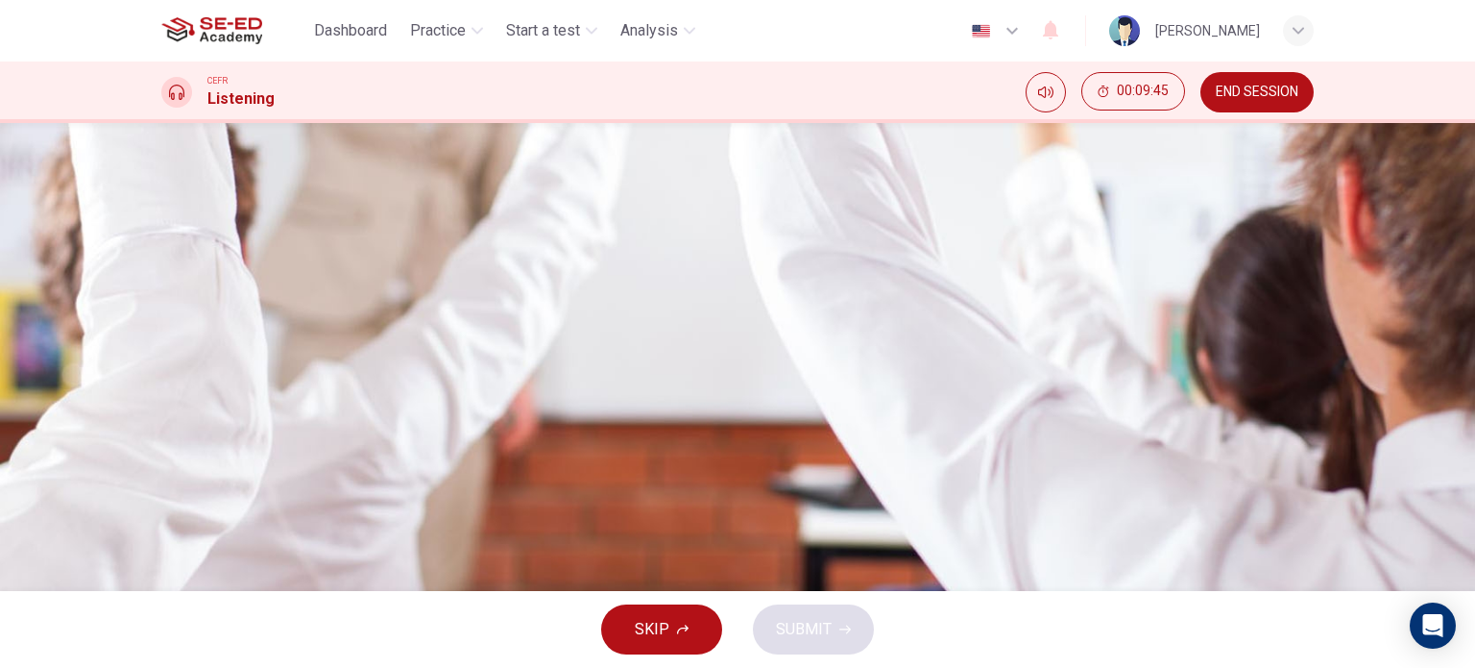
click at [733, 325] on button "A Perhaps they fought with the [DEMOGRAPHIC_DATA]" at bounding box center [737, 301] width 1153 height 48
click at [544, 408] on span "They could have returned to [GEOGRAPHIC_DATA]" at bounding box center [375, 396] width 335 height 23
click at [566, 312] on span "Perhaps they fought with the [DEMOGRAPHIC_DATA]" at bounding box center [386, 300] width 357 height 23
click at [520, 360] on span "They might have followed the Croatoans south" at bounding box center [363, 348] width 311 height 23
click at [802, 634] on span "SUBMIT" at bounding box center [804, 629] width 56 height 27
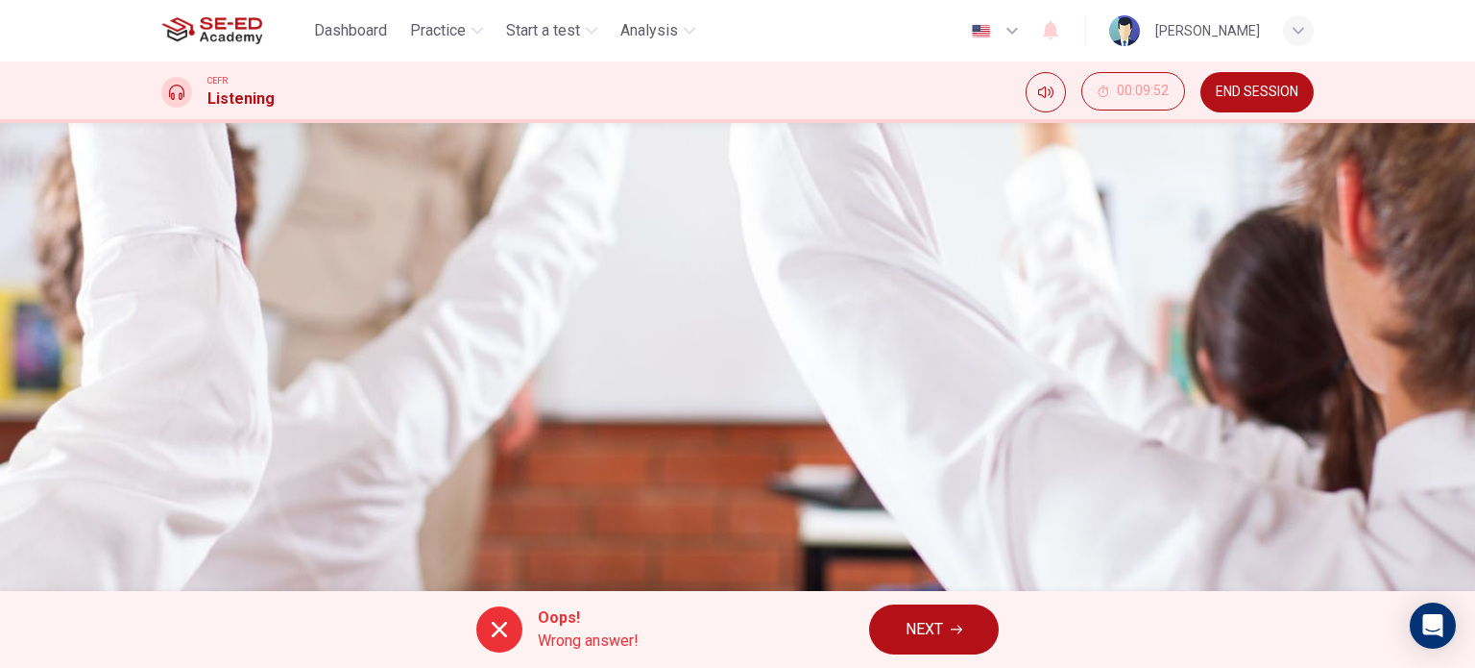
click at [942, 620] on span "NEXT" at bounding box center [924, 629] width 37 height 27
type input "1"
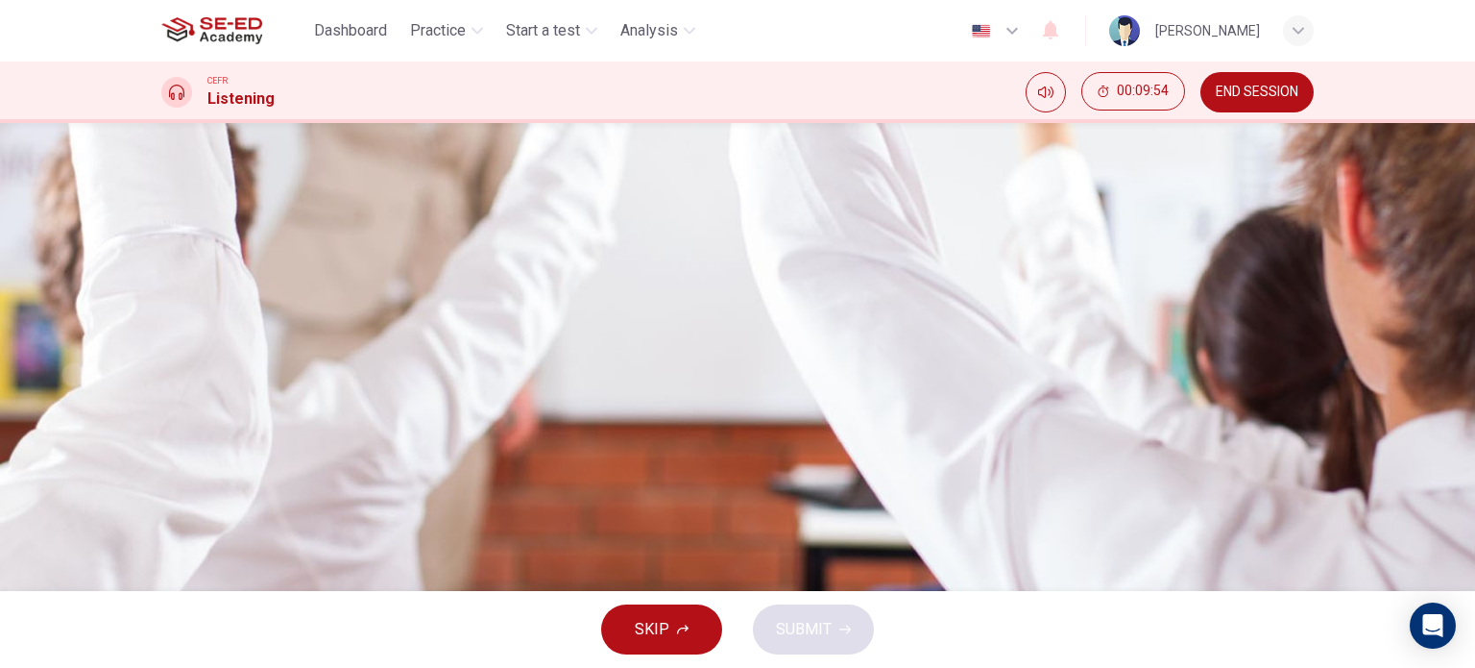
click at [191, 297] on icon "button" at bounding box center [181, 285] width 20 height 23
type input "0"
click at [627, 314] on span "She wants to suggest that no one really knows what happened" at bounding box center [417, 325] width 419 height 23
click at [797, 628] on span "SUBMIT" at bounding box center [804, 629] width 56 height 27
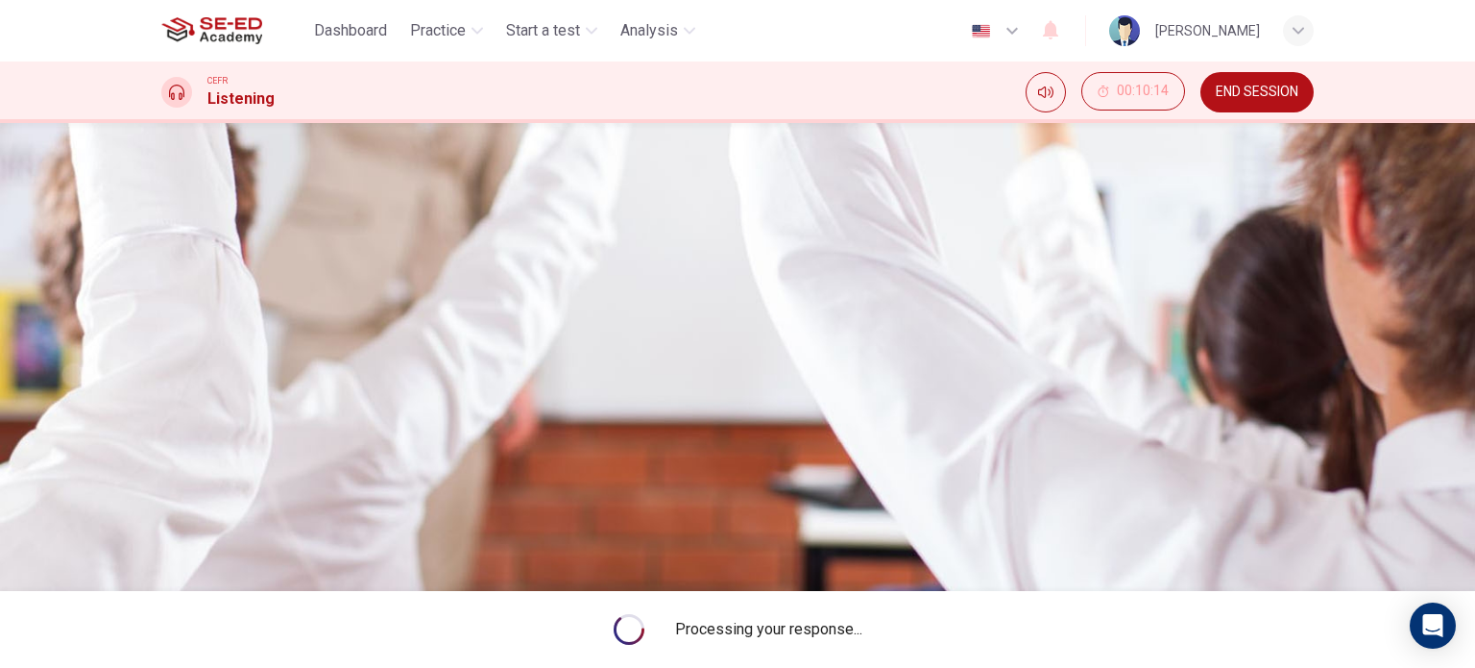
type input "1"
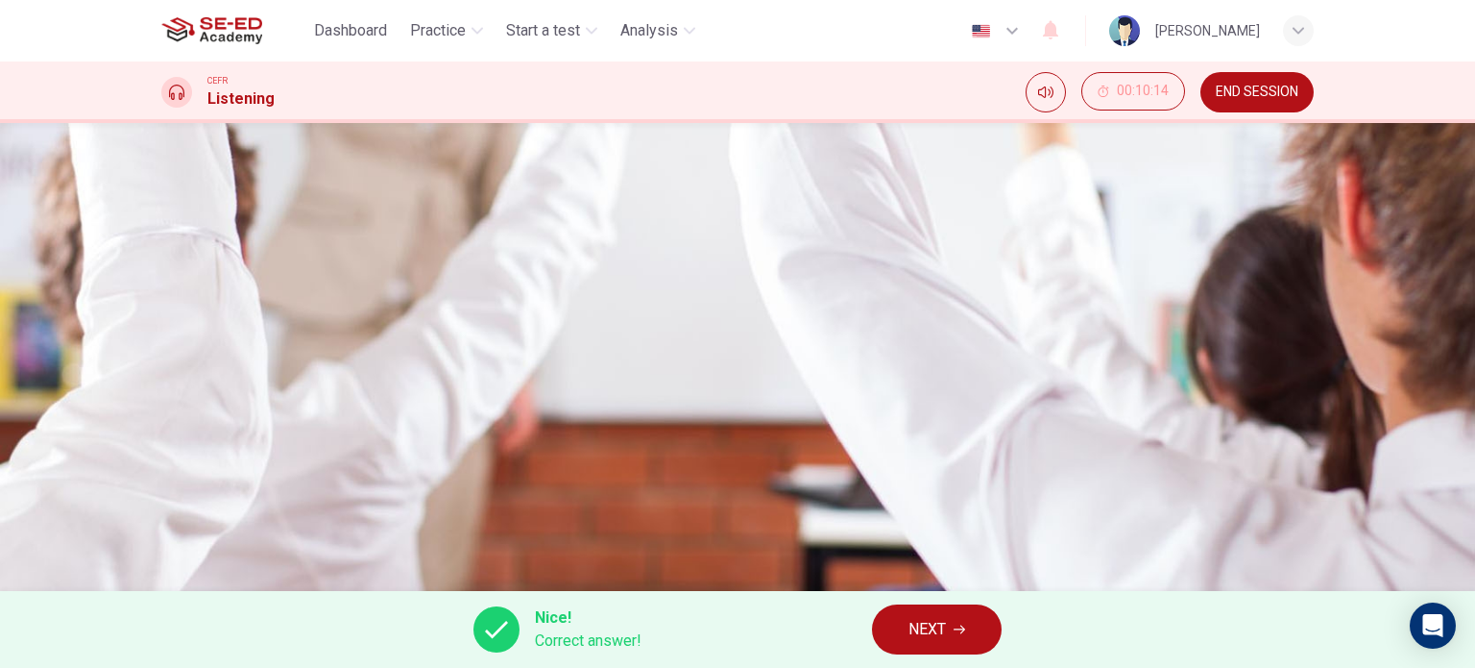
click at [1128, 231] on div "Question 34 Why does the professor say this? 00m 16s" at bounding box center [737, 164] width 1153 height 198
click at [942, 647] on button "NEXT" at bounding box center [937, 629] width 130 height 50
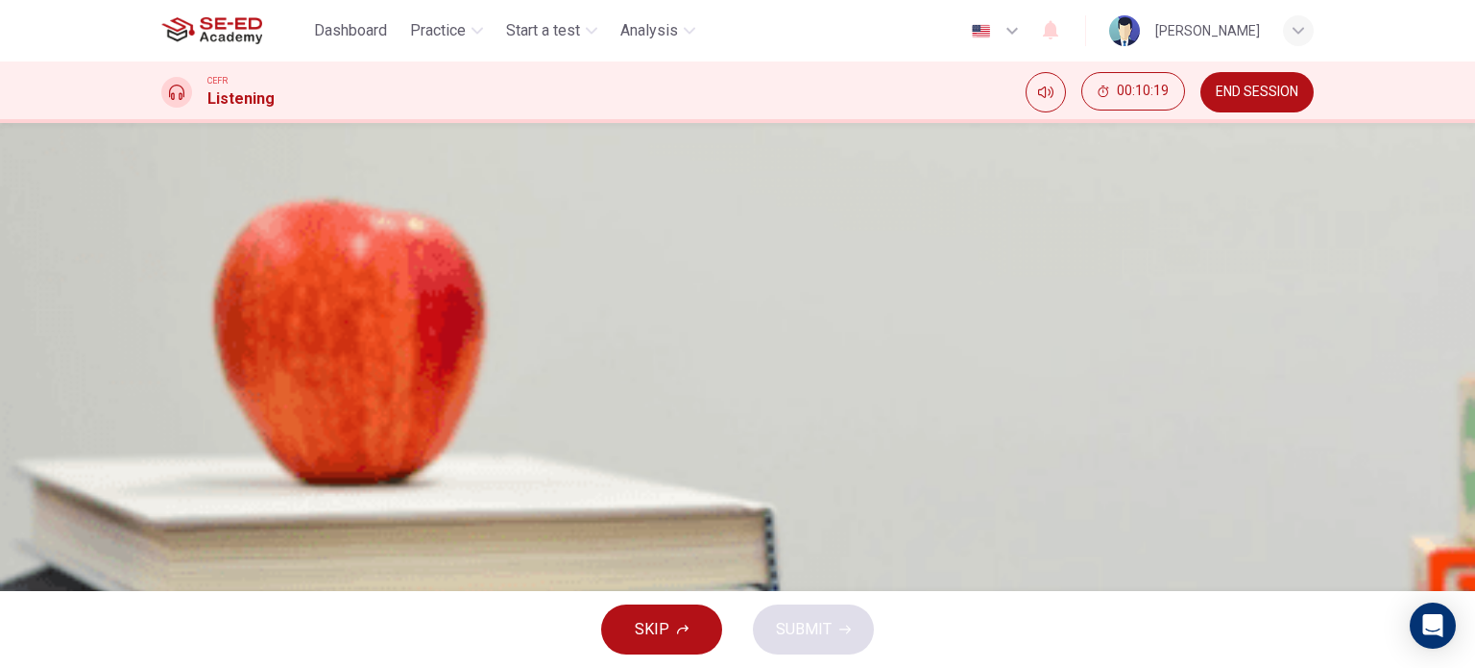
scroll to position [0, 0]
click at [476, 406] on span "it covered both IT and education issues." at bounding box center [342, 394] width 268 height 23
click at [840, 638] on button "SUBMIT" at bounding box center [813, 629] width 121 height 50
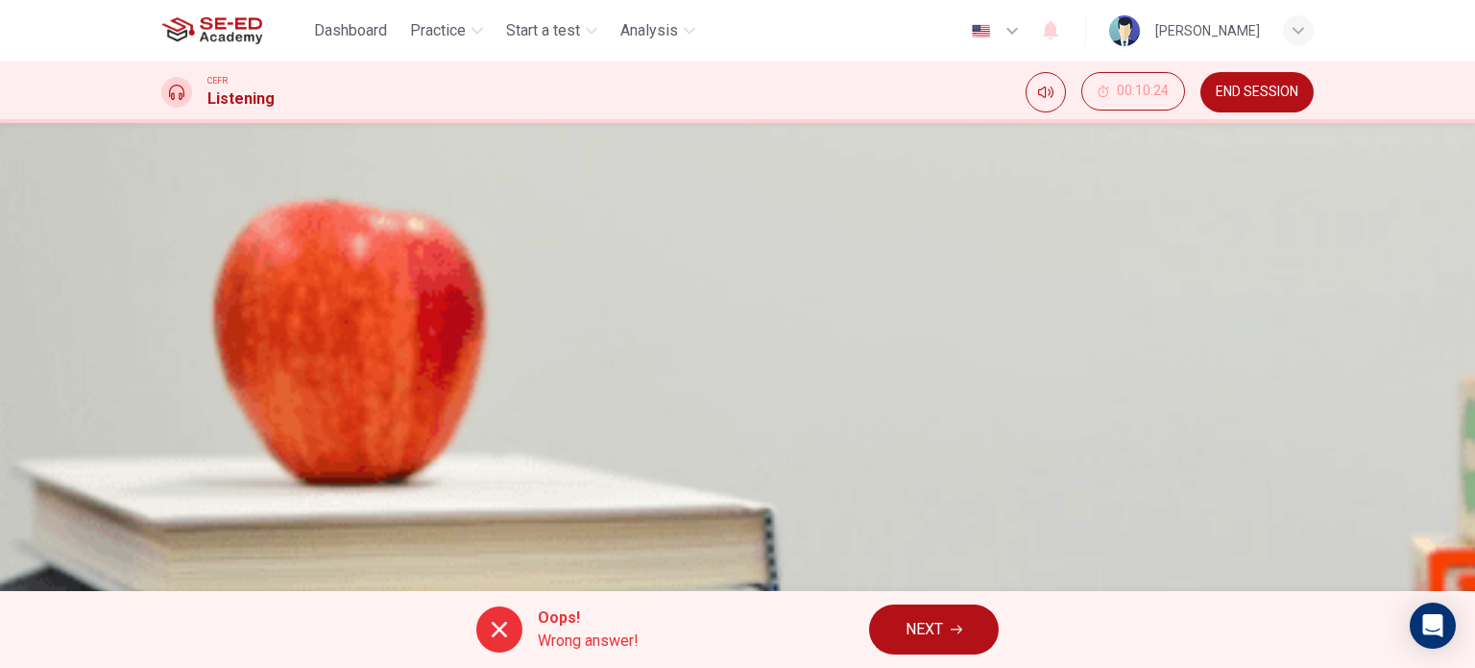
scroll to position [85, 0]
click at [972, 634] on button "NEXT" at bounding box center [934, 629] width 130 height 50
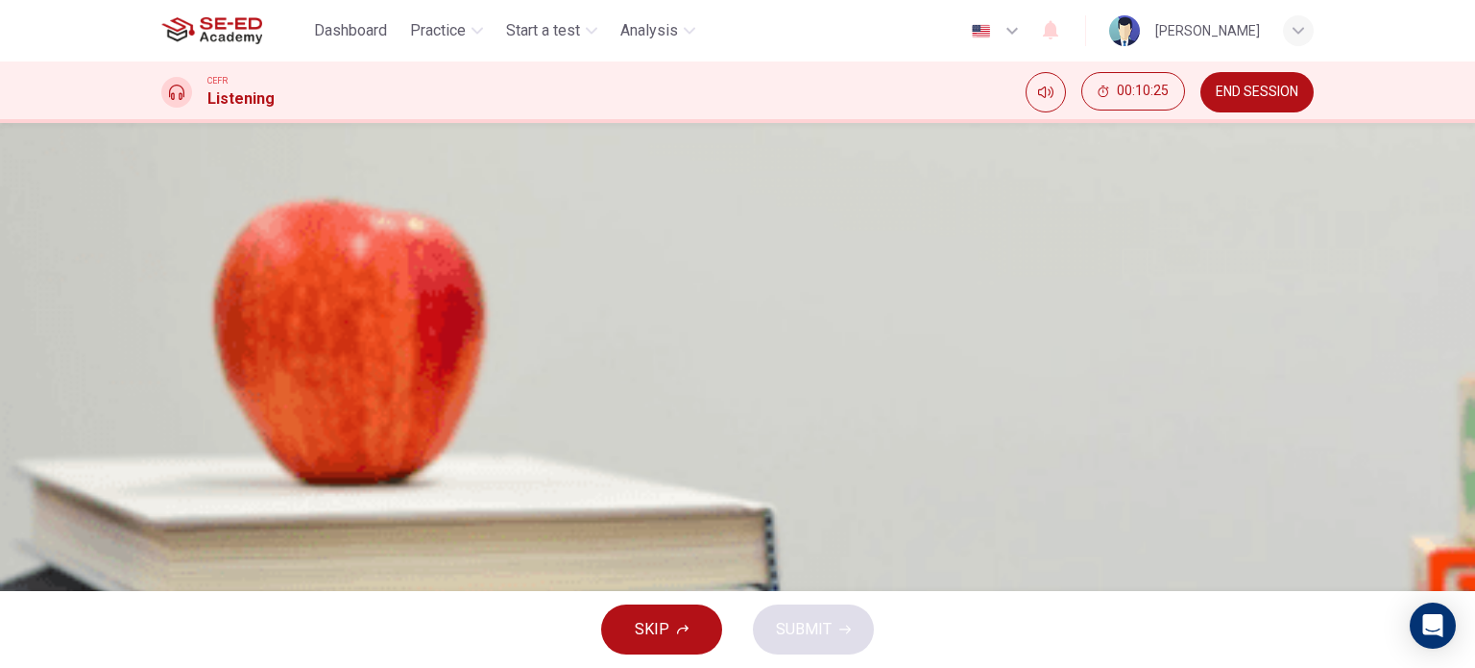
scroll to position [0, 0]
click at [532, 406] on span "They said it would help them do a particular test." at bounding box center [370, 394] width 324 height 23
click at [845, 637] on button "SUBMIT" at bounding box center [813, 629] width 121 height 50
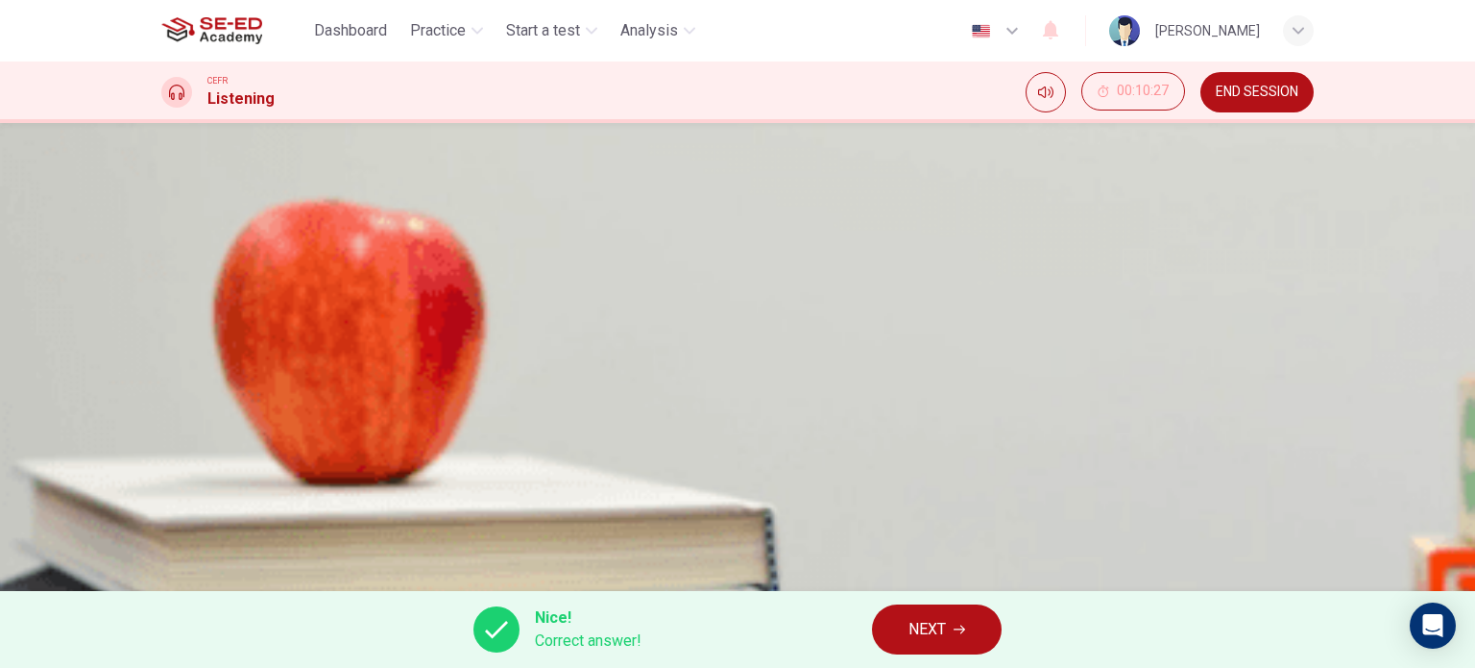
click at [948, 630] on button "NEXT" at bounding box center [937, 629] width 130 height 50
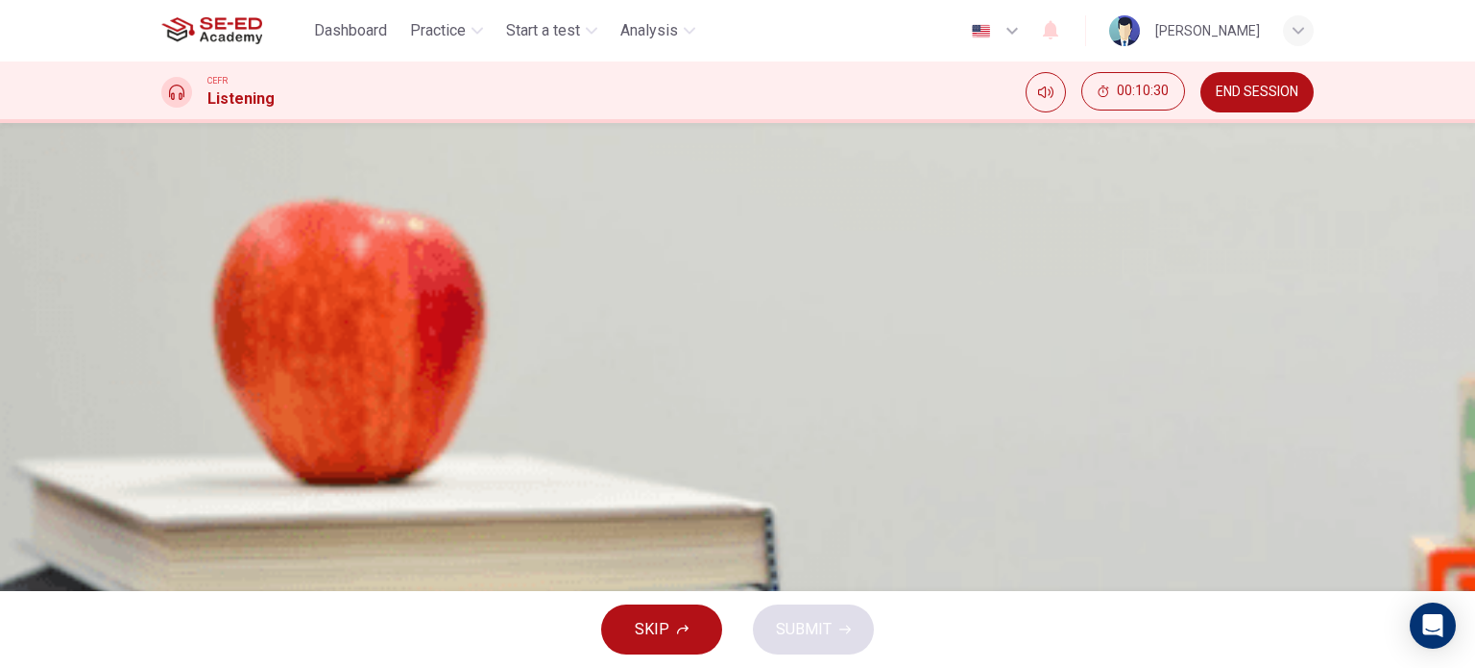
click at [441, 358] on span "it was too short for their purposes." at bounding box center [324, 346] width 232 height 23
click at [828, 622] on span "SUBMIT" at bounding box center [804, 629] width 56 height 27
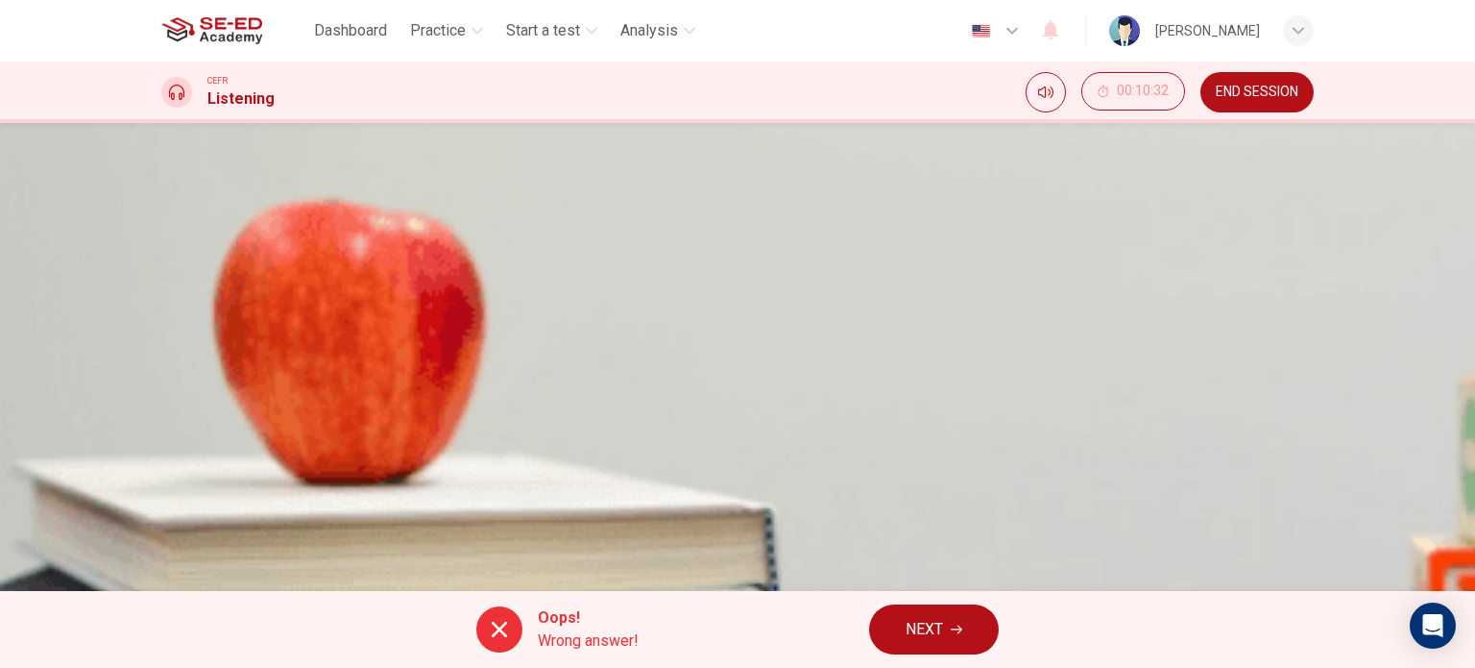
scroll to position [277, 0]
click at [910, 636] on span "NEXT" at bounding box center [924, 629] width 37 height 27
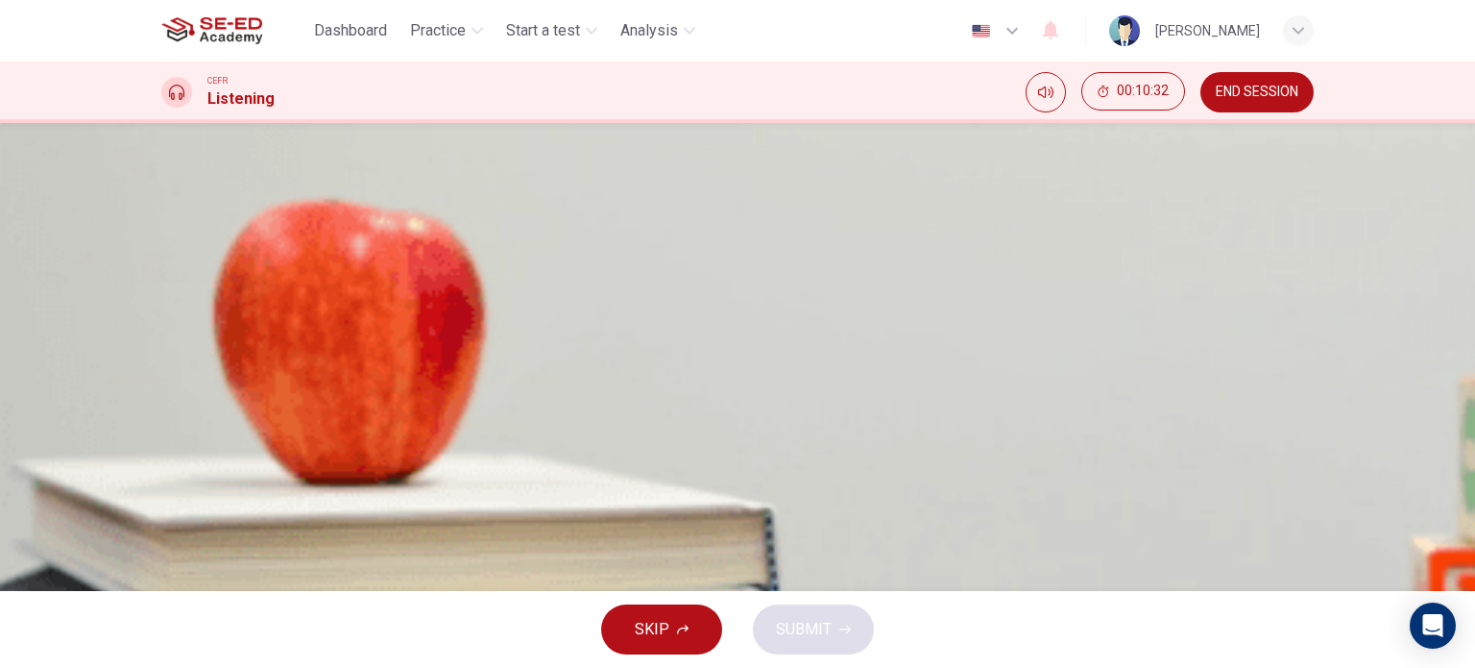
scroll to position [85, 0]
click at [538, 371] on span "so many students sent back their questionnaires." at bounding box center [372, 359] width 329 height 23
click at [828, 649] on button "SUBMIT" at bounding box center [813, 629] width 121 height 50
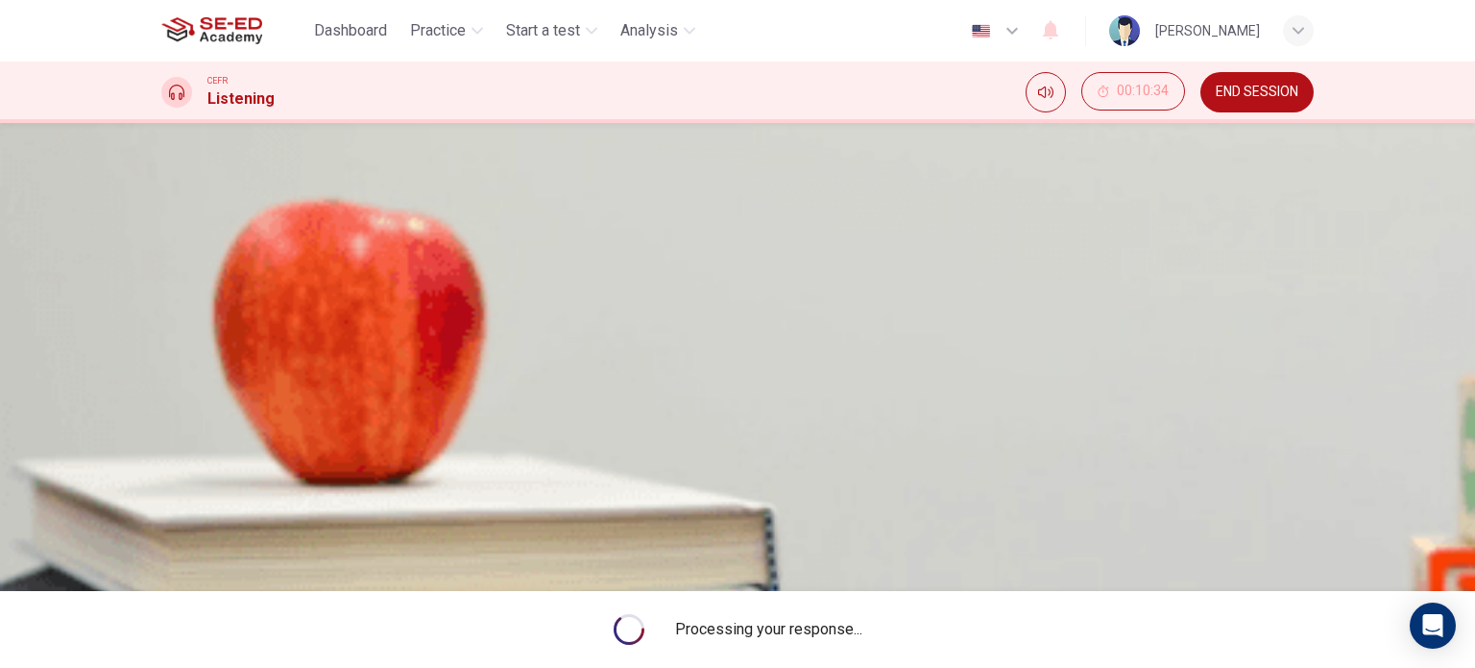
scroll to position [0, 0]
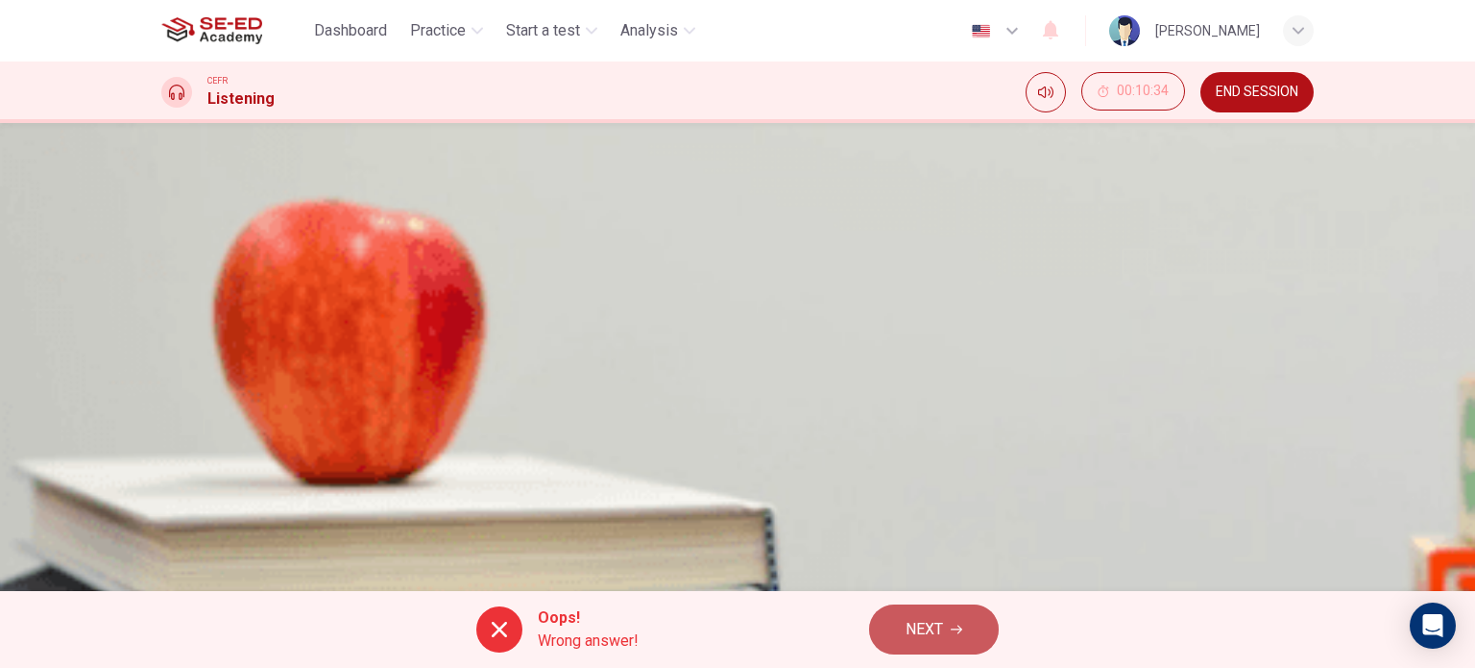
click at [977, 633] on button "NEXT" at bounding box center [934, 629] width 130 height 50
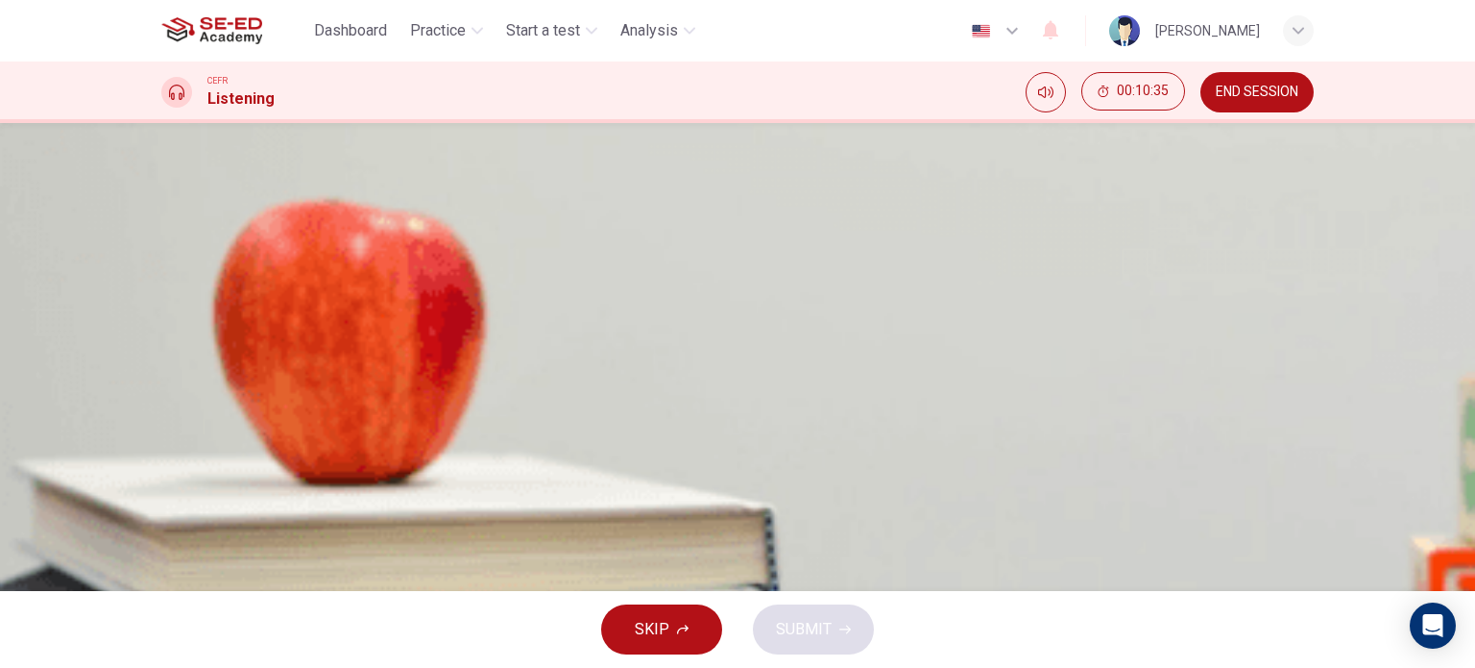
click at [419, 406] on span "It was an enjoyable experience." at bounding box center [313, 394] width 210 height 23
click at [514, 358] on span "It helped them spell complex technical terms." at bounding box center [360, 346] width 305 height 23
click at [860, 624] on button "SUBMIT" at bounding box center [813, 629] width 121 height 50
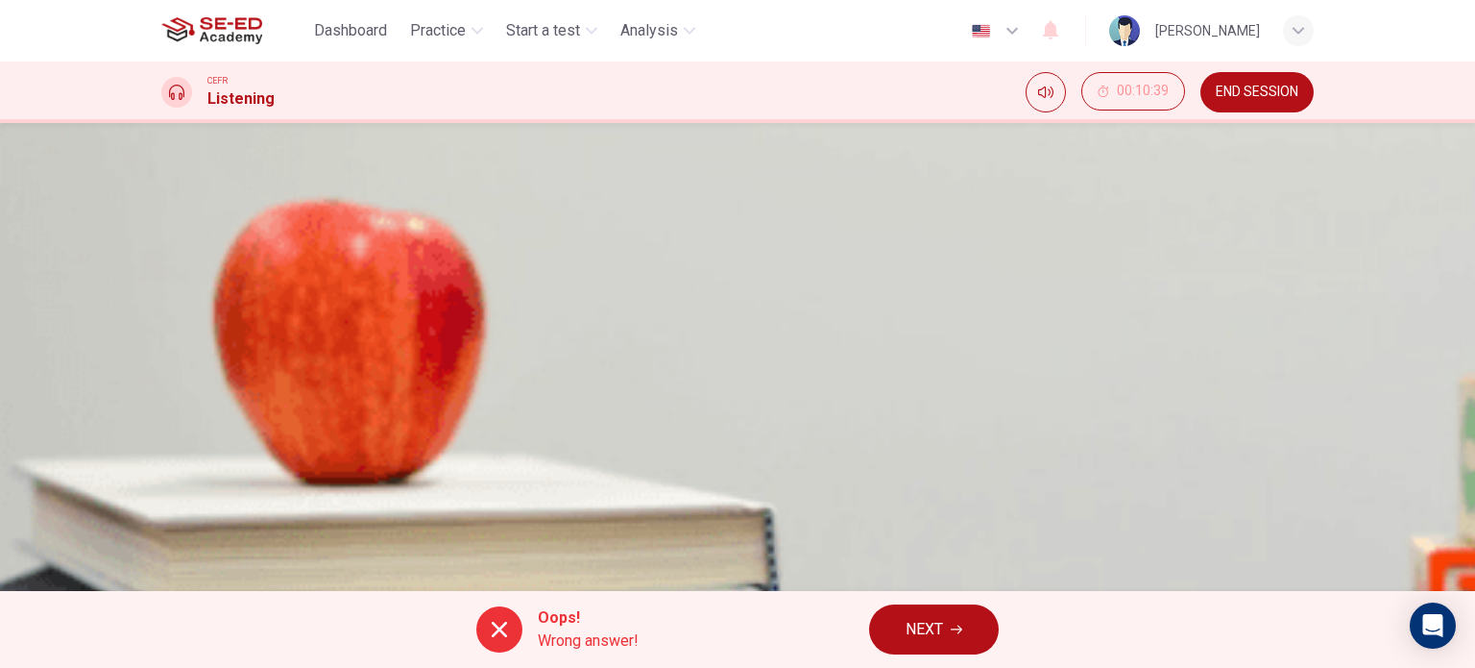
scroll to position [277, 0]
click at [934, 629] on span "NEXT" at bounding box center [924, 629] width 37 height 27
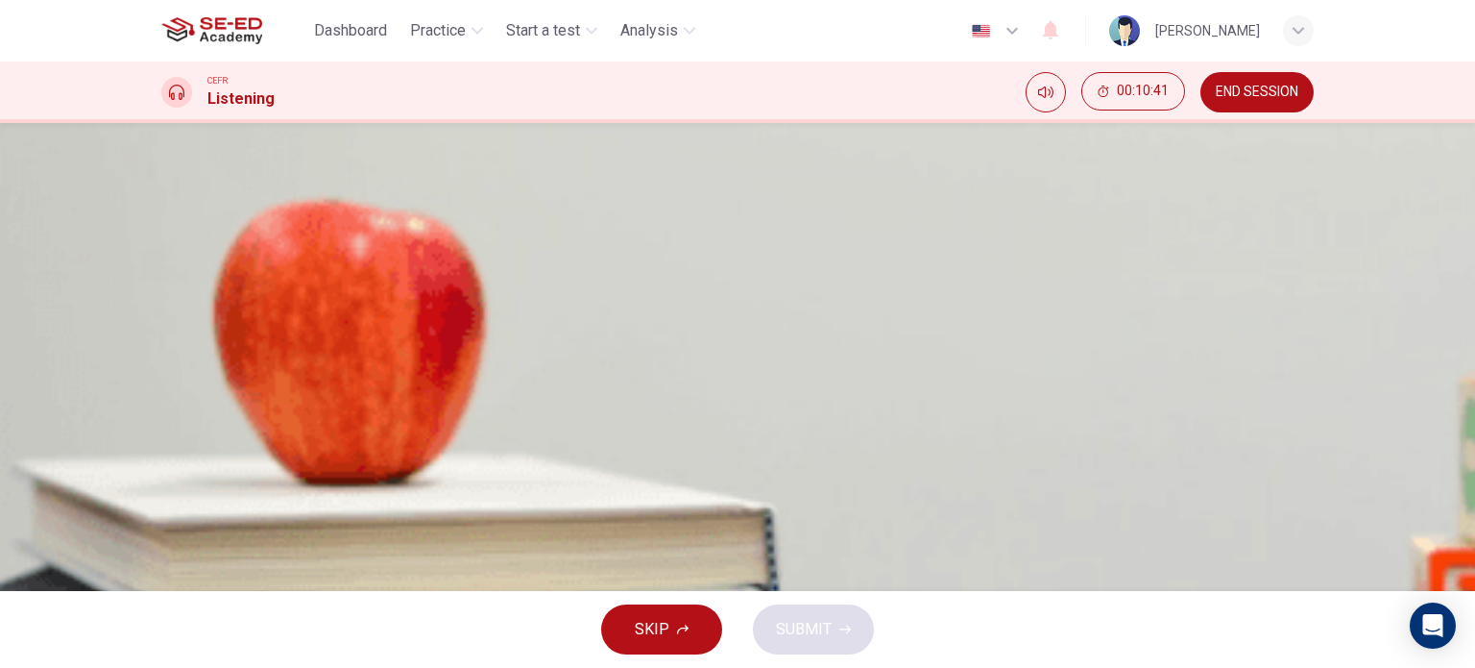
scroll to position [181, 0]
click at [444, 371] on span "Gender differences in appreciation." at bounding box center [325, 359] width 235 height 23
click at [791, 335] on button "C Time taken to do the crossword." at bounding box center [737, 311] width 1153 height 48
click at [830, 628] on span "SUBMIT" at bounding box center [804, 629] width 56 height 27
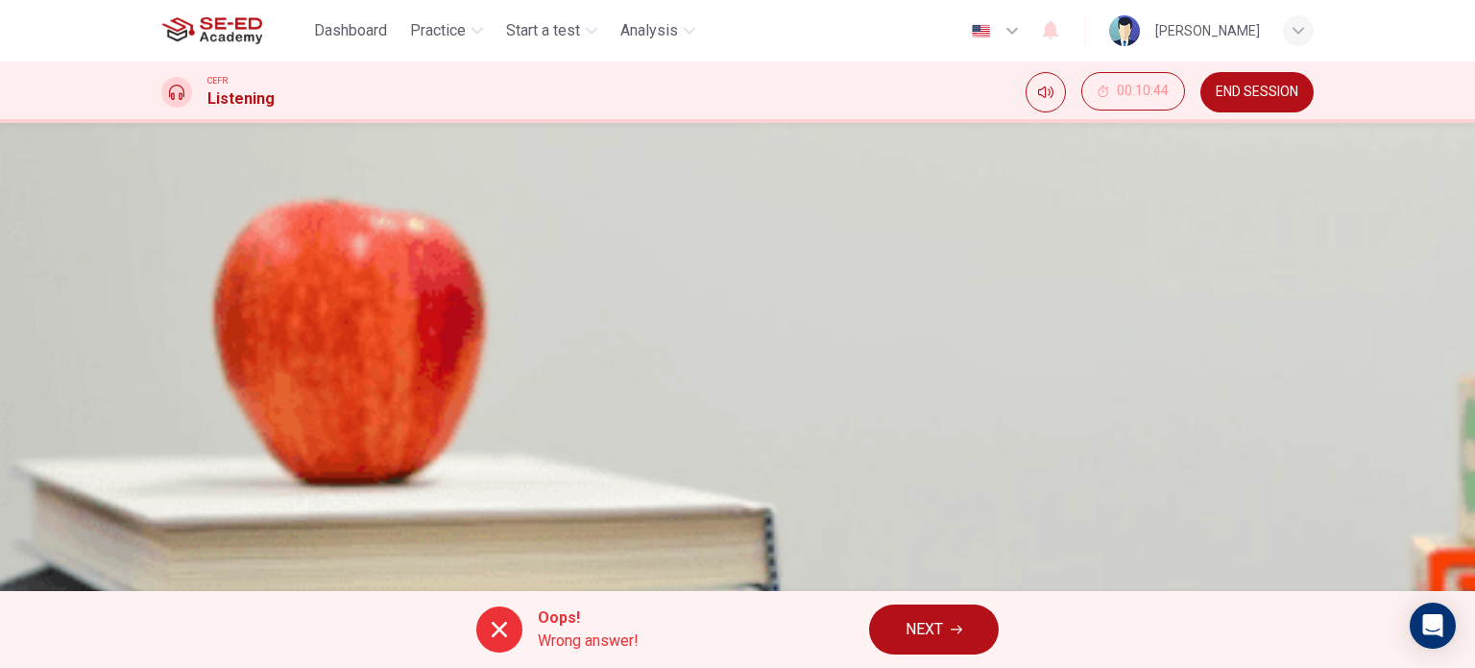
scroll to position [277, 0]
click at [934, 611] on button "NEXT" at bounding box center [934, 629] width 130 height 50
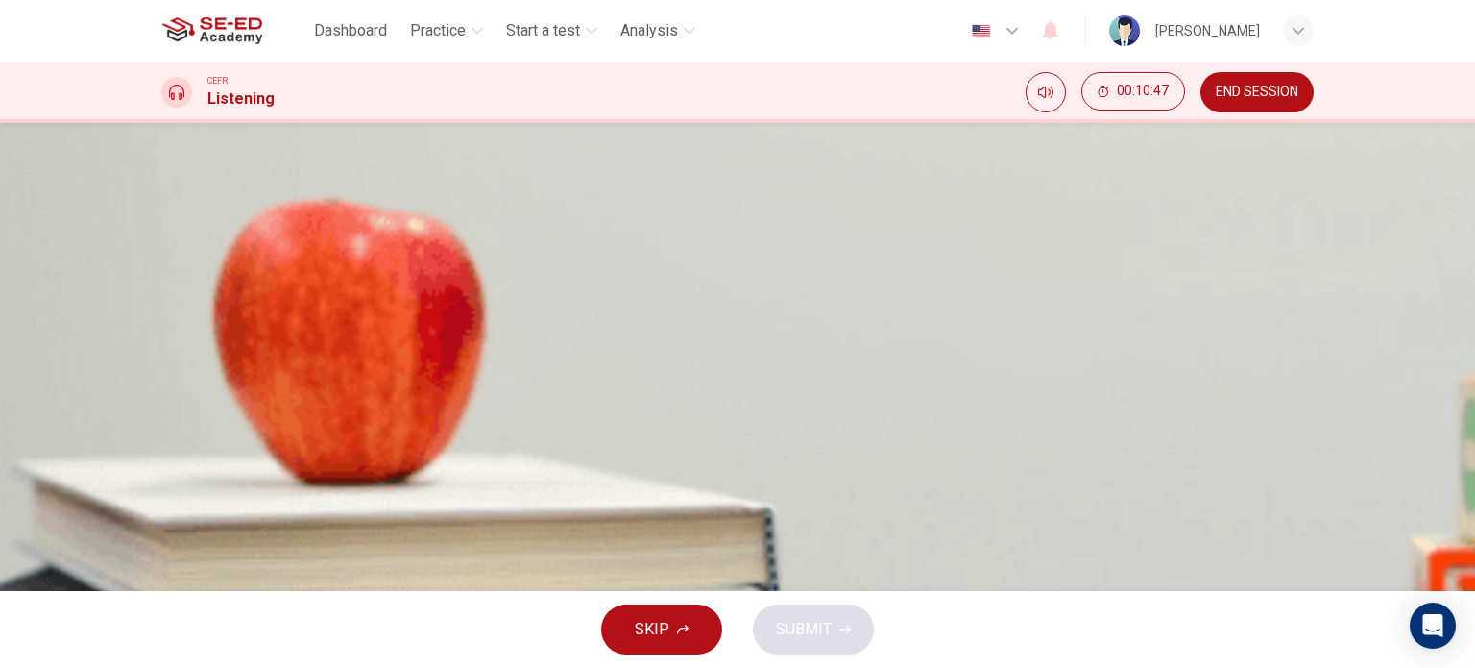
scroll to position [96, 0]
drag, startPoint x: 815, startPoint y: 437, endPoint x: 816, endPoint y: 447, distance: 9.8
click at [410, 358] on span "How to design research tools." at bounding box center [309, 346] width 202 height 23
click at [831, 275] on button "A How to manage their time effectively." at bounding box center [737, 251] width 1153 height 48
click at [839, 621] on button "SUBMIT" at bounding box center [813, 629] width 121 height 50
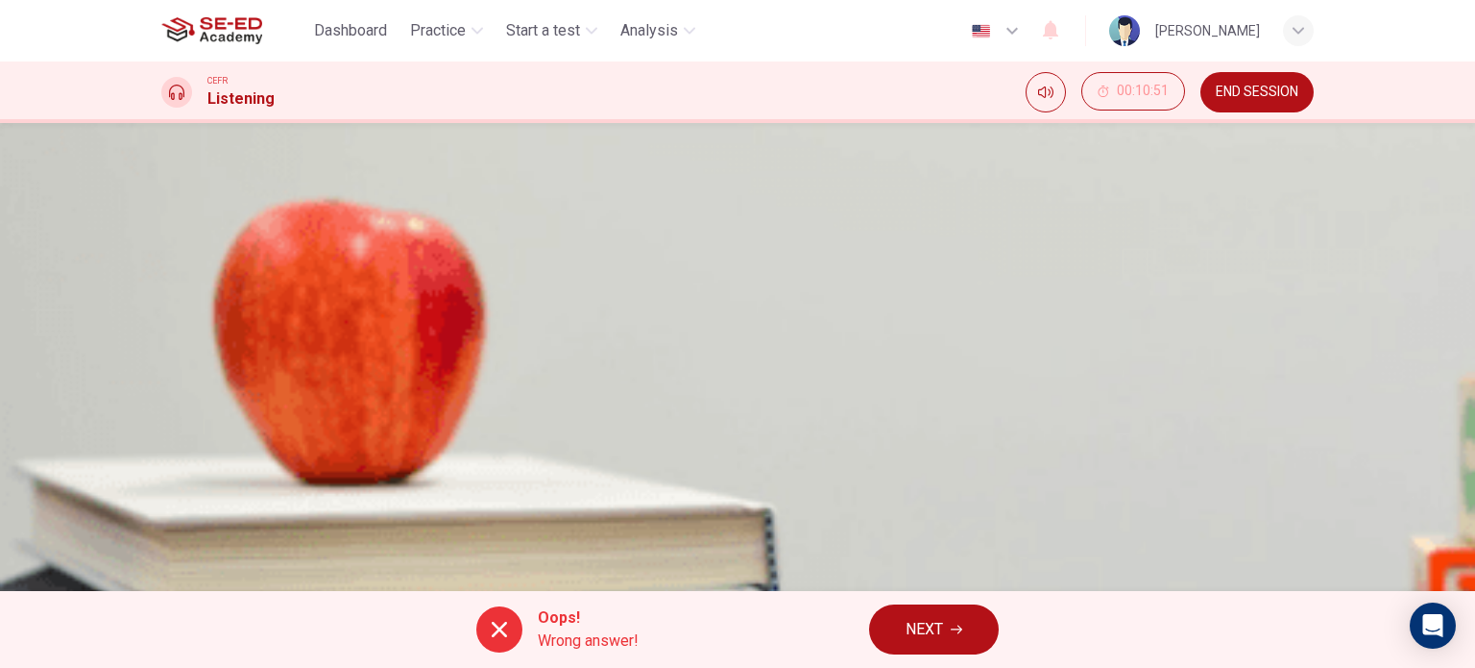
scroll to position [277, 0]
click at [971, 633] on button "NEXT" at bounding box center [934, 629] width 130 height 50
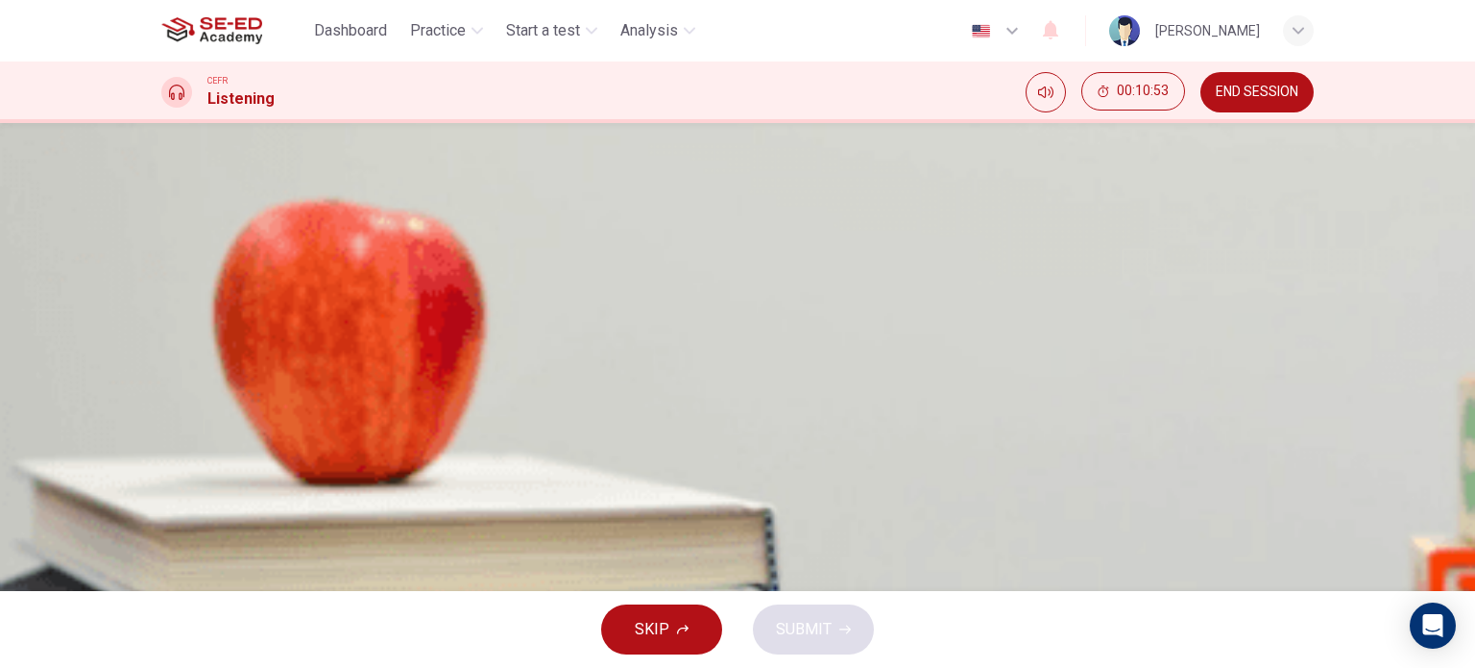
scroll to position [0, 0]
click at [467, 360] on span "How can interest in poetry be revived?" at bounding box center [337, 348] width 258 height 23
click at [805, 619] on span "SUBMIT" at bounding box center [804, 629] width 56 height 27
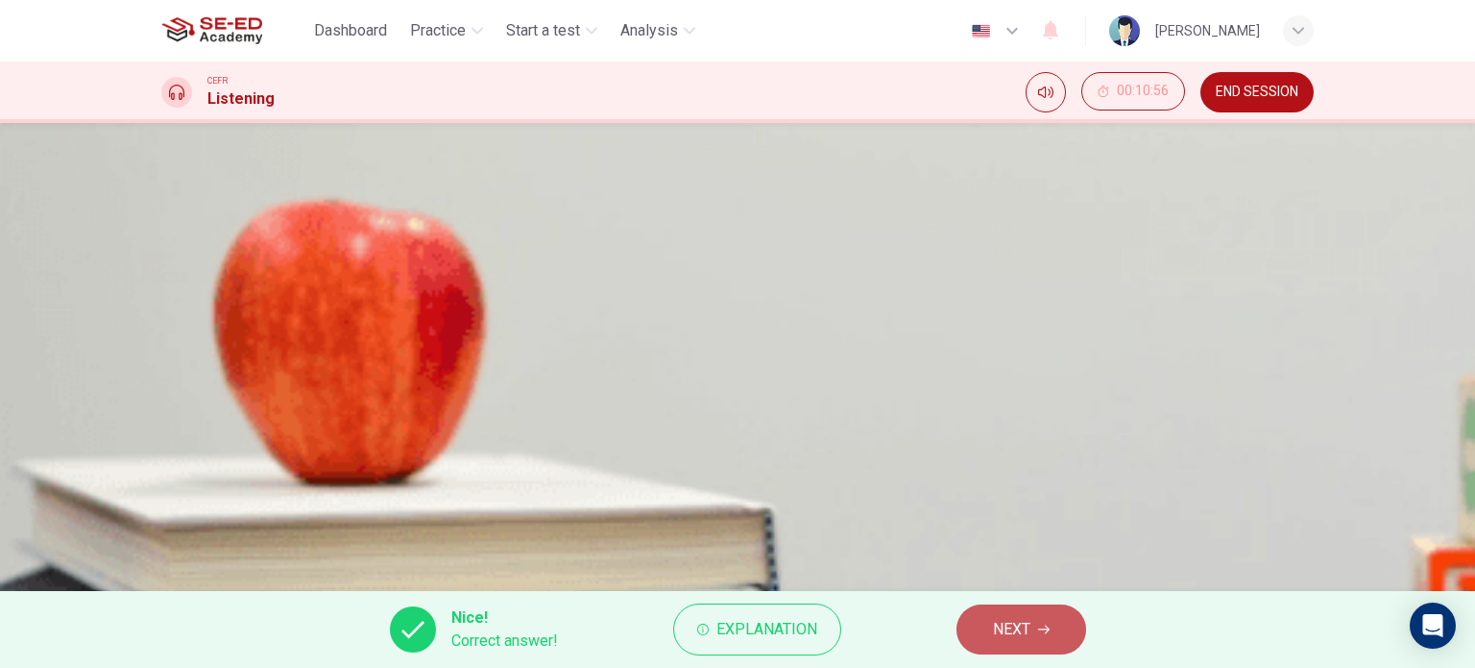
click at [1012, 608] on button "NEXT" at bounding box center [1022, 629] width 130 height 50
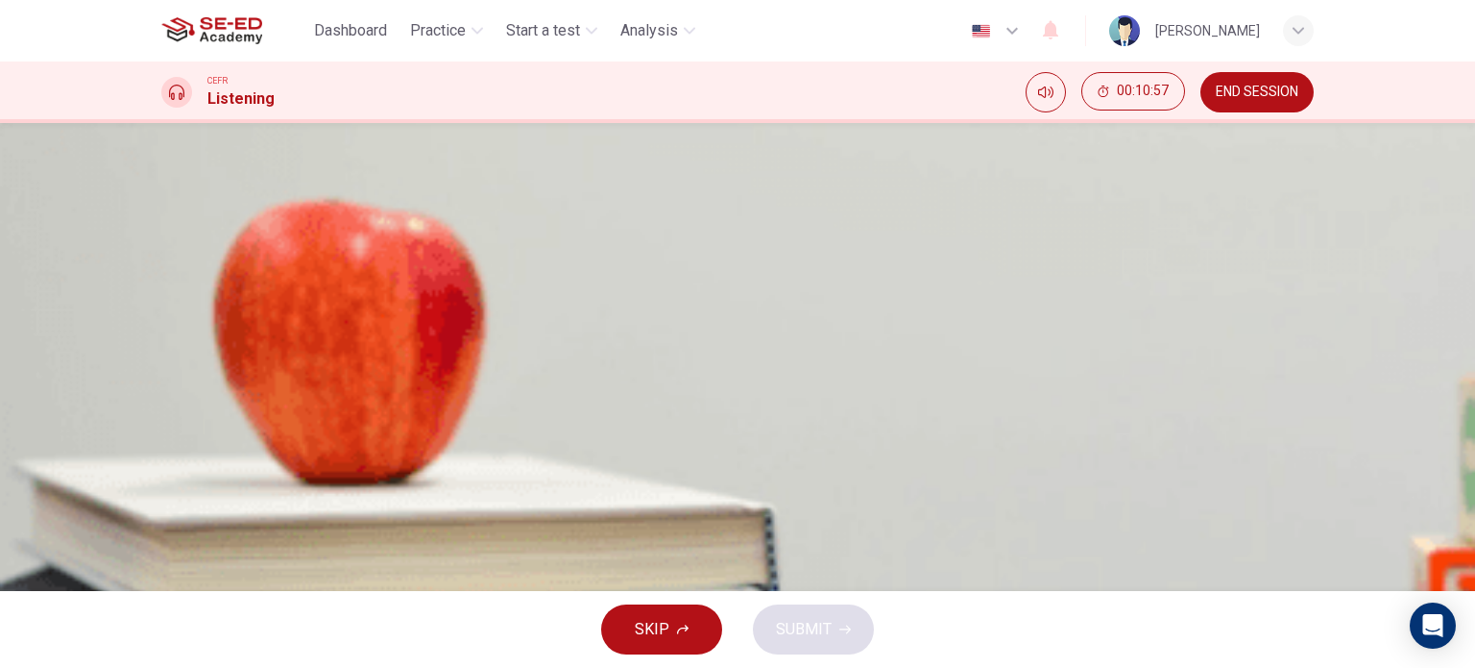
click at [480, 408] on span "Fewer poetry books are being published" at bounding box center [344, 396] width 272 height 23
click at [852, 633] on button "SUBMIT" at bounding box center [813, 629] width 121 height 50
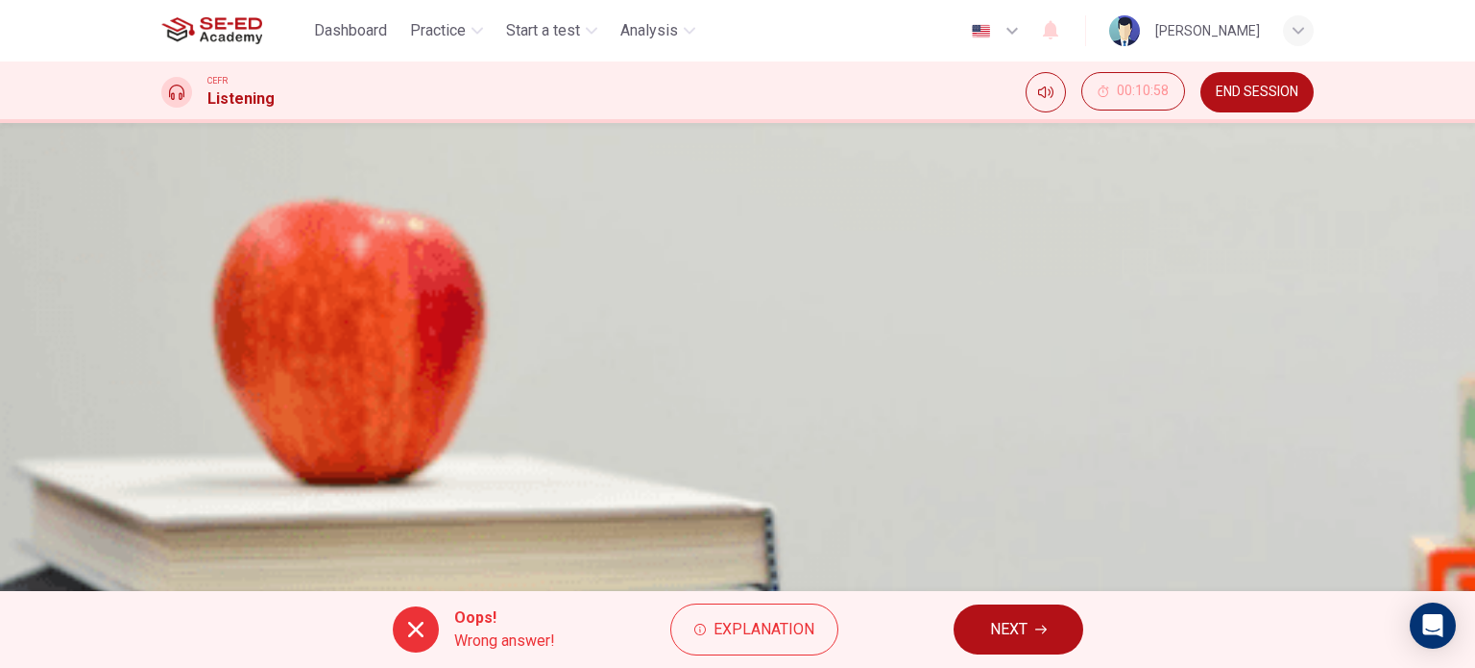
scroll to position [277, 0]
click at [1045, 625] on icon "button" at bounding box center [1041, 629] width 12 height 12
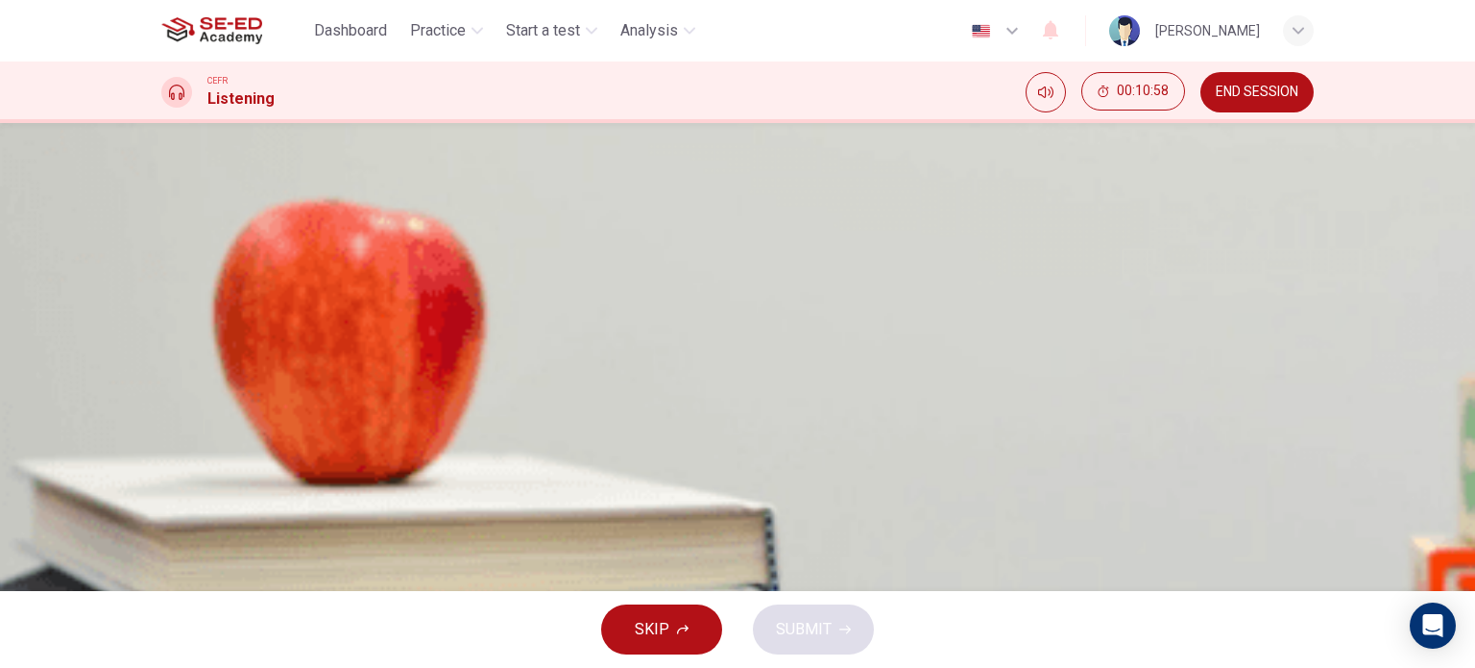
scroll to position [85, 0]
click at [675, 323] on span "She doesn't think slam poetry should be accepted as a form of poetry" at bounding box center [441, 311] width 467 height 23
click at [838, 620] on button "SUBMIT" at bounding box center [813, 629] width 121 height 50
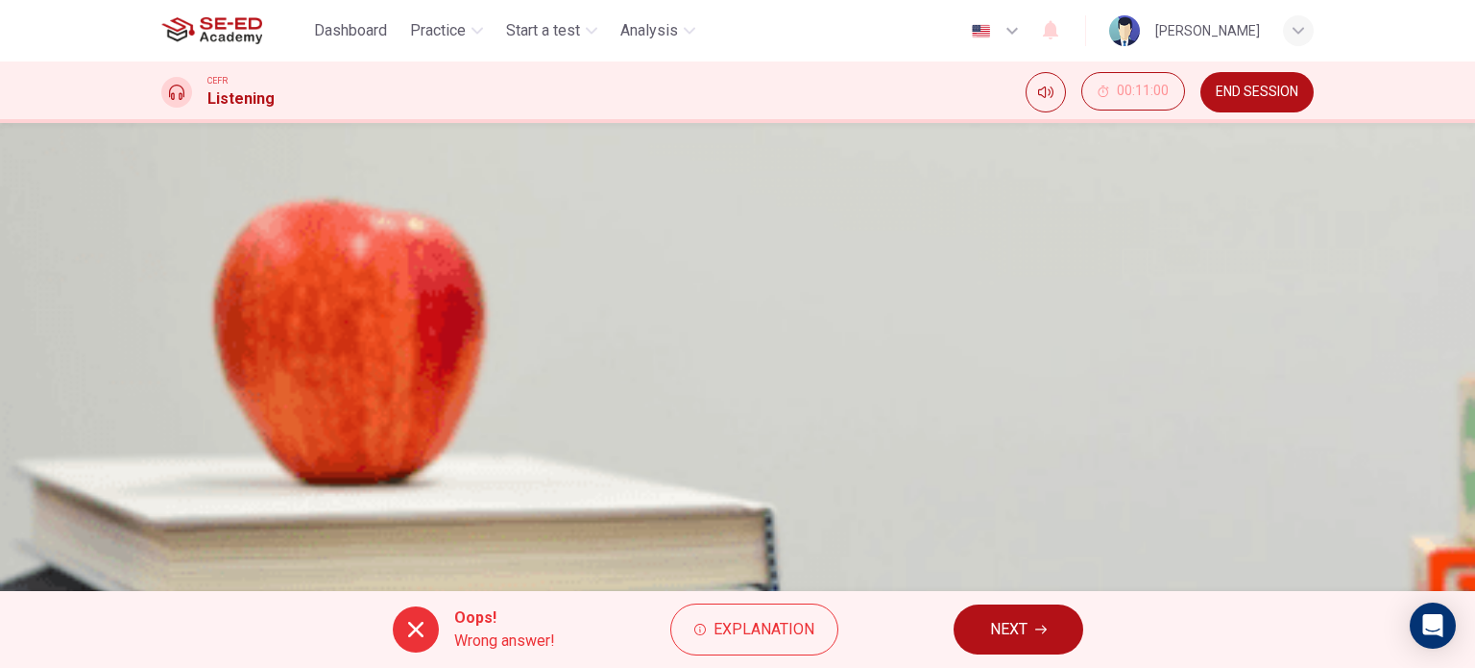
scroll to position [0, 0]
click at [1014, 641] on span "NEXT" at bounding box center [1008, 629] width 37 height 27
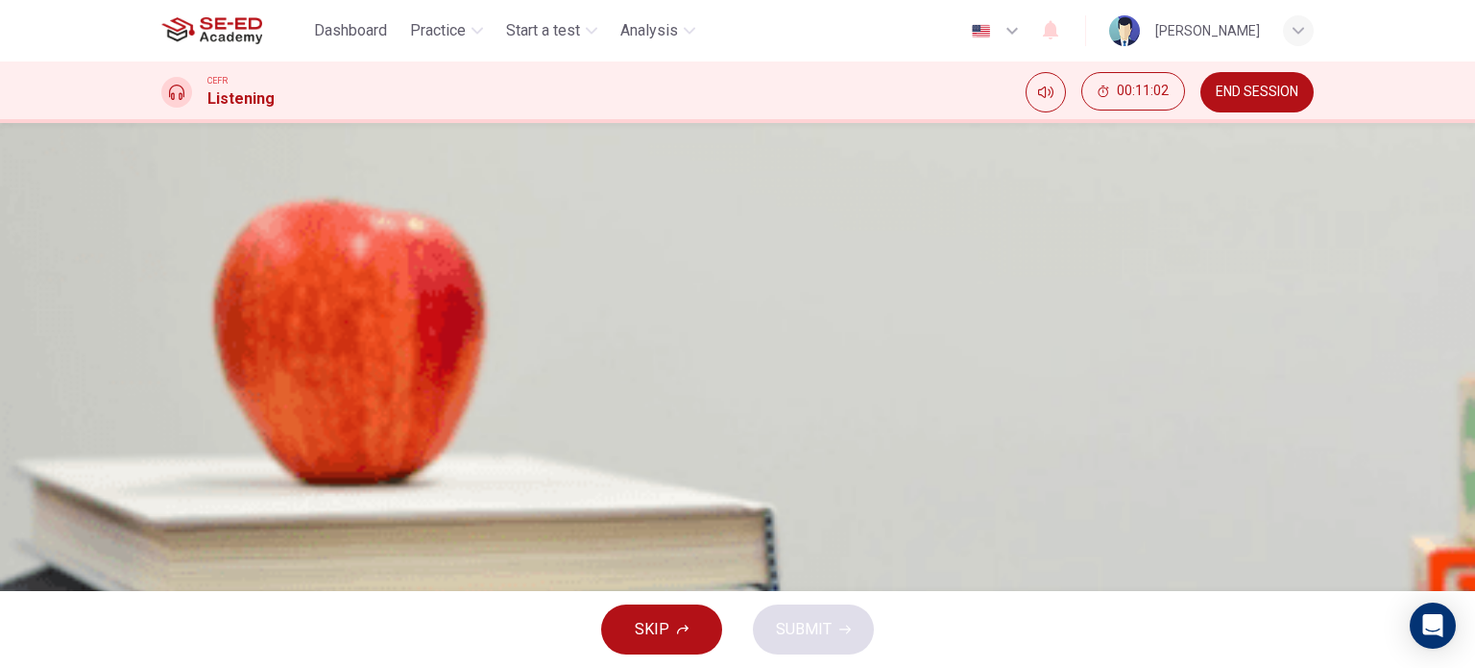
click at [553, 360] on span "Academic poetry is less vulgar but equally rhythmic" at bounding box center [380, 348] width 345 height 23
click at [802, 627] on span "SUBMIT" at bounding box center [804, 629] width 56 height 27
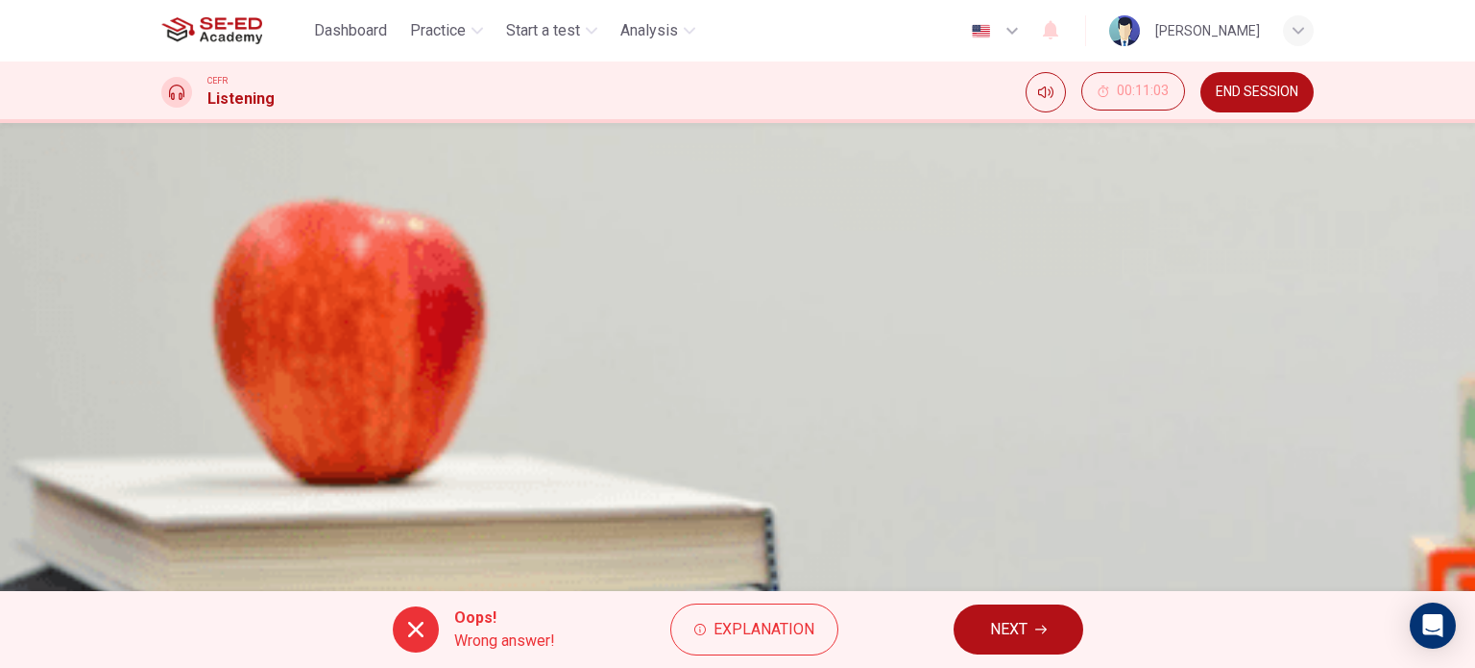
click at [978, 640] on button "NEXT" at bounding box center [1019, 629] width 130 height 50
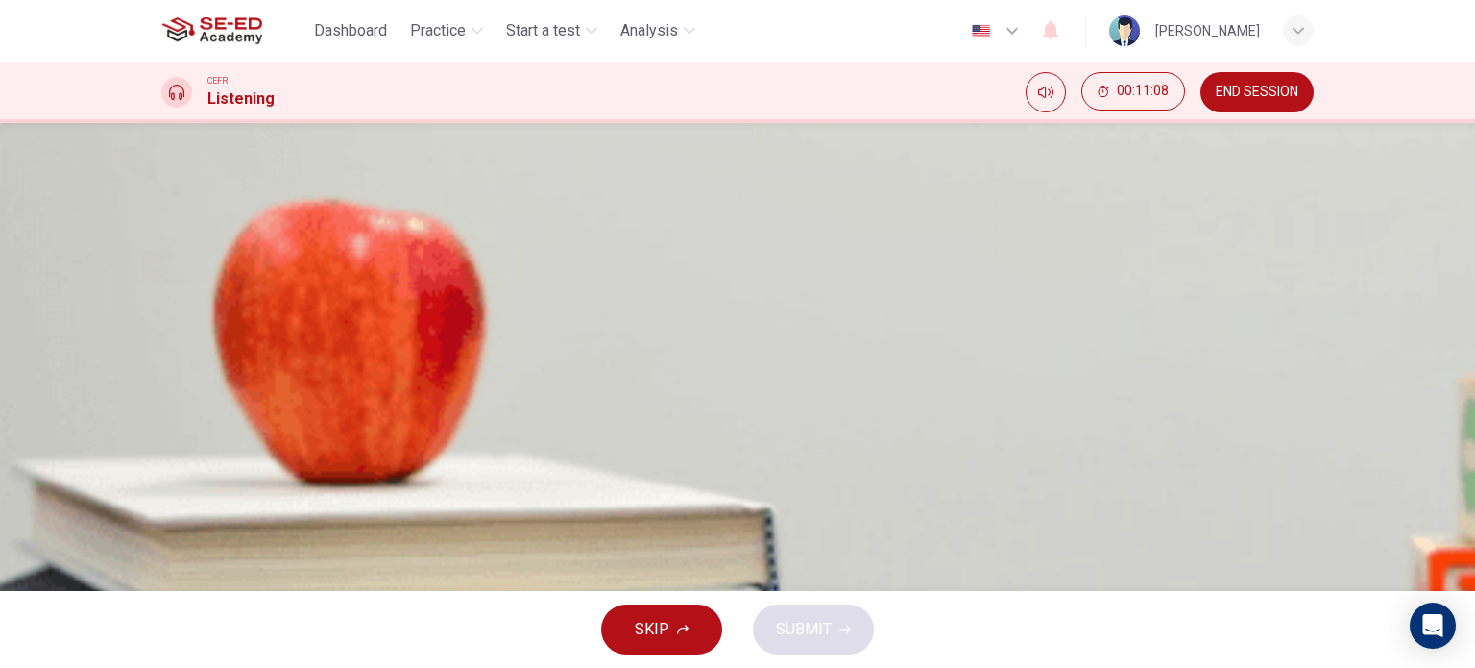
drag, startPoint x: 1272, startPoint y: 99, endPoint x: 834, endPoint y: 90, distance: 438.1
click at [1274, 99] on span "END SESSION" at bounding box center [1257, 92] width 83 height 15
